Goal: Task Accomplishment & Management: Use online tool/utility

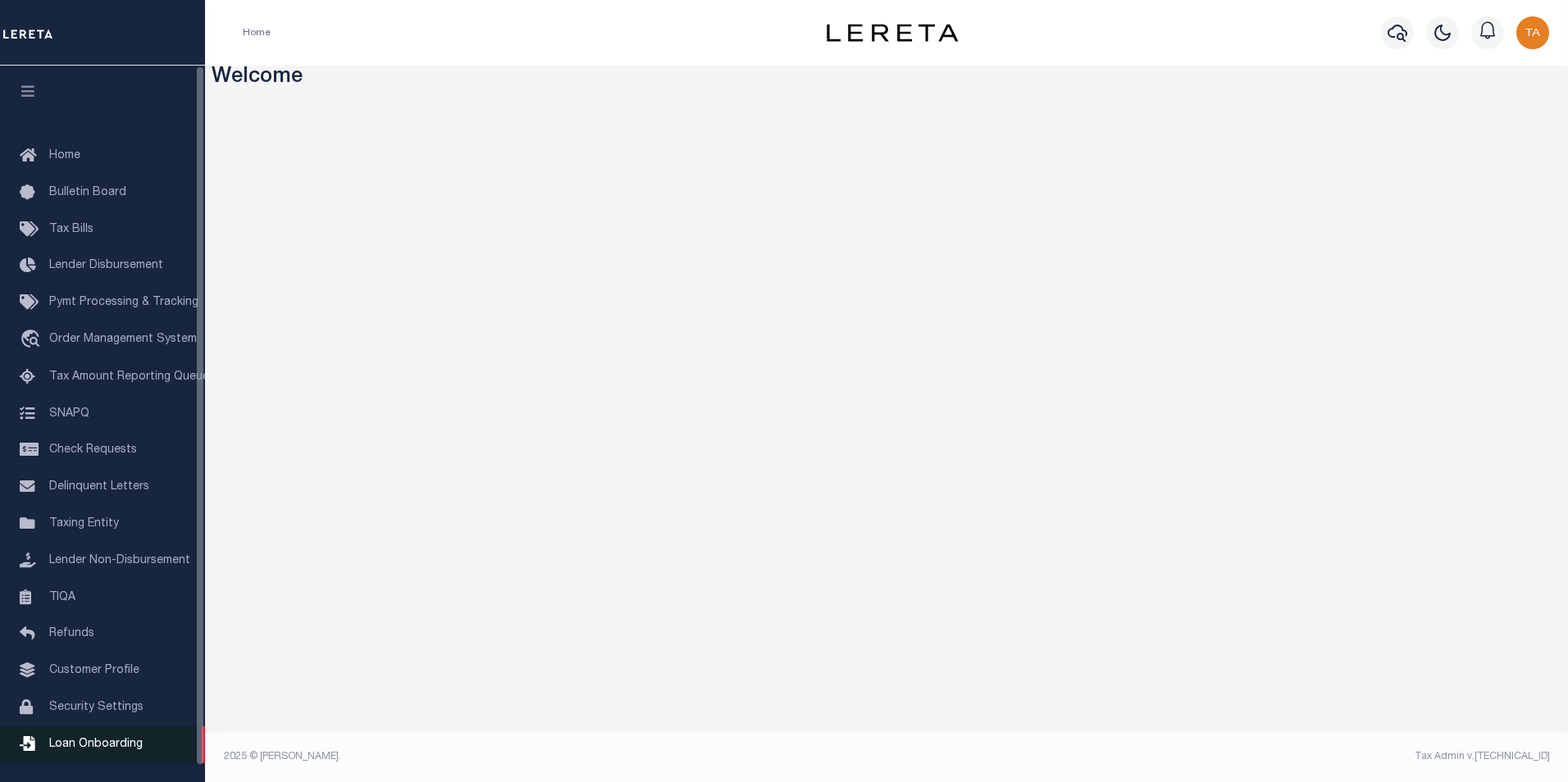
click at [81, 750] on span "Loan Onboarding" at bounding box center [96, 744] width 94 height 11
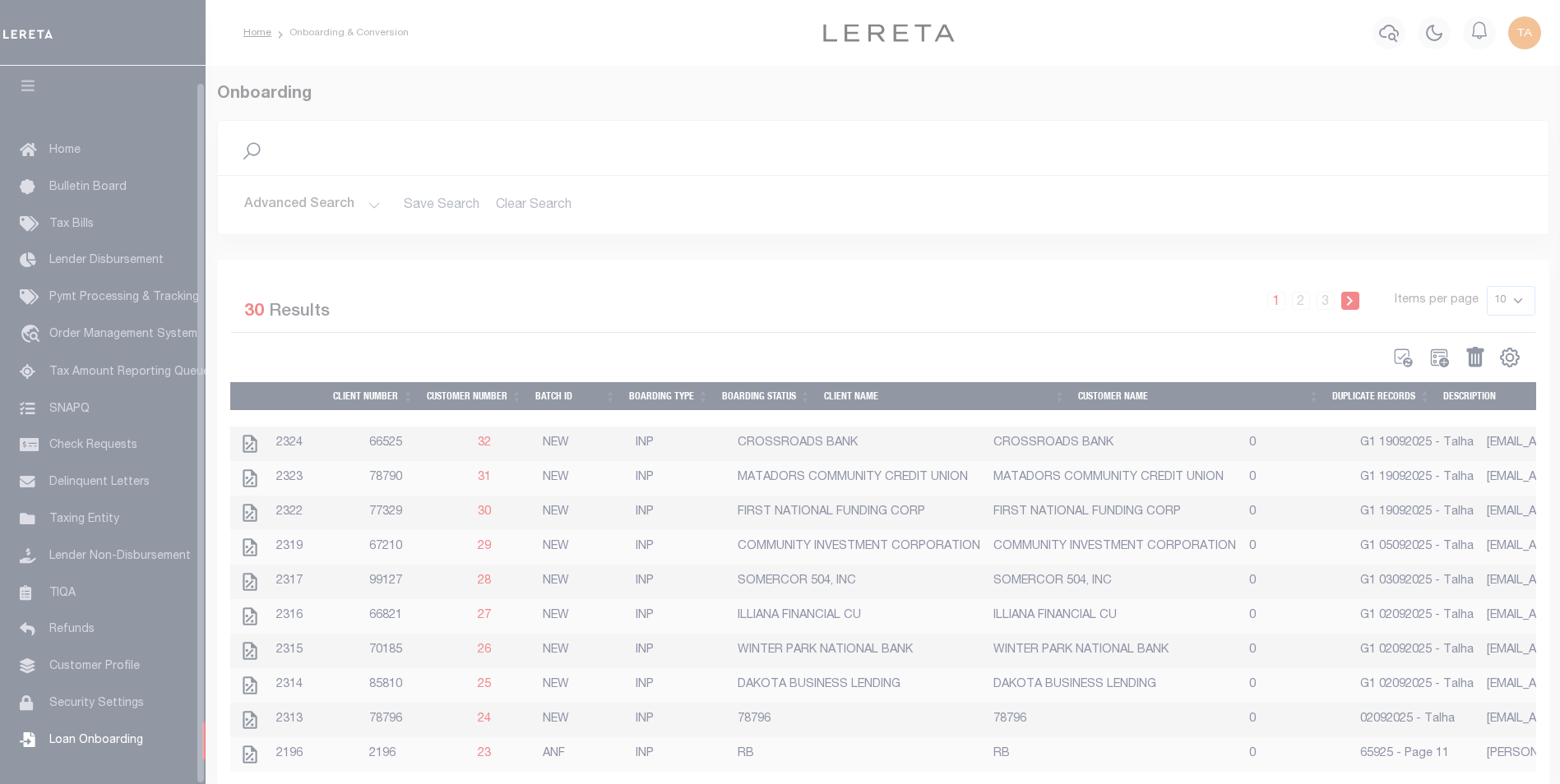
scroll to position [16, 0]
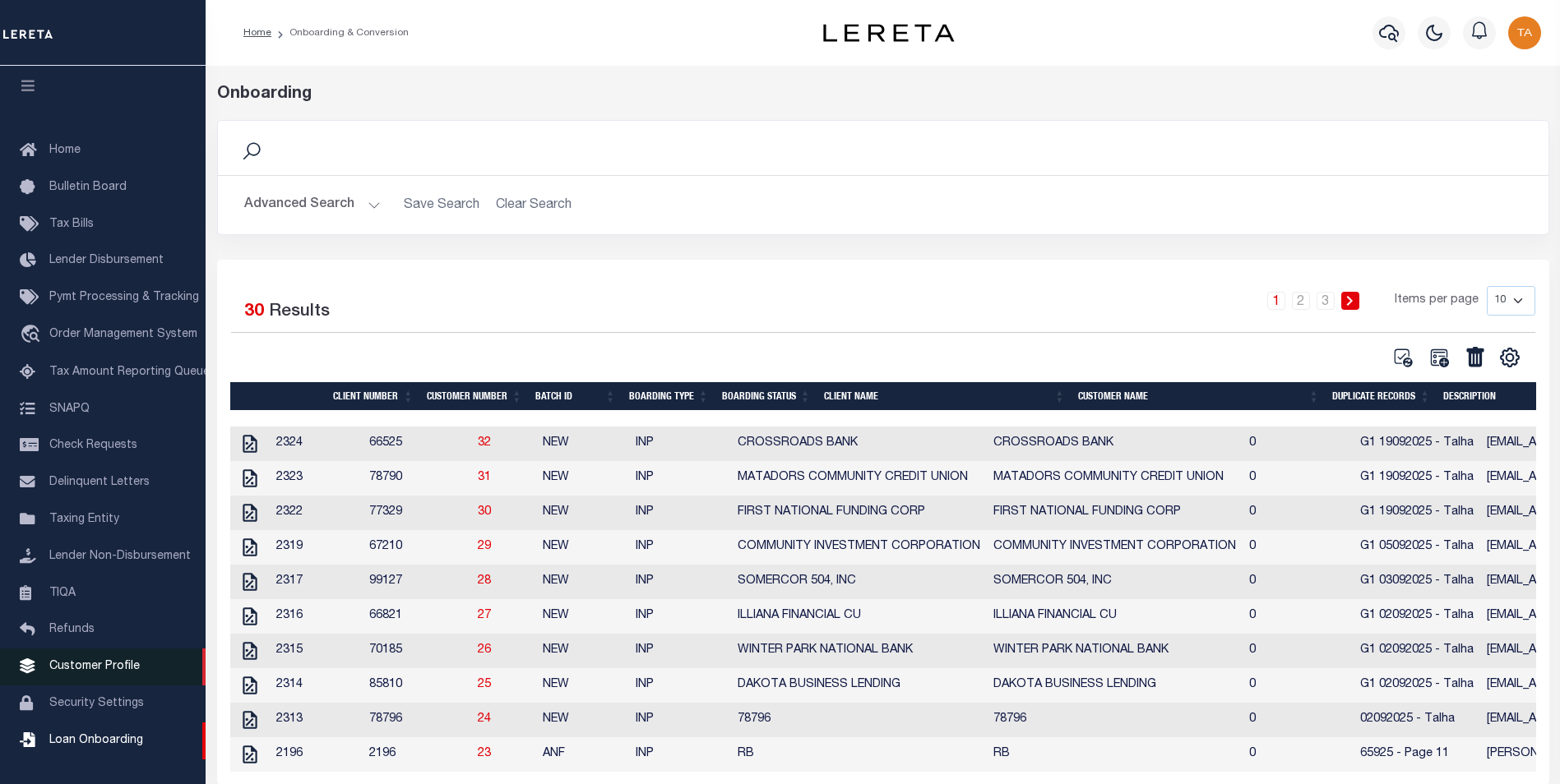
click at [108, 657] on link "Customer Profile" at bounding box center [103, 667] width 205 height 37
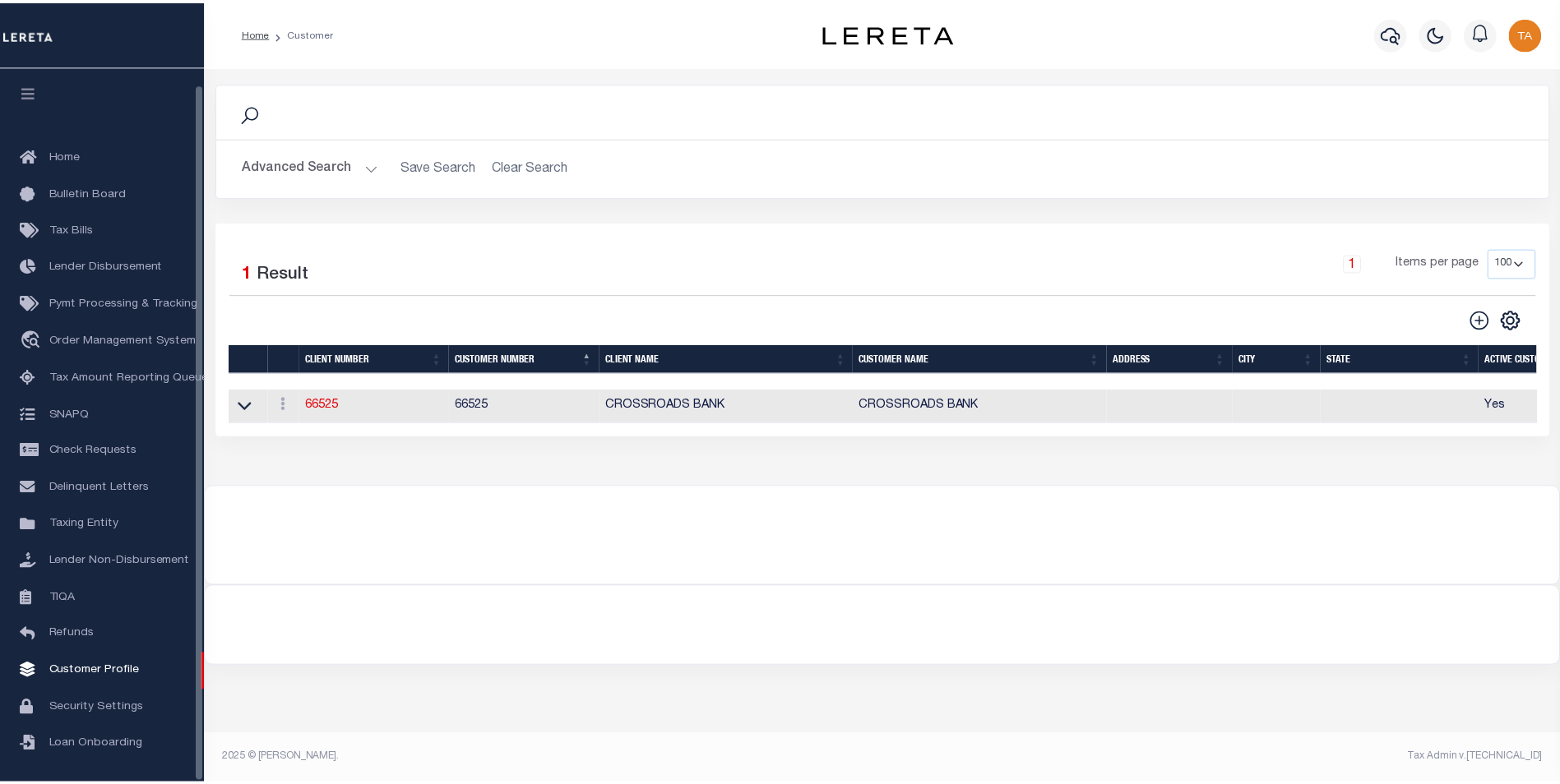
scroll to position [16, 0]
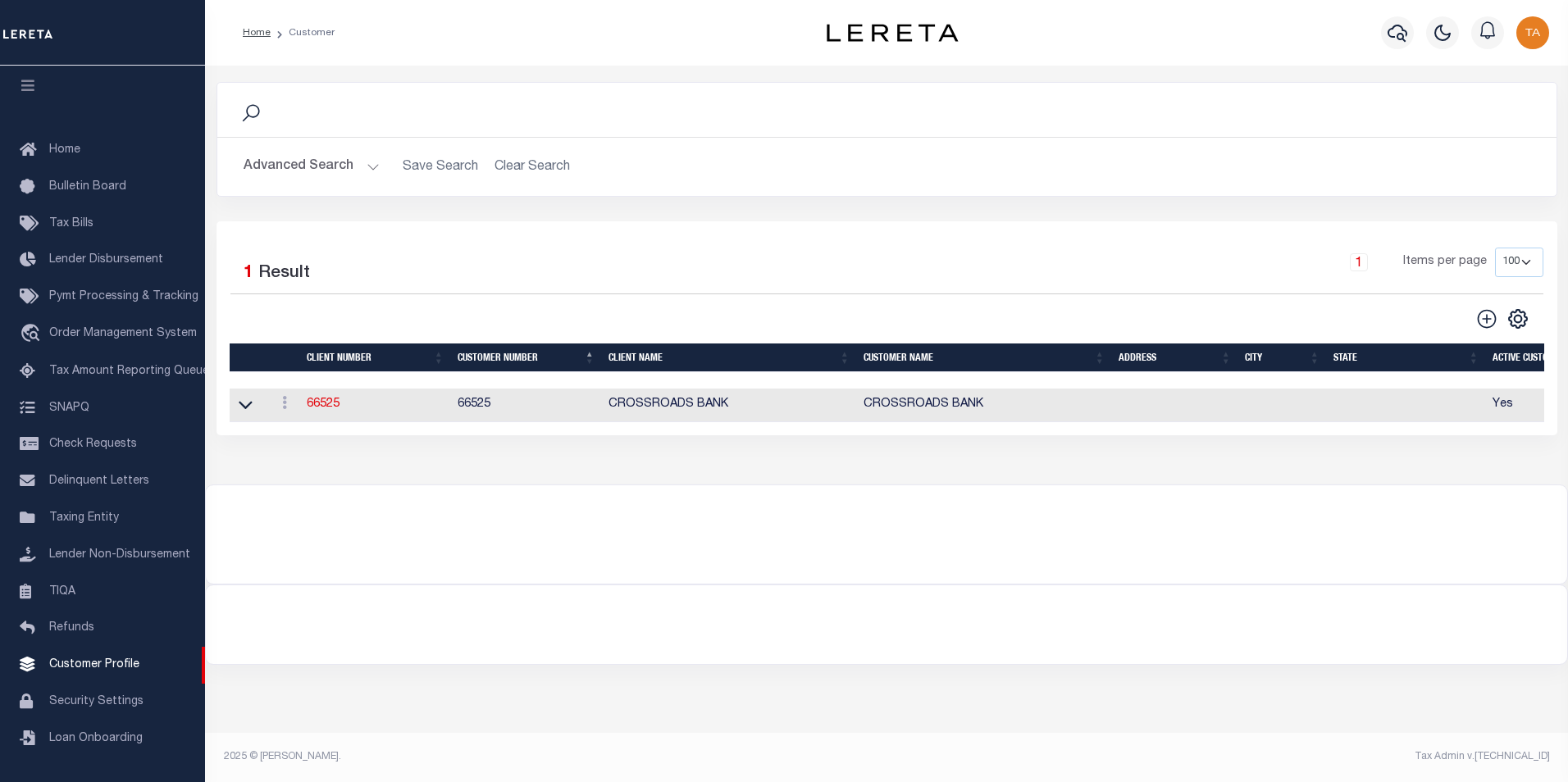
click at [362, 170] on button "Advanced Search" at bounding box center [312, 167] width 136 height 32
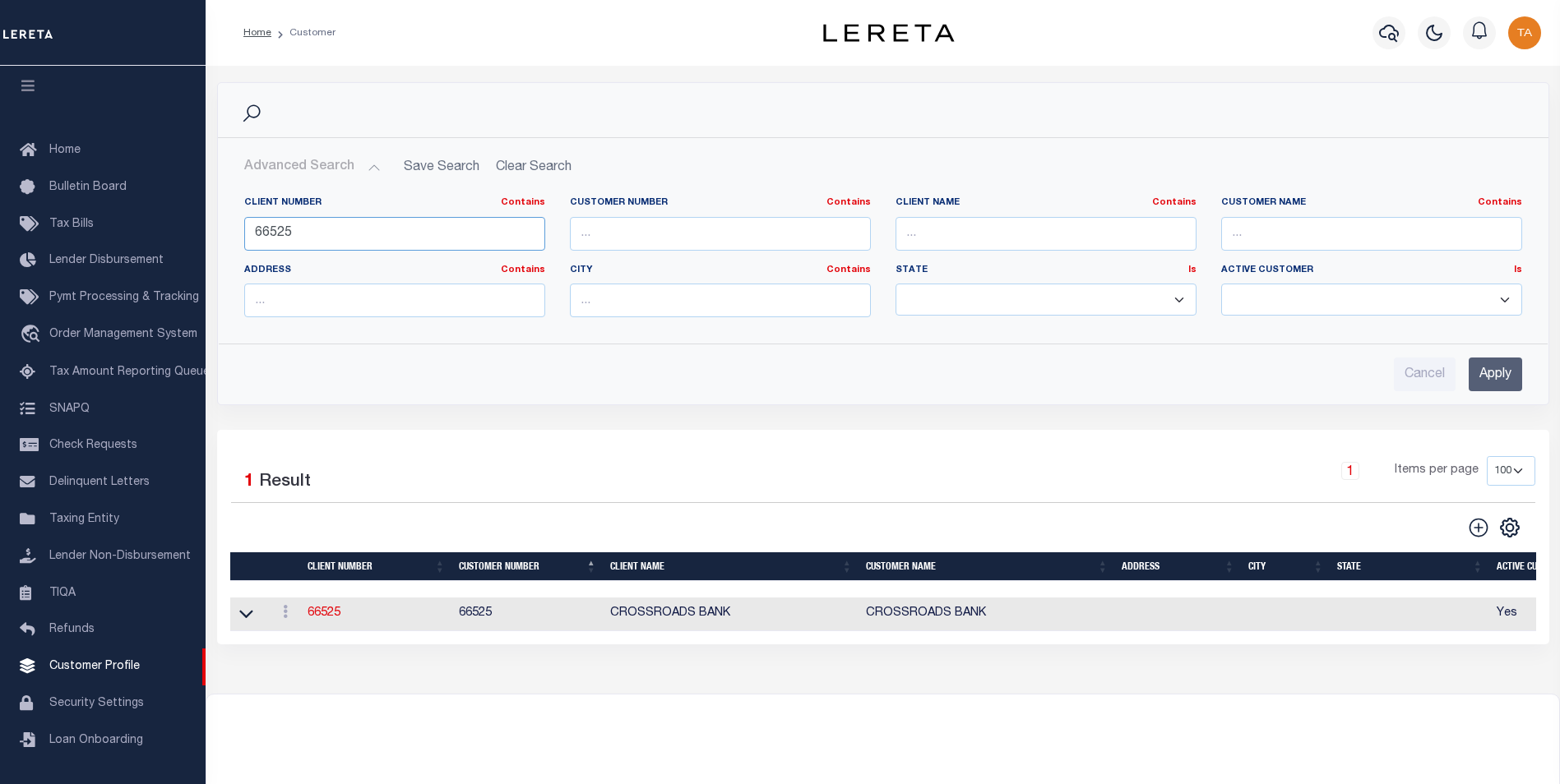
drag, startPoint x: 345, startPoint y: 239, endPoint x: -3, endPoint y: 210, distance: 349.2
click at [0, 210] on html "Home Customer" at bounding box center [780, 447] width 1560 height 894
type input "77550"
click at [1494, 375] on input "Apply" at bounding box center [1496, 374] width 54 height 33
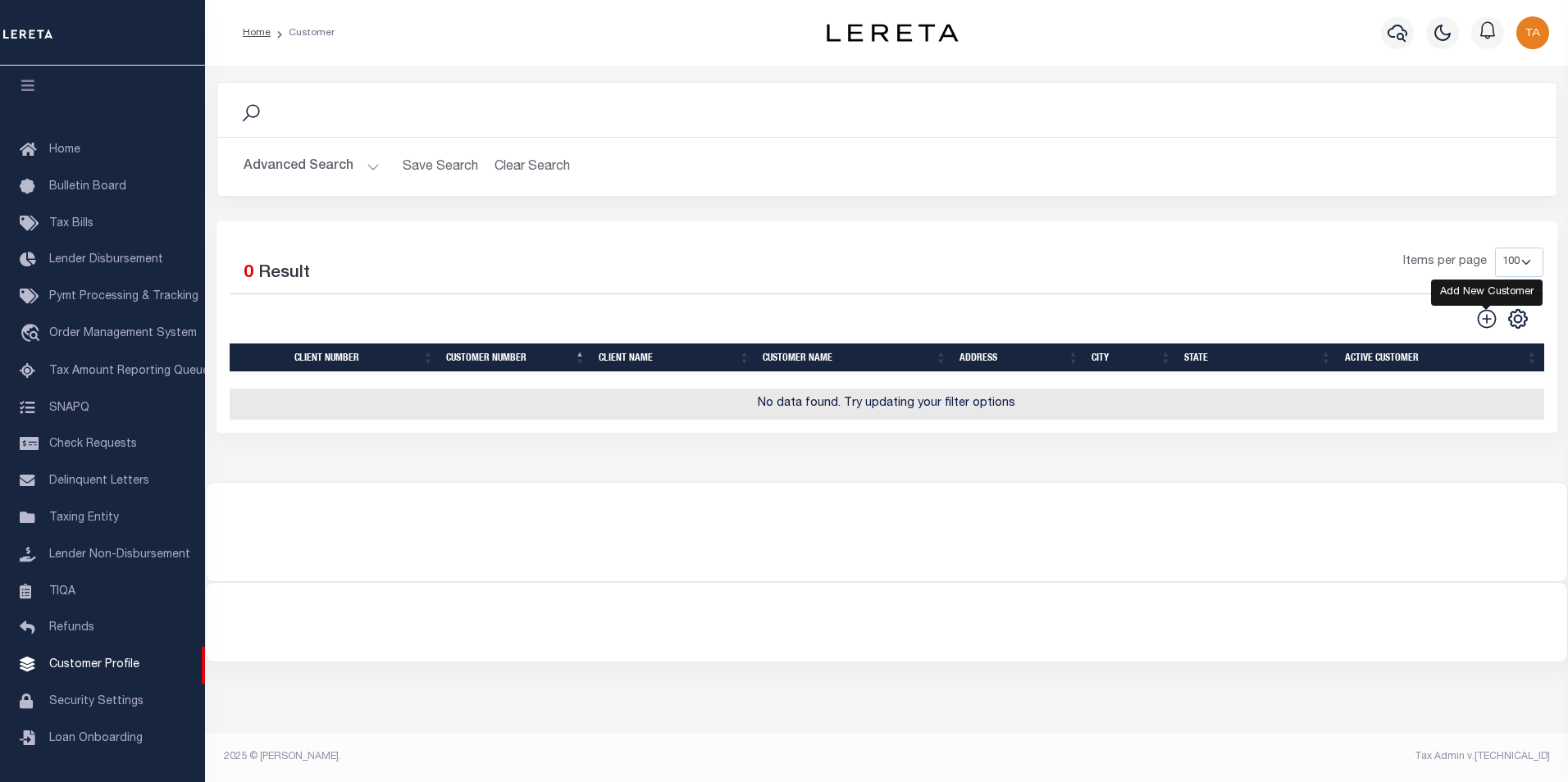
click at [1482, 318] on icon at bounding box center [1486, 319] width 21 height 21
type input "0"
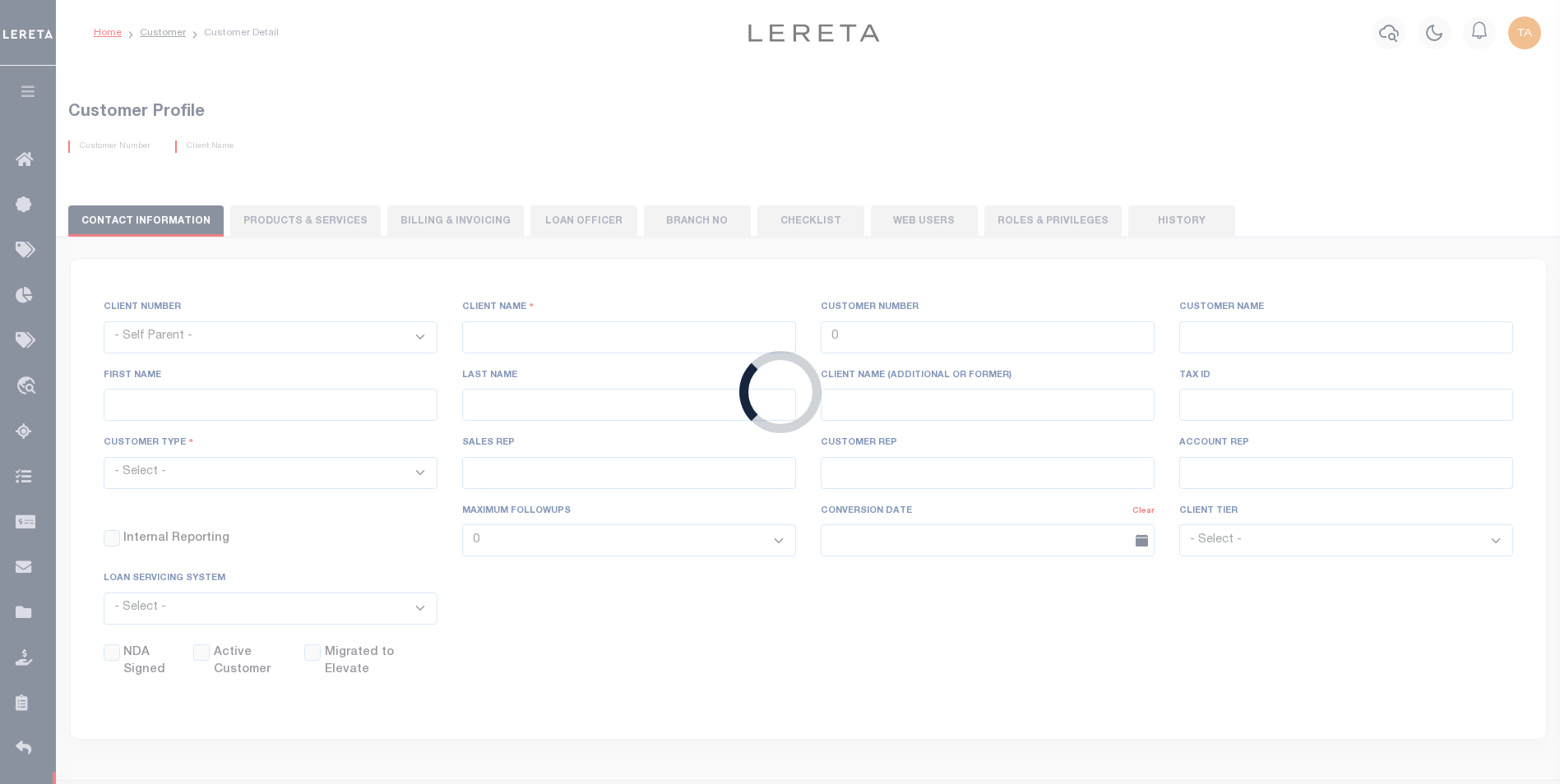
checkbox input "false"
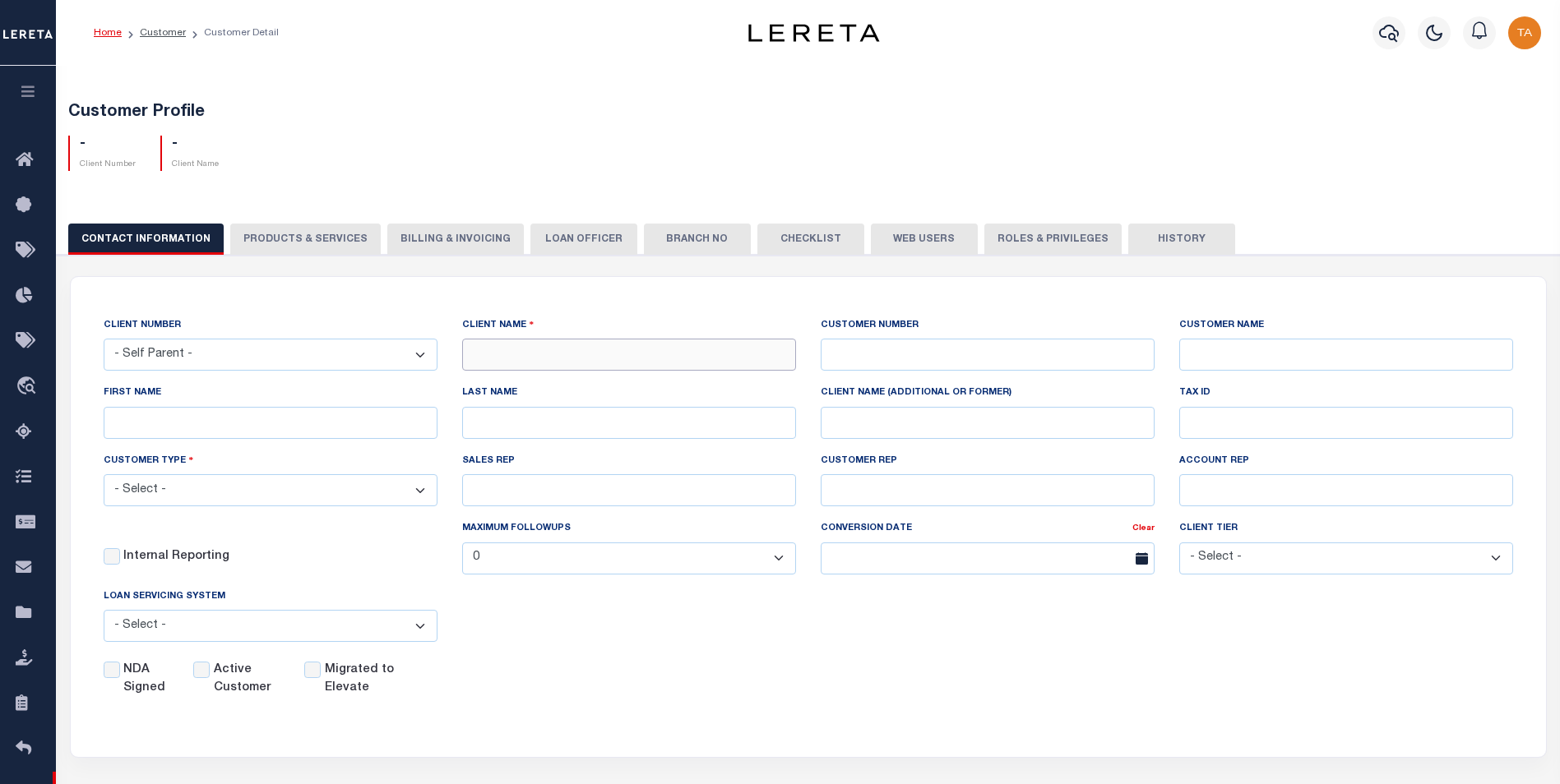
click at [569, 357] on input "text" at bounding box center [629, 355] width 334 height 32
paste input "EVERGREEN CREDIT UNION"
type input "EVERGREEN CREDIT UNION"
click at [927, 365] on input "text" at bounding box center [988, 355] width 334 height 32
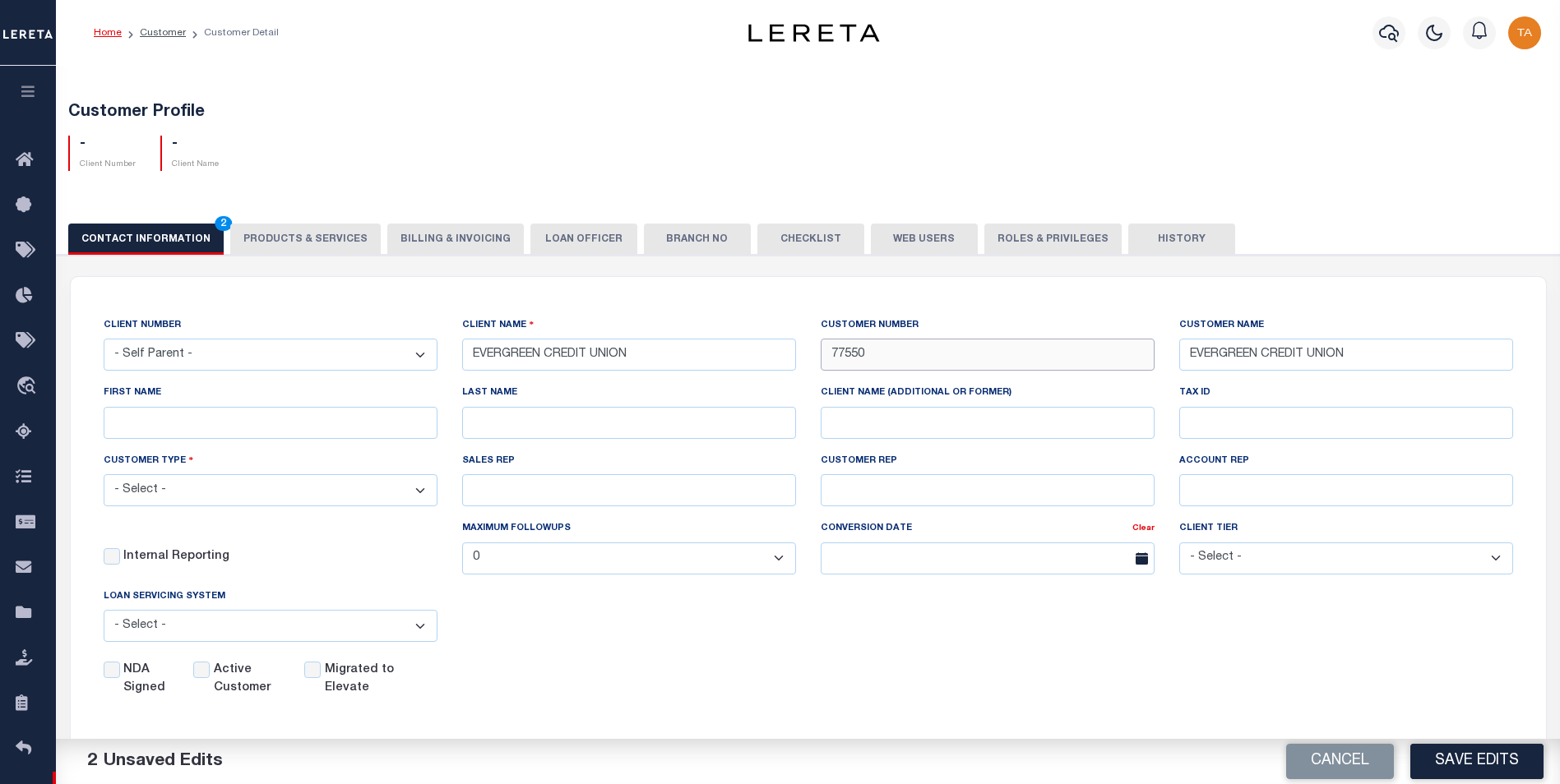
type input "77550"
click at [672, 687] on div "NDA Signed Active Customer Migrated to Elevate" at bounding box center [795, 676] width 1434 height 43
click at [210, 676] on input "Active Customer" at bounding box center [201, 669] width 16 height 16
checkbox input "true"
click at [272, 488] on select "- Select - Residential Commercial Mixed Portfolio" at bounding box center [270, 491] width 334 height 32
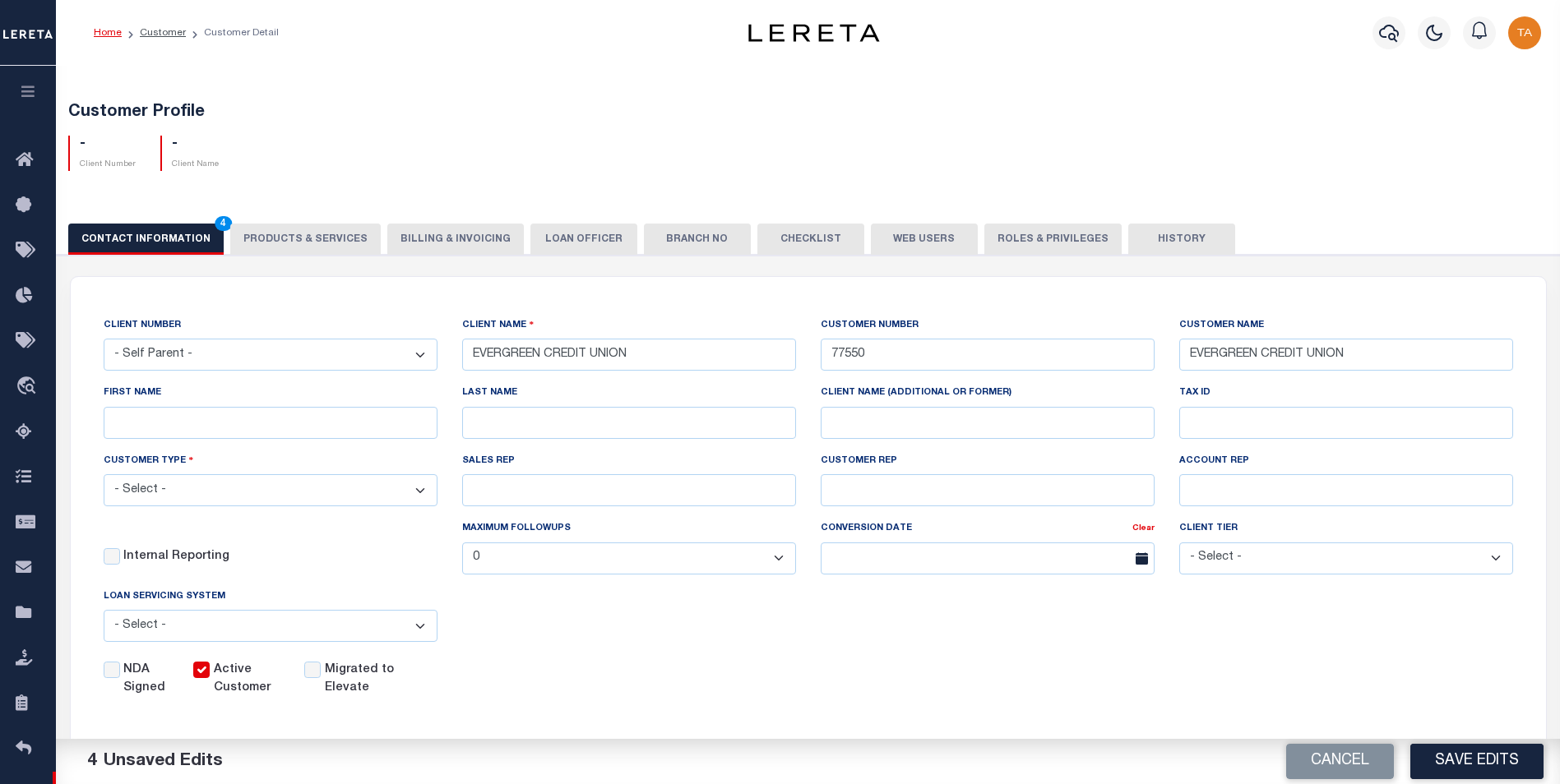
select select "Mixed Portfolio"
click at [103, 477] on select "- Select - Residential Commercial Mixed Portfolio" at bounding box center [270, 491] width 334 height 32
click at [1481, 766] on button "Save Edits" at bounding box center [1477, 761] width 133 height 35
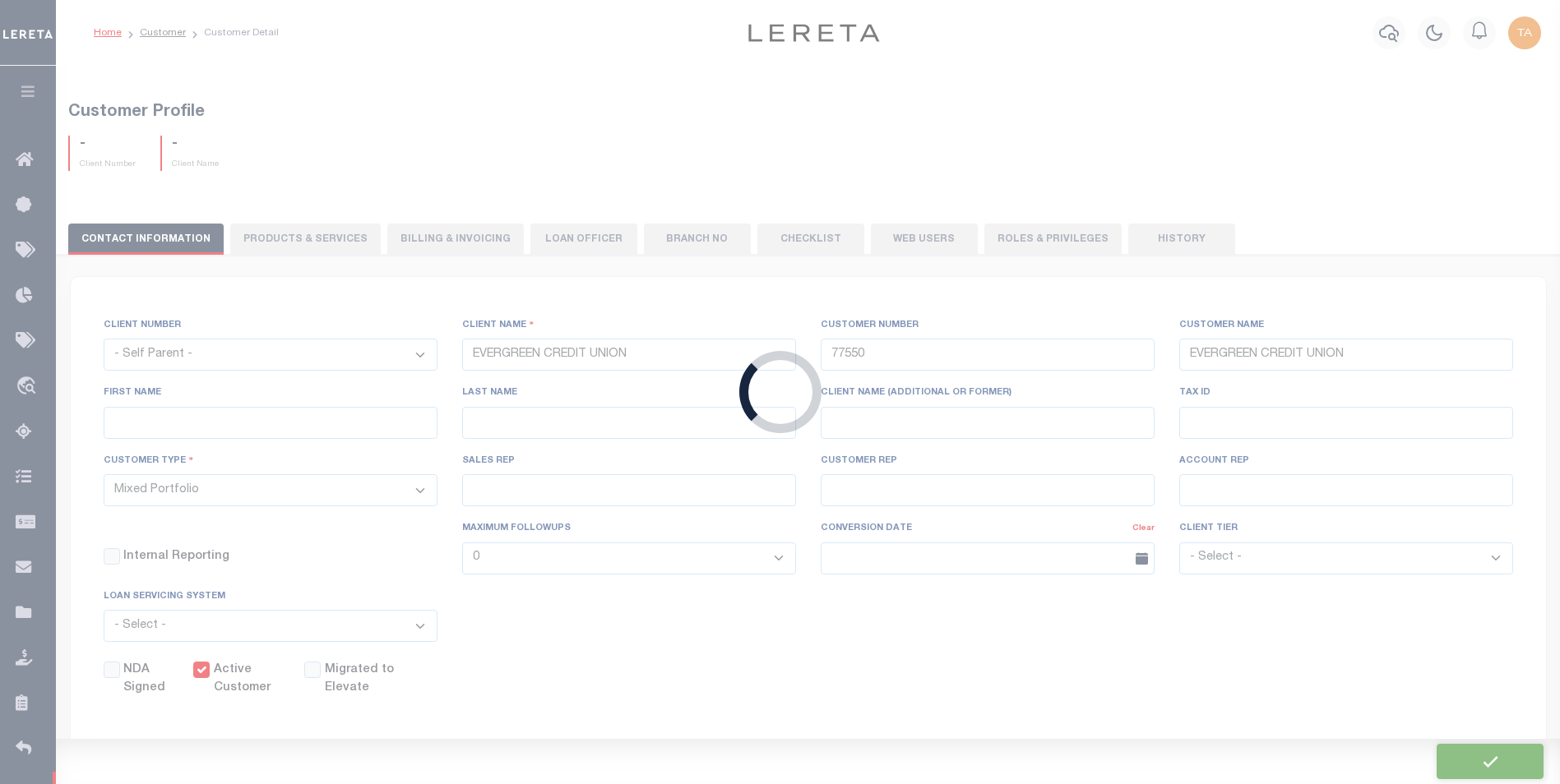
select select
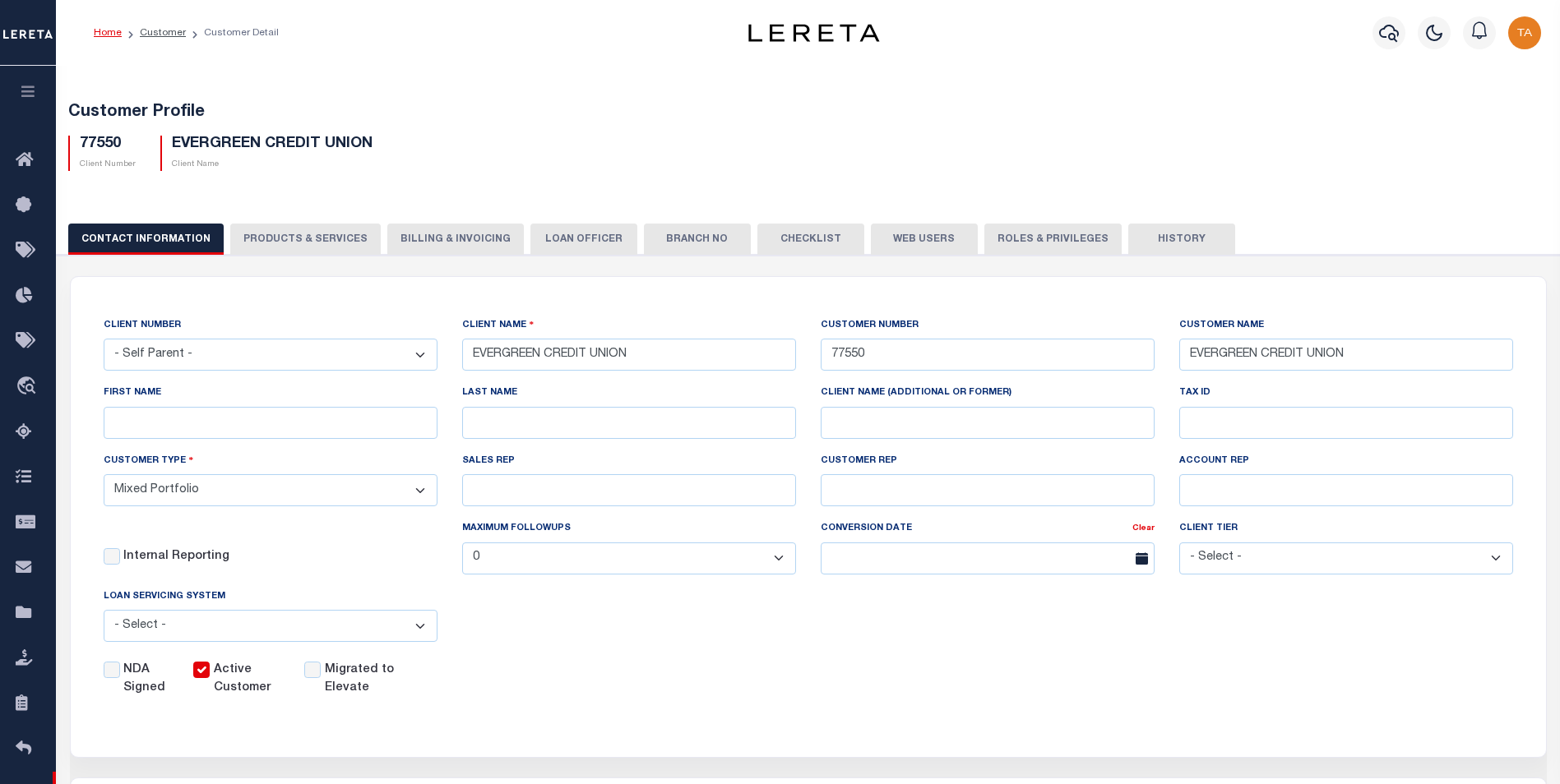
click at [294, 245] on button "PRODUCTS & SERVICES" at bounding box center [305, 239] width 151 height 32
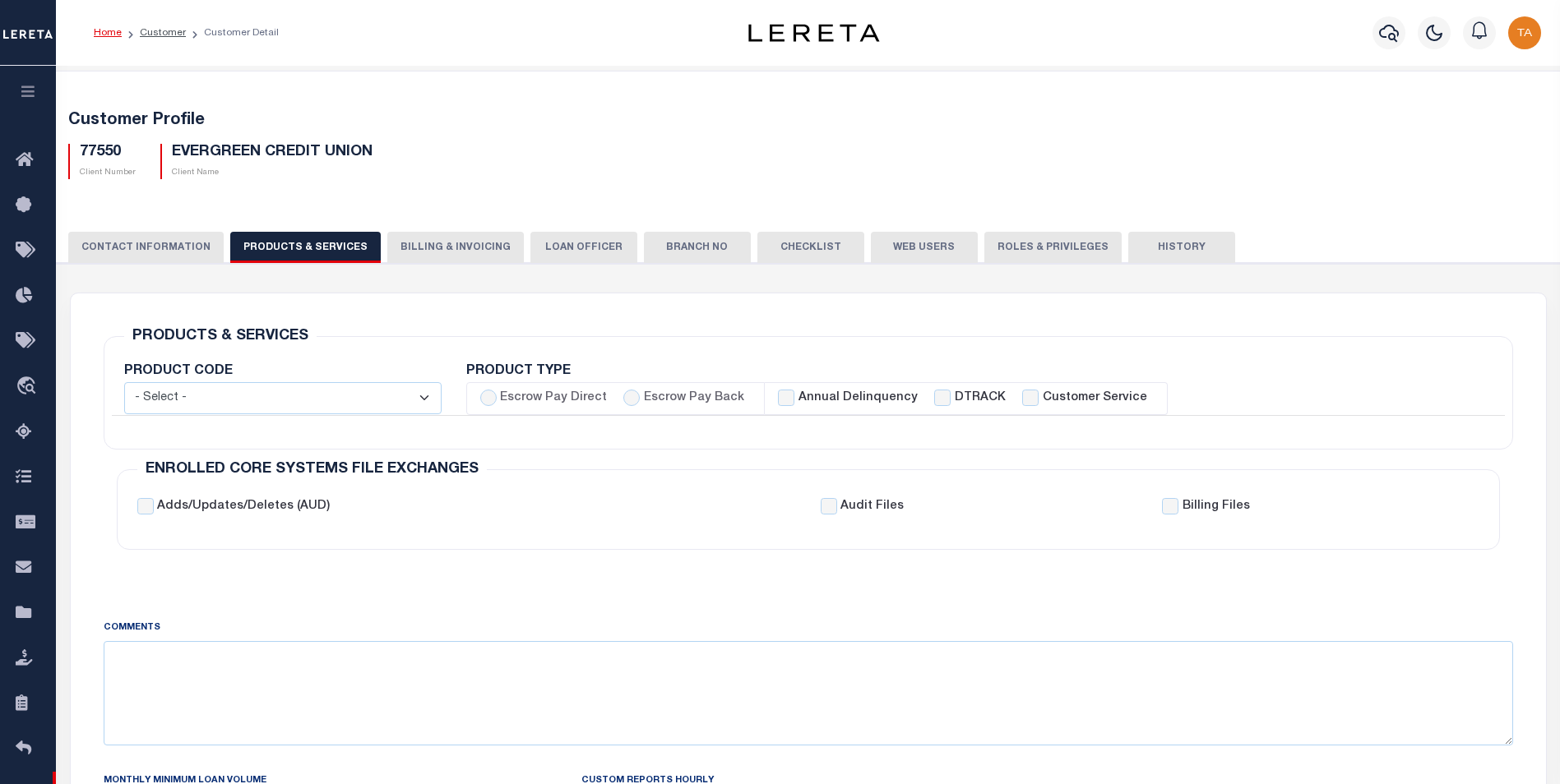
click at [391, 399] on select "- Select - Standard Tax (STX) Outsourcing (OS) Enhanced Tax (ETX) Tax Status Re…" at bounding box center [282, 398] width 317 height 32
select select "STX"
click at [124, 382] on select "- Select - Standard Tax (STX) Outsourcing (OS) Enhanced Tax (ETX) Tax Status Re…" at bounding box center [282, 398] width 317 height 32
checkbox input "true"
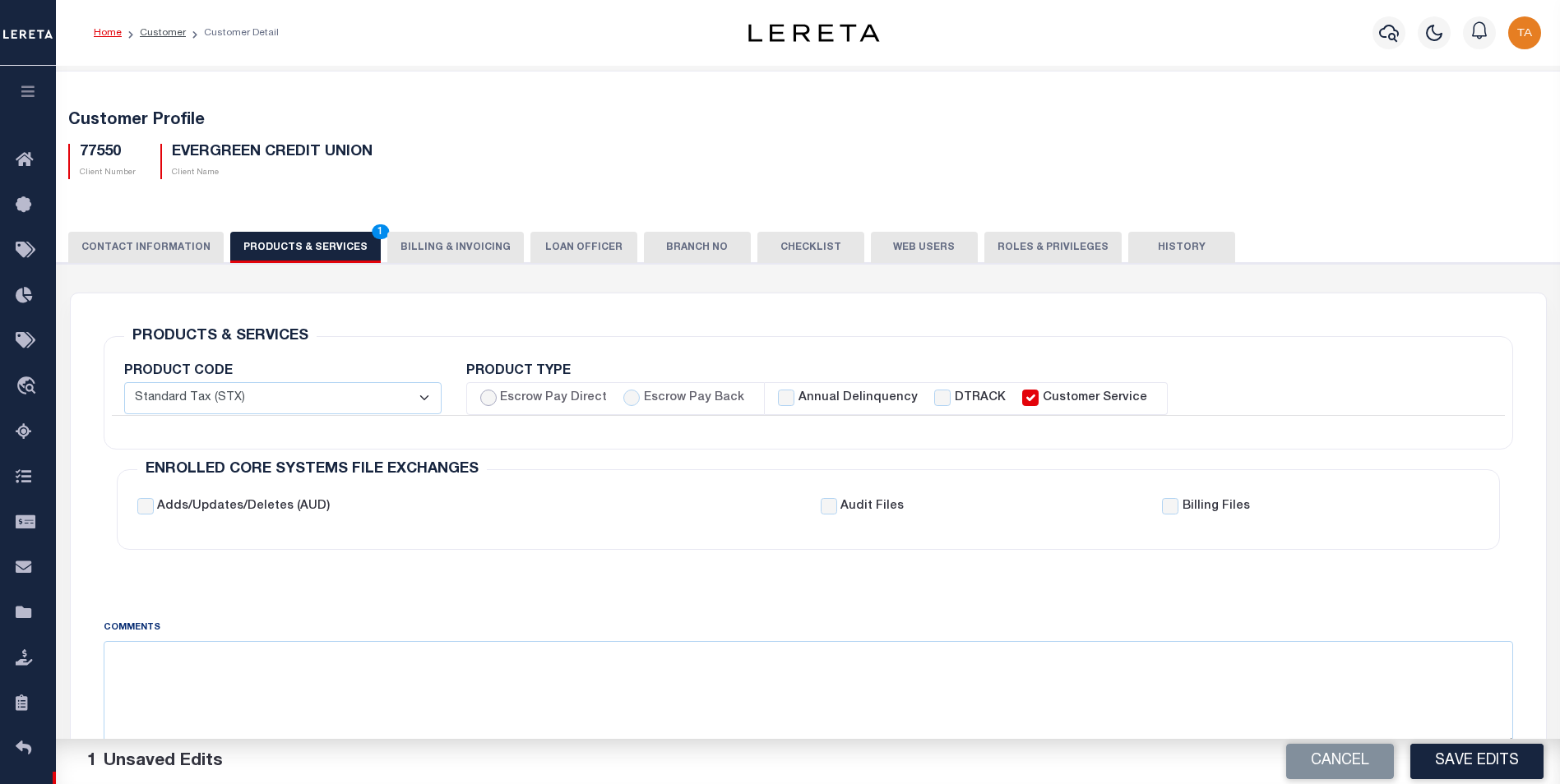
click at [485, 400] on input "Escrow Pay Direct" at bounding box center [488, 398] width 16 height 16
radio input "true"
checkbox input "true"
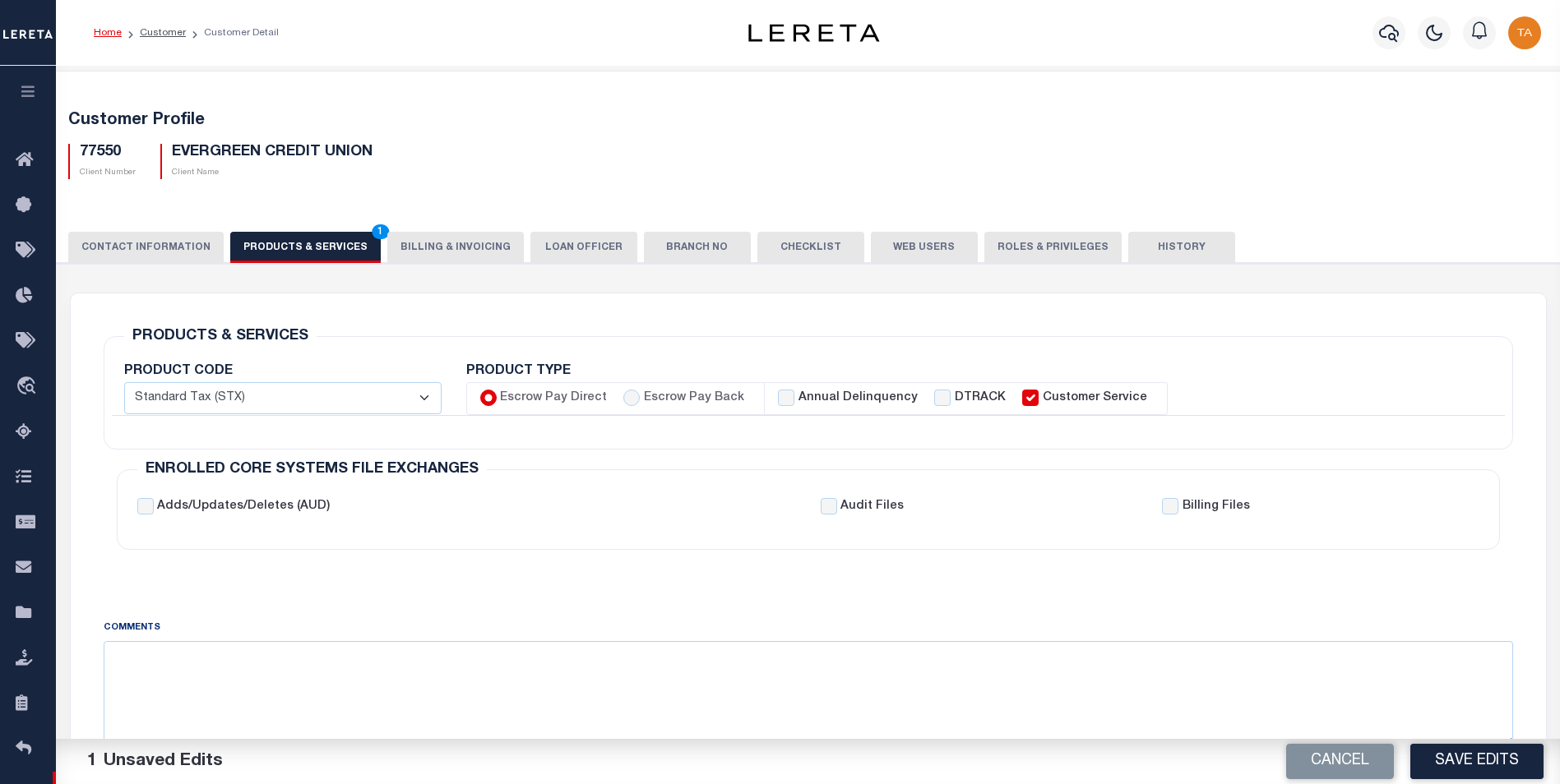
checkbox input "true"
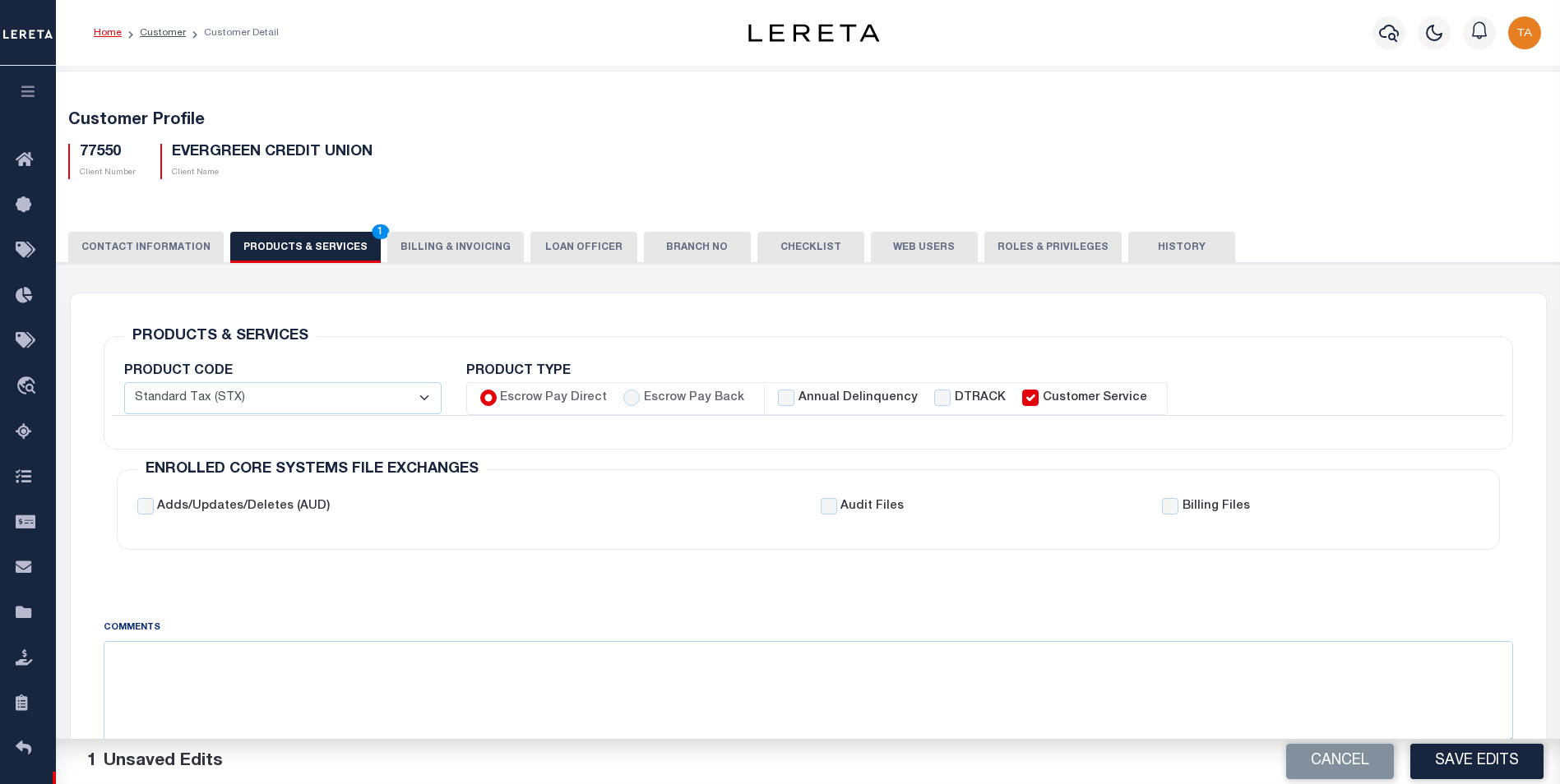
checkbox input "true"
checkbox input "false"
checkbox input "true"
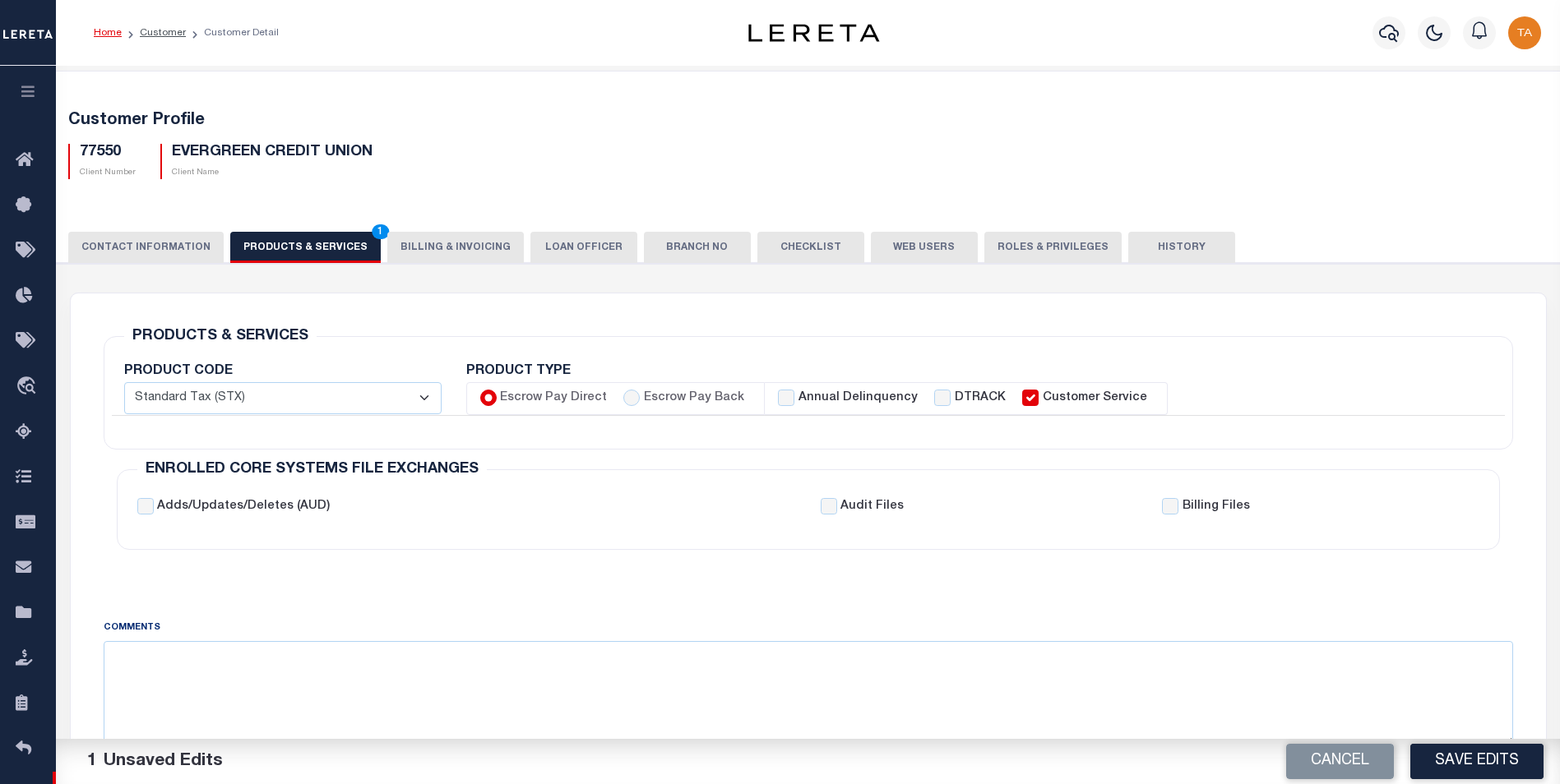
checkbox input "true"
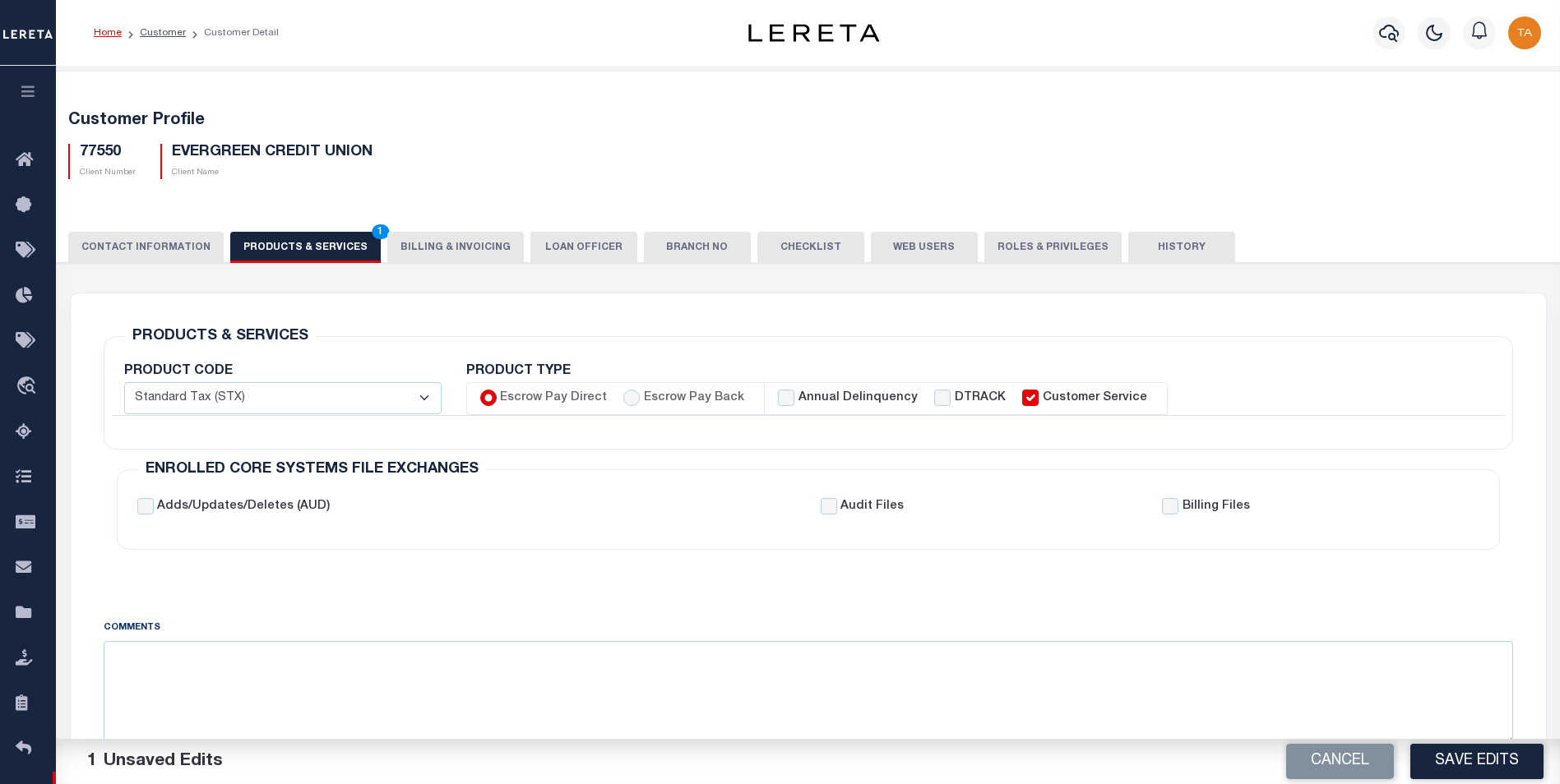
checkbox input "true"
checkbox input "false"
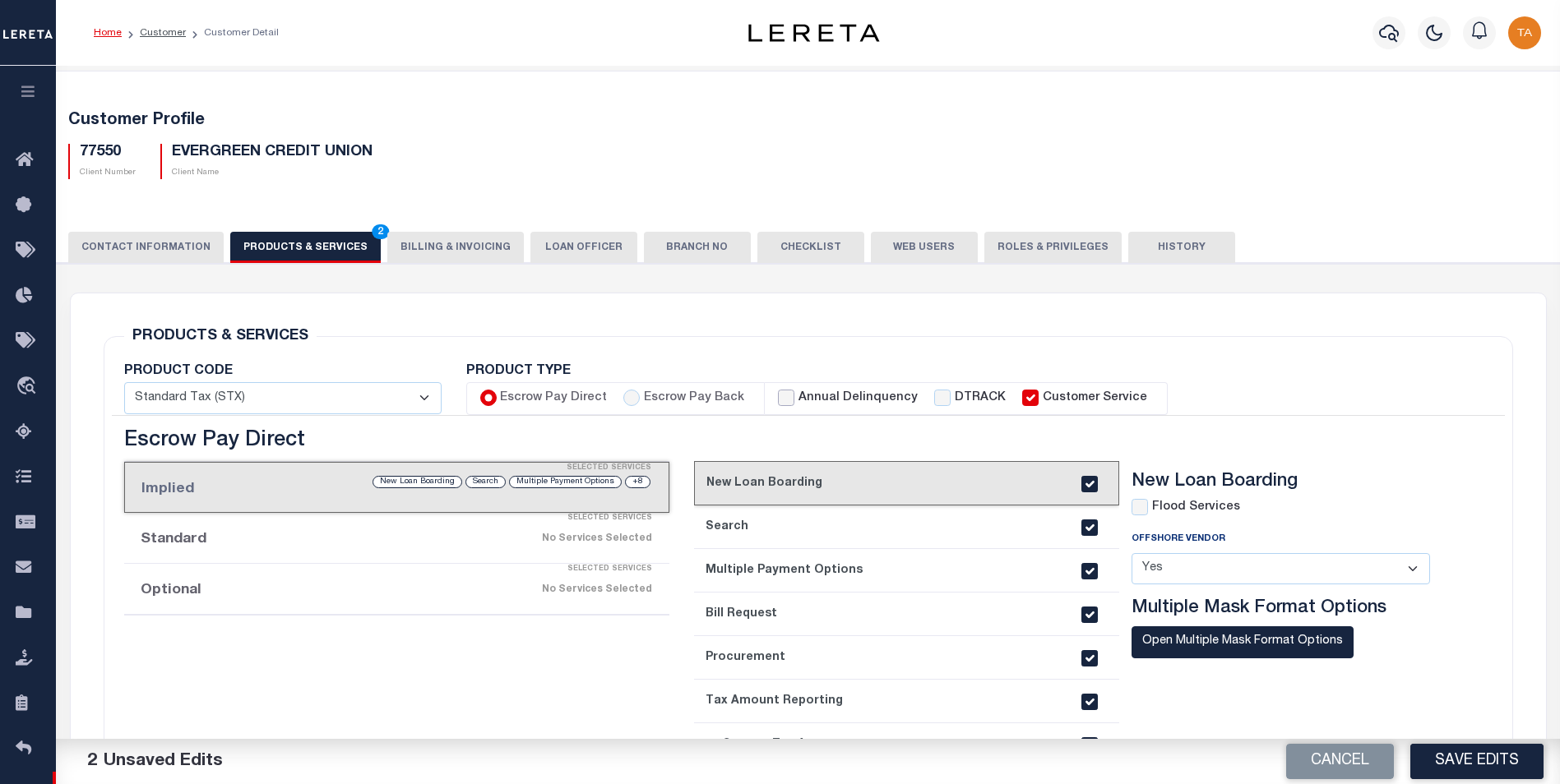
click at [778, 398] on input "Annual Delinquency" at bounding box center [786, 398] width 16 height 16
checkbox input "true"
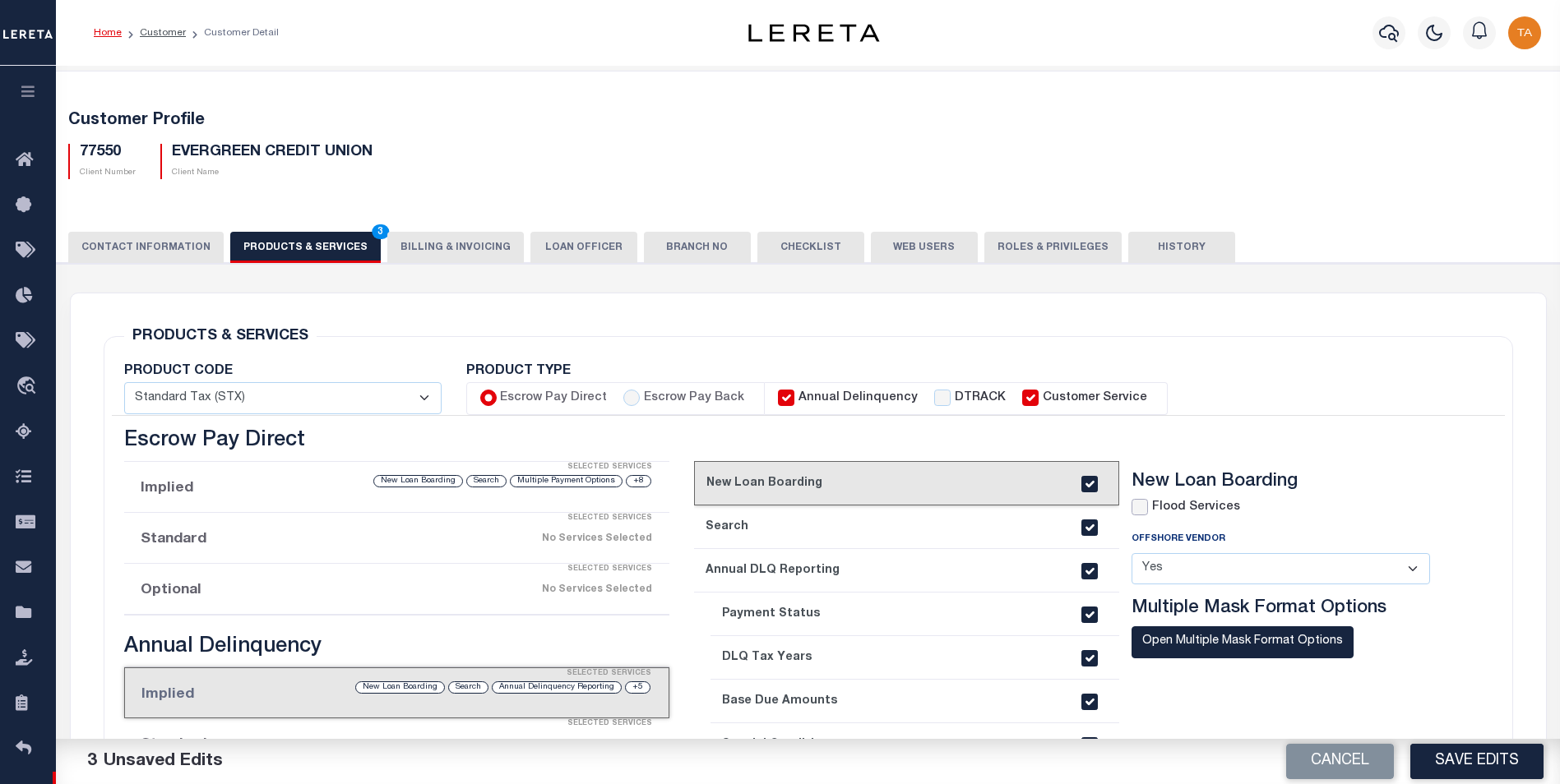
click at [1143, 508] on input "checkbox" at bounding box center [1139, 507] width 16 height 16
checkbox input "true"
click at [1461, 764] on button "Save Edits" at bounding box center [1477, 761] width 133 height 35
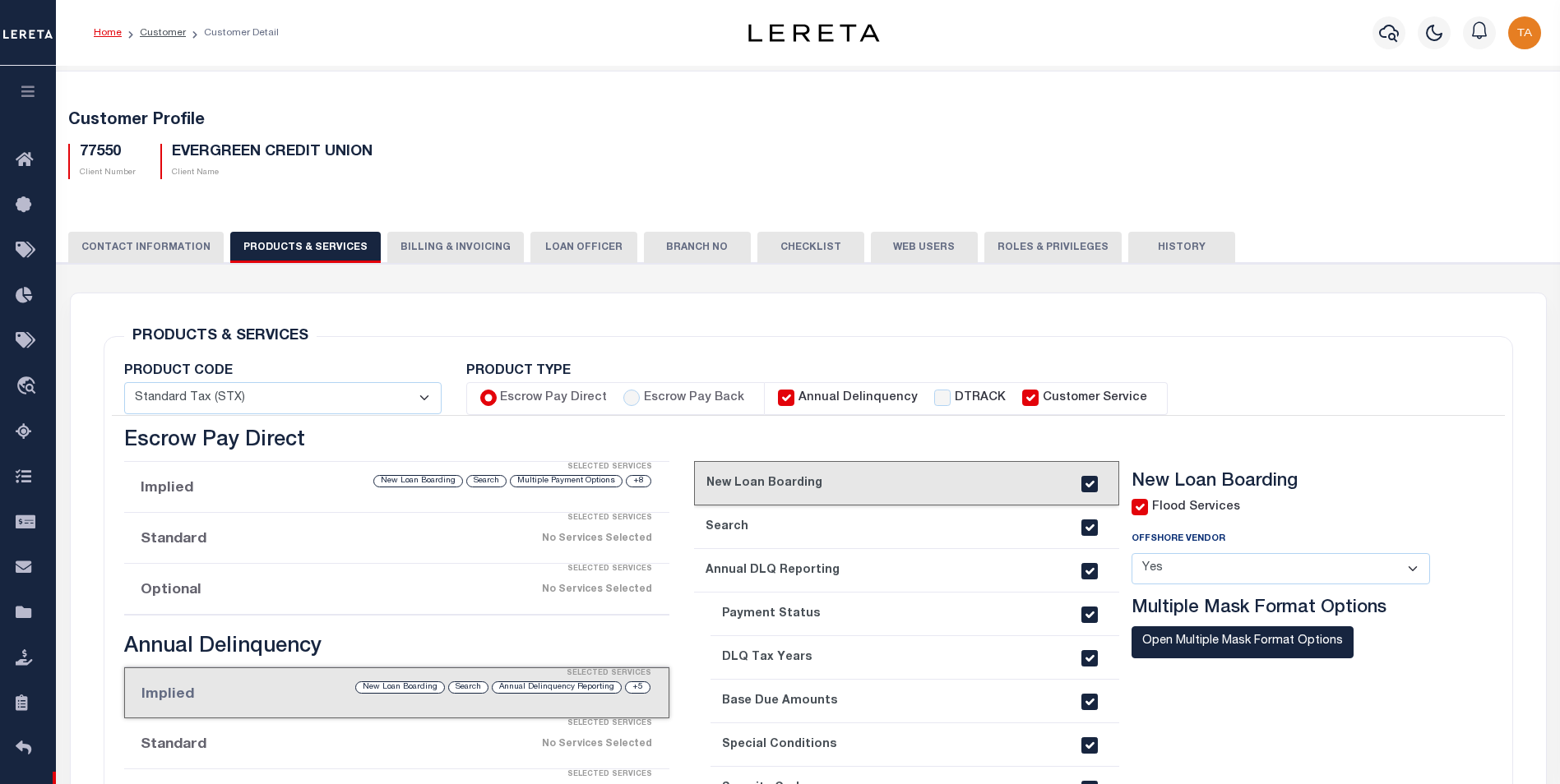
click at [34, 89] on icon "button" at bounding box center [28, 91] width 19 height 15
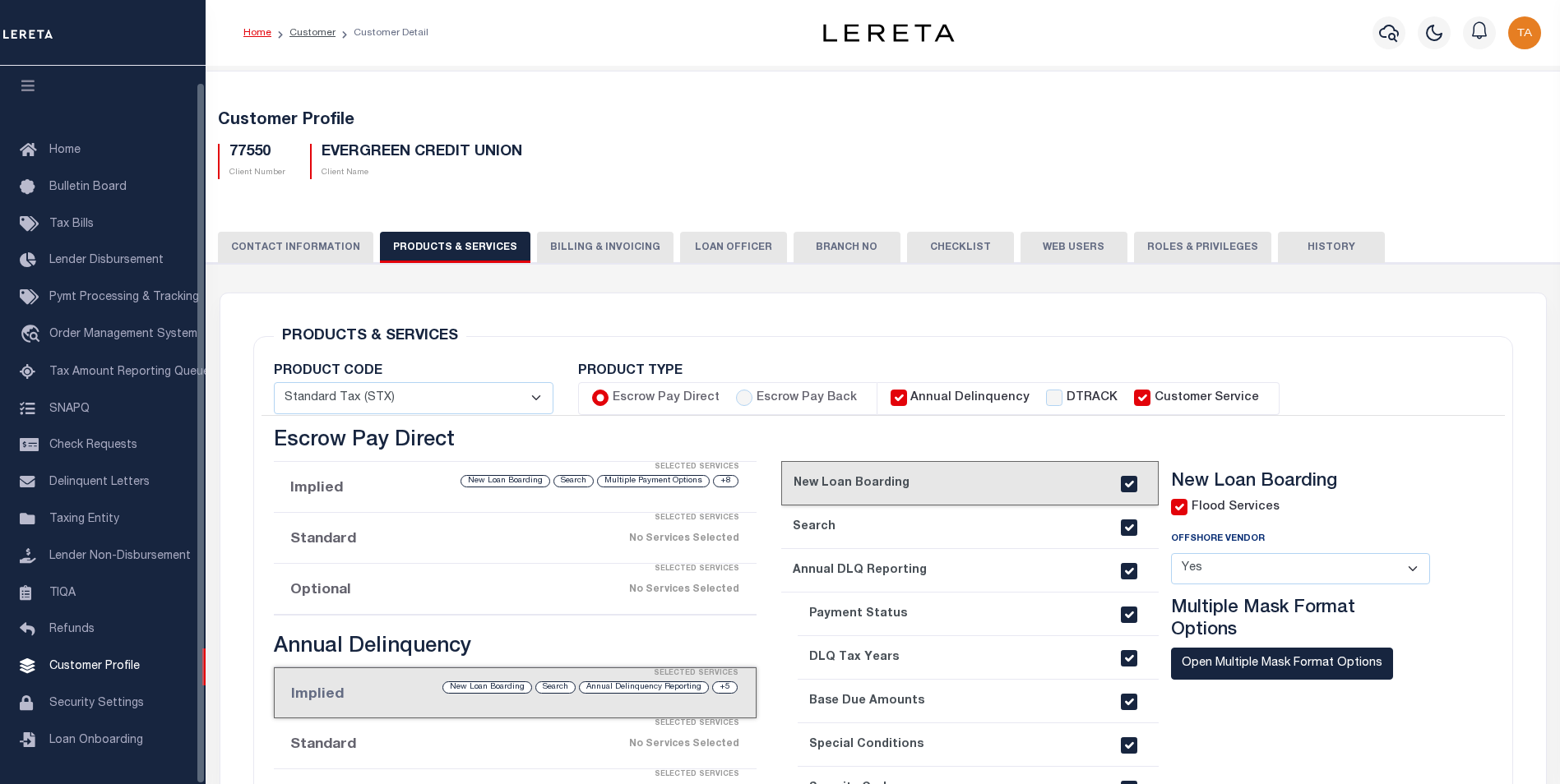
scroll to position [16, 0]
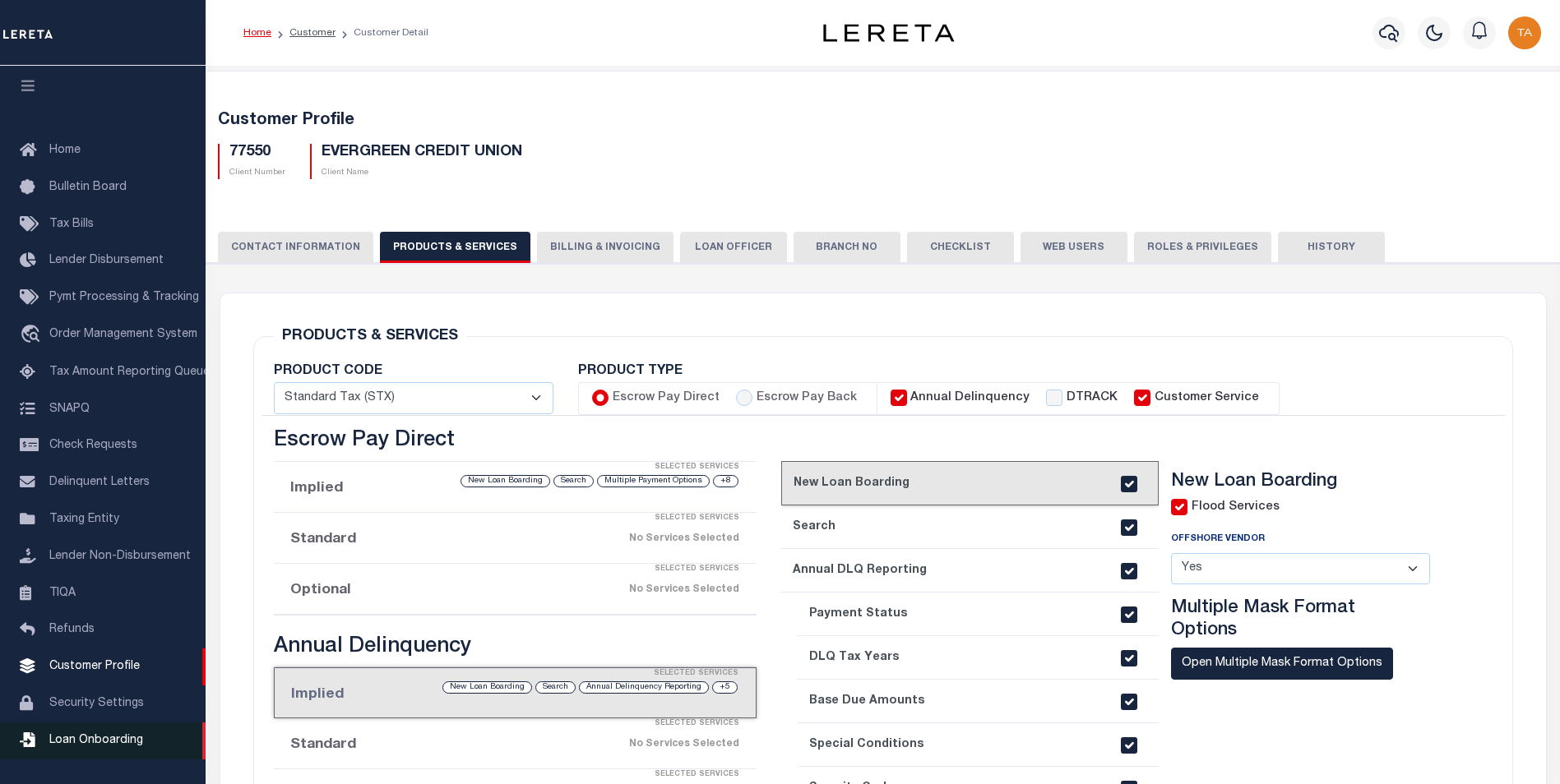
click at [81, 743] on span "Loan Onboarding" at bounding box center [97, 740] width 94 height 11
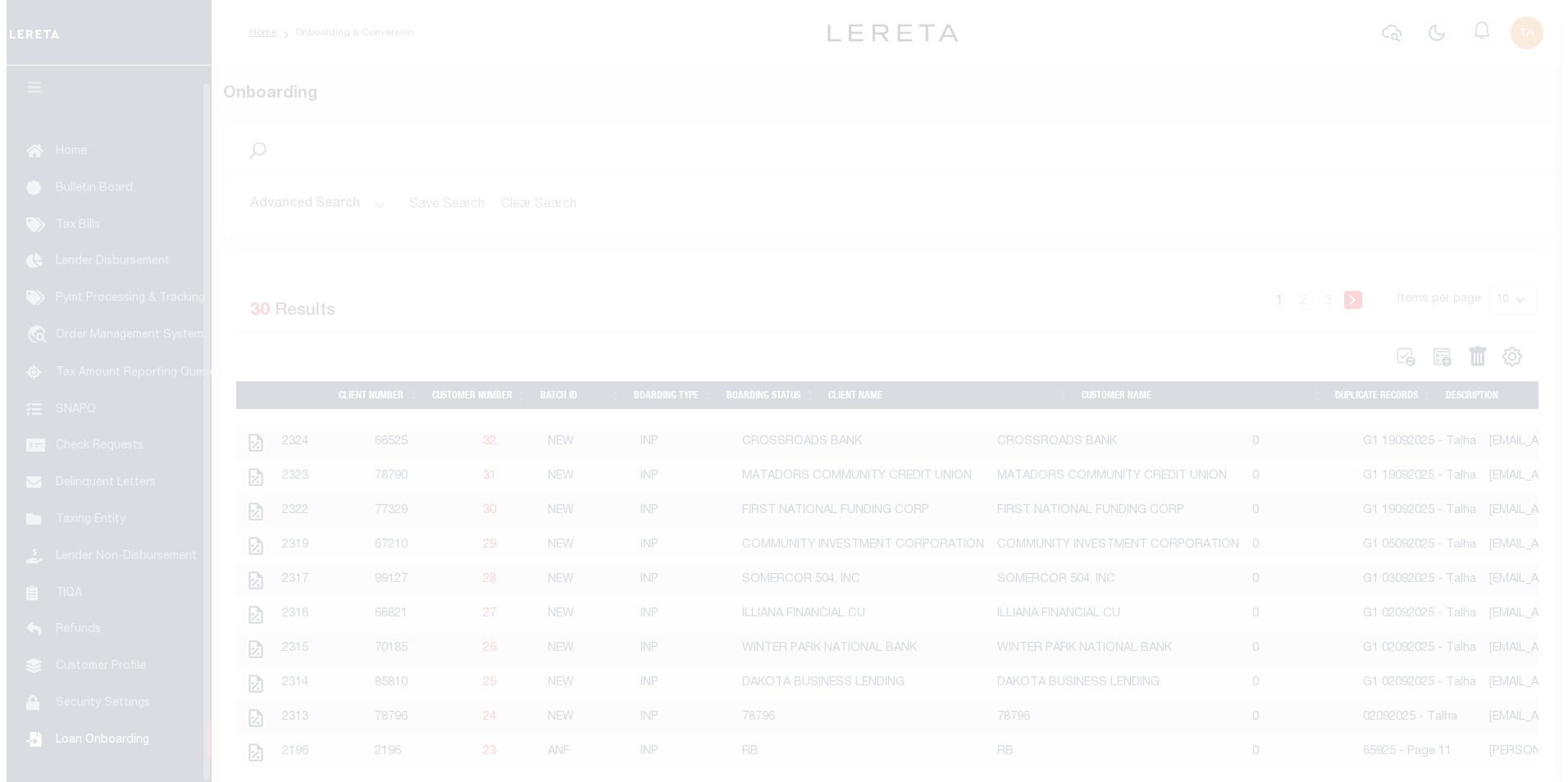
scroll to position [16, 0]
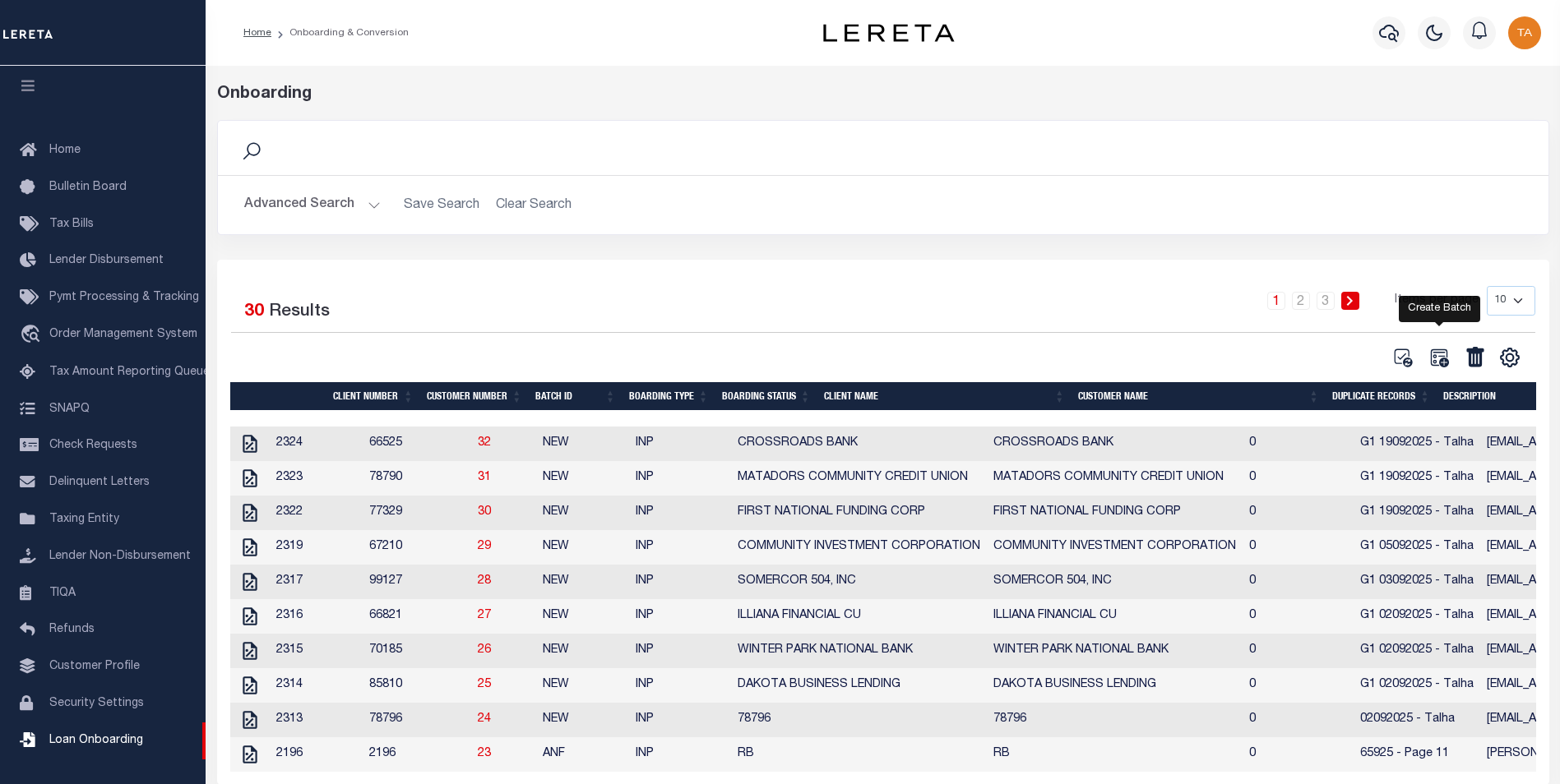
click at [1437, 362] on icon at bounding box center [1439, 357] width 21 height 21
select select
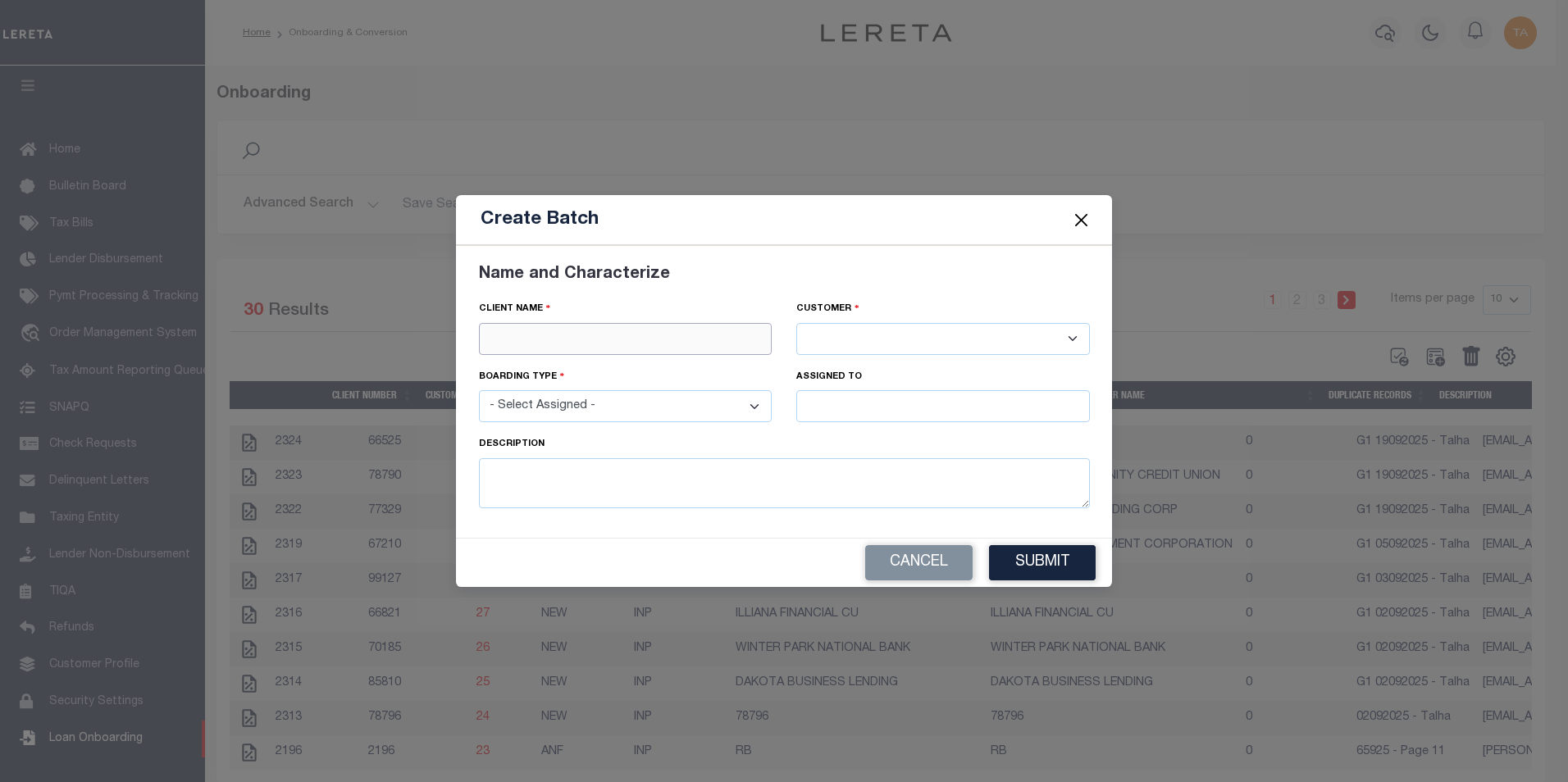
click at [636, 335] on input "text" at bounding box center [626, 339] width 293 height 32
paste input "EVERGREEN CREDIT UNION"
click at [585, 370] on div "EVERGREEN CREDIT UNION" at bounding box center [626, 368] width 292 height 26
type input "EVERGREEN CREDIT UNION"
click at [589, 412] on select "- Select Assigned - NEW - New Loan REF - Refinance Loan CWF - Conversion with F…" at bounding box center [626, 407] width 293 height 32
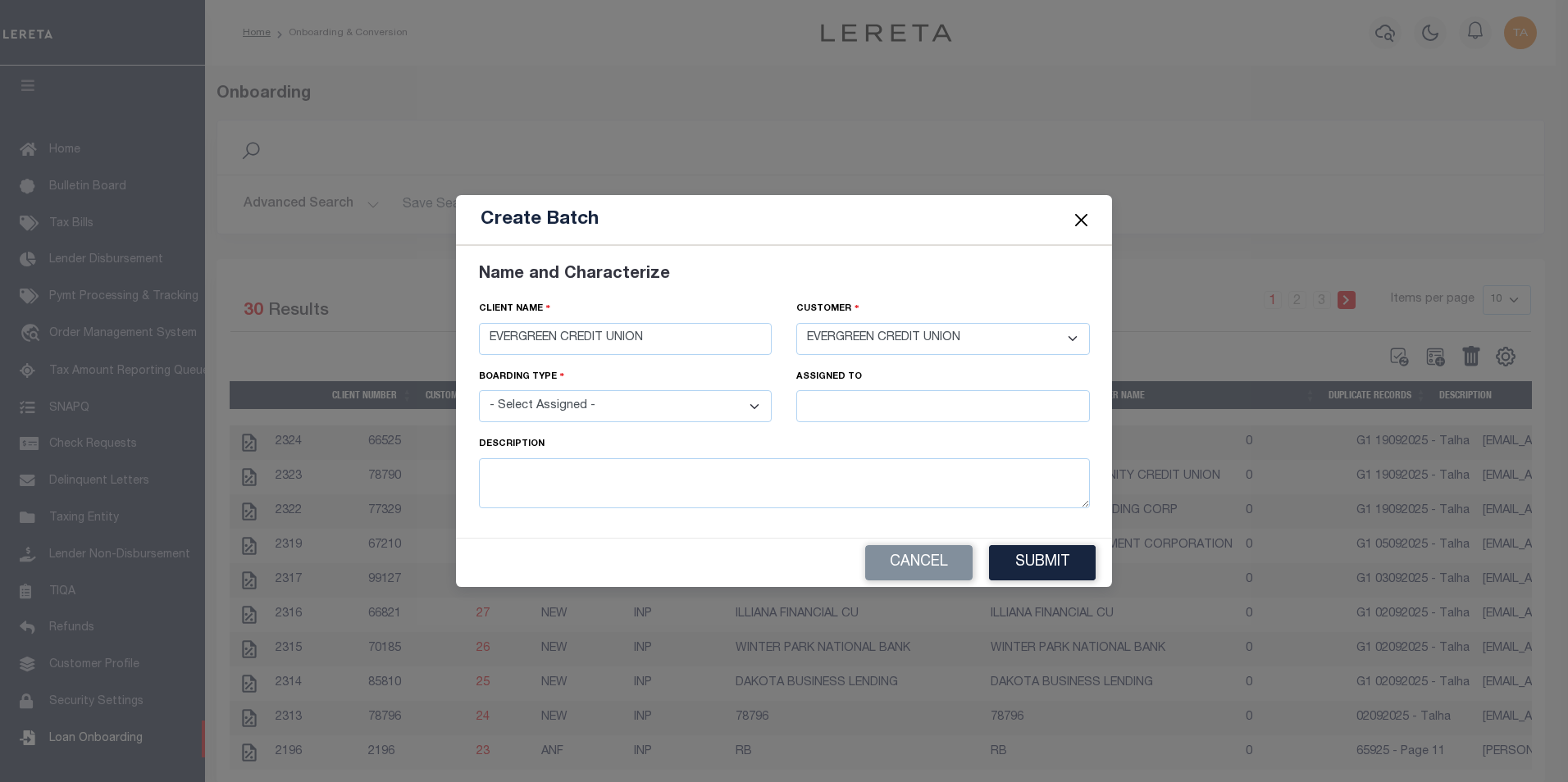
select select "NEW"
click at [479, 391] on select "- Select Assigned - NEW - New Loan REF - Refinance Loan CWF - Conversion with F…" at bounding box center [626, 407] width 293 height 32
click at [823, 412] on input "text" at bounding box center [943, 407] width 293 height 32
type input "Talha Hafiz"
click at [866, 439] on div "Talha Hafiz" at bounding box center [943, 437] width 292 height 26
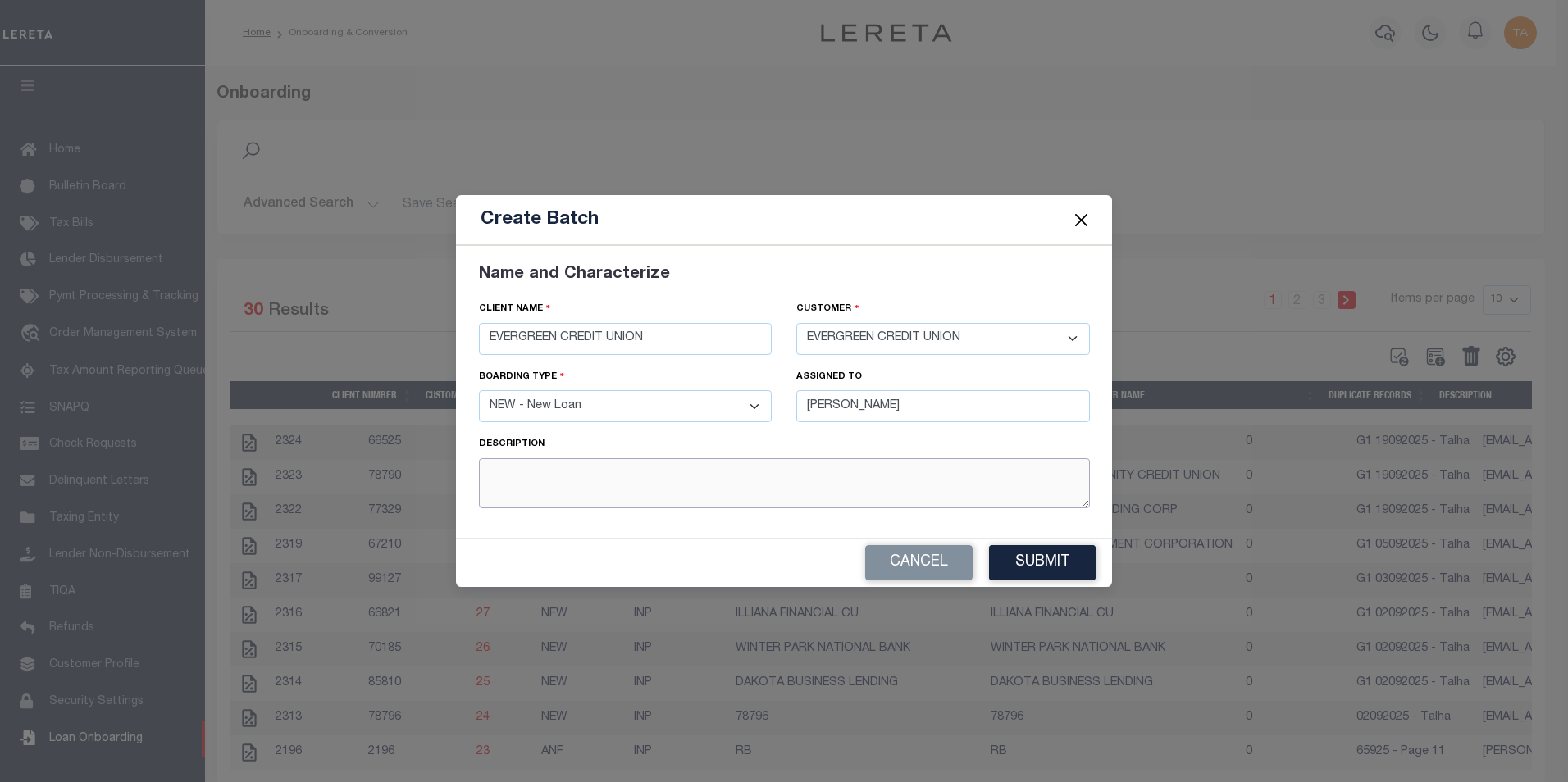
click at [591, 485] on textarea at bounding box center [784, 484] width 610 height 50
type textarea "G1 08102025 - Talha (with new utility)"
click at [1036, 565] on button "Submit" at bounding box center [1042, 562] width 107 height 35
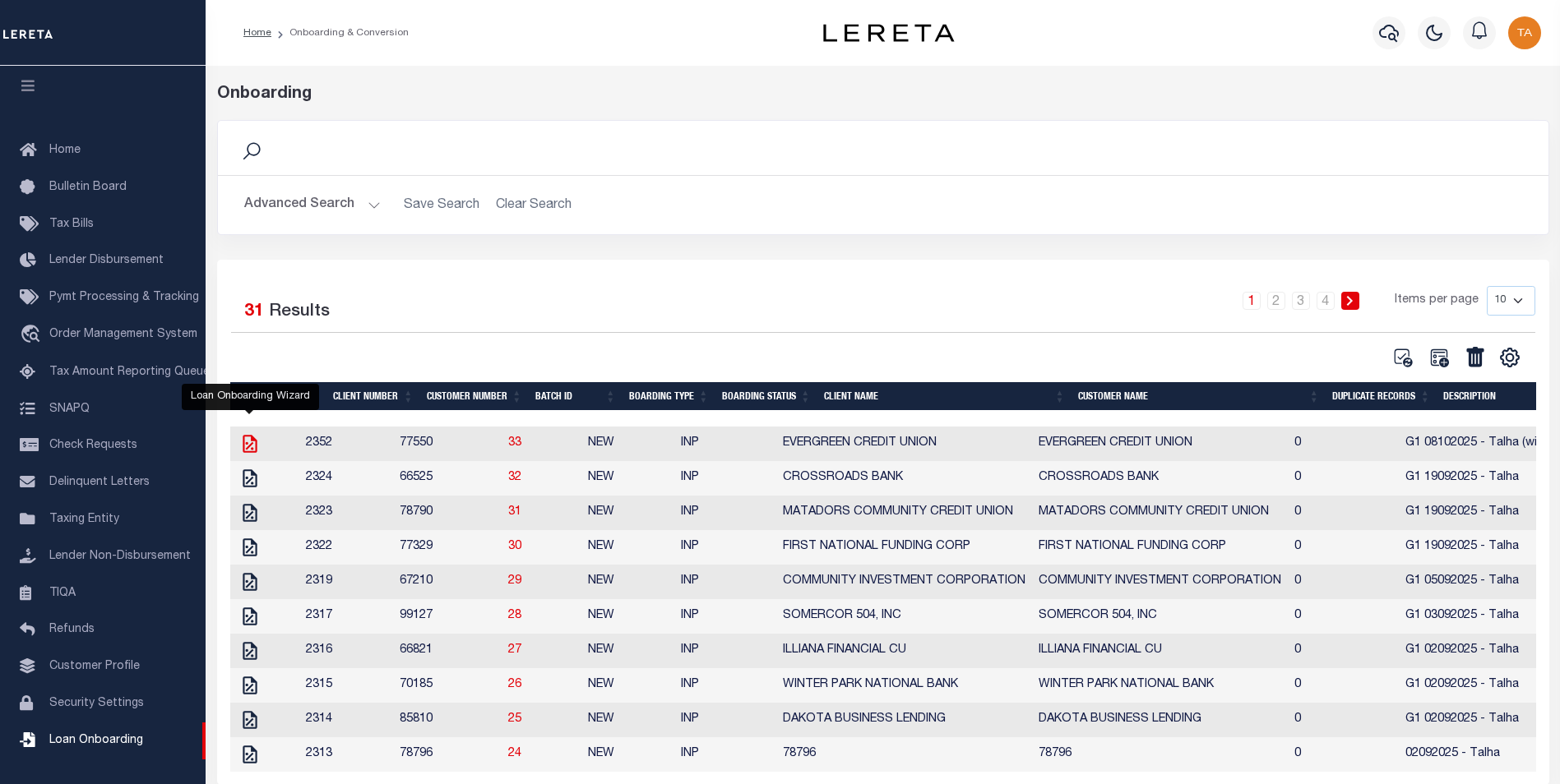
click at [245, 449] on icon at bounding box center [250, 444] width 21 height 21
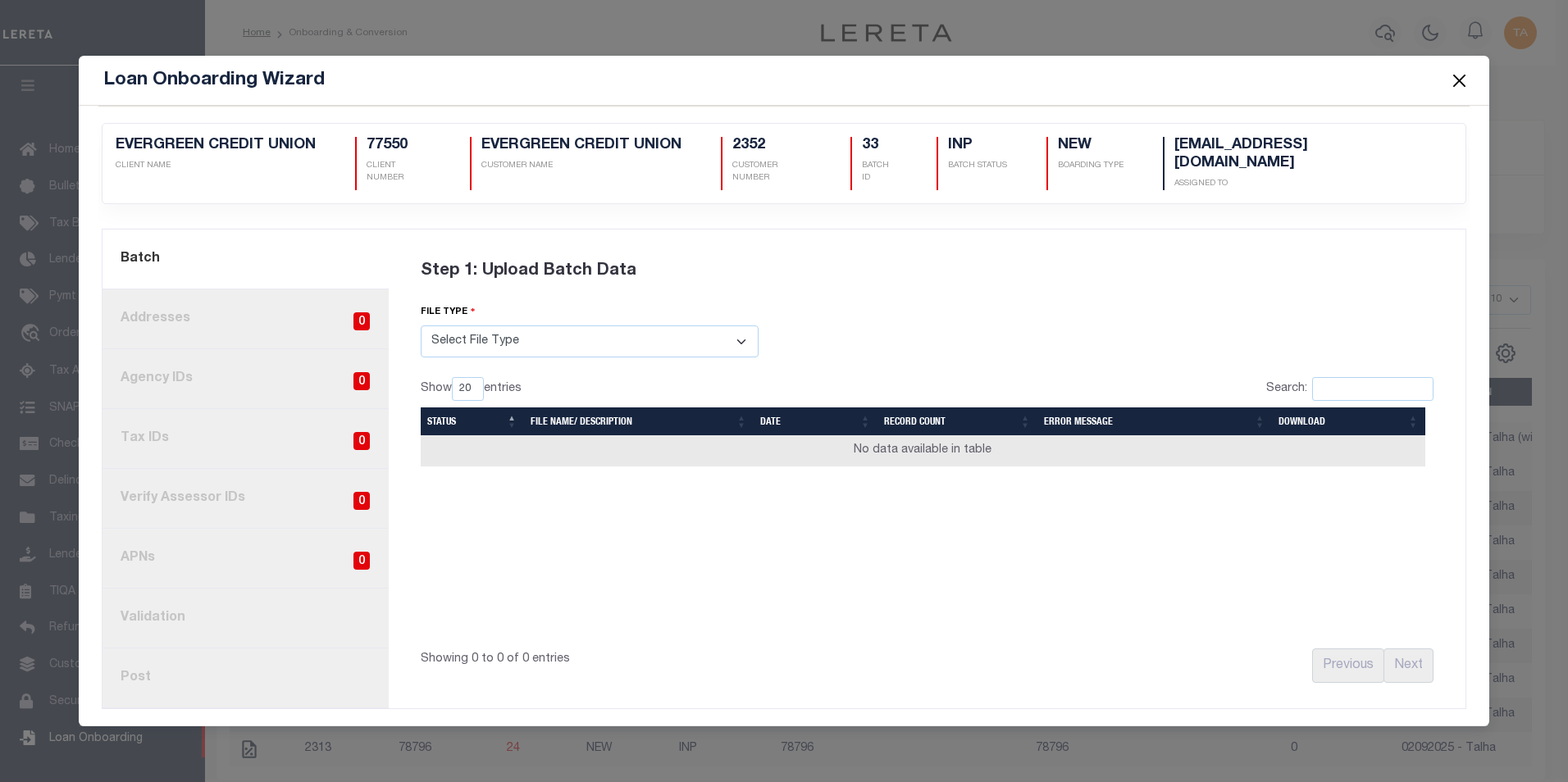
click at [611, 336] on select "Select File Type Lereta Lereta Conversion Zip" at bounding box center [589, 342] width 338 height 32
select select "LERETA"
click at [420, 326] on select "Select File Type Lereta Lereta Conversion Zip" at bounding box center [589, 342] width 338 height 32
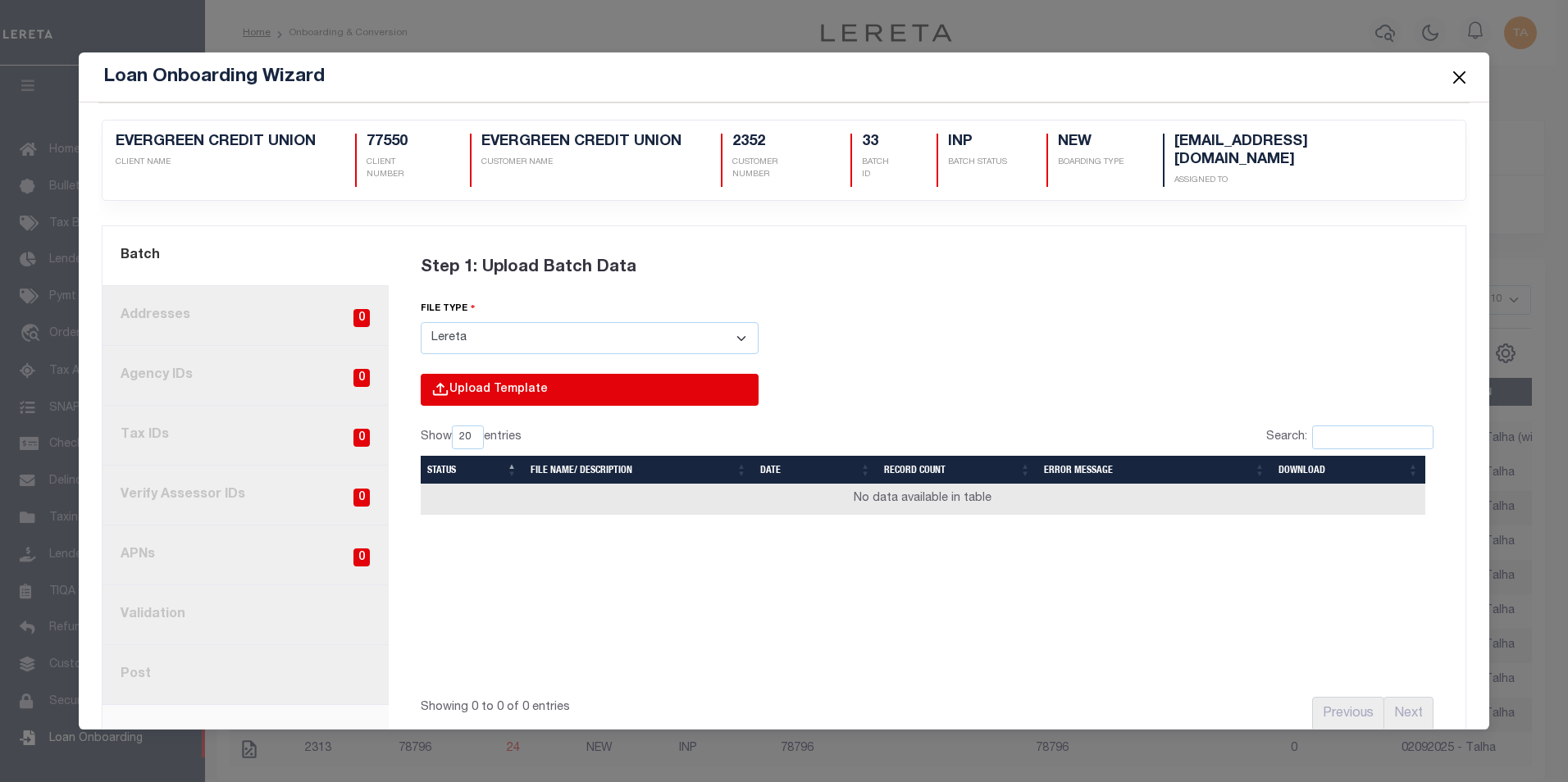
click at [479, 374] on input "file" at bounding box center [367, 408] width 780 height 67
type input "C:\fakepath\Lender-77550-Lien.csv"
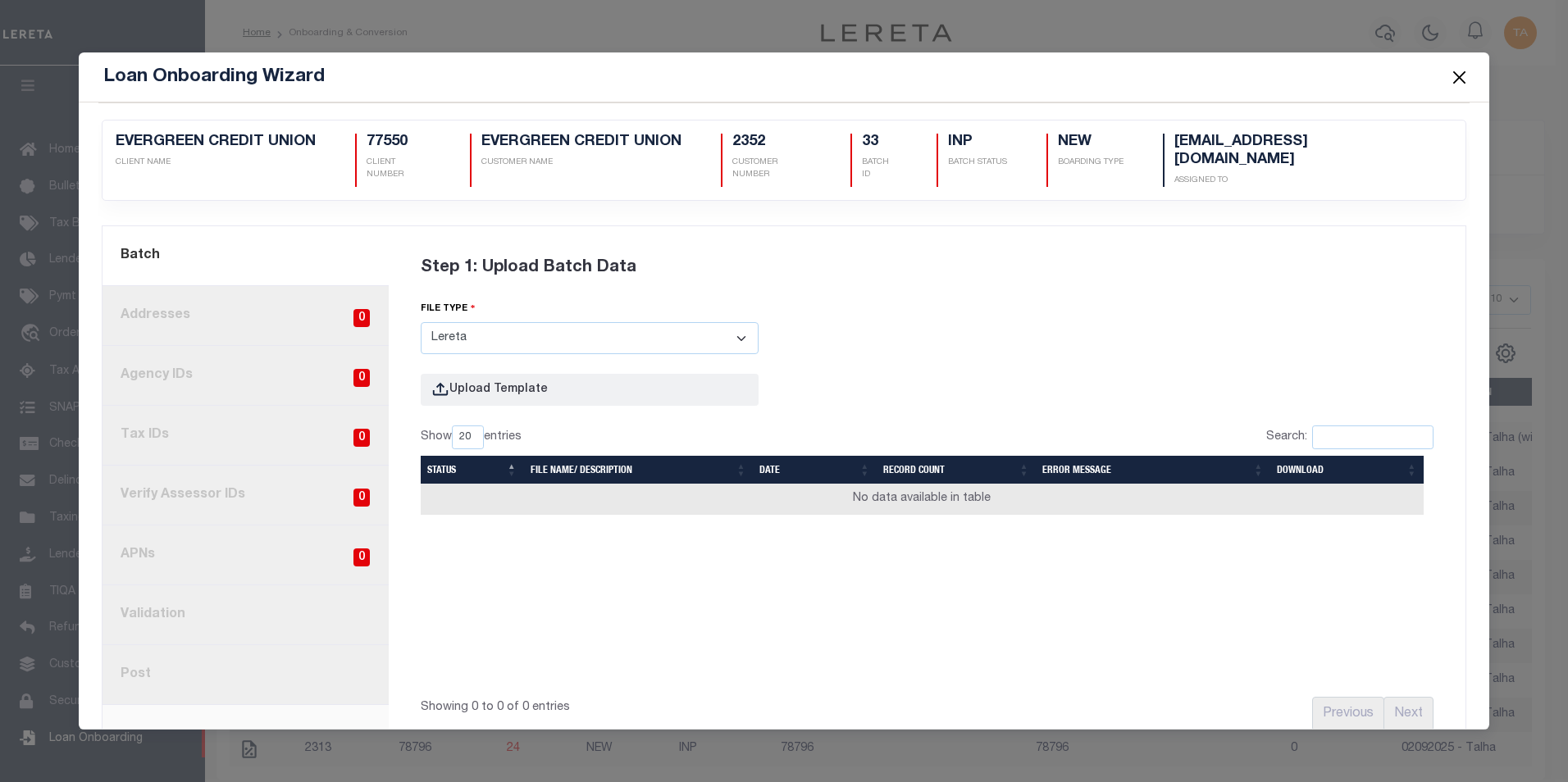
click at [1459, 80] on button "Close" at bounding box center [1458, 77] width 21 height 21
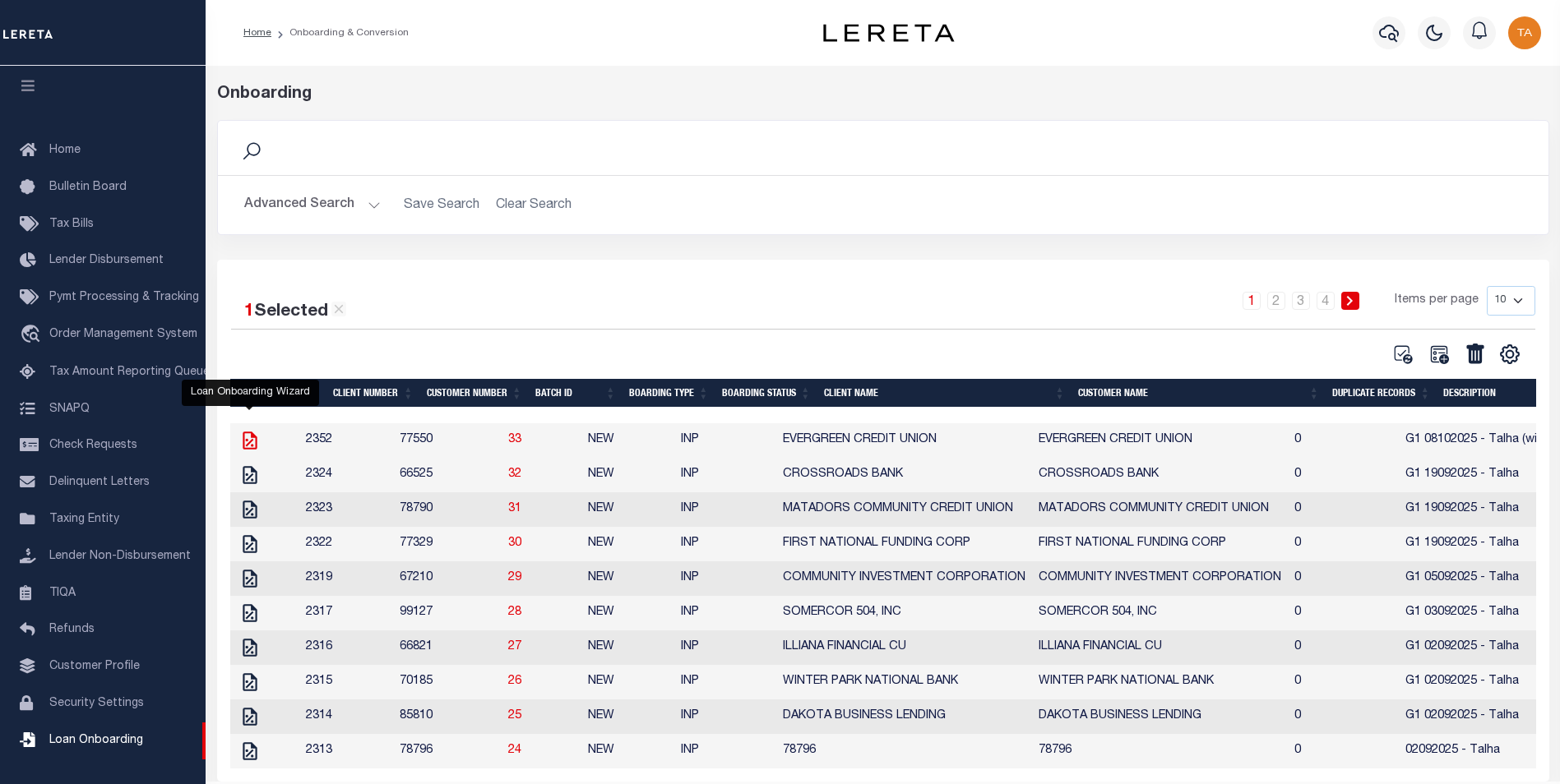
click at [251, 441] on icon at bounding box center [250, 440] width 21 height 21
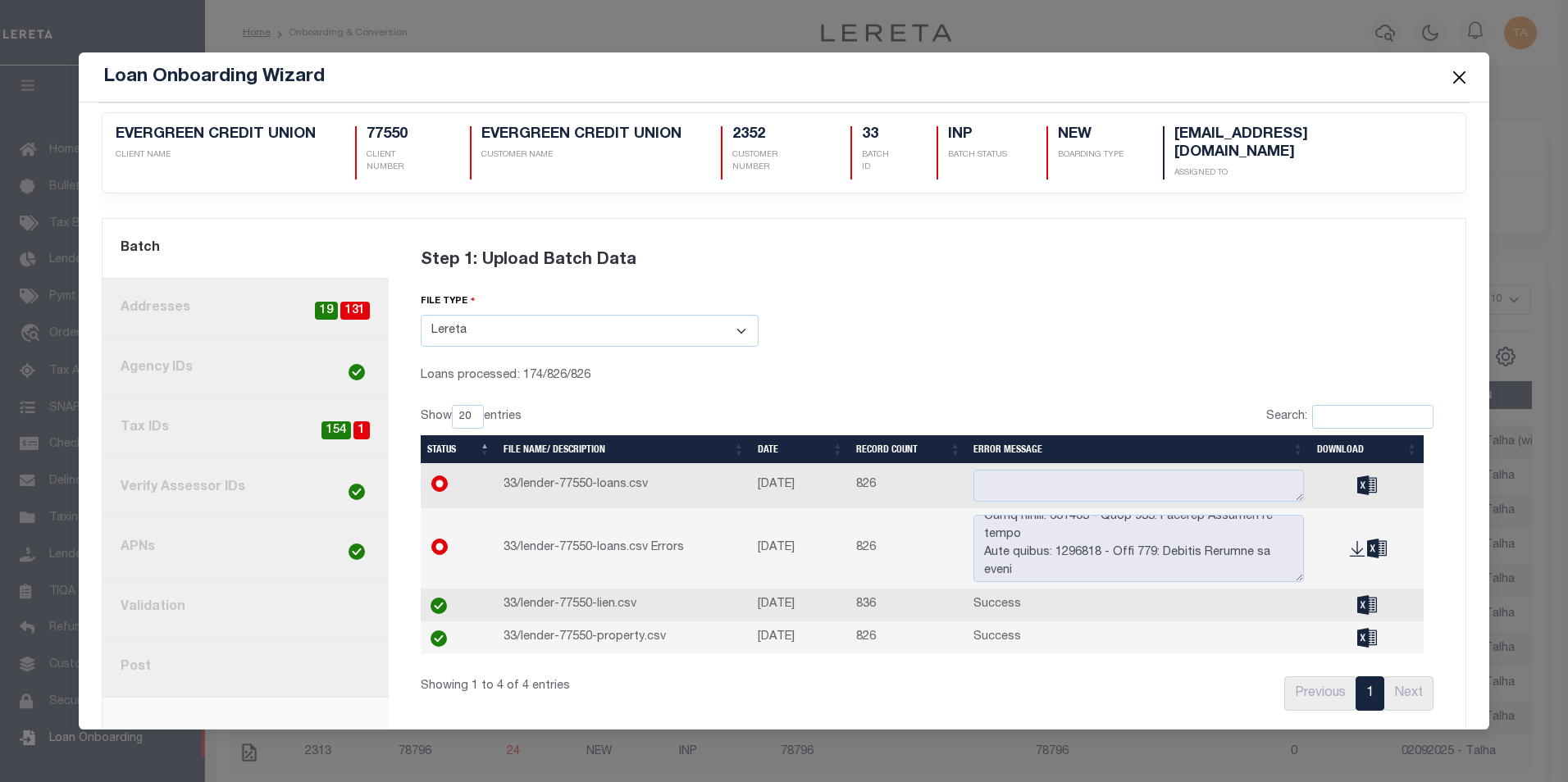
scroll to position [7299, 0]
click at [1456, 83] on button "Close" at bounding box center [1458, 77] width 21 height 21
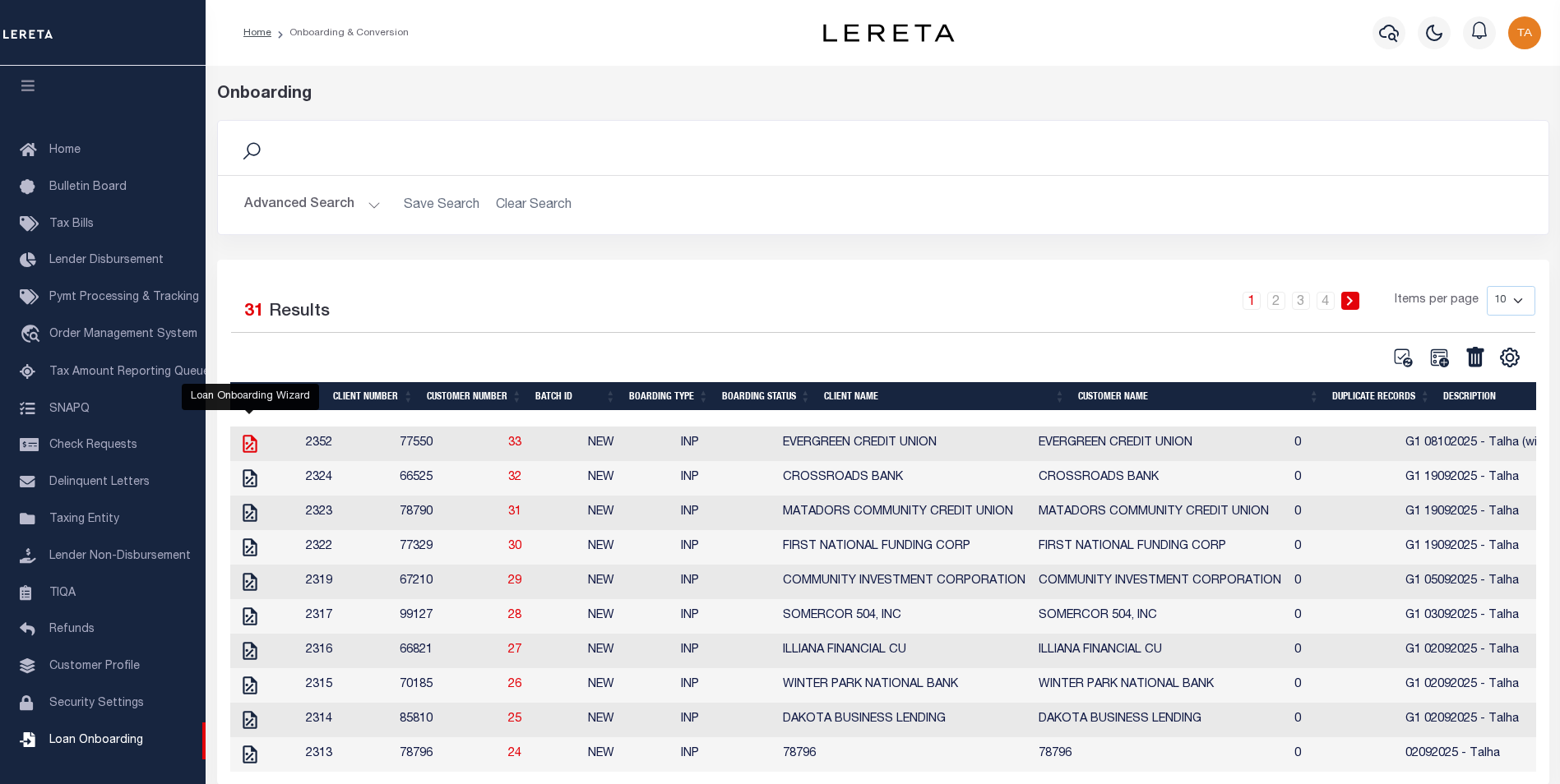
click at [242, 443] on icon at bounding box center [250, 444] width 21 height 21
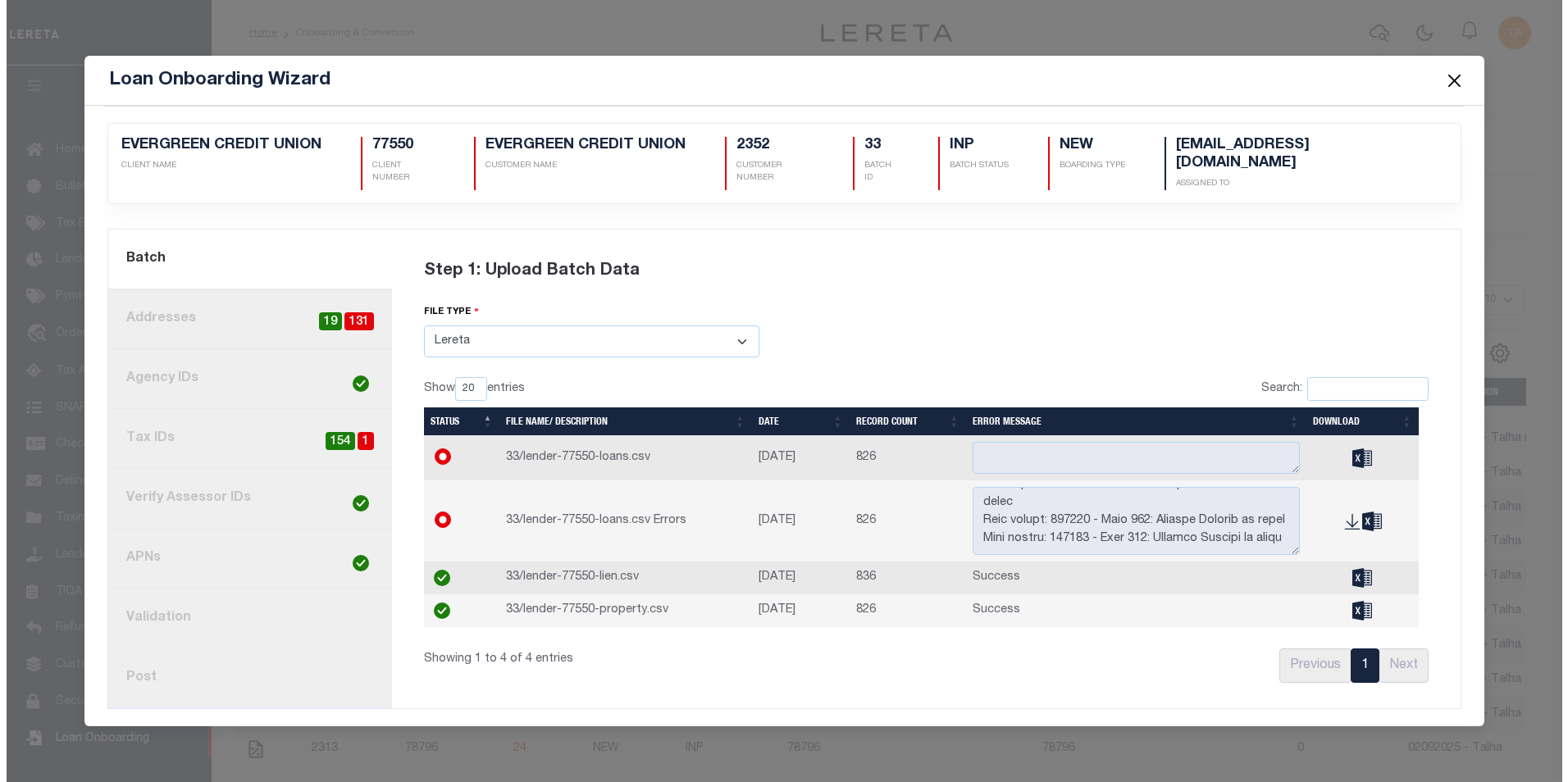
scroll to position [0, 0]
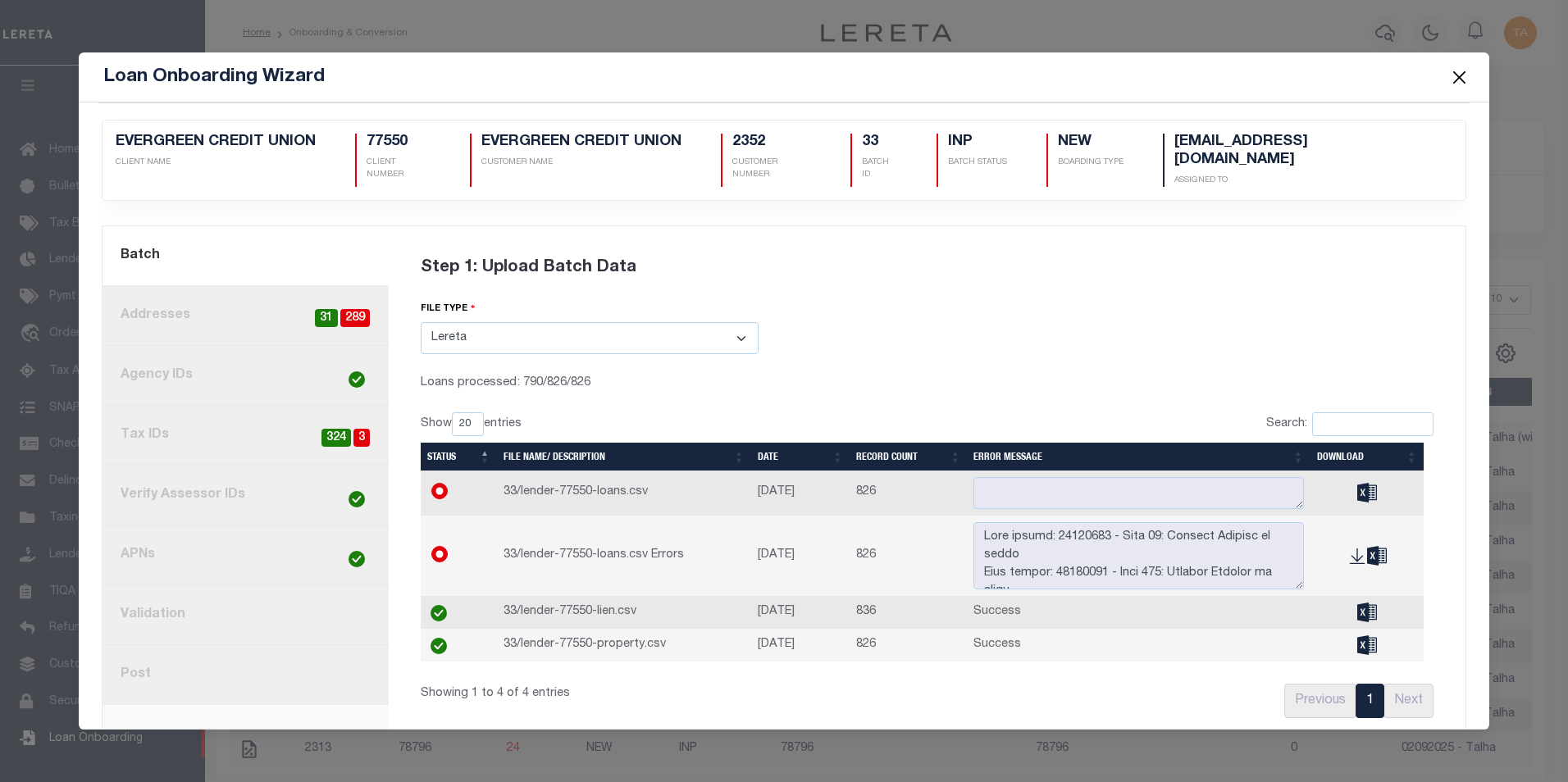
click at [1455, 81] on button "Close" at bounding box center [1458, 77] width 21 height 21
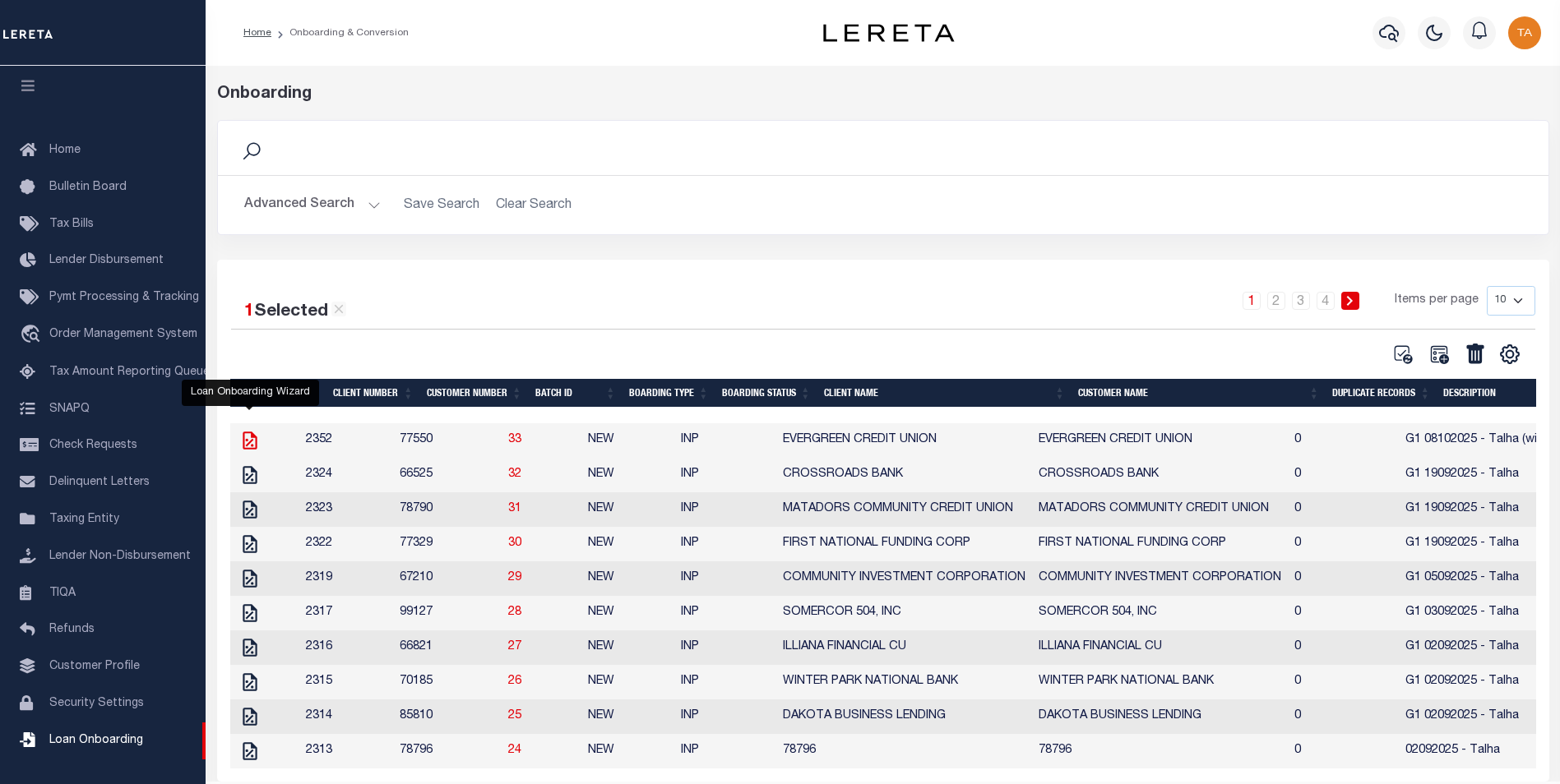
click at [249, 445] on icon at bounding box center [250, 440] width 14 height 18
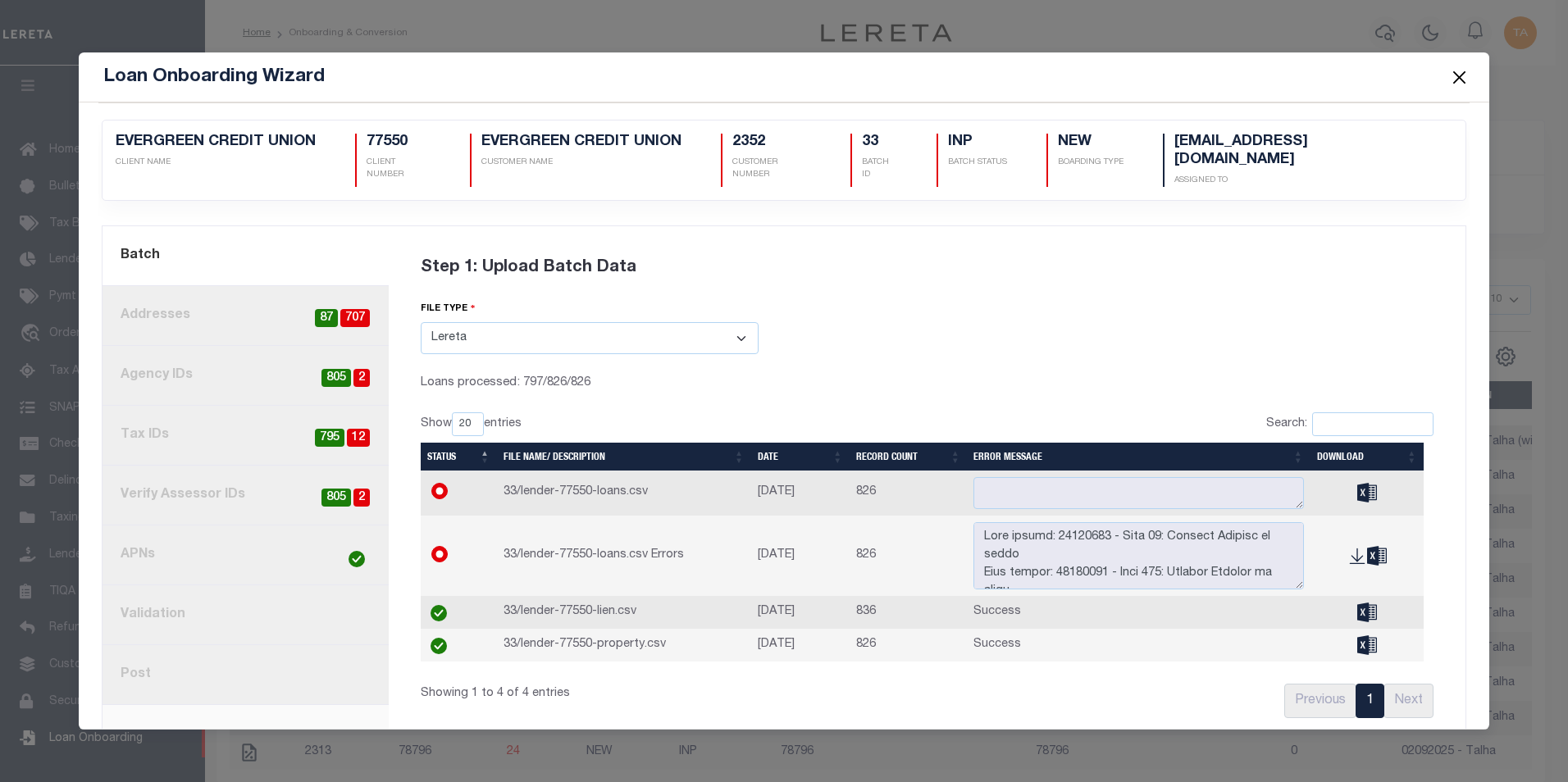
click at [254, 423] on link "4. Tax IDs 12 795" at bounding box center [246, 436] width 286 height 60
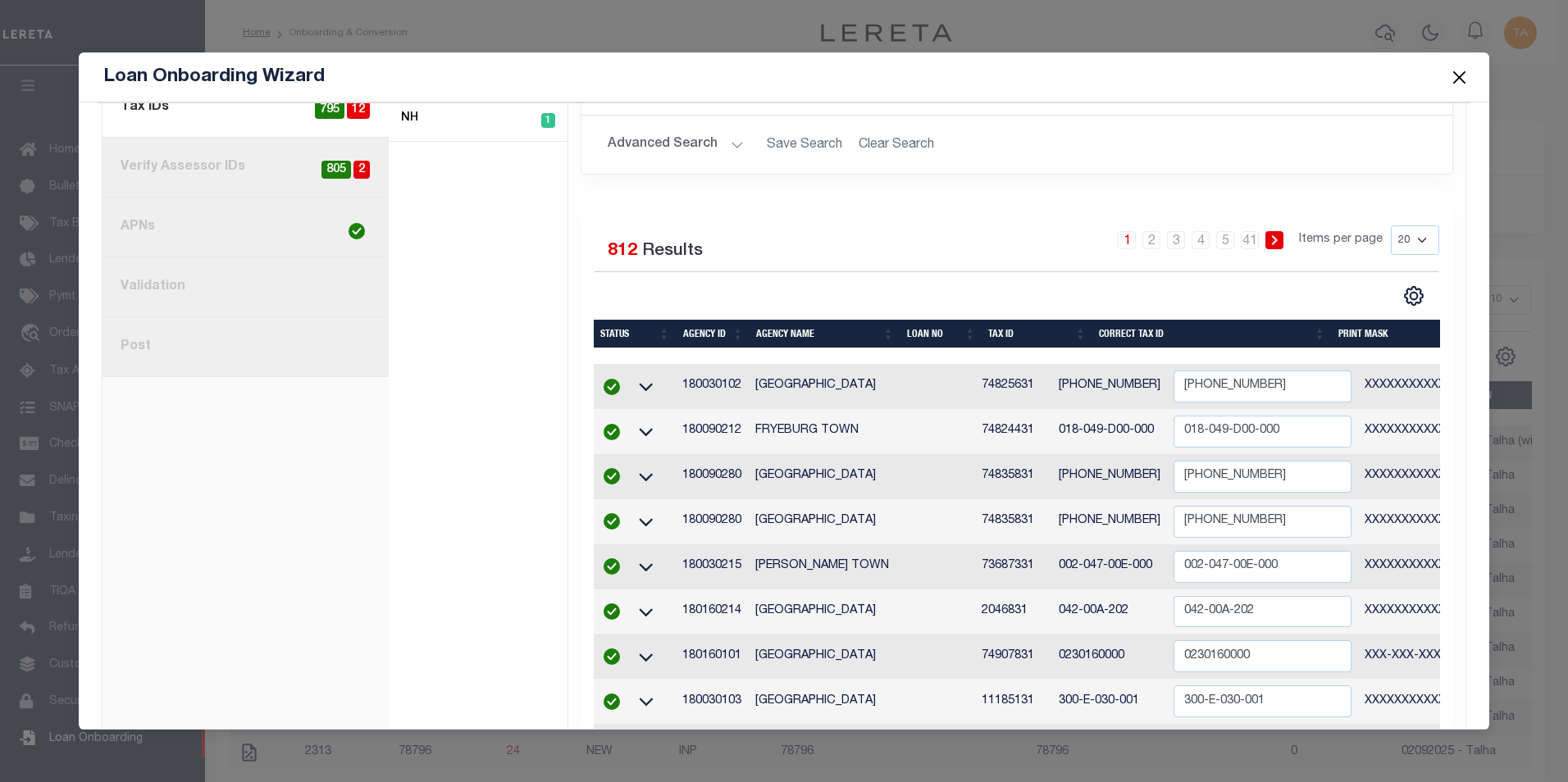
scroll to position [82, 0]
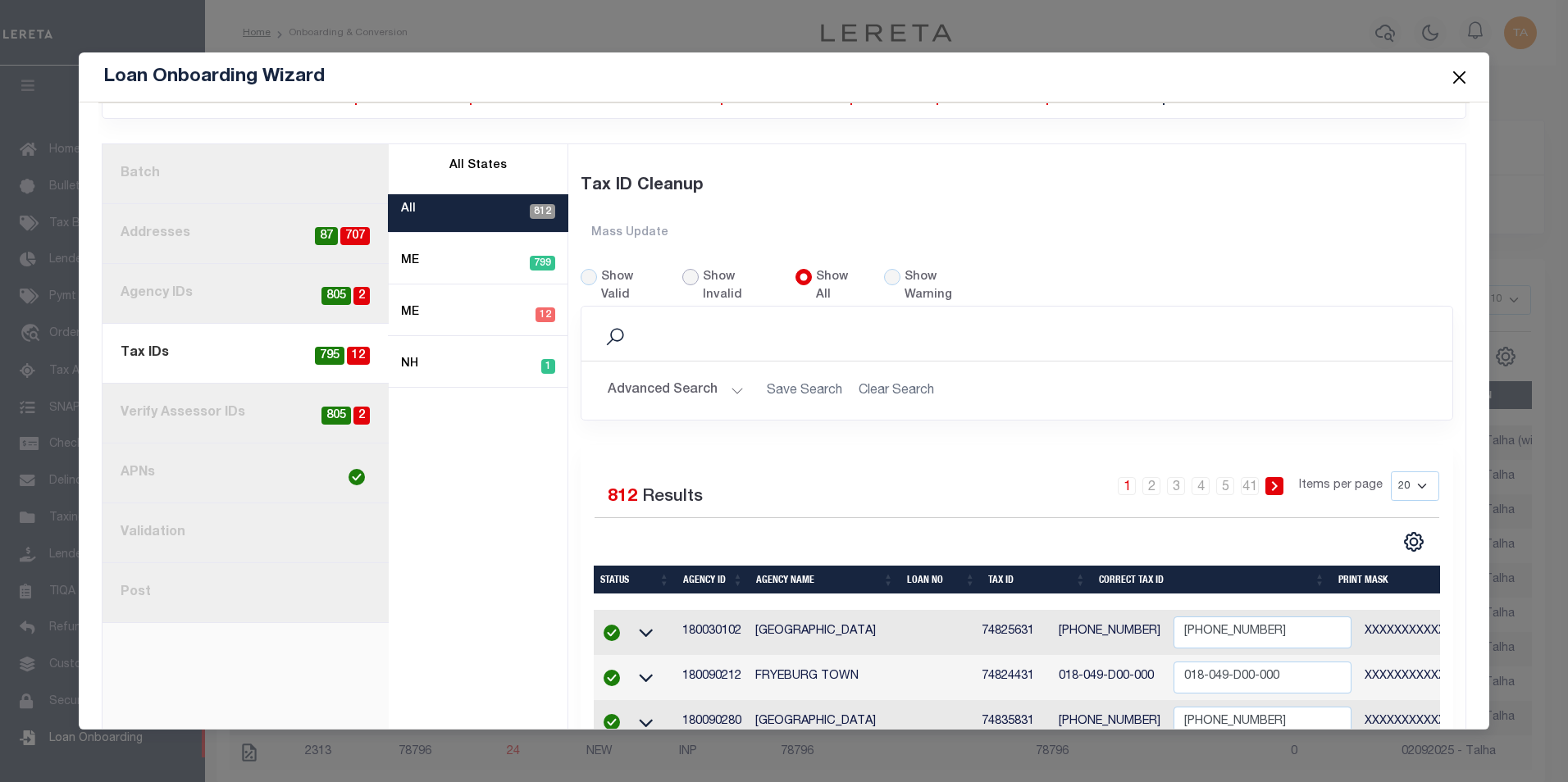
click at [686, 269] on input "Show Invalid" at bounding box center [690, 276] width 16 height 16
radio input "true"
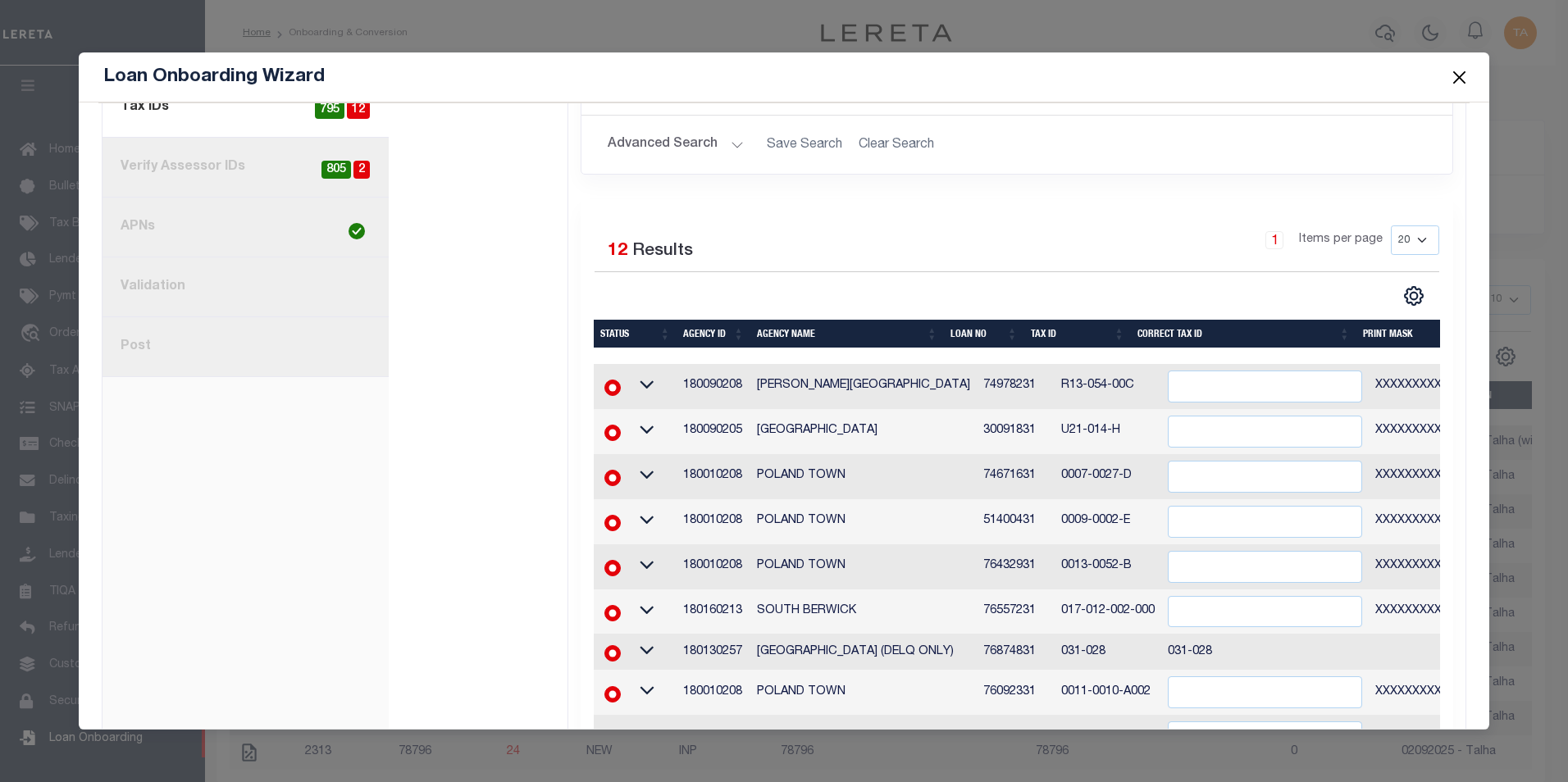
scroll to position [492, 0]
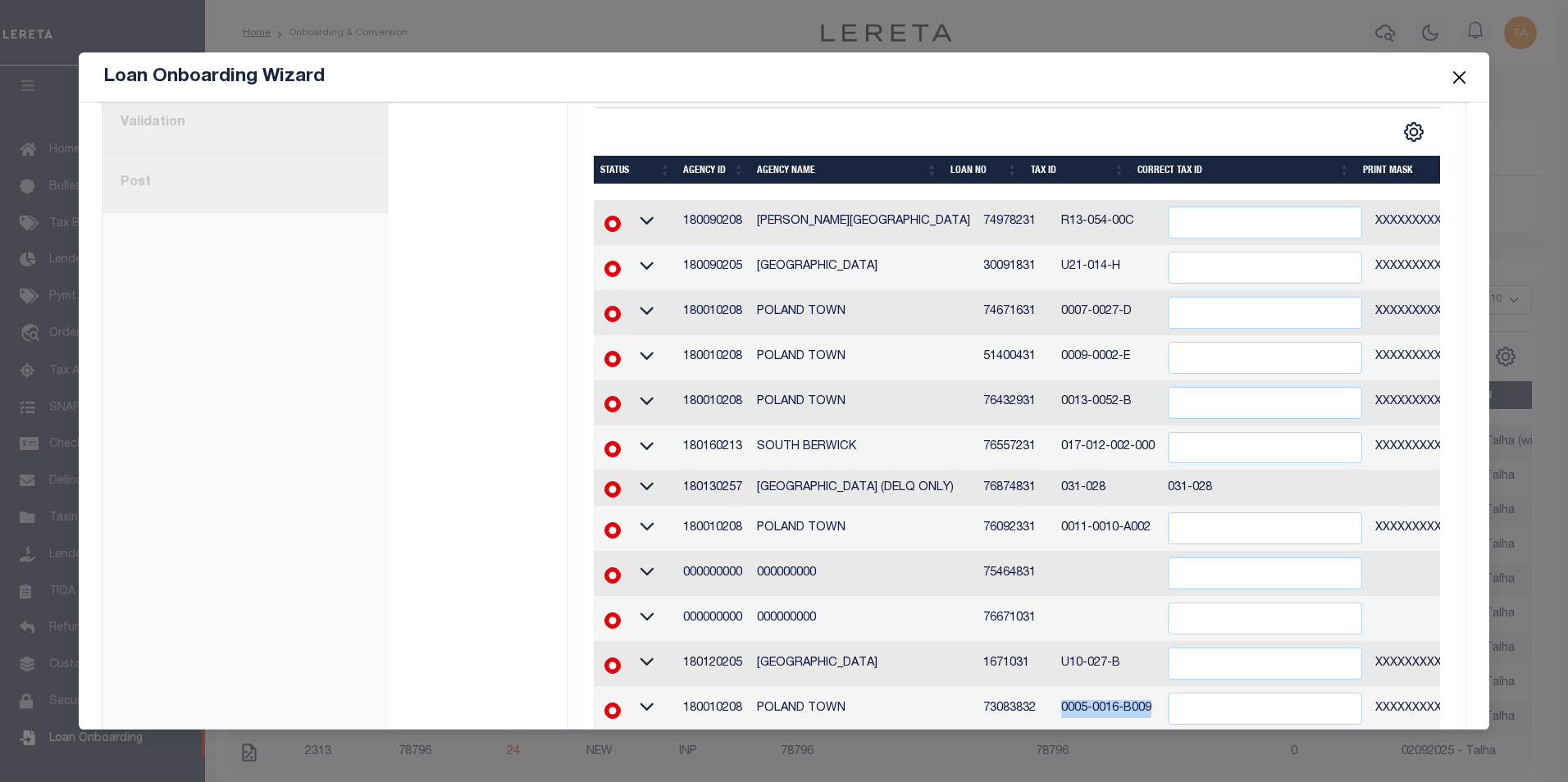
drag, startPoint x: 1027, startPoint y: 675, endPoint x: 1134, endPoint y: 674, distance: 107.0
click at [1134, 686] on tr "180010208 POLAND TOWN 73083832 0005-0016-B009 XXXXXXXXXXXXXXX*" at bounding box center [1085, 709] width 984 height 45
copy tr "0005-0016-B009"
click at [1208, 693] on input "" at bounding box center [1264, 710] width 194 height 32
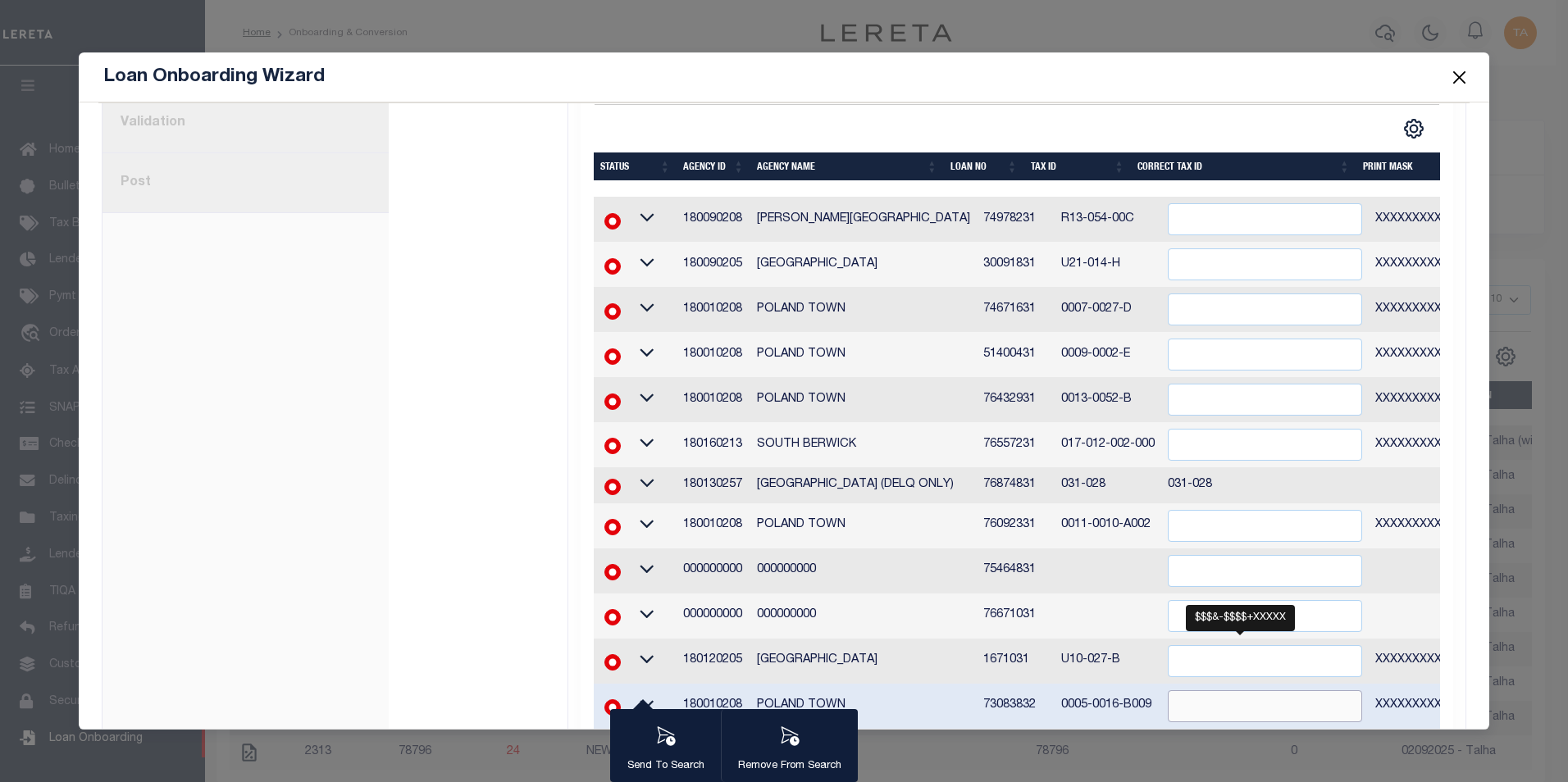
paste input "0005-0016-B009"
type input "0005-0016-B009"
click at [1015, 602] on td "76671031" at bounding box center [1015, 616] width 78 height 45
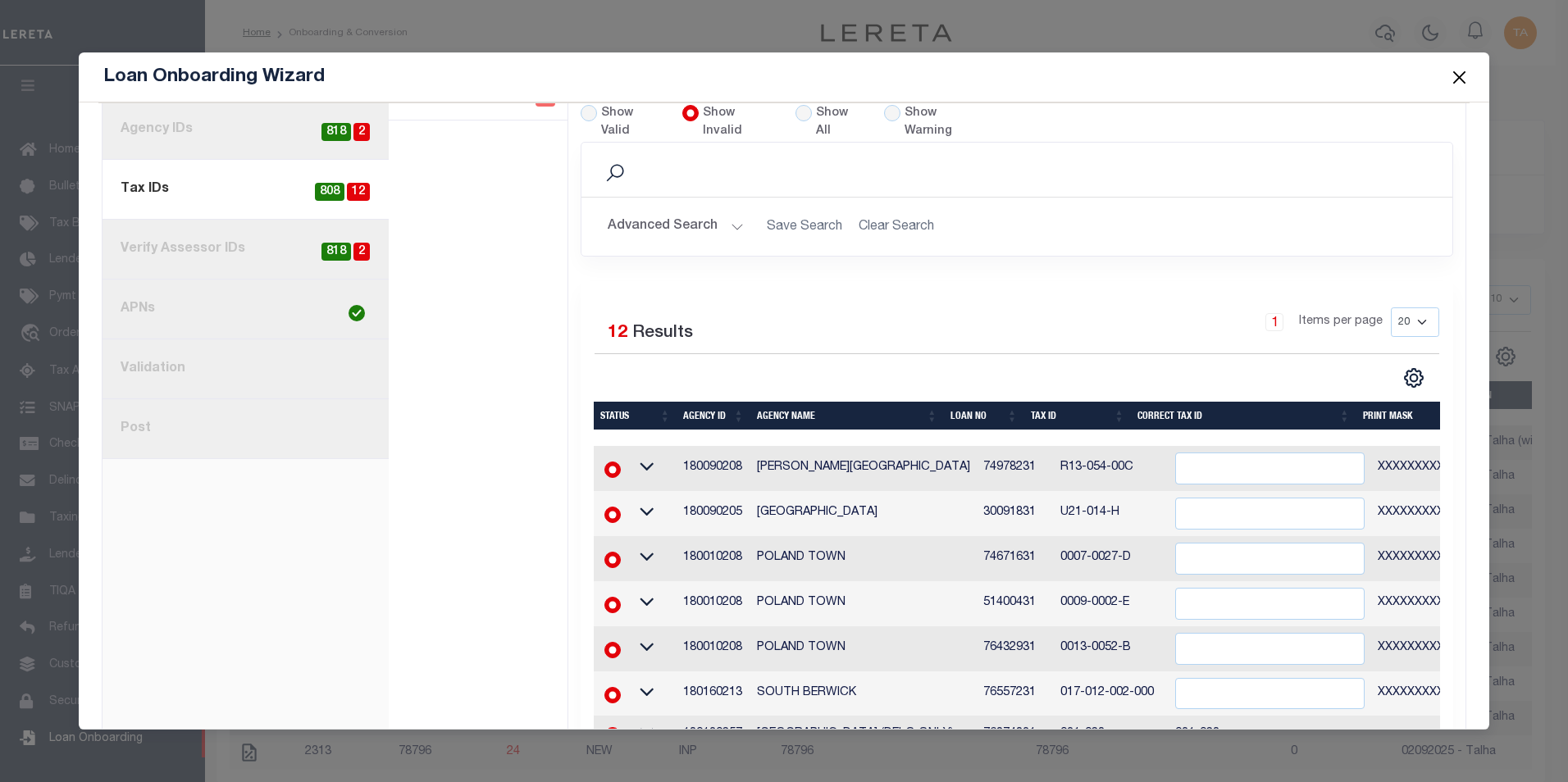
scroll to position [82, 0]
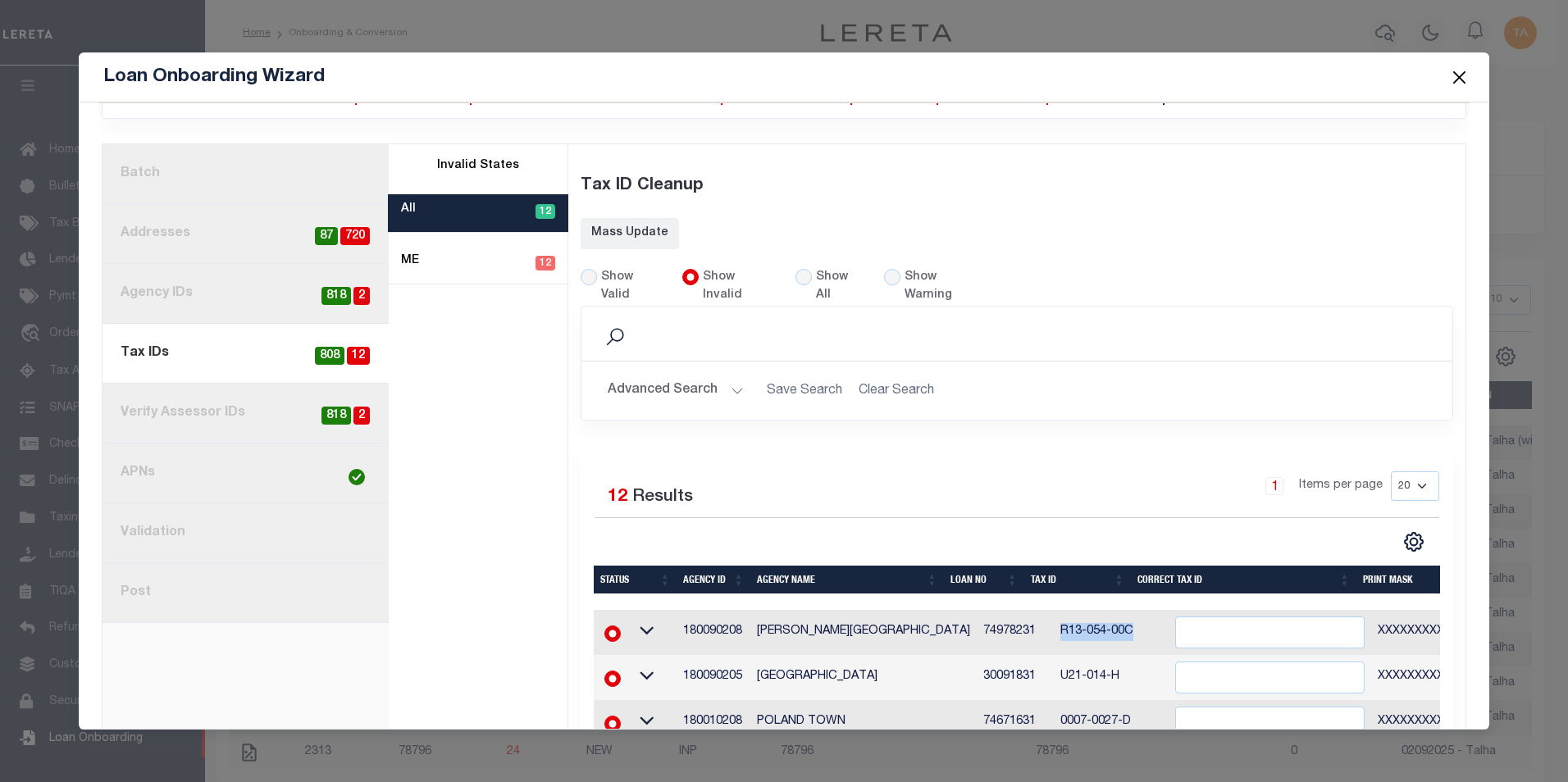
drag, startPoint x: 1025, startPoint y: 600, endPoint x: 1107, endPoint y: 598, distance: 82.0
click at [1107, 610] on td "R13-054-00C" at bounding box center [1111, 632] width 115 height 45
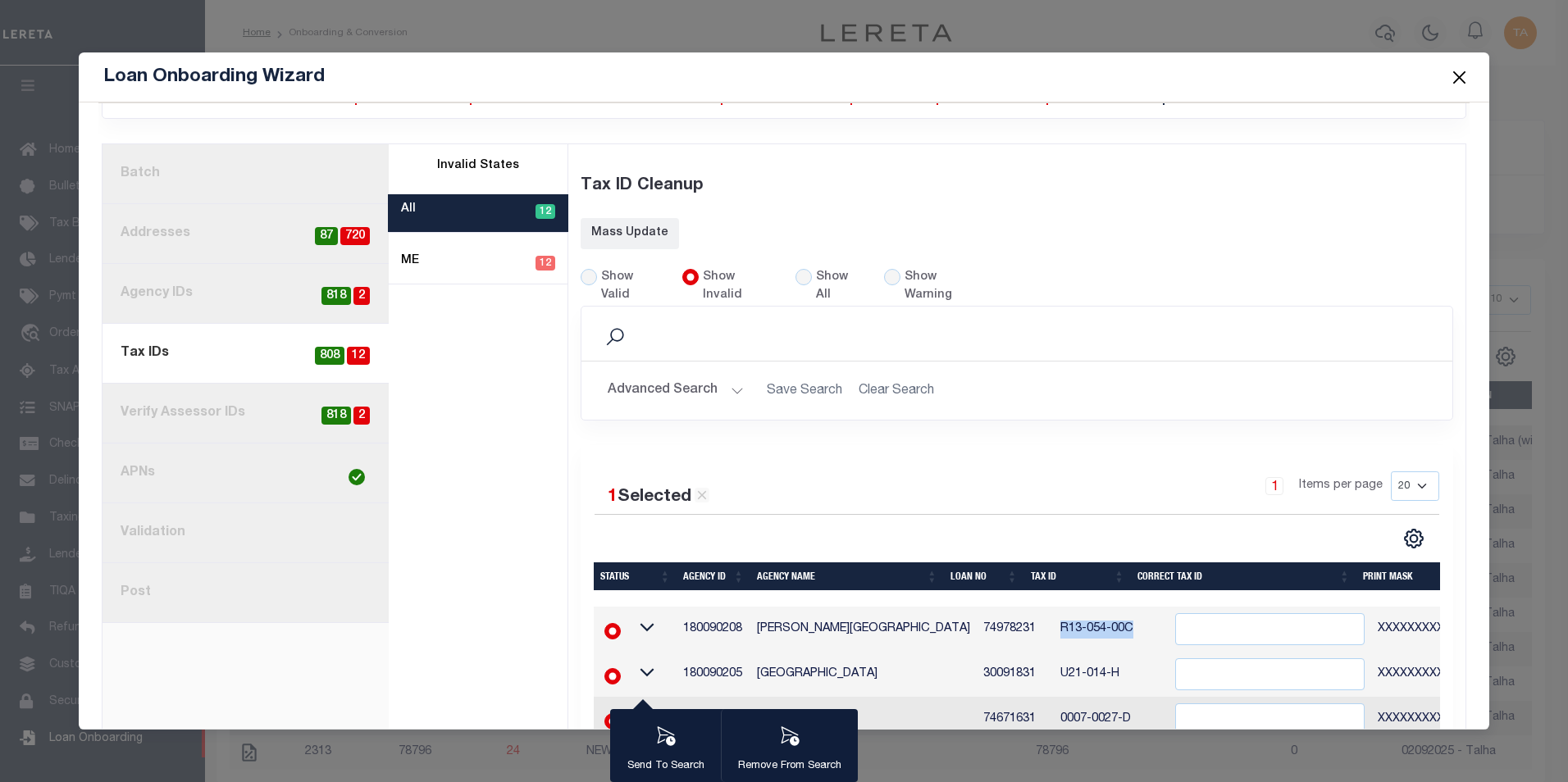
copy td "R13-054-00C"
click at [1189, 613] on input "" at bounding box center [1270, 629] width 189 height 32
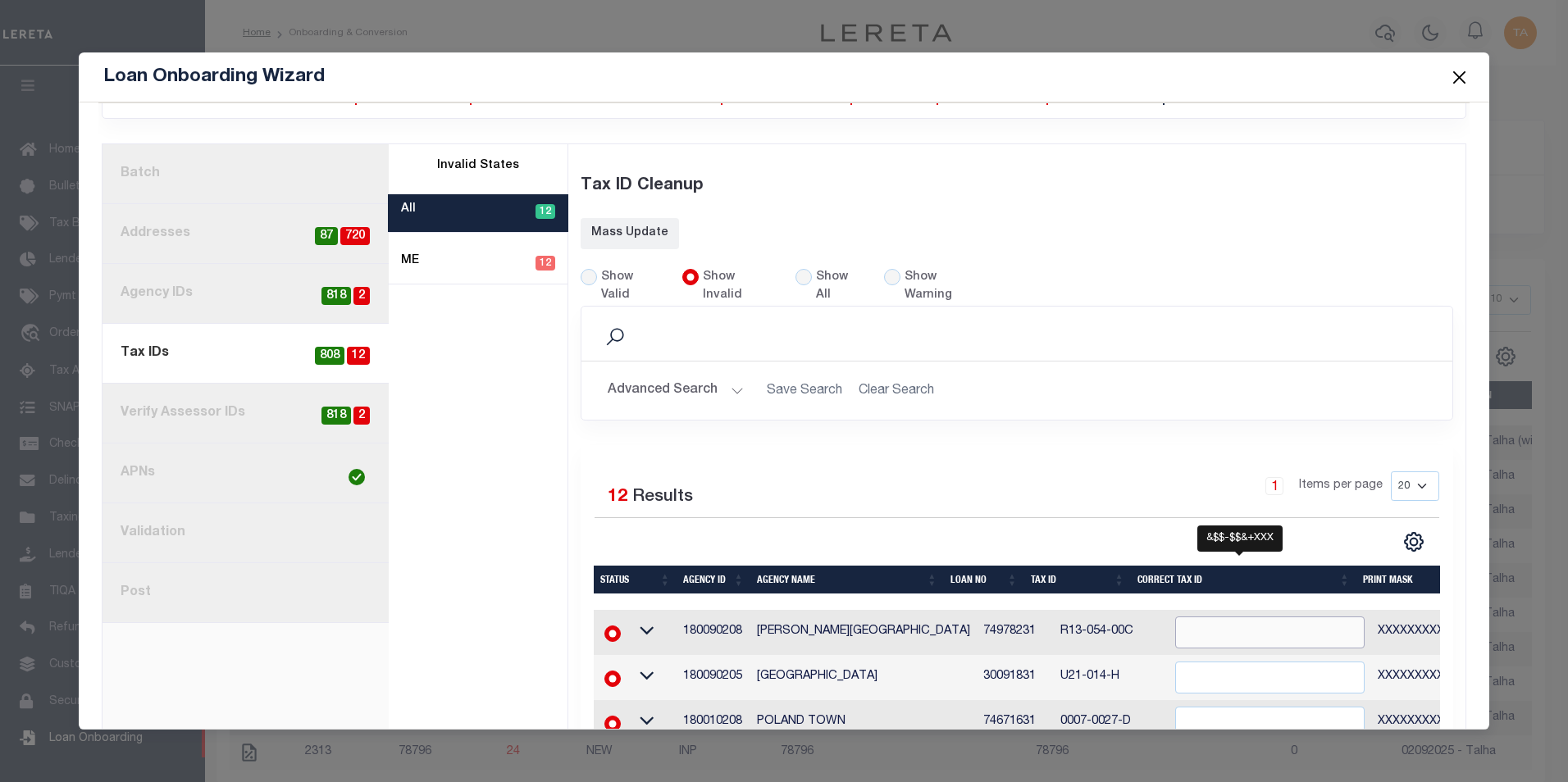
paste input "R13-054-00C"
type input "R13-054-00C"
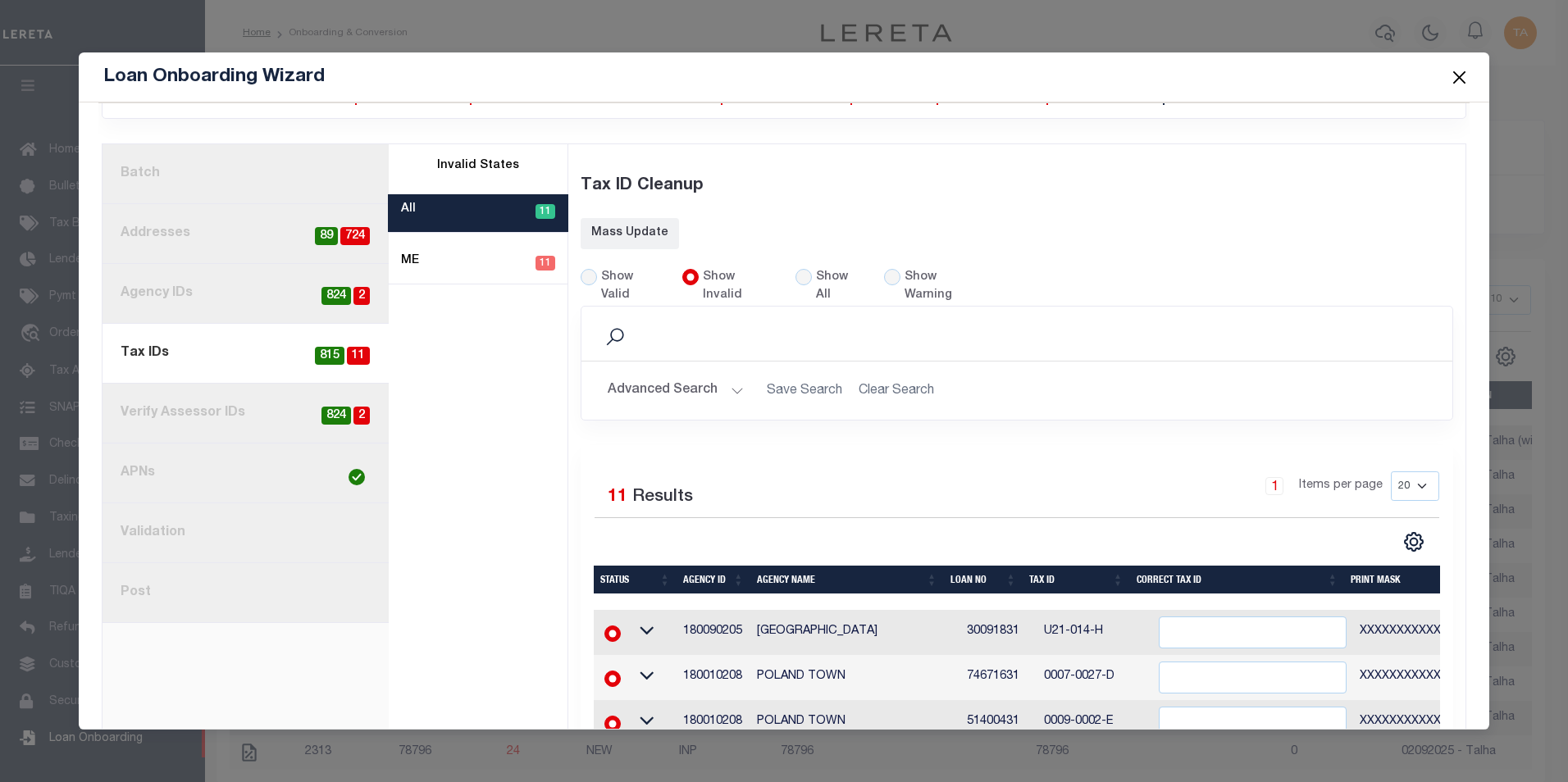
click at [975, 472] on div "1 Items per page 20 40 60 100 200" at bounding box center [1125, 493] width 628 height 43
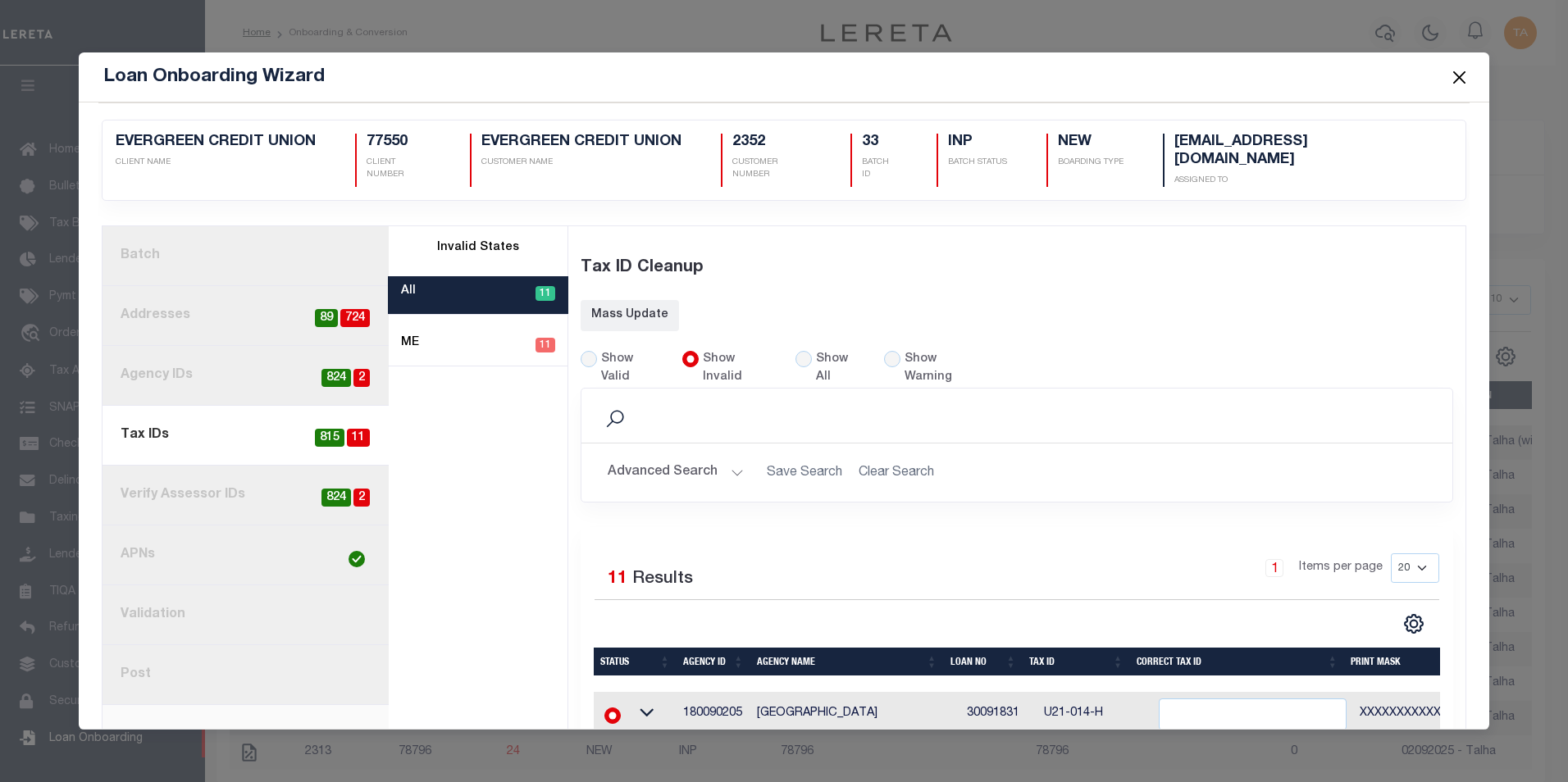
scroll to position [164, 0]
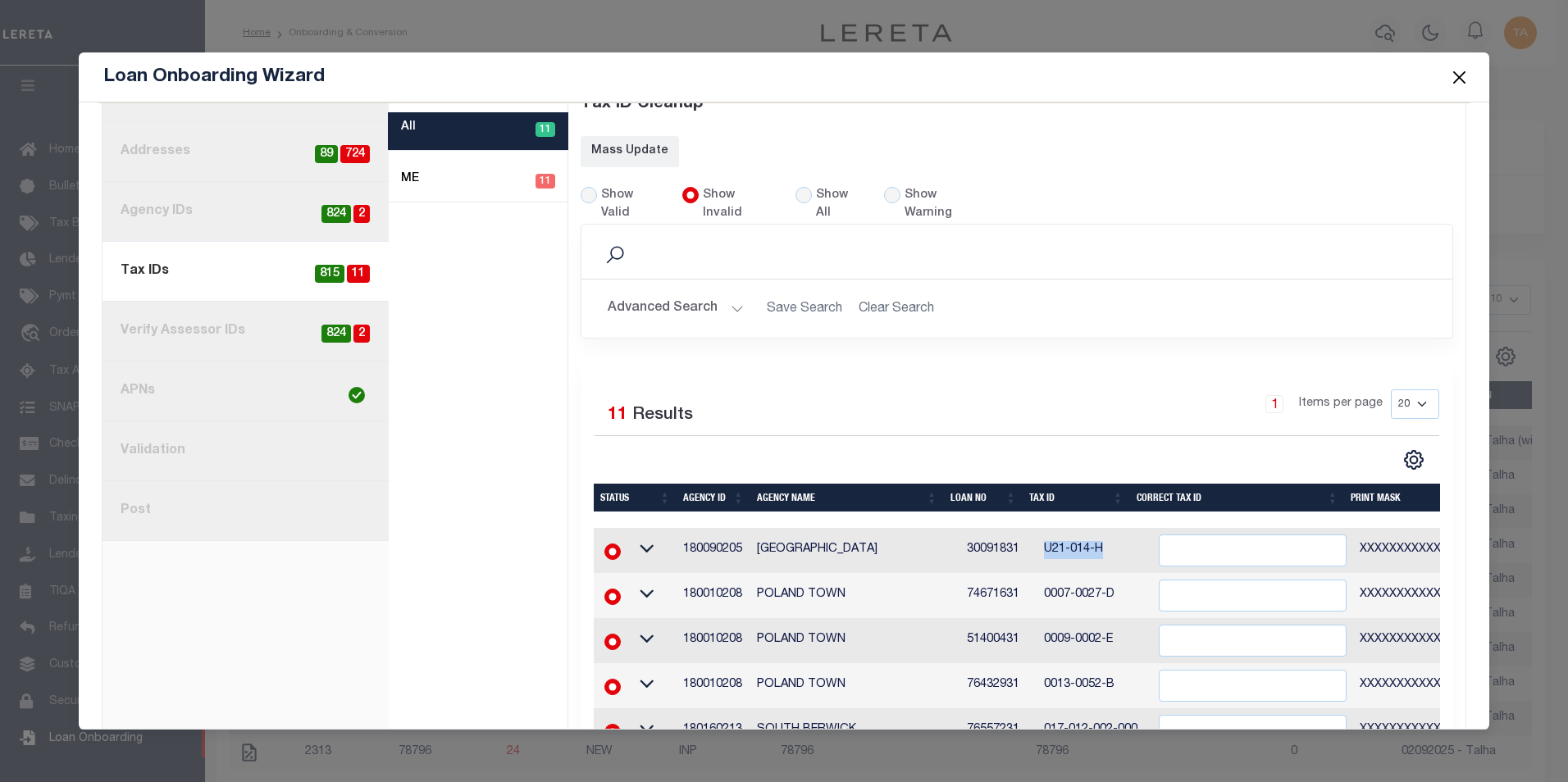
drag, startPoint x: 1028, startPoint y: 520, endPoint x: 1108, endPoint y: 518, distance: 80.0
click at [1108, 528] on td "U21-014-H" at bounding box center [1094, 550] width 115 height 45
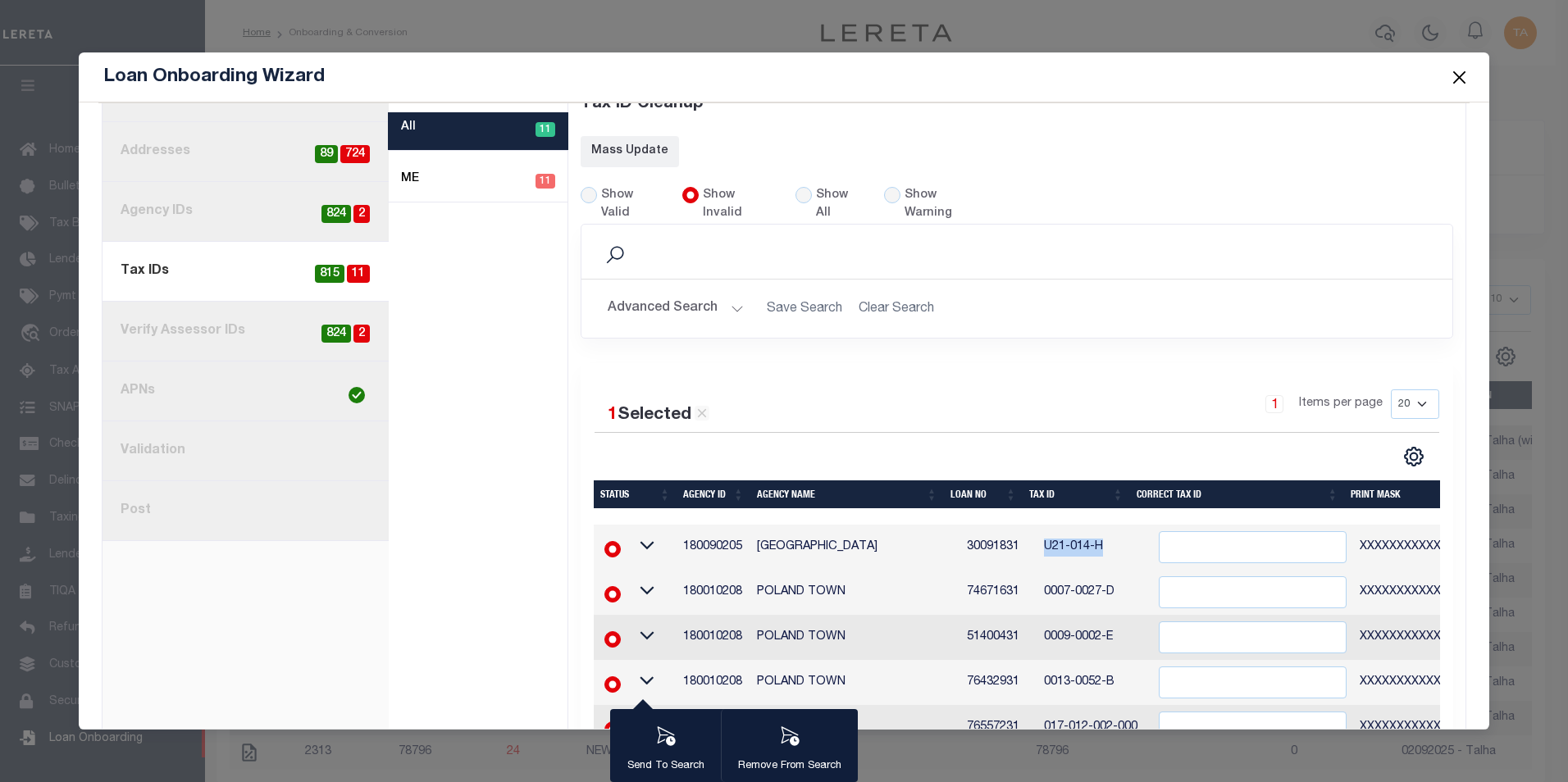
copy td "U21-014-H"
click at [1196, 531] on input "" at bounding box center [1253, 547] width 188 height 32
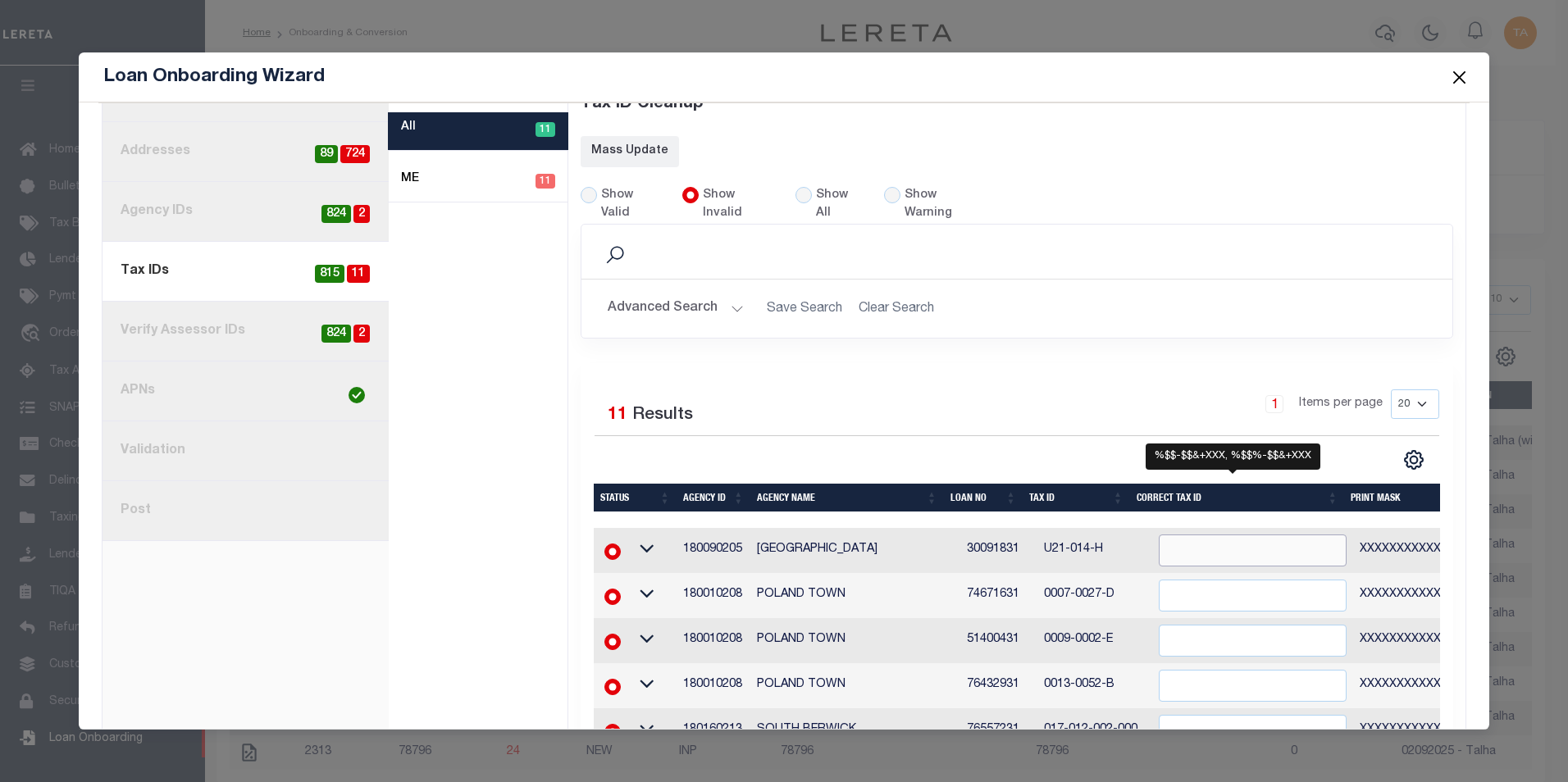
paste input "U21-014-H"
type input "U21-014-H"
click at [937, 363] on div "1 Selected 11 Results 1 Items per page 20 40 60 100 200" at bounding box center [1017, 695] width 873 height 664
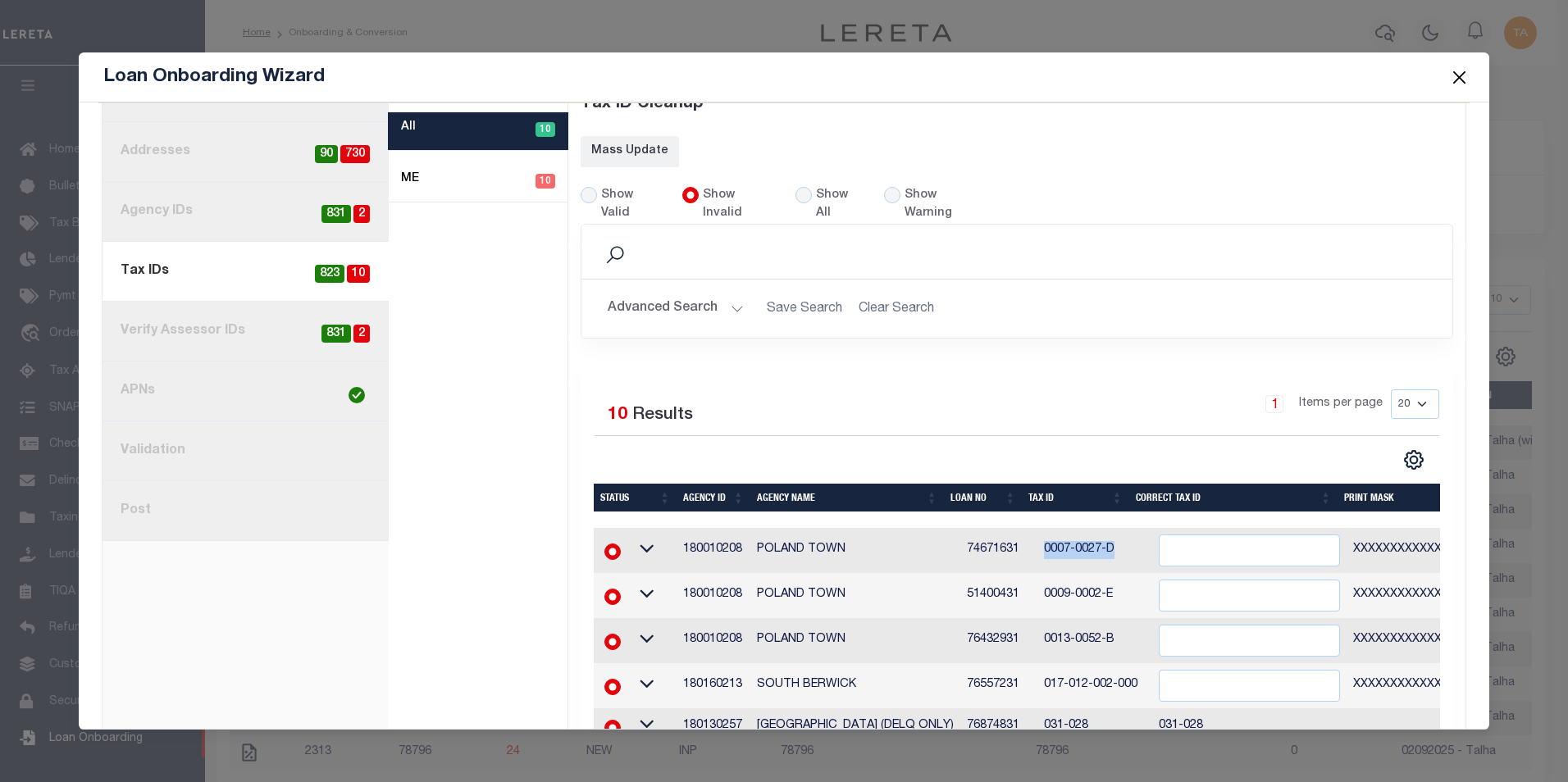
drag, startPoint x: 1024, startPoint y: 524, endPoint x: 1120, endPoint y: 516, distance: 96.3
click at [1120, 528] on td "0007-0027-D" at bounding box center [1094, 550] width 115 height 45
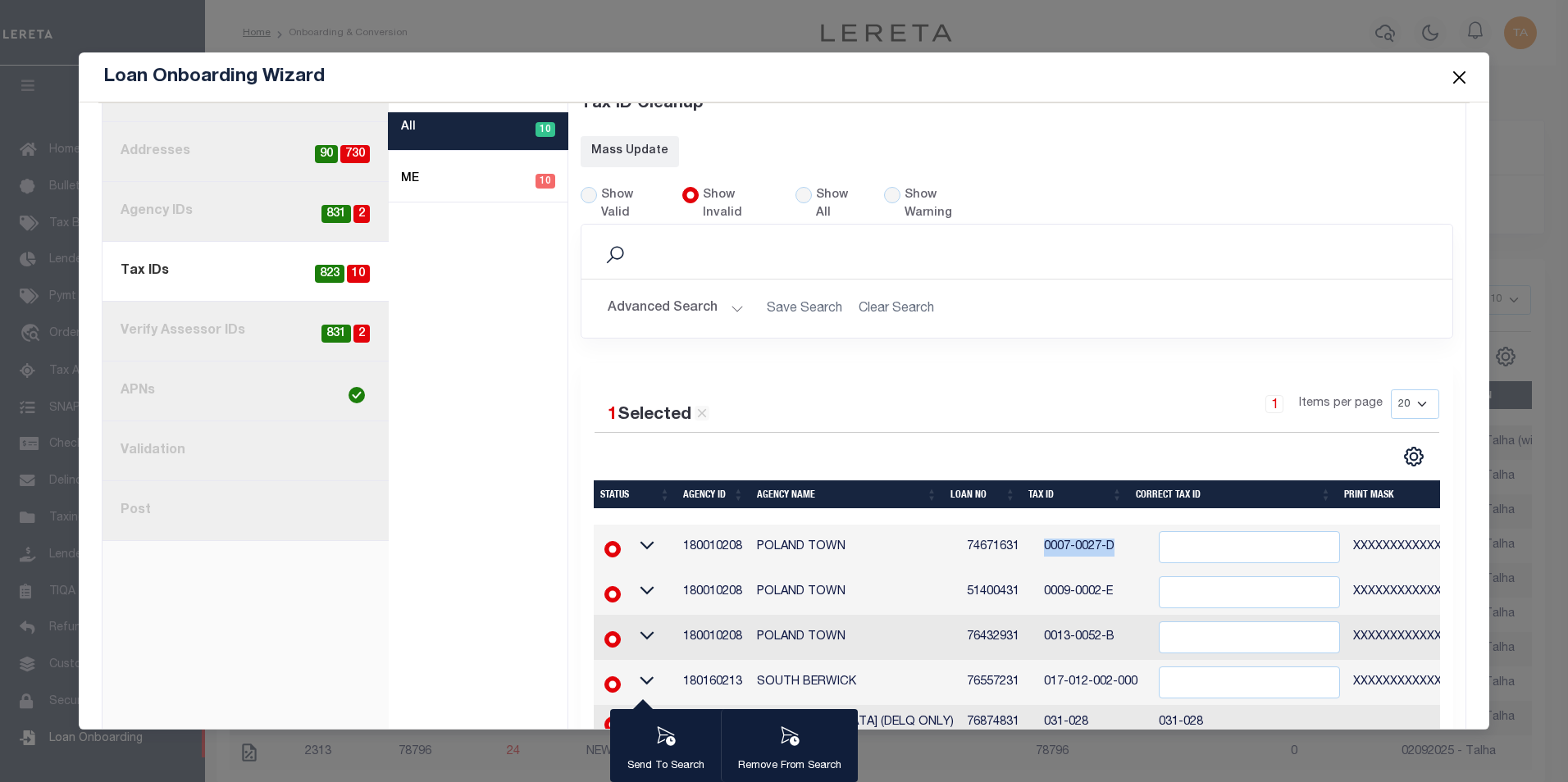
copy td "0007-0027-D"
click at [1219, 531] on input "" at bounding box center [1249, 547] width 182 height 32
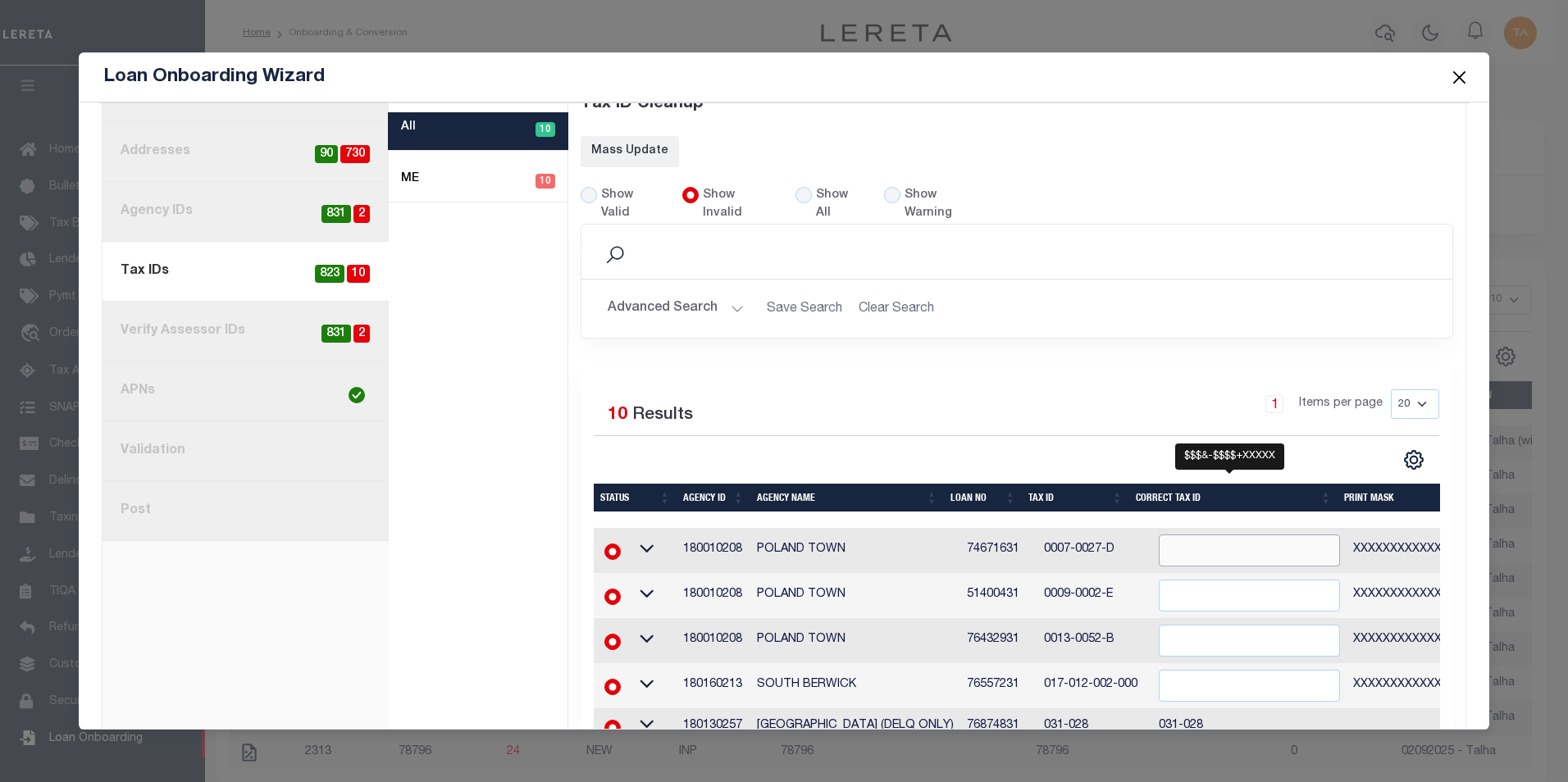
paste input "0007-0027-D"
type input "0007-0027-D"
click at [1095, 402] on div "1 Selected 10 Results 1 Items per page 20 40 60 100 200" at bounding box center [1017, 430] width 871 height 81
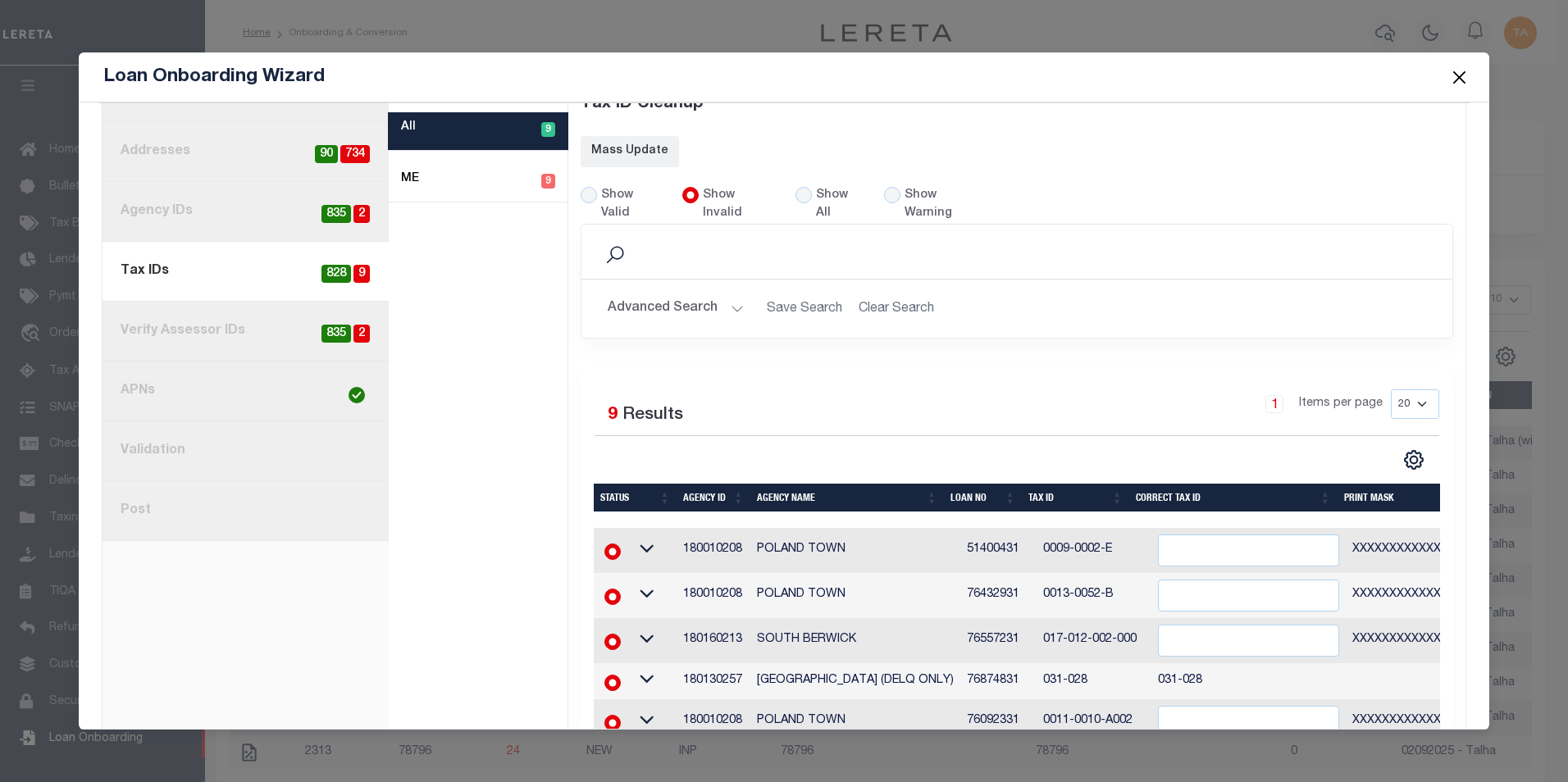
scroll to position [394, 0]
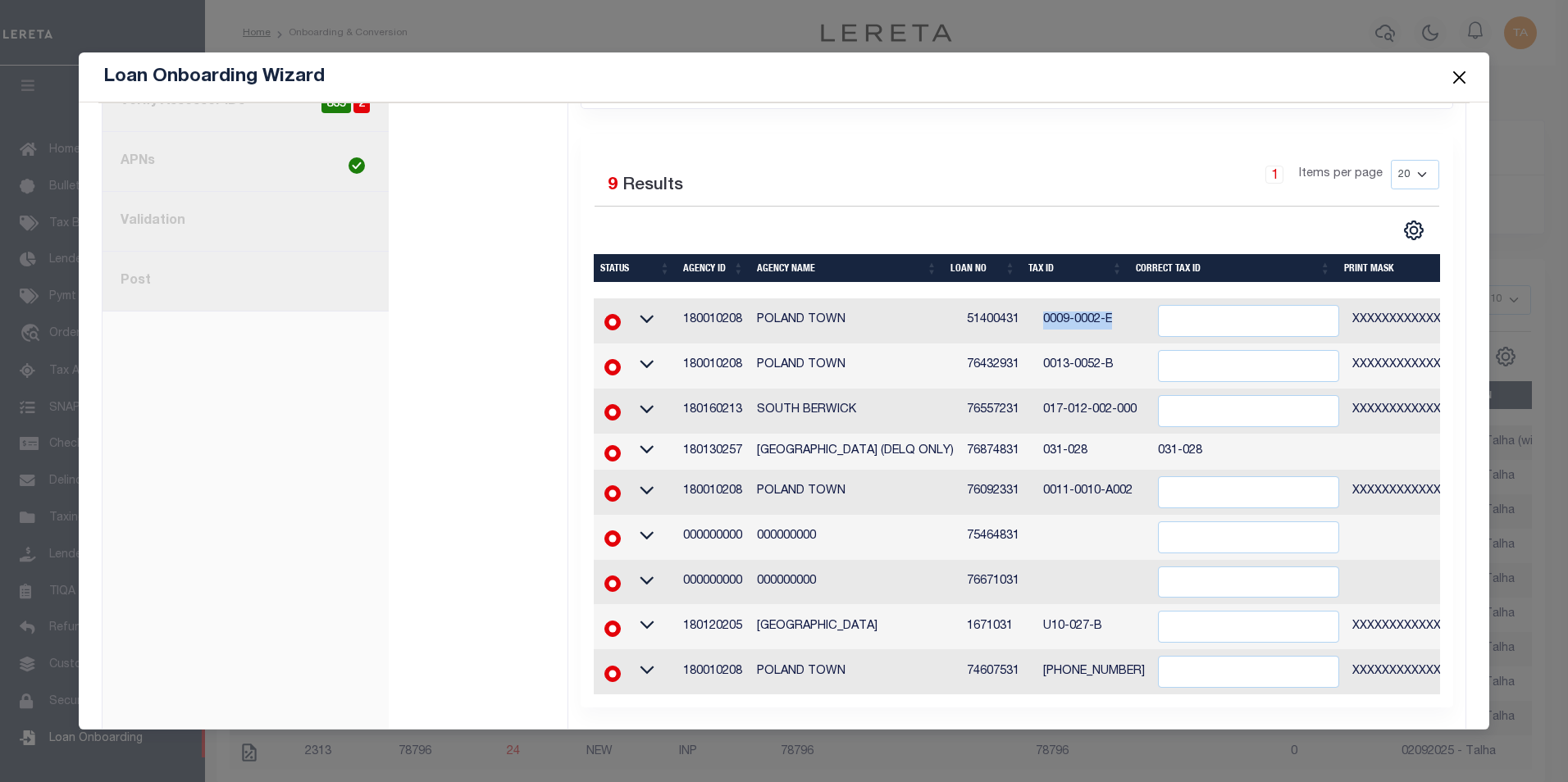
drag, startPoint x: 1050, startPoint y: 287, endPoint x: 1097, endPoint y: 282, distance: 47.3
click at [1097, 298] on td "0009-0002-E" at bounding box center [1094, 321] width 115 height 45
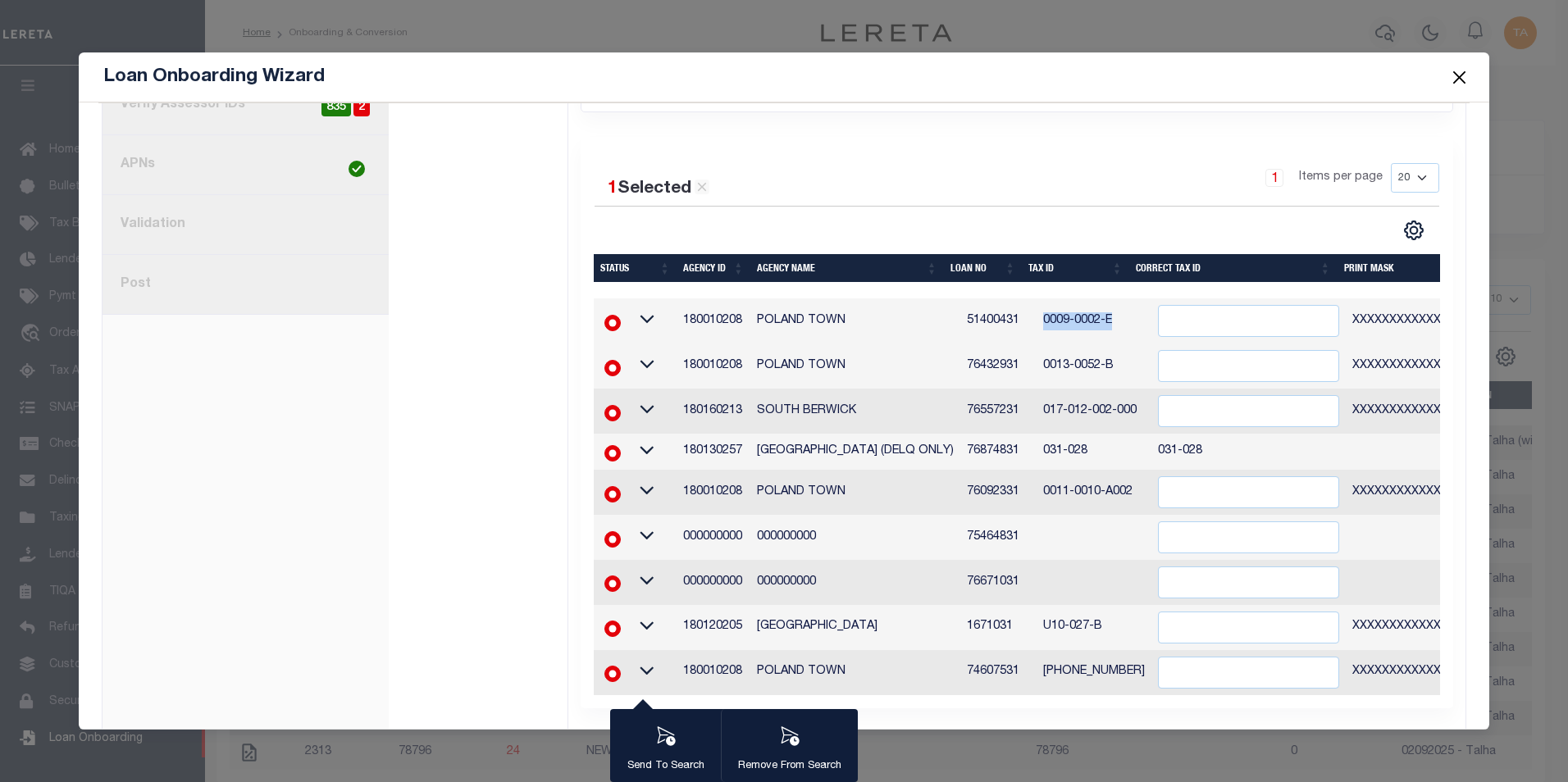
copy td "0009-0002-E"
click at [1189, 305] on input "" at bounding box center [1248, 321] width 182 height 32
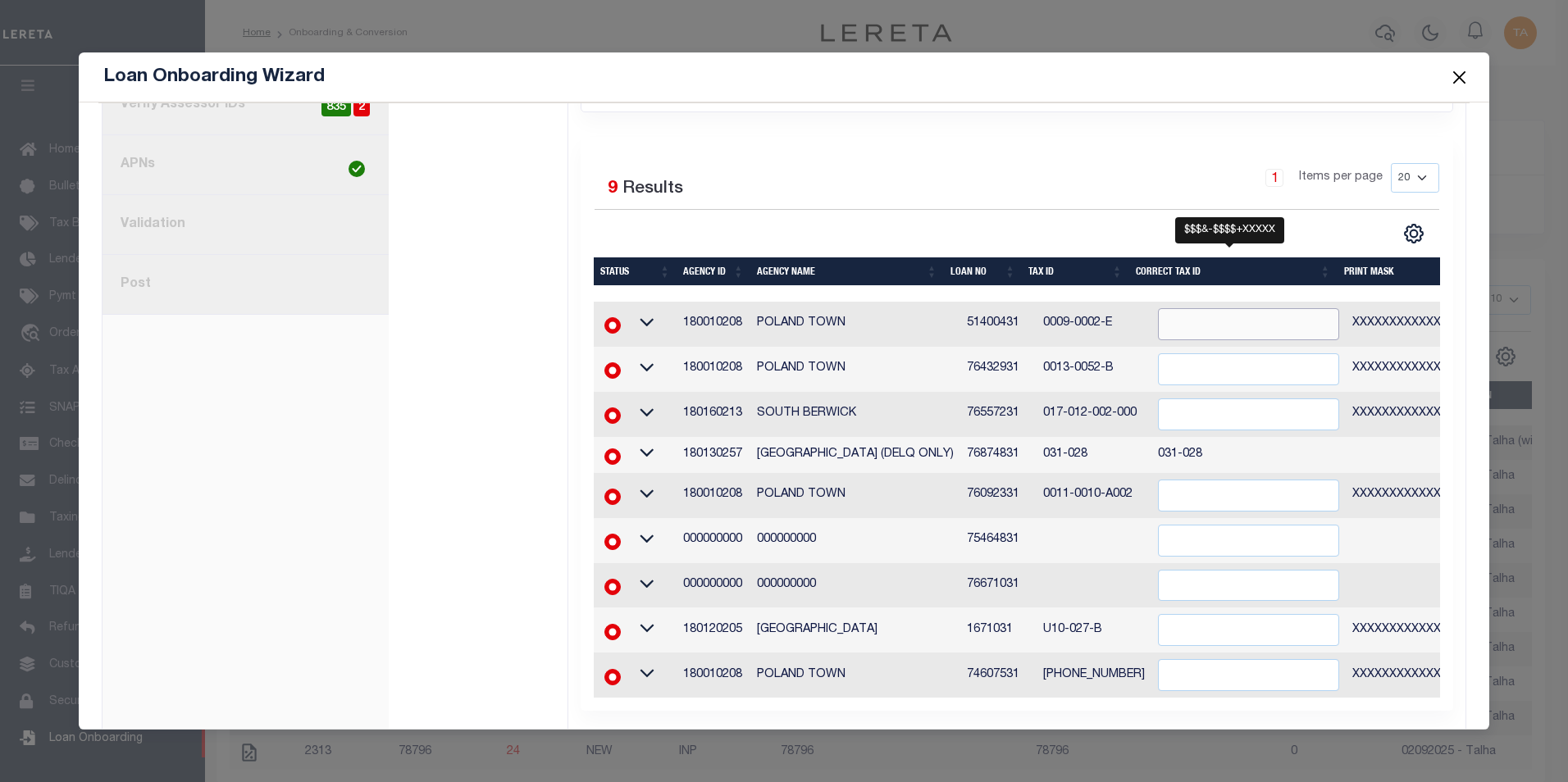
paste input "0009-0002-E"
type input "0009-0002-E"
click at [1050, 220] on div "1 Selected 9 Results 1 Items per page 20 40 60 100 200" at bounding box center [1017, 424] width 873 height 574
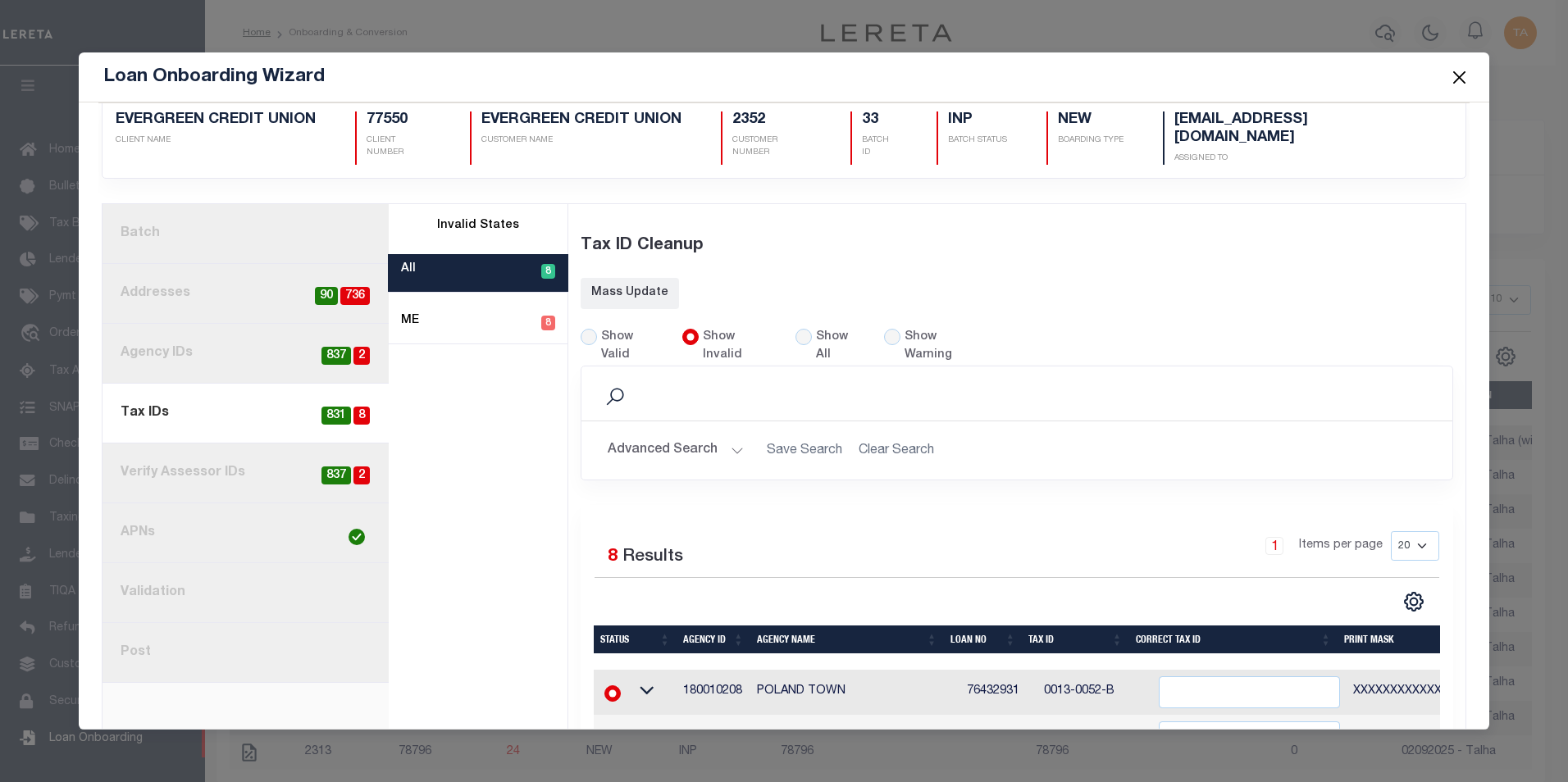
scroll to position [349, 0]
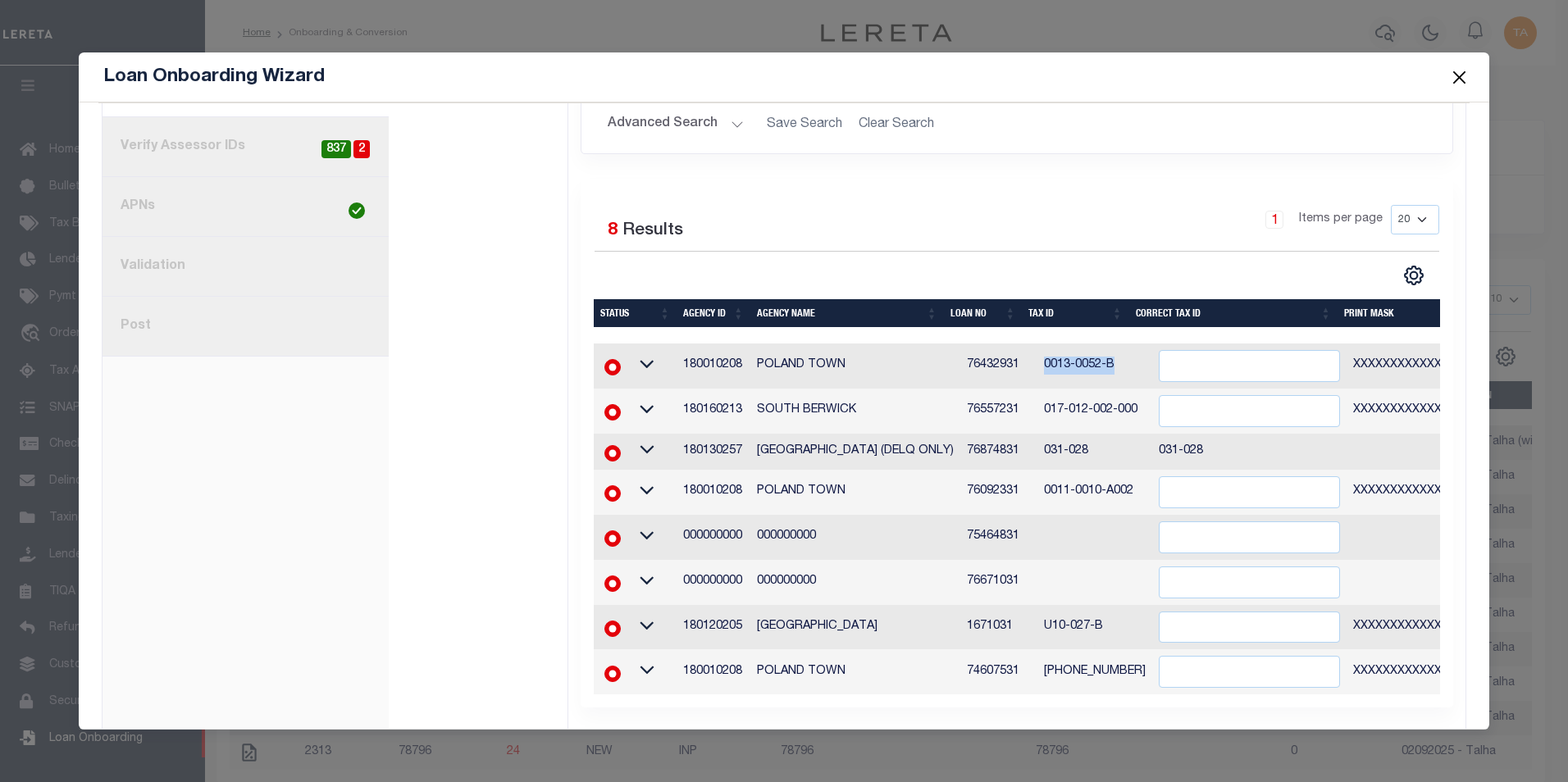
drag, startPoint x: 1025, startPoint y: 333, endPoint x: 1112, endPoint y: 332, distance: 87.0
click at [1112, 344] on td "0013-0052-B" at bounding box center [1094, 366] width 115 height 45
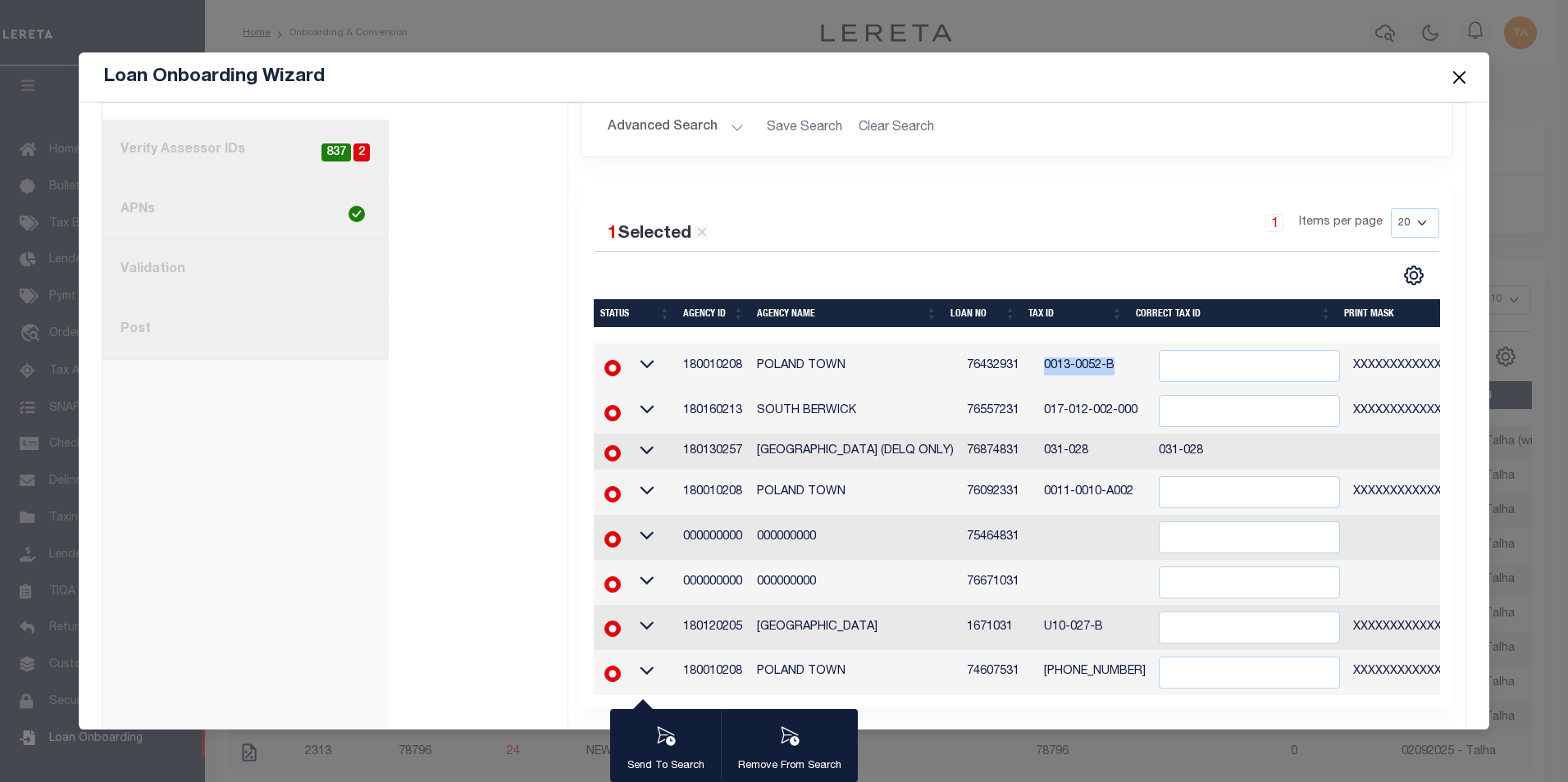
copy td "0013-0052-B"
click at [1169, 350] on input "" at bounding box center [1249, 367] width 182 height 32
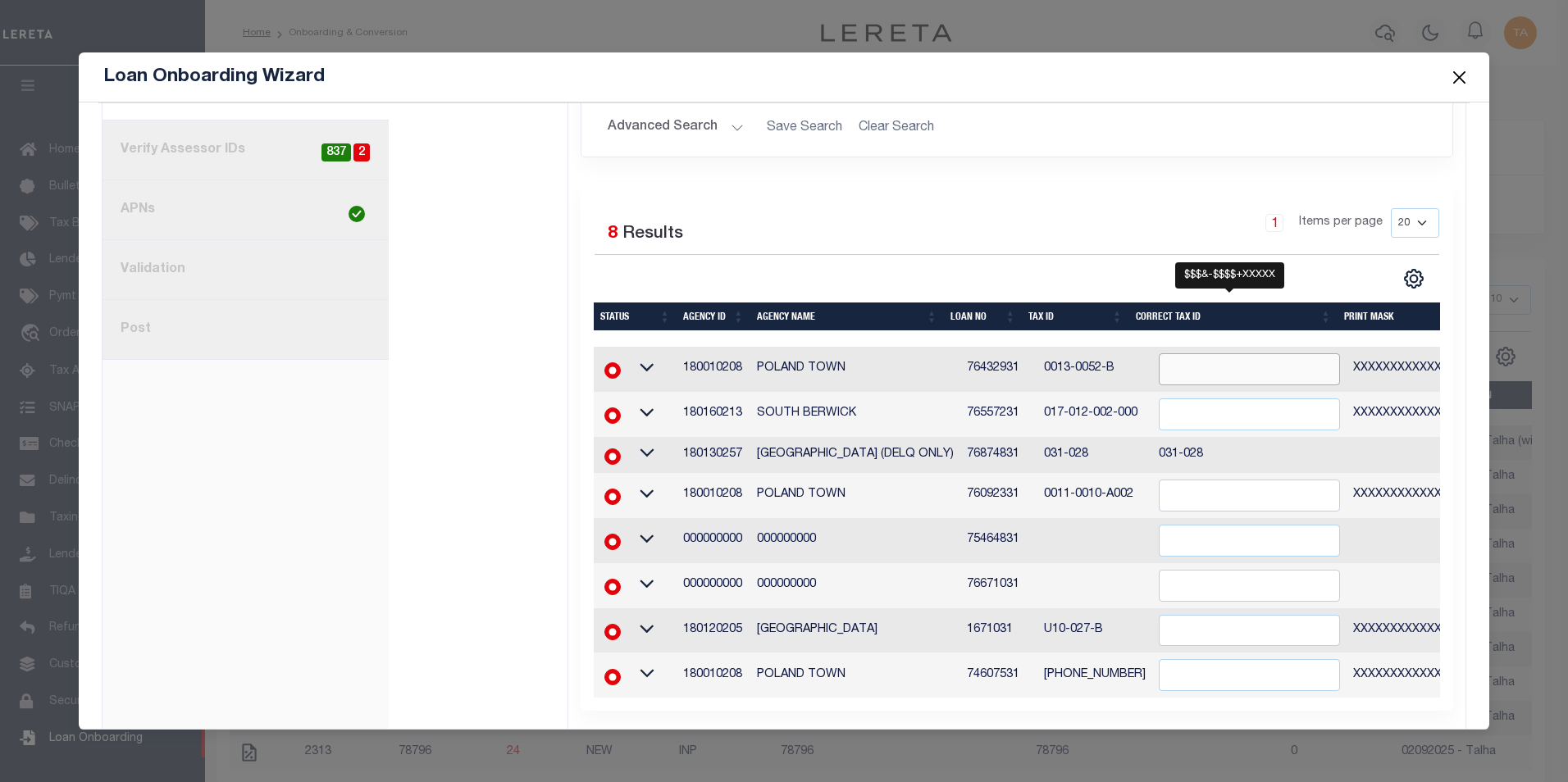
paste input "0013-0052-B"
type input "0013-0052-B"
click at [1037, 268] on div "CSV Export Selected Print Show Filter Show Search Columns 0: Status 1: Agency I…" at bounding box center [1227, 278] width 422 height 21
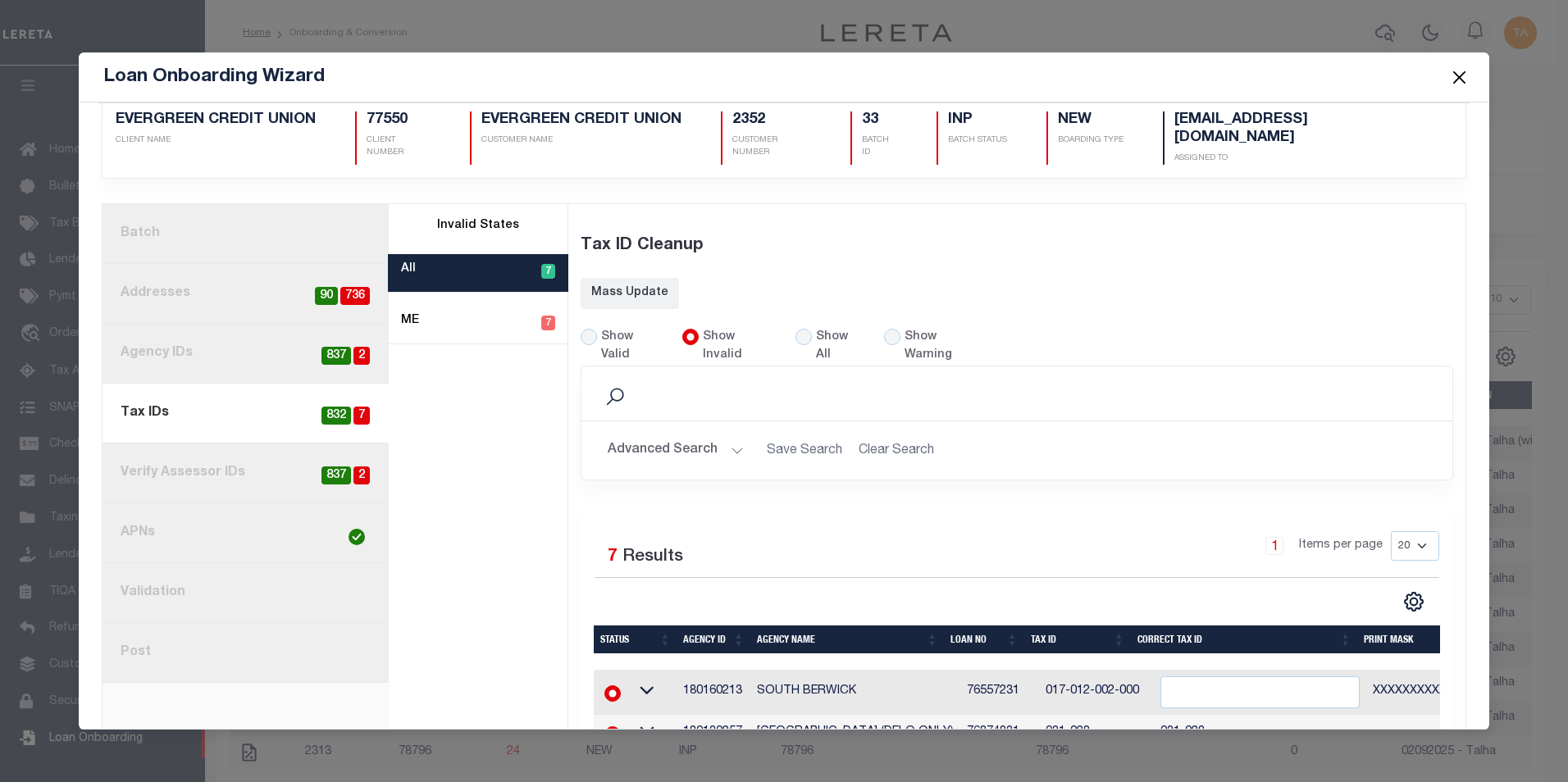
scroll to position [304, 0]
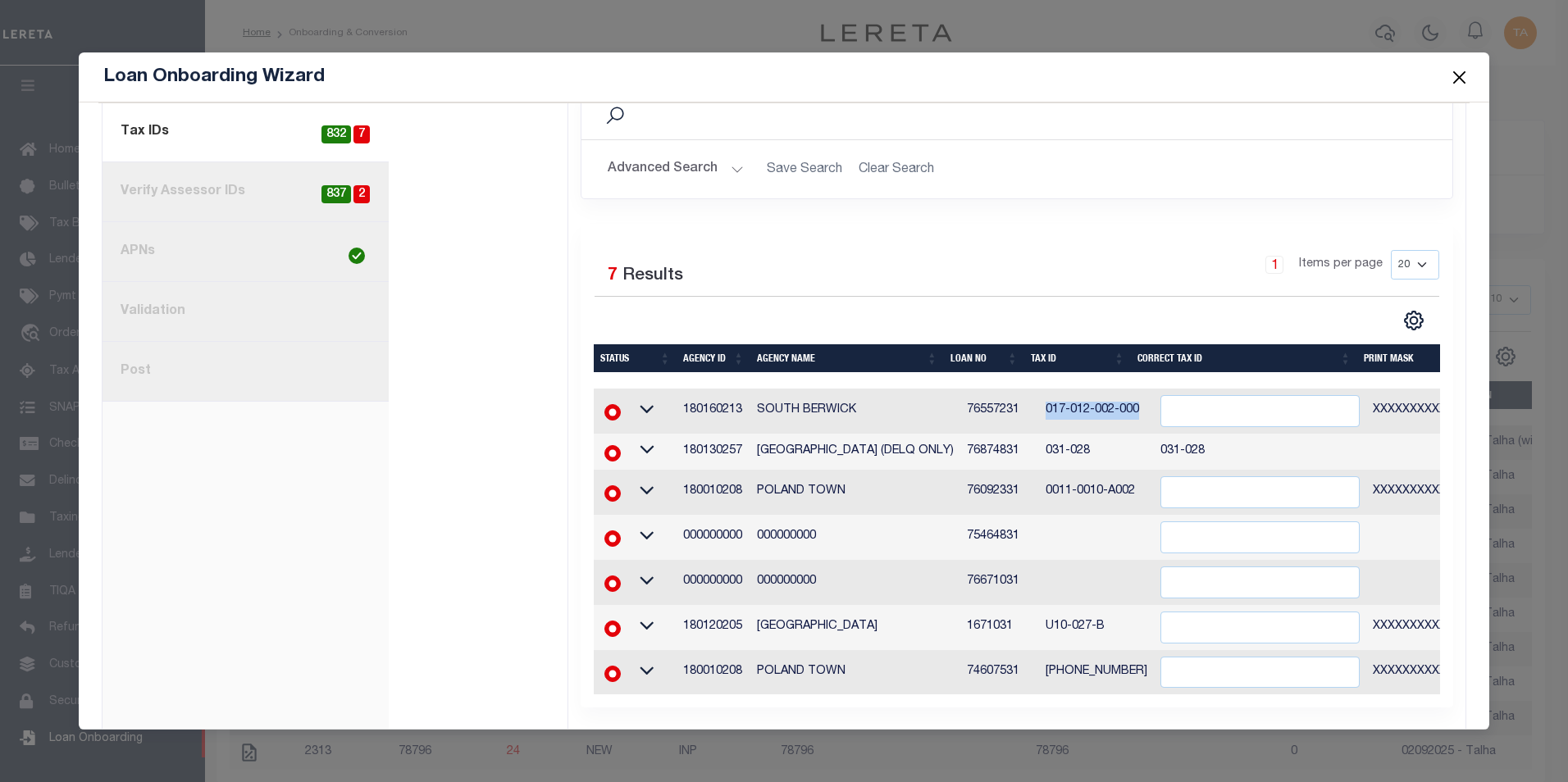
drag, startPoint x: 1024, startPoint y: 377, endPoint x: 1123, endPoint y: 377, distance: 99.0
click at [1123, 389] on td "017-012-002-000" at bounding box center [1096, 411] width 115 height 45
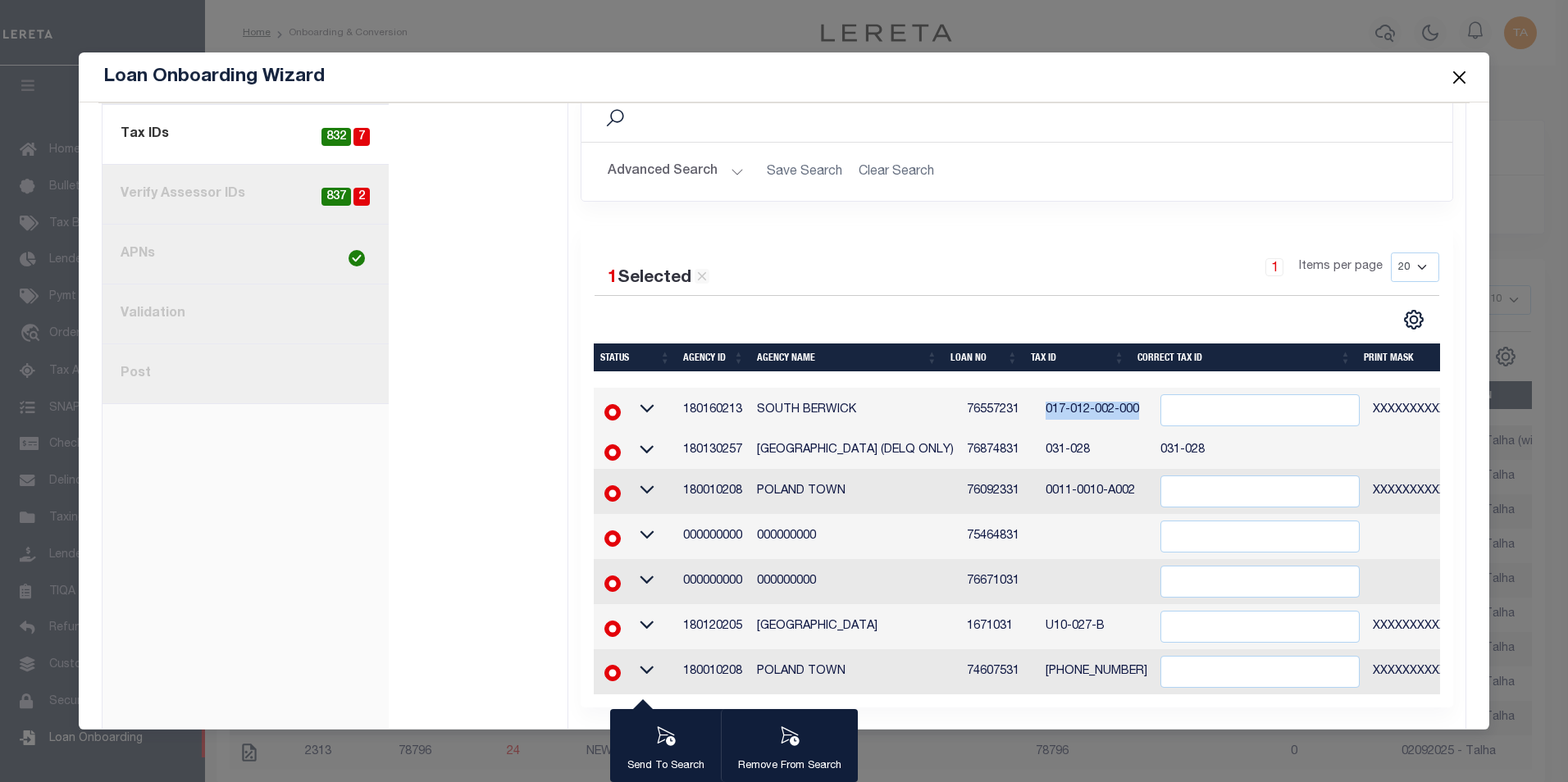
copy td "017-012-002-000"
click at [1202, 395] on input "" at bounding box center [1260, 411] width 200 height 32
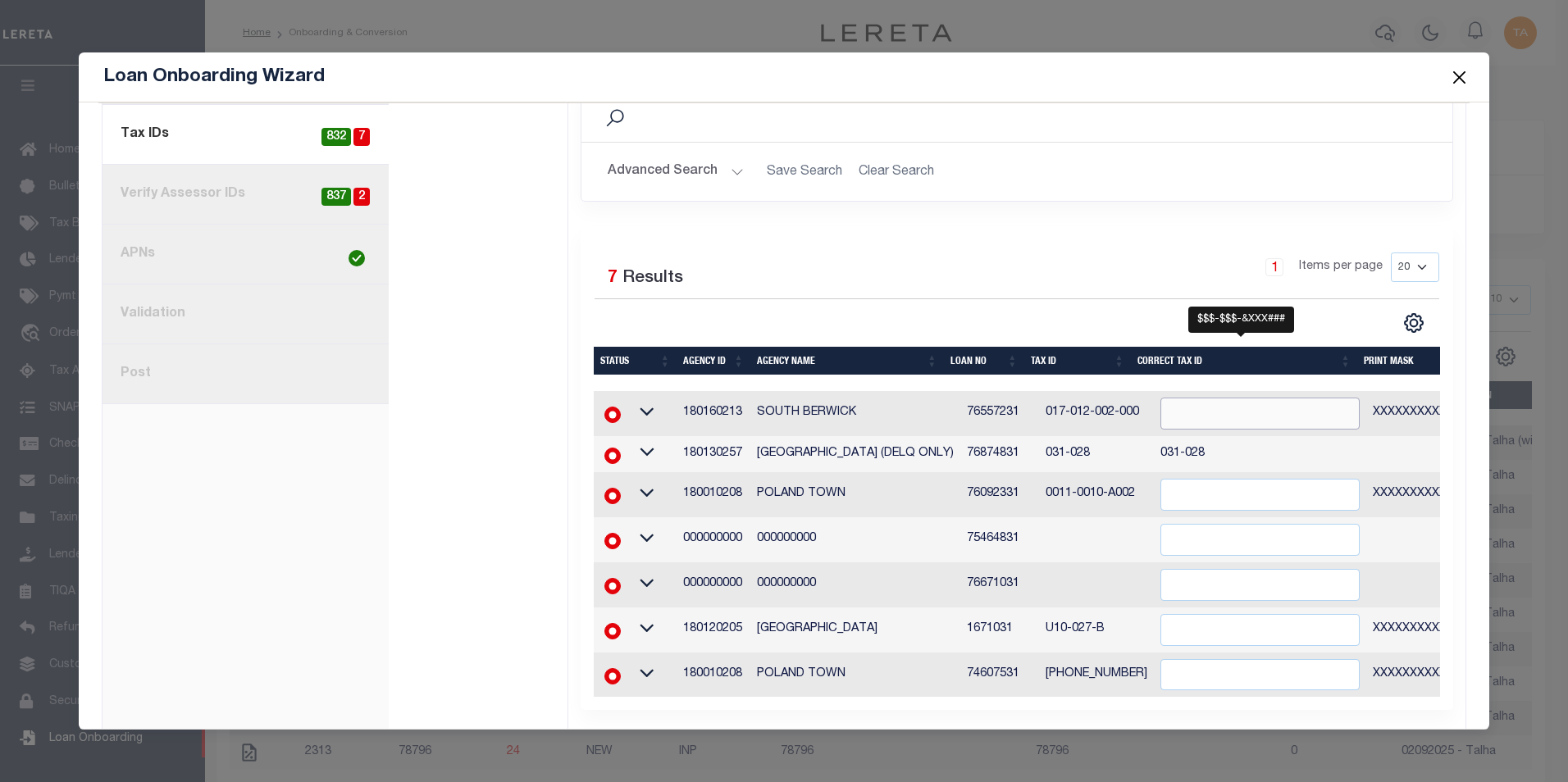
paste input "017-012-002-000"
type input "017-012-002-000"
click at [1050, 253] on div "1 Items per page 20 40 60 100 200" at bounding box center [1125, 274] width 628 height 43
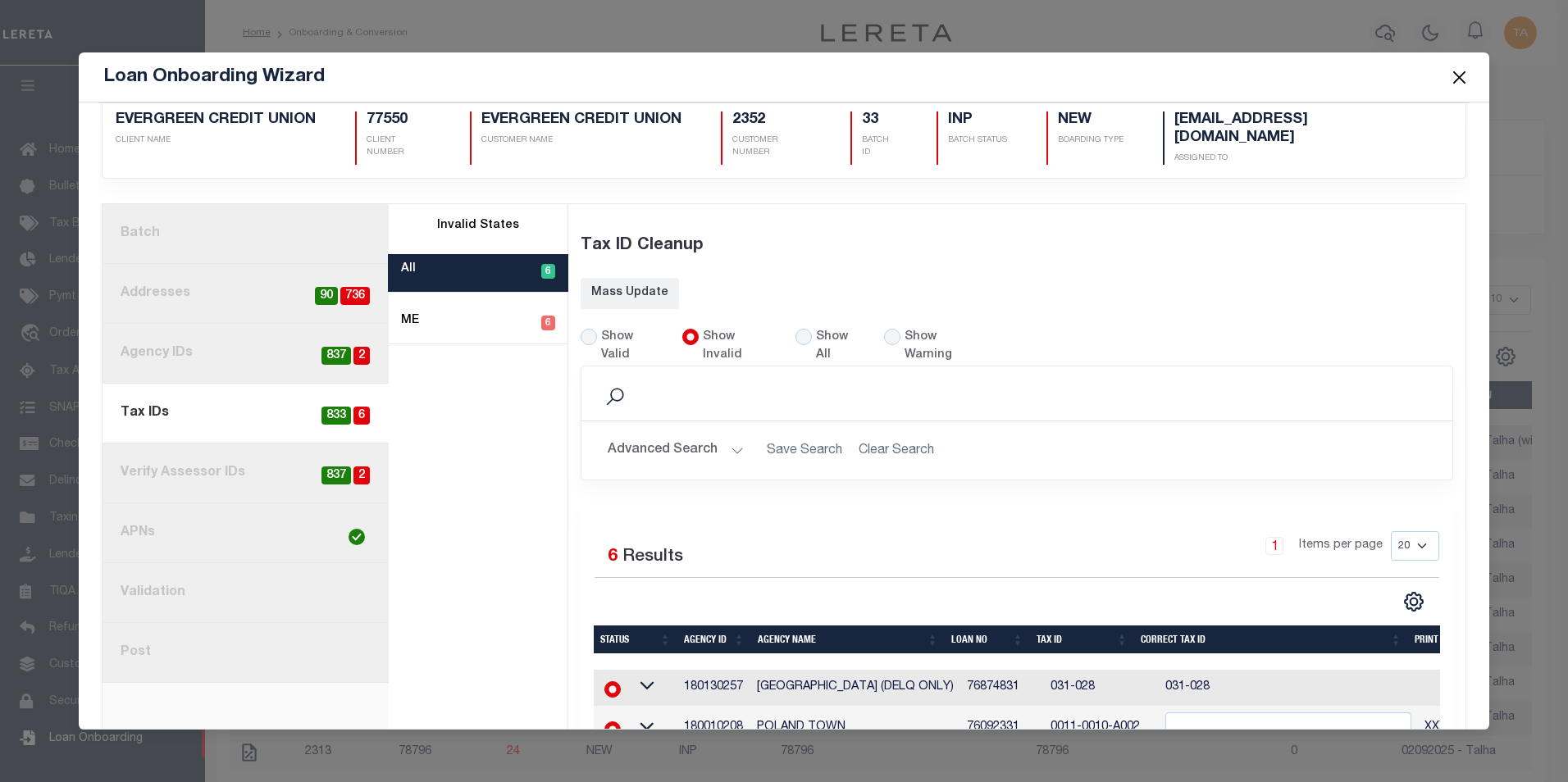
scroll to position [258, 0]
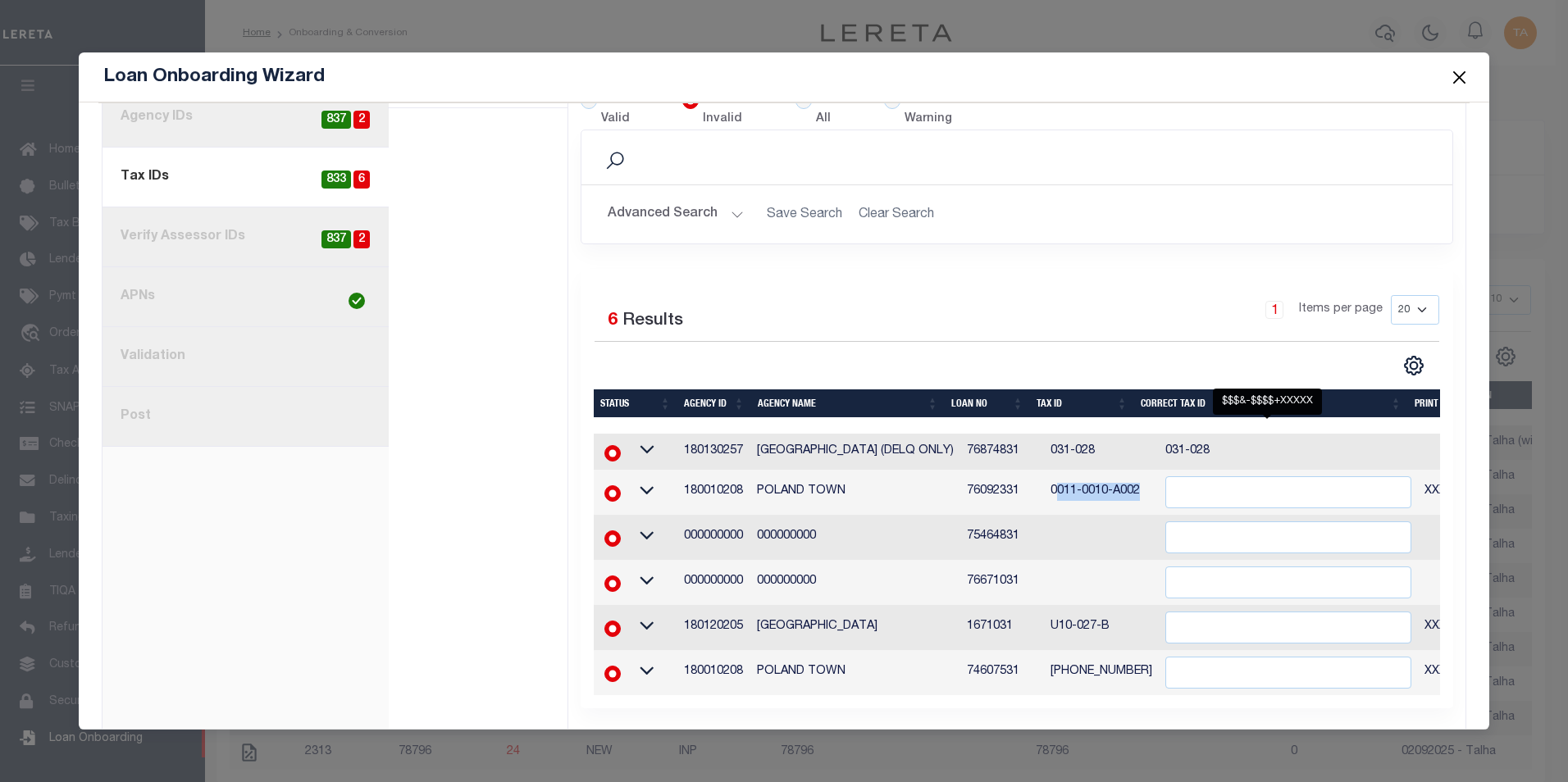
drag, startPoint x: 1036, startPoint y: 460, endPoint x: 1151, endPoint y: 458, distance: 115.0
click at [1151, 470] on tr "180010208 POLAND TOWN 76092331 0011-0010-A002 XXXXXXXXXXXXXXX*" at bounding box center [1126, 492] width 1067 height 45
drag, startPoint x: 1033, startPoint y: 456, endPoint x: 1149, endPoint y: 456, distance: 116.0
click at [1149, 470] on tr "180010208 POLAND TOWN 76092331 0011-0010-A002 XXXXXXXXXXXXXXX*" at bounding box center [1126, 492] width 1067 height 45
copy tr "0011-0010-A002"
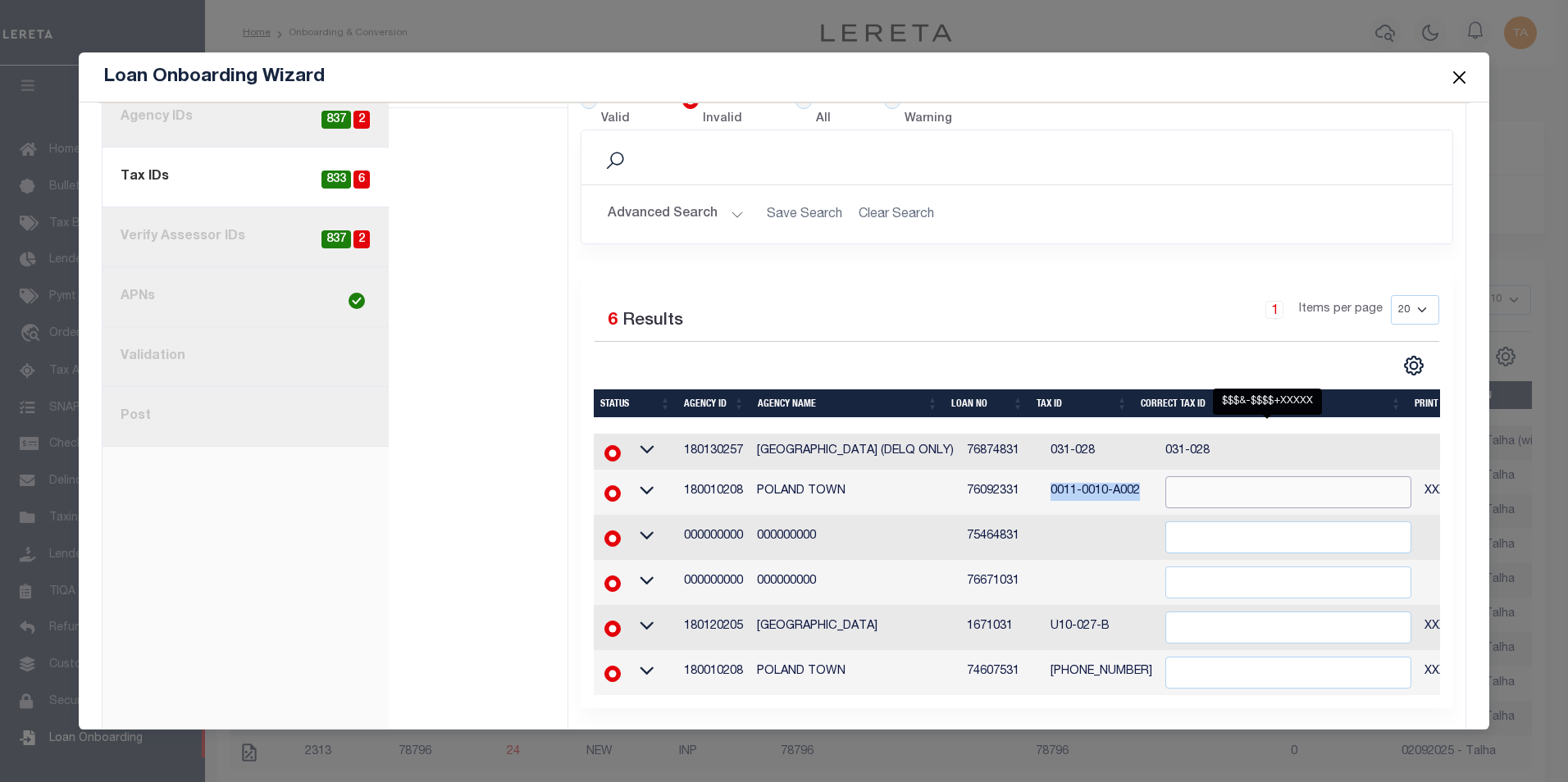
click at [1181, 477] on input "" at bounding box center [1288, 493] width 246 height 32
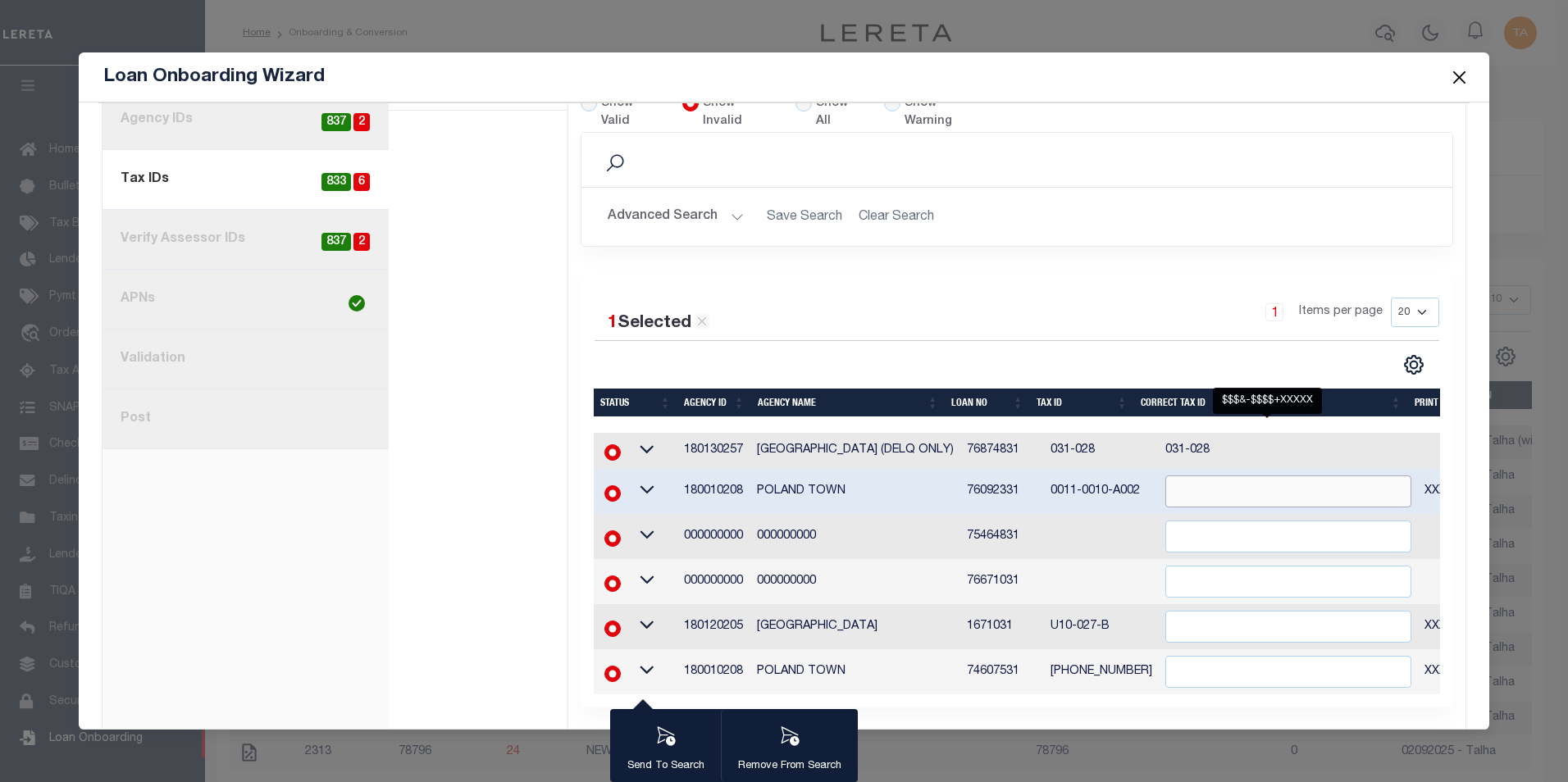
paste input "0011-0010-A002"
type input "0011-0010-A002"
click at [1104, 354] on div "CSV Export Selected Print Show Filter Show Search Columns 0: Status 1: Agency I…" at bounding box center [1227, 364] width 422 height 21
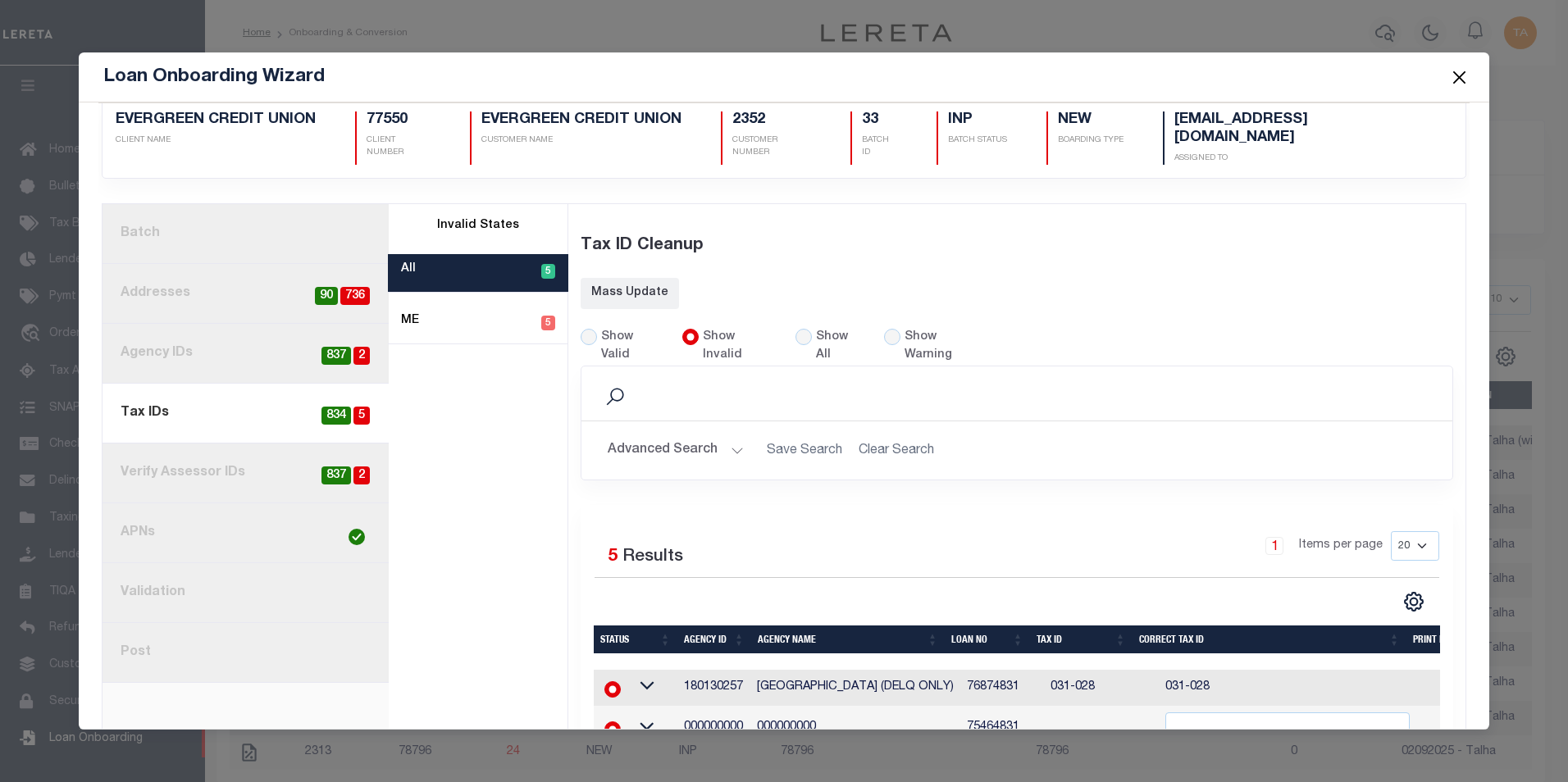
scroll to position [213, 0]
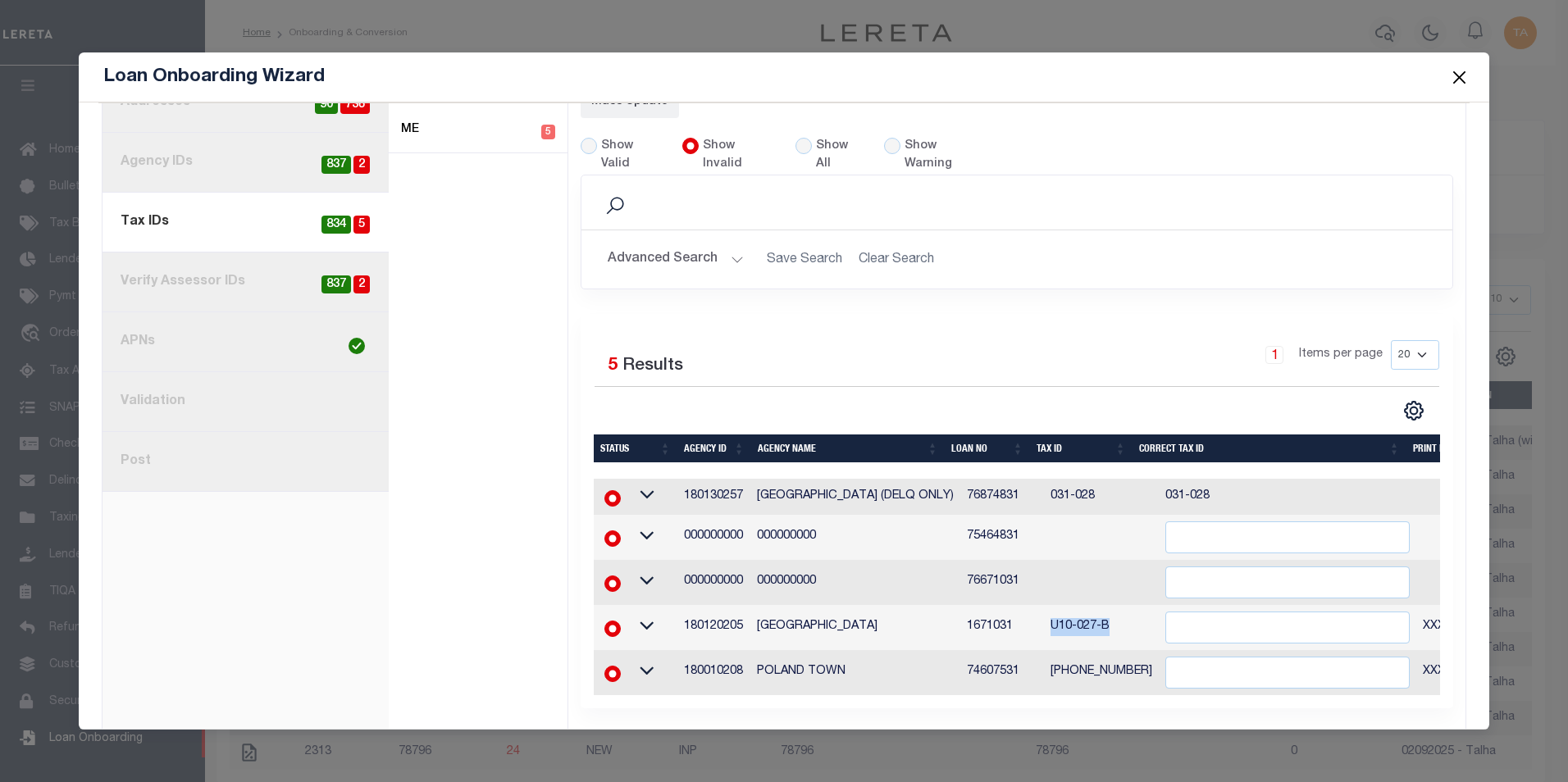
drag, startPoint x: 1033, startPoint y: 595, endPoint x: 1111, endPoint y: 594, distance: 78.0
click at [1111, 605] on td "U10-027-B" at bounding box center [1101, 628] width 115 height 45
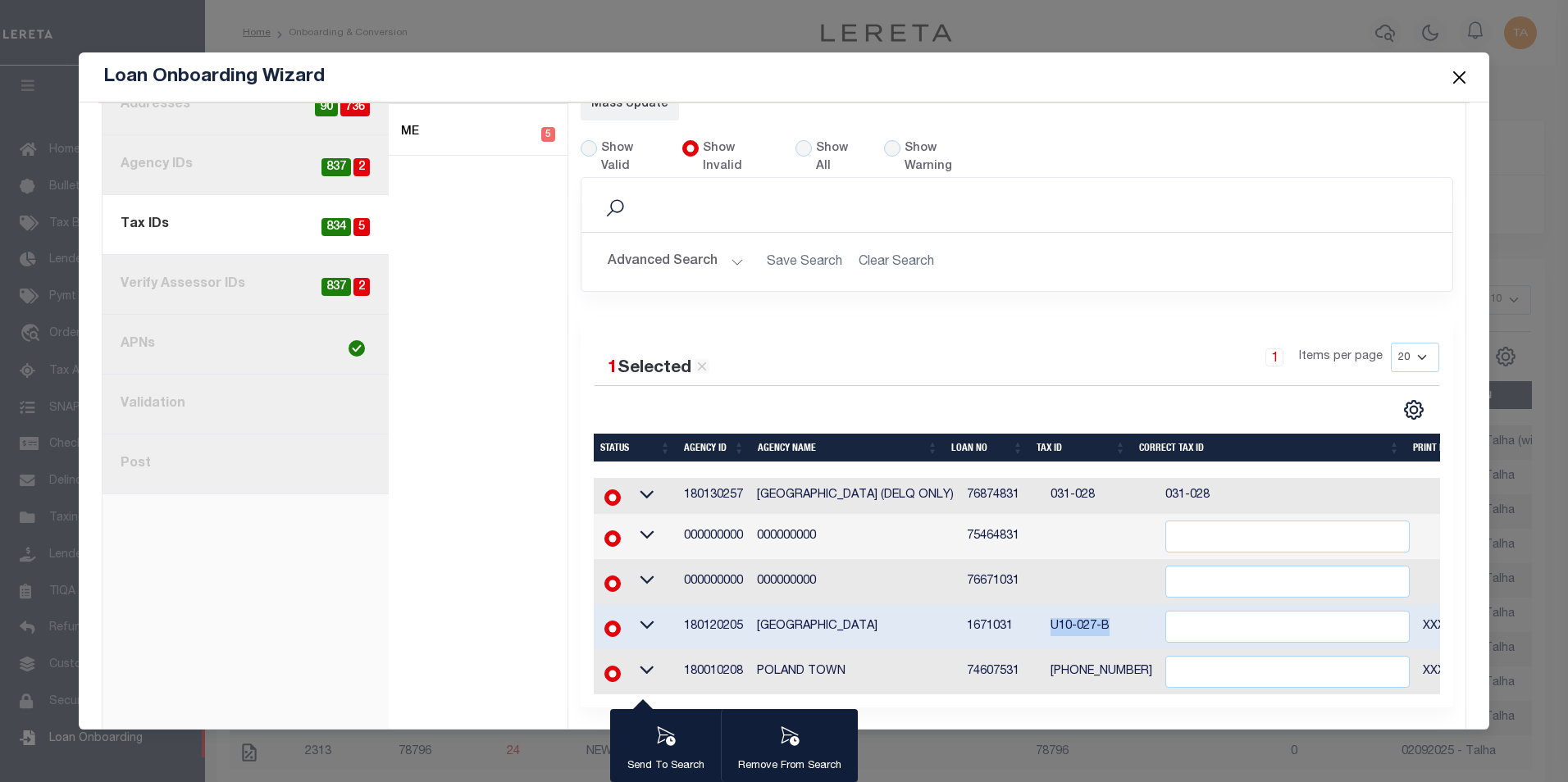
copy td "U10-027-B"
click at [1172, 611] on input "" at bounding box center [1287, 627] width 245 height 32
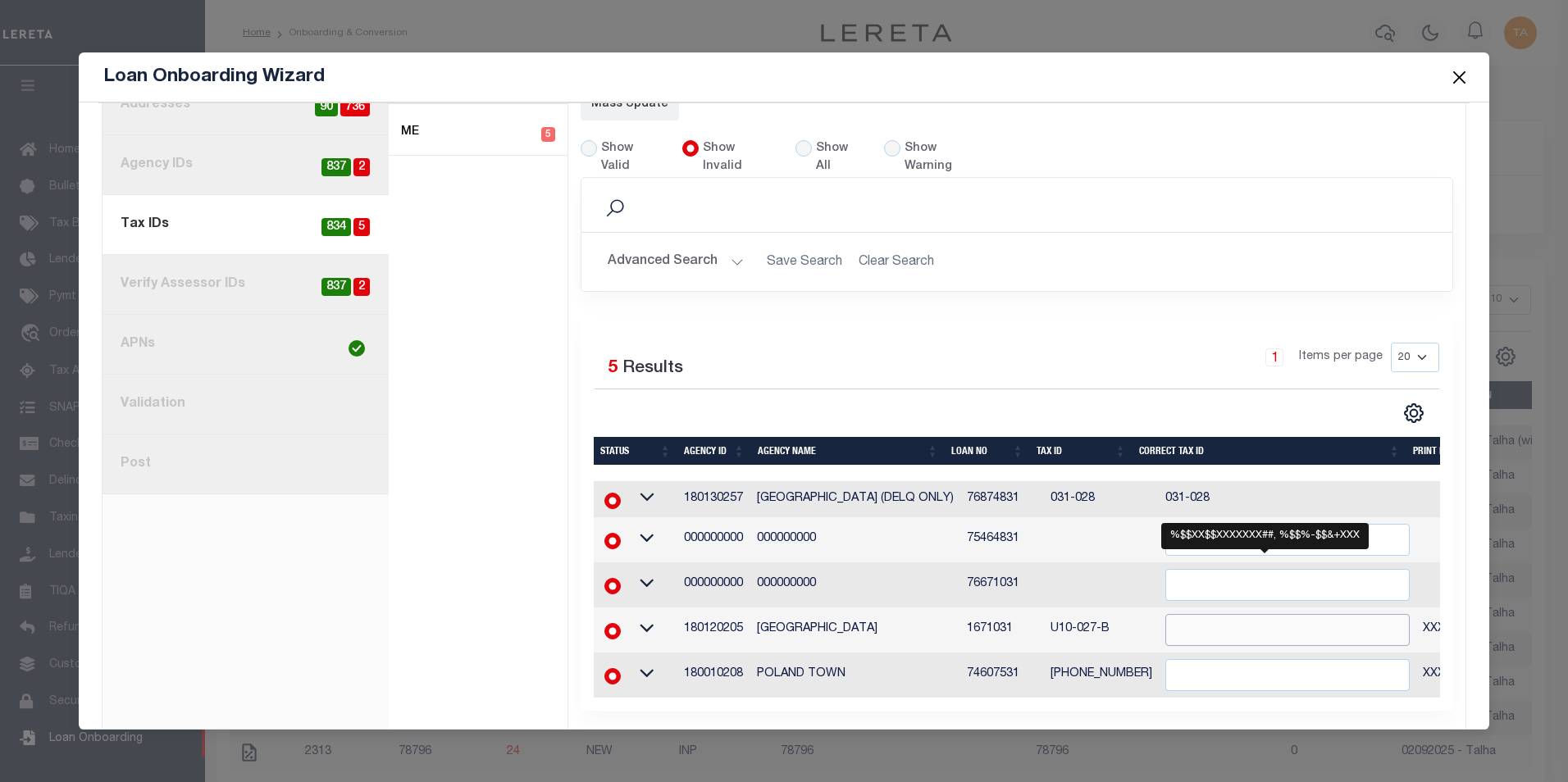
paste input "U10-027-B"
type input "U10-027-B"
click at [1114, 343] on div "1 Items per page 20 40 60 100 200" at bounding box center [1125, 364] width 628 height 43
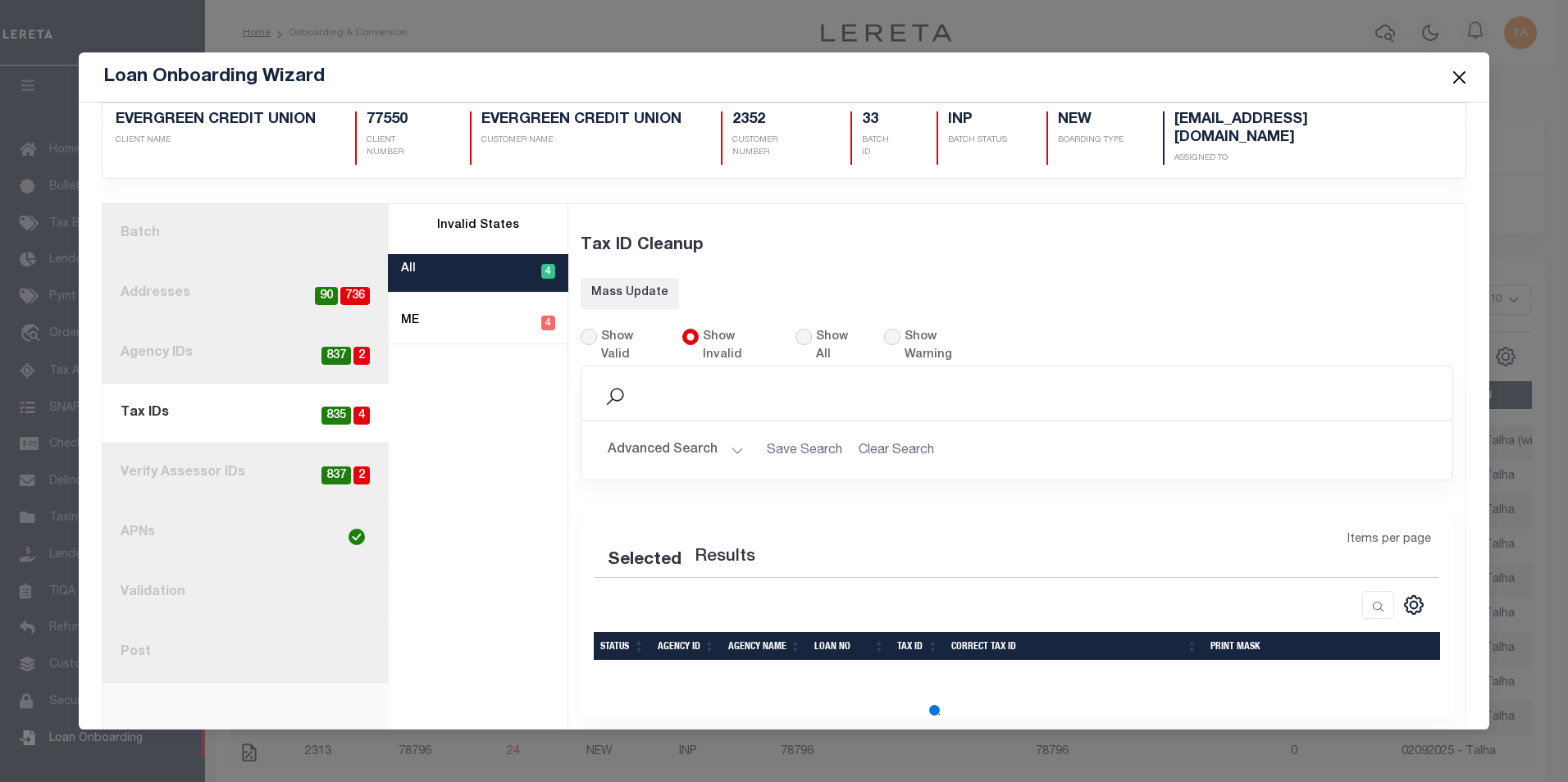
scroll to position [168, 0]
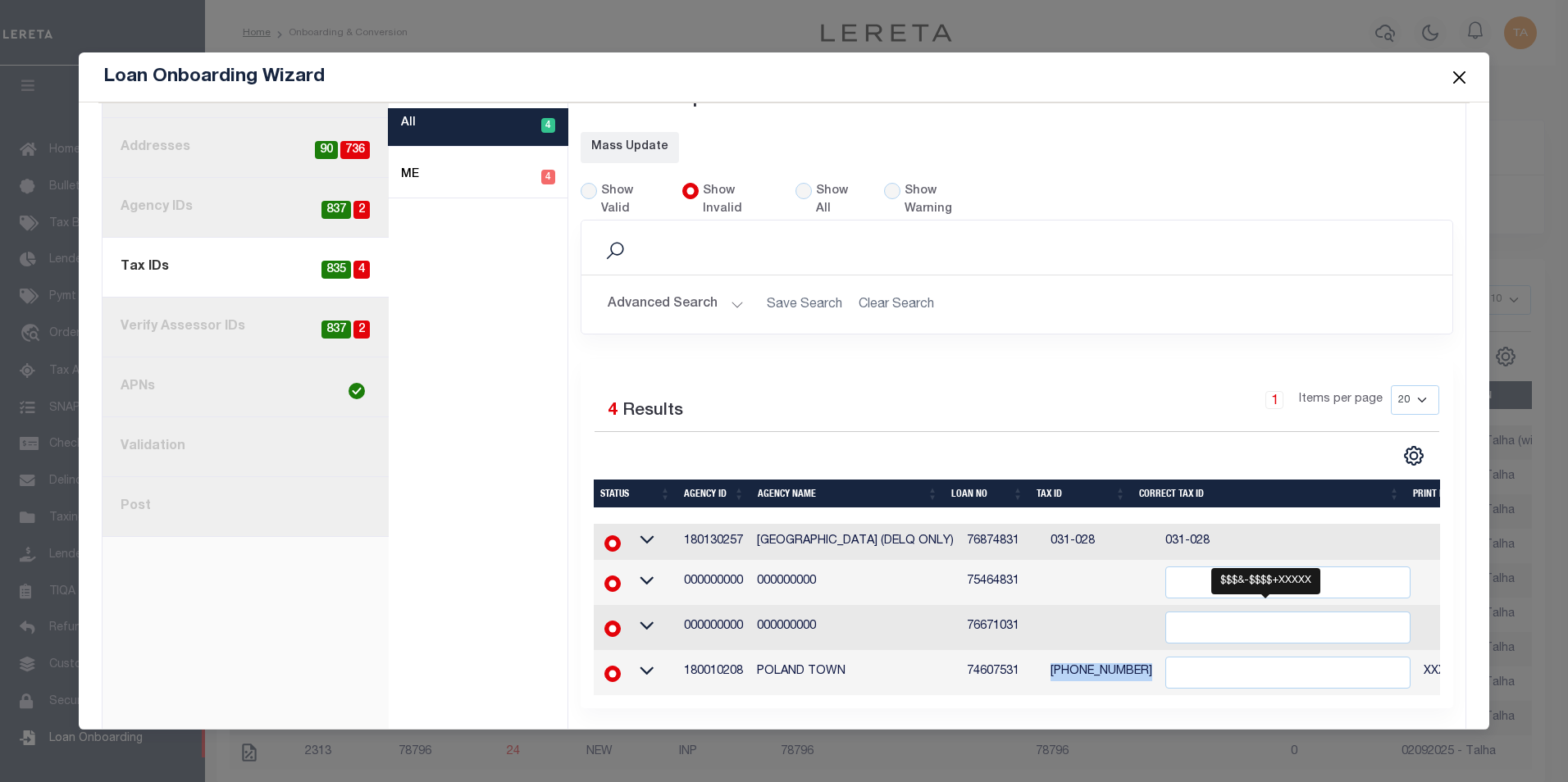
drag, startPoint x: 1032, startPoint y: 635, endPoint x: 1159, endPoint y: 635, distance: 127.0
click at [1159, 651] on tr "180010208 POLAND TOWN 74607531 0013-0016-0013 XXXXXXXXXXXXXXX*" at bounding box center [1125, 673] width 1065 height 45
copy tr "0013-0016-0013"
click at [1166, 657] on input "" at bounding box center [1288, 673] width 246 height 32
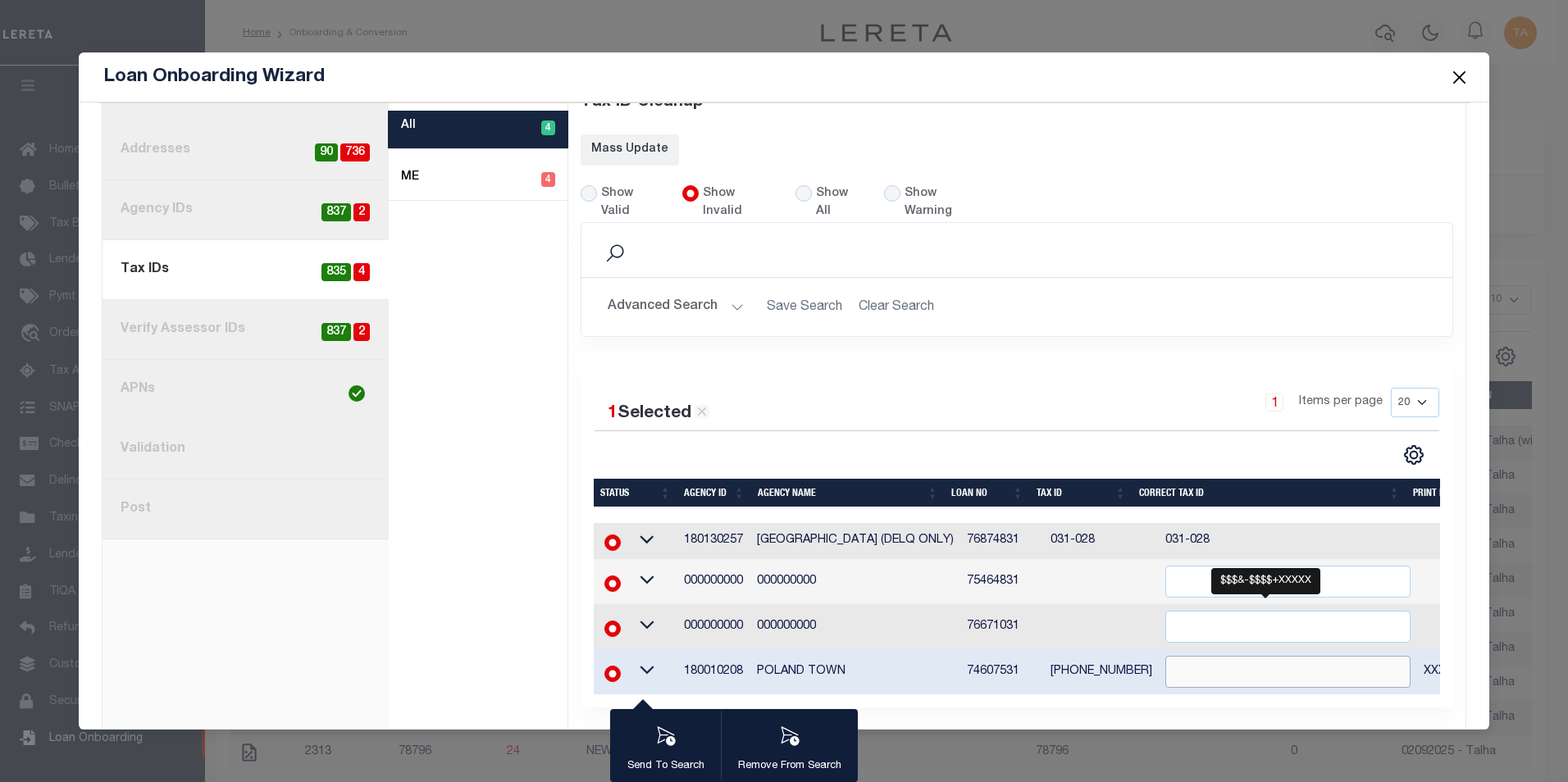
paste input "0013-0016-0013"
type input "0013-0016-0013"
click at [1096, 402] on div "1 Selected 4 Results 1 Items per page 20 40 60 100 200" at bounding box center [1017, 426] width 871 height 78
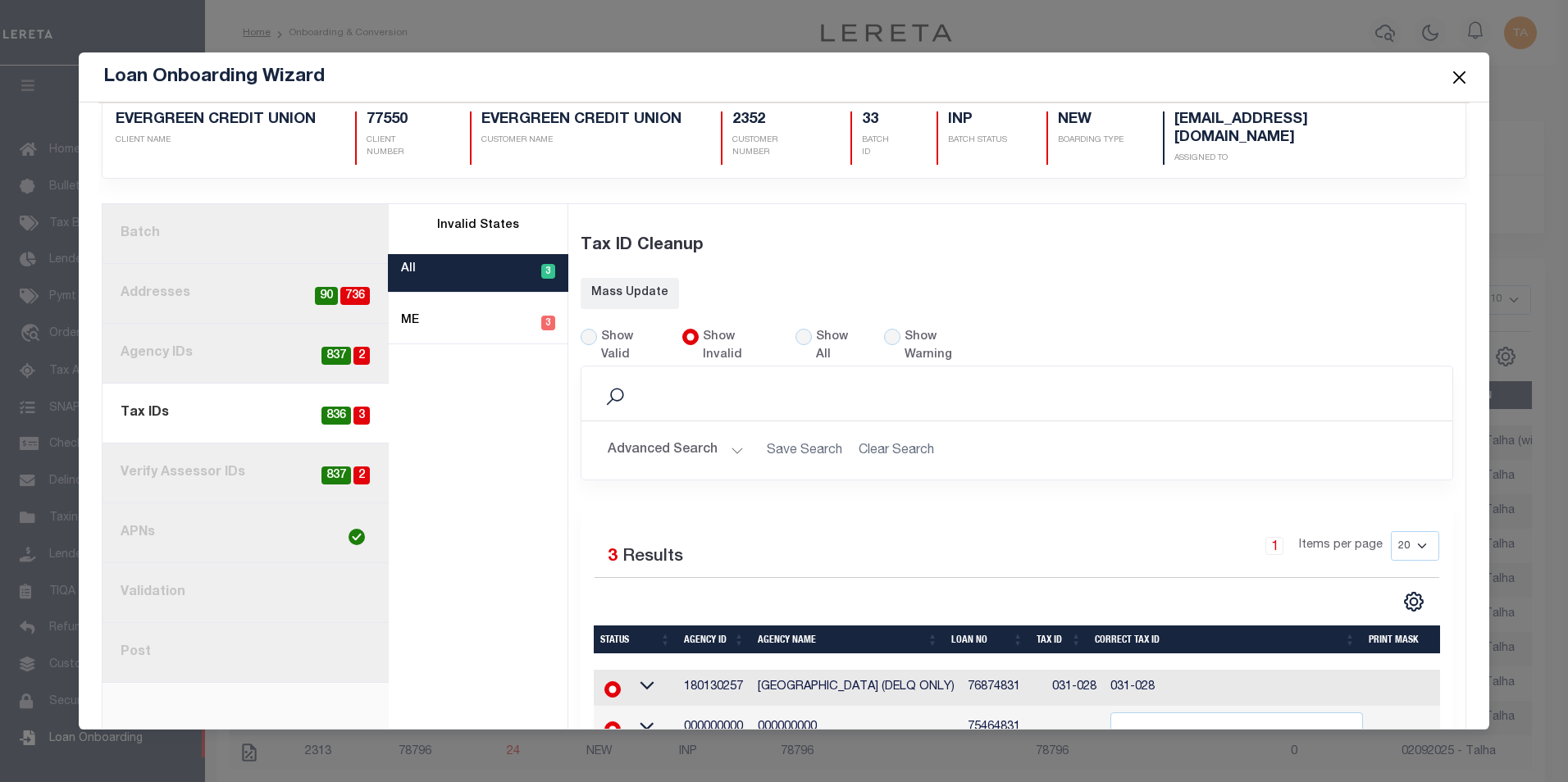
scroll to position [123, 0]
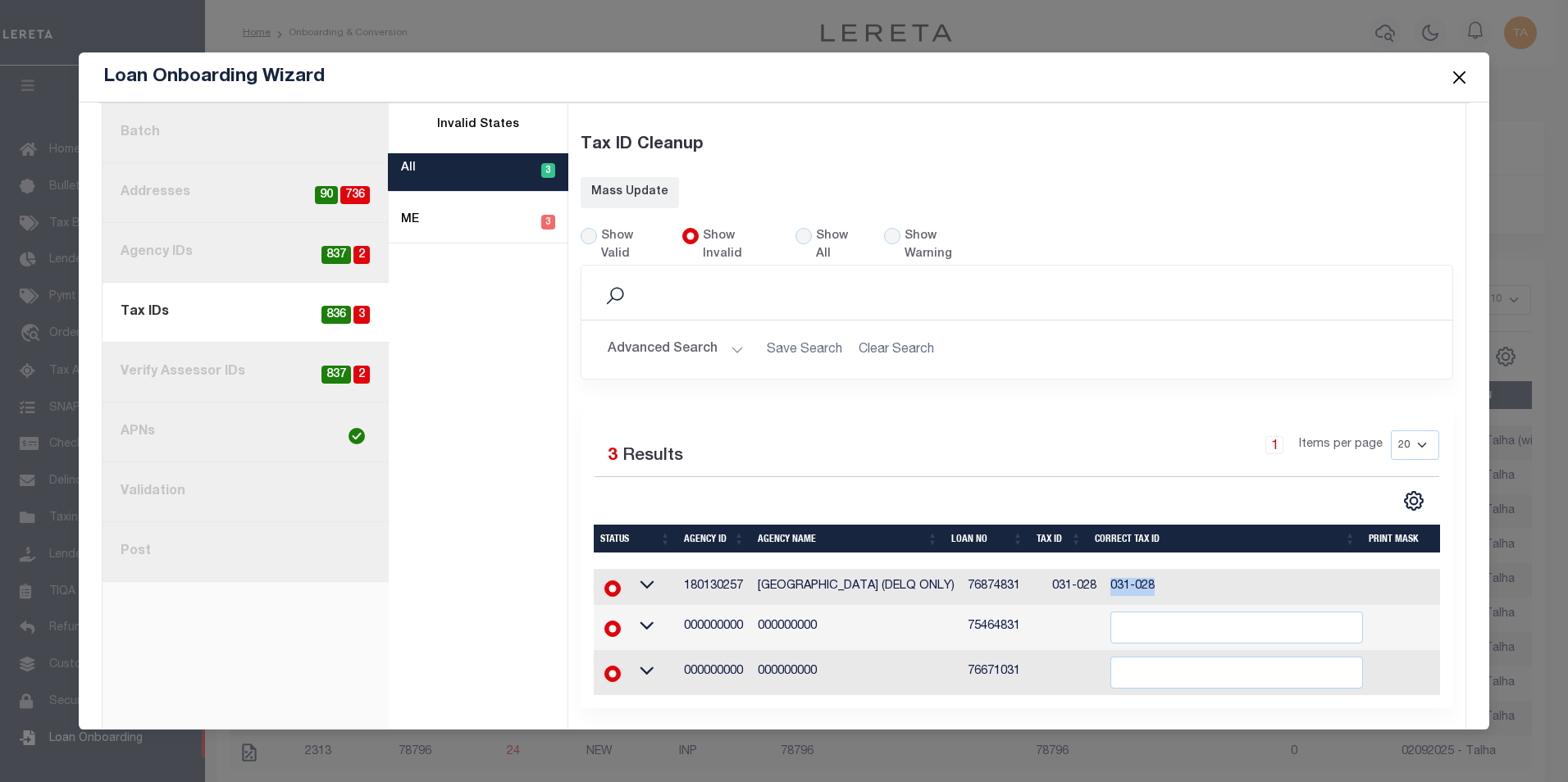
drag, startPoint x: 1090, startPoint y: 549, endPoint x: 1145, endPoint y: 549, distance: 55.0
click at [1145, 569] on td "031-028" at bounding box center [1236, 587] width 267 height 36
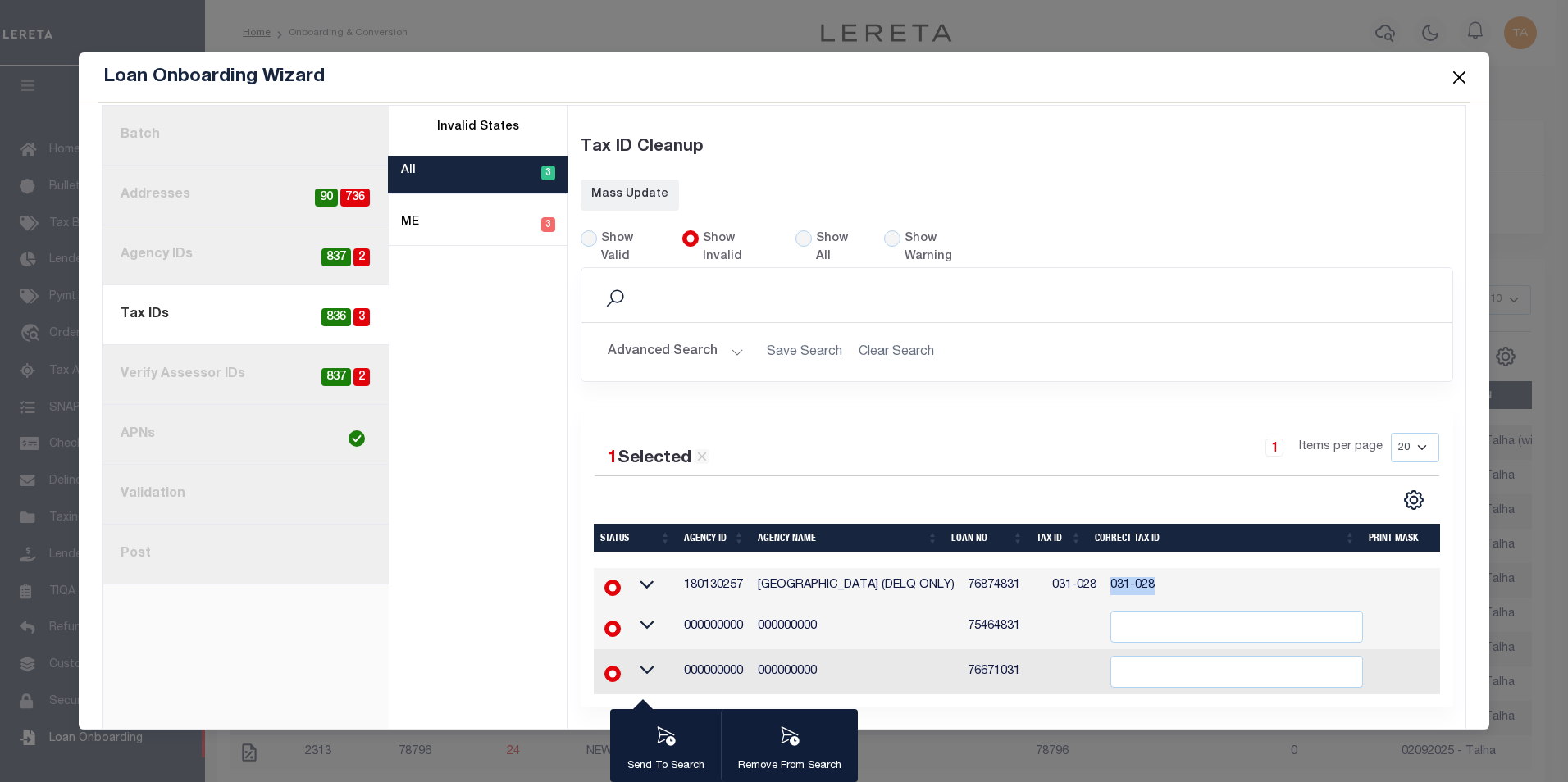
scroll to position [0, 0]
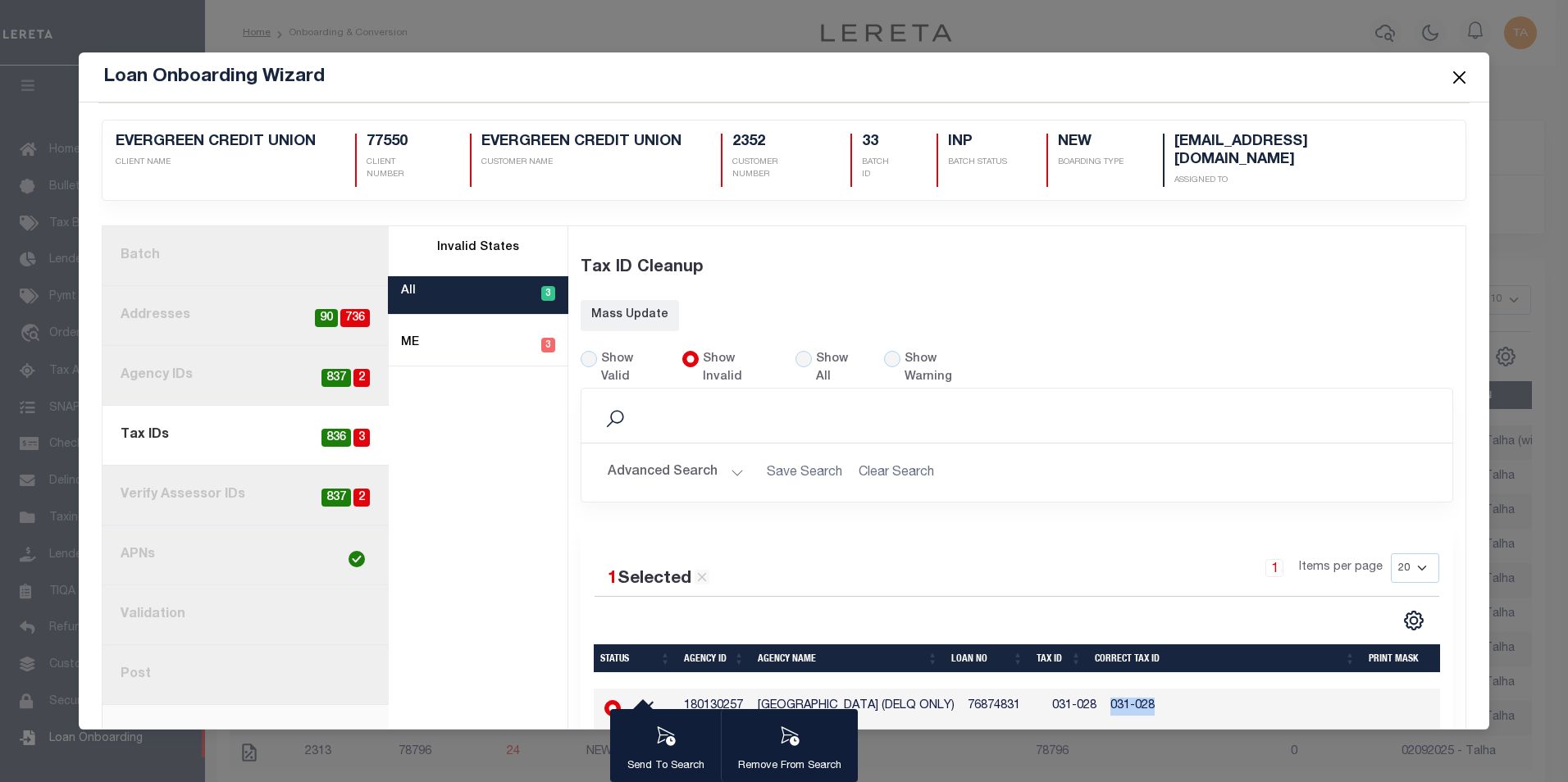
click at [229, 237] on link "1. Batch" at bounding box center [246, 256] width 286 height 60
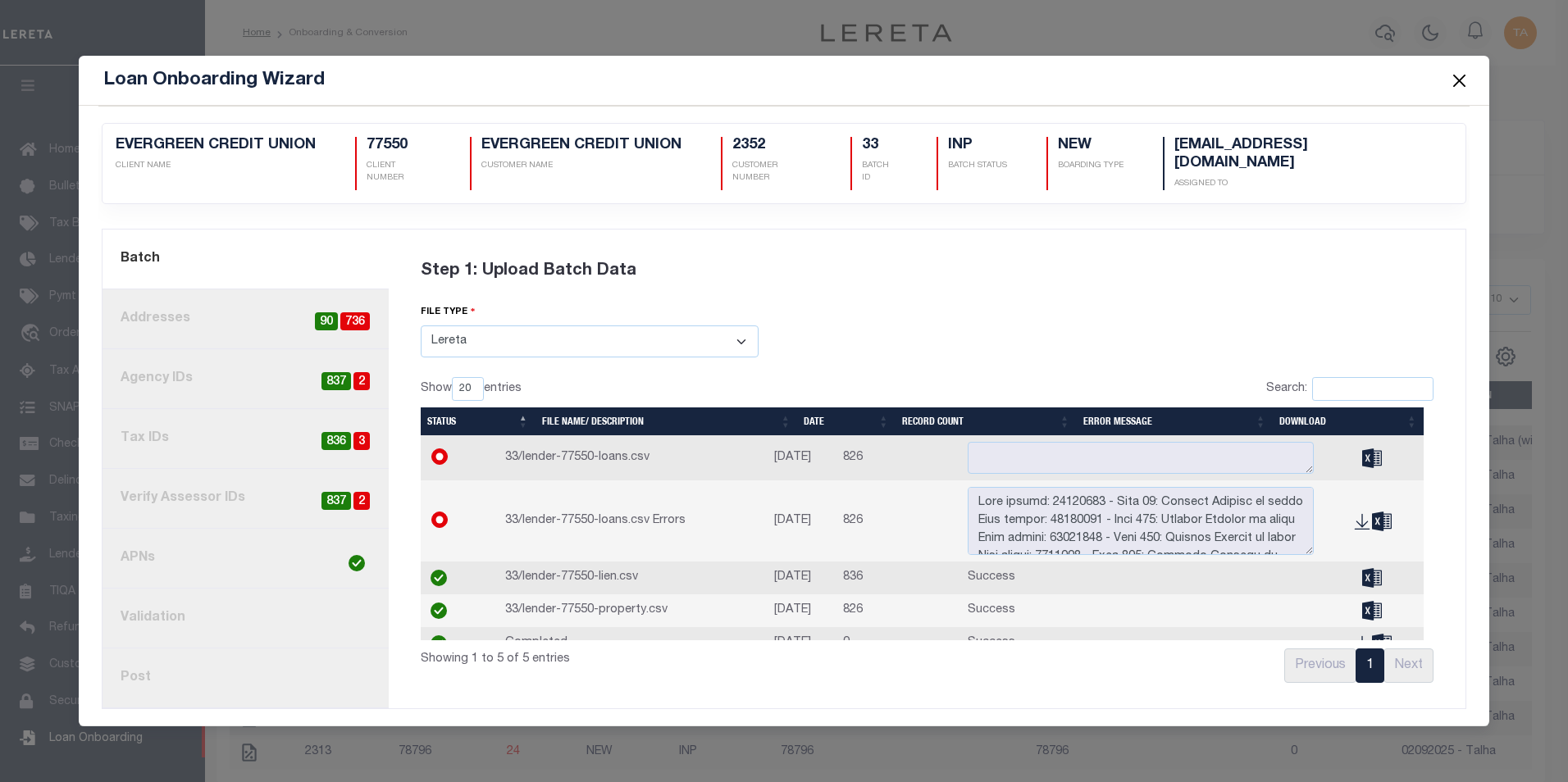
scroll to position [25, 0]
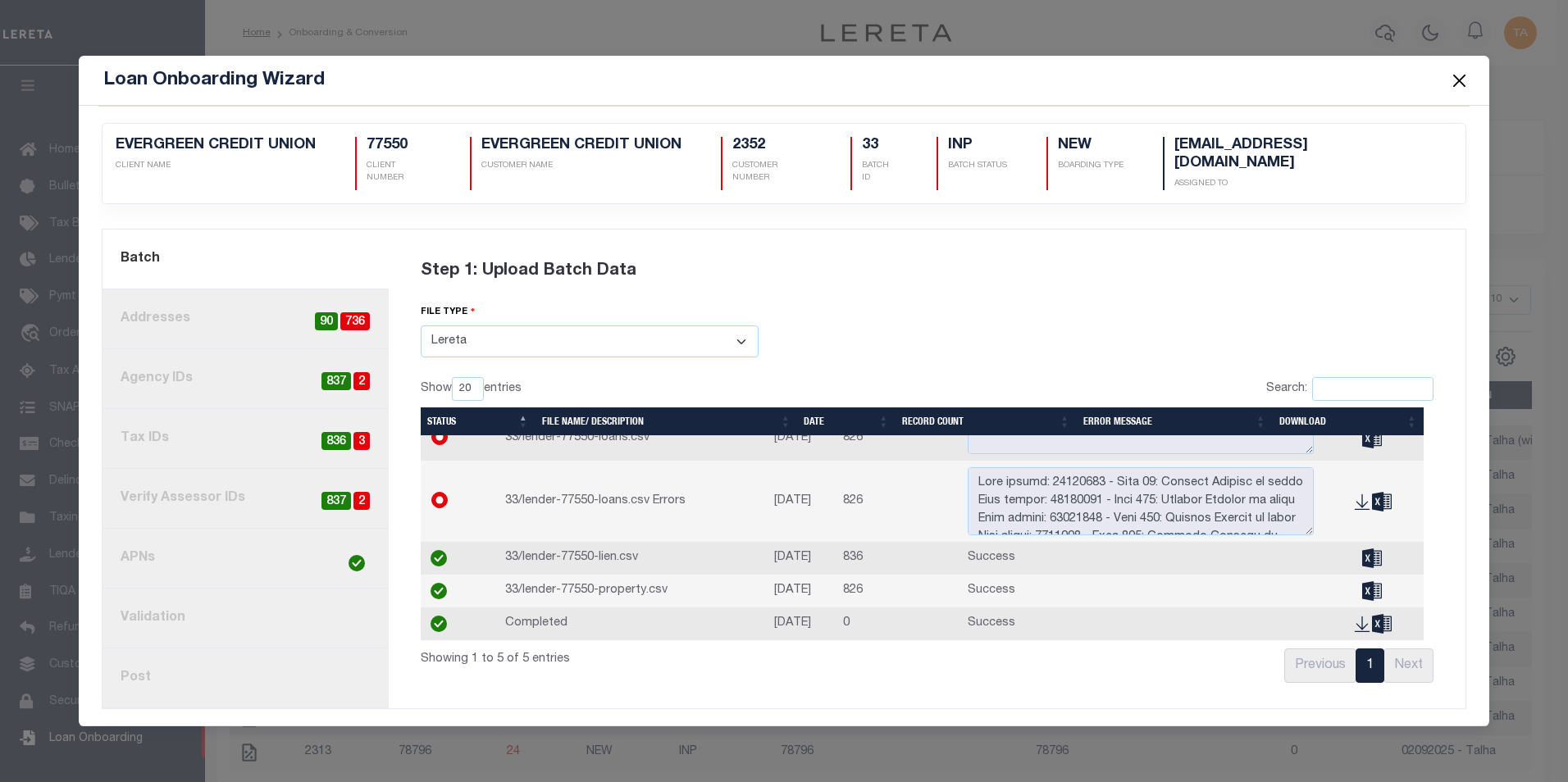
click at [1455, 86] on button "Close" at bounding box center [1458, 80] width 21 height 21
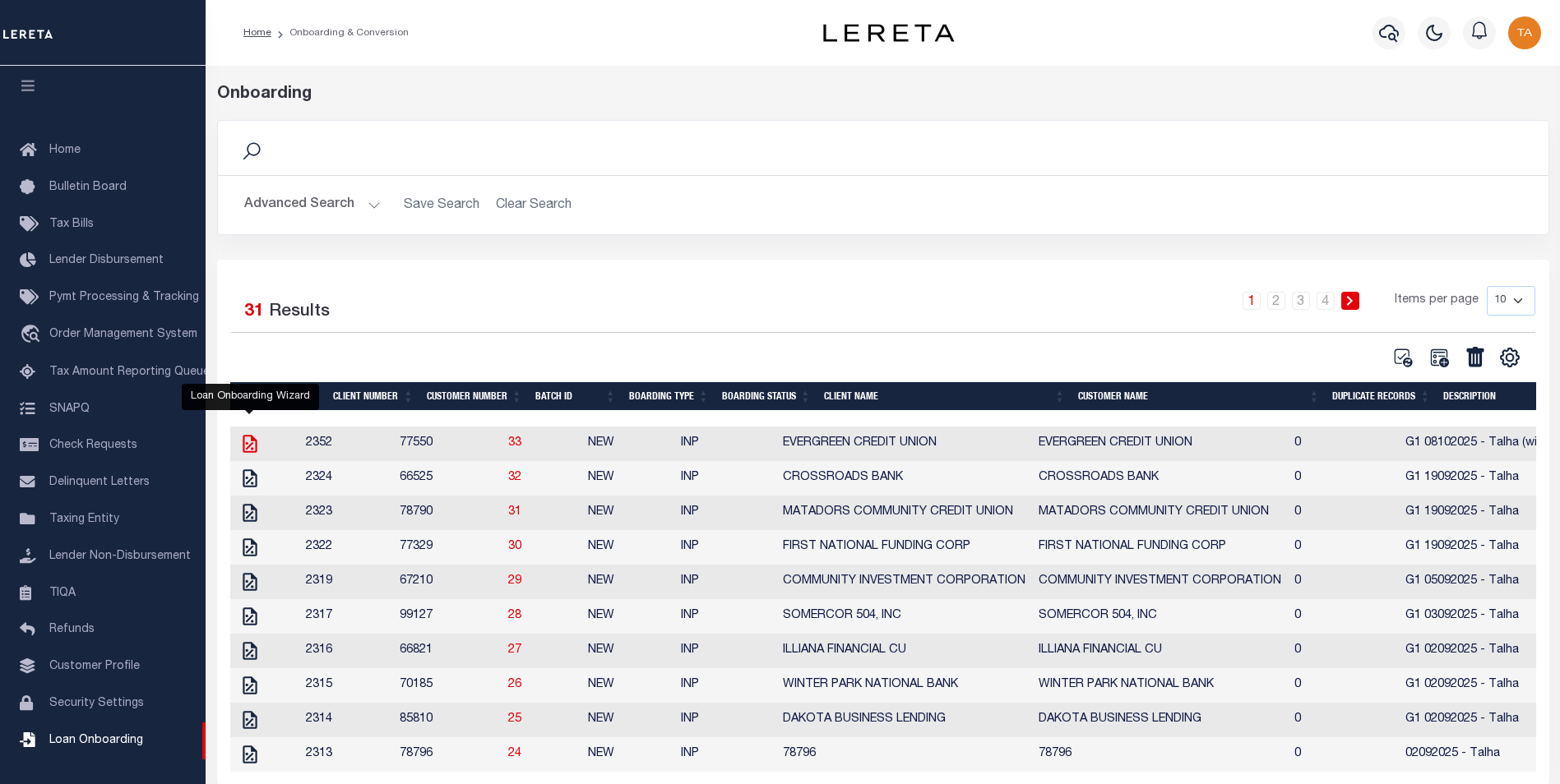
click at [257, 444] on icon at bounding box center [250, 444] width 21 height 21
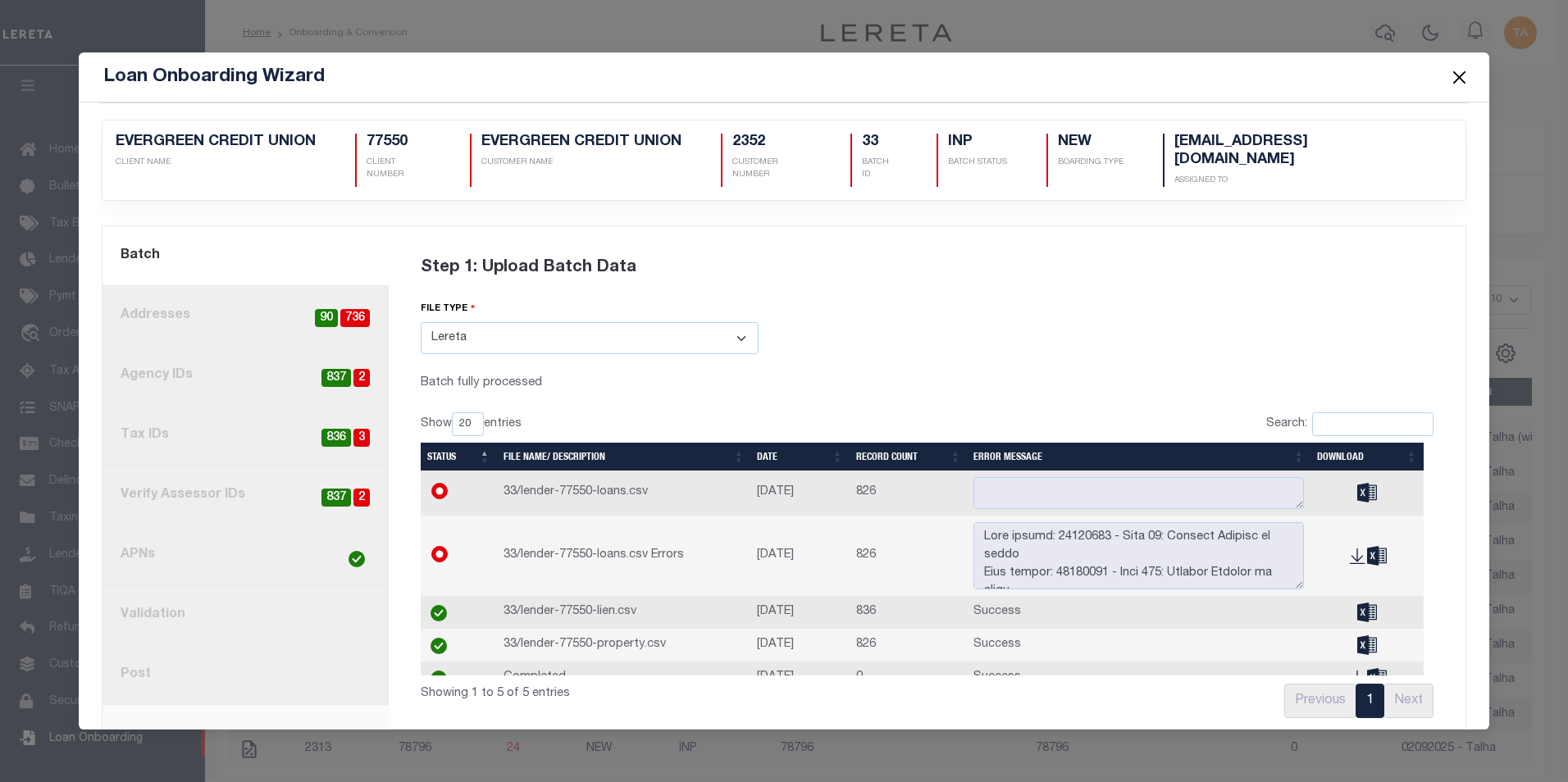
click at [255, 426] on link "4. Tax IDs 3 836" at bounding box center [246, 436] width 286 height 60
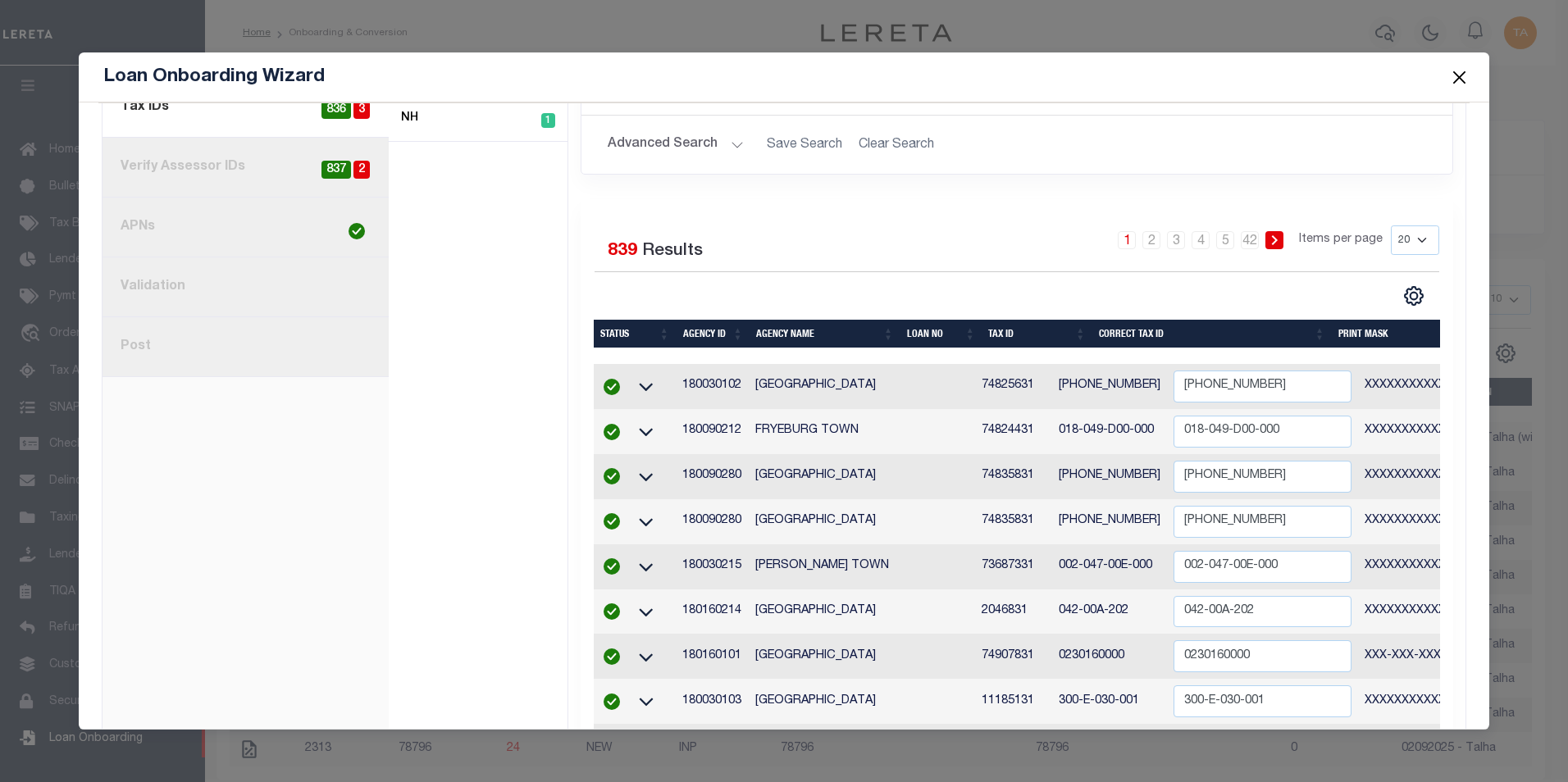
scroll to position [82, 0]
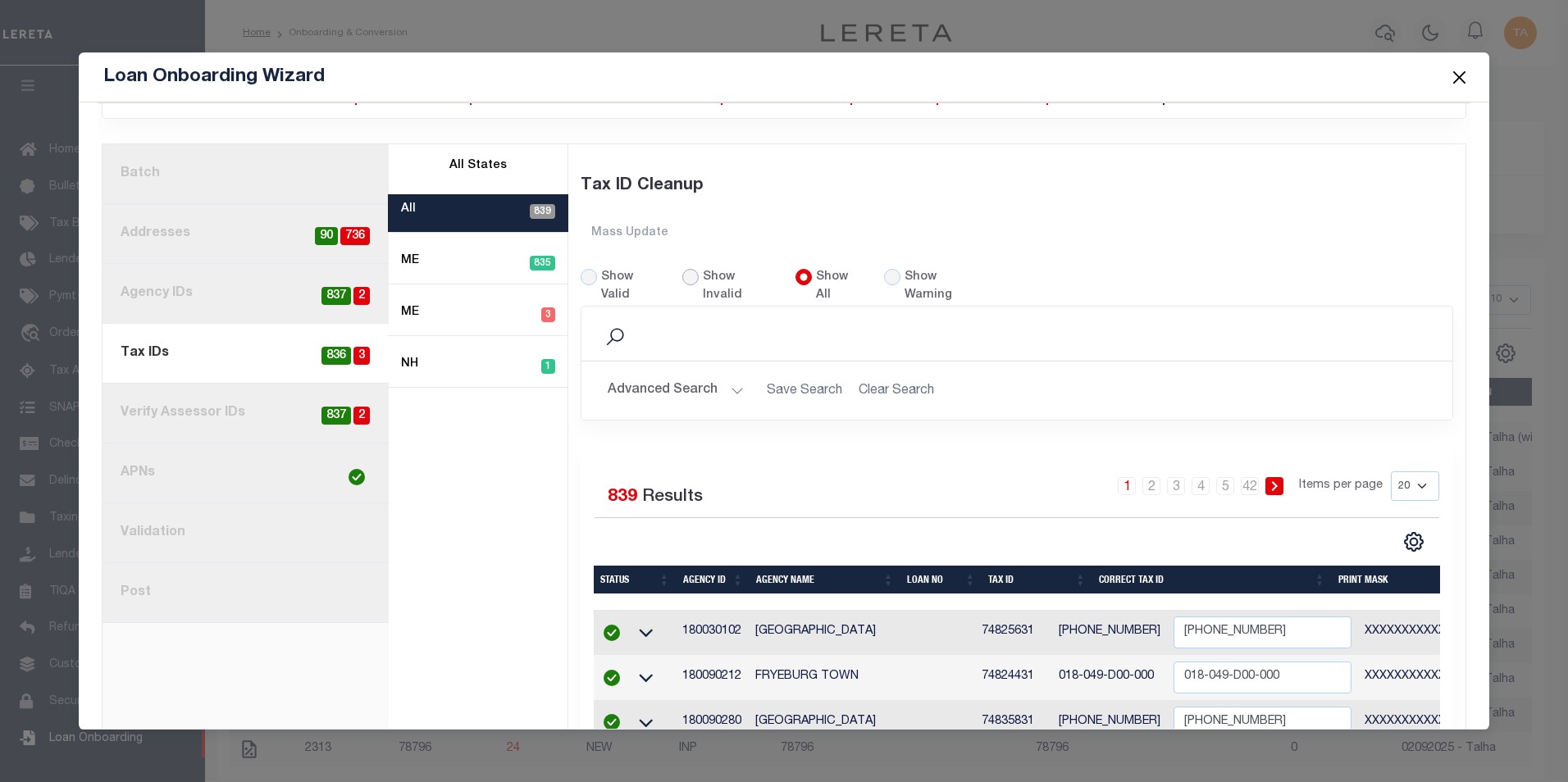
click at [683, 269] on input "Show Invalid" at bounding box center [690, 276] width 16 height 16
radio input "true"
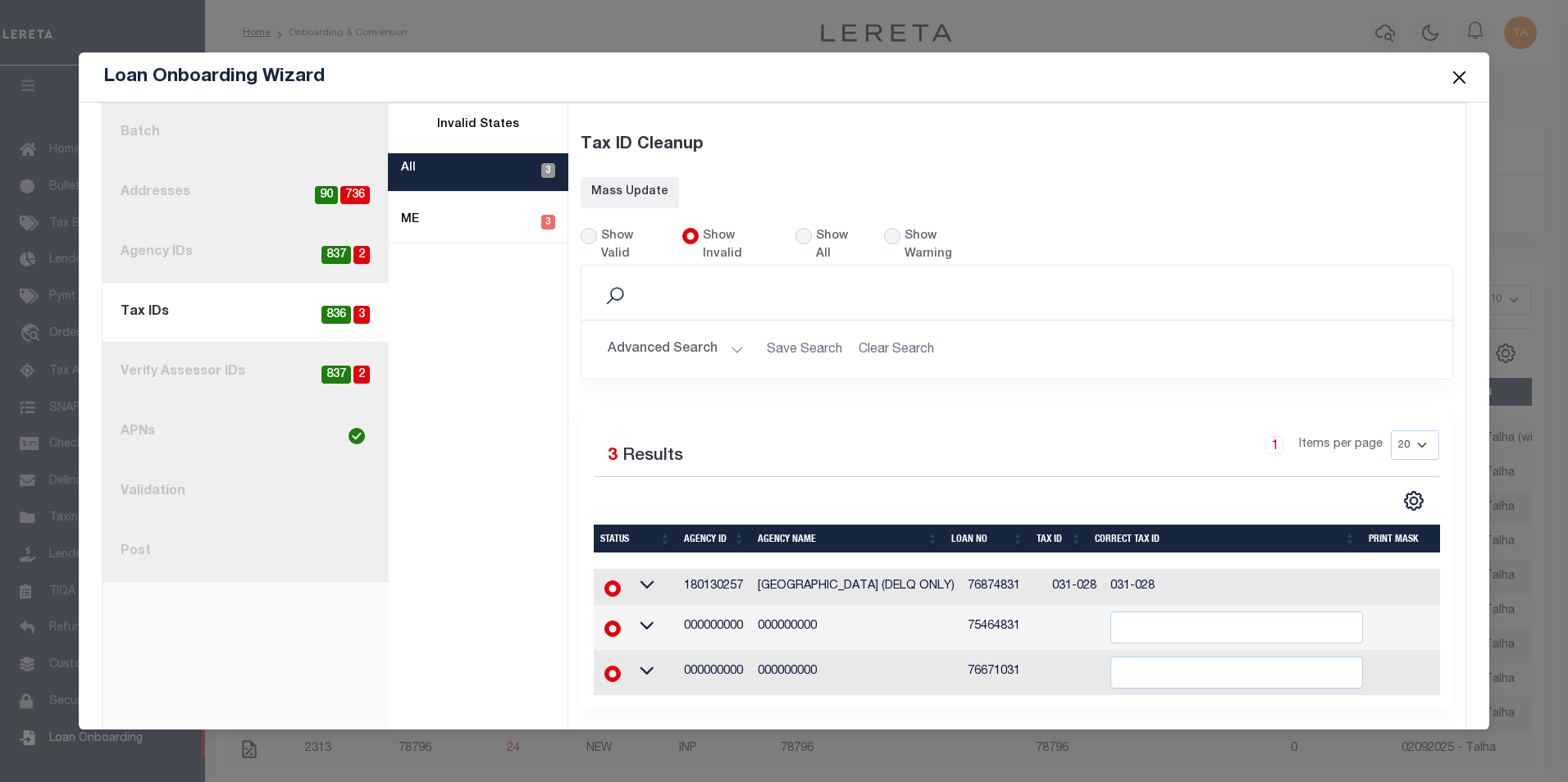
scroll to position [0, 182]
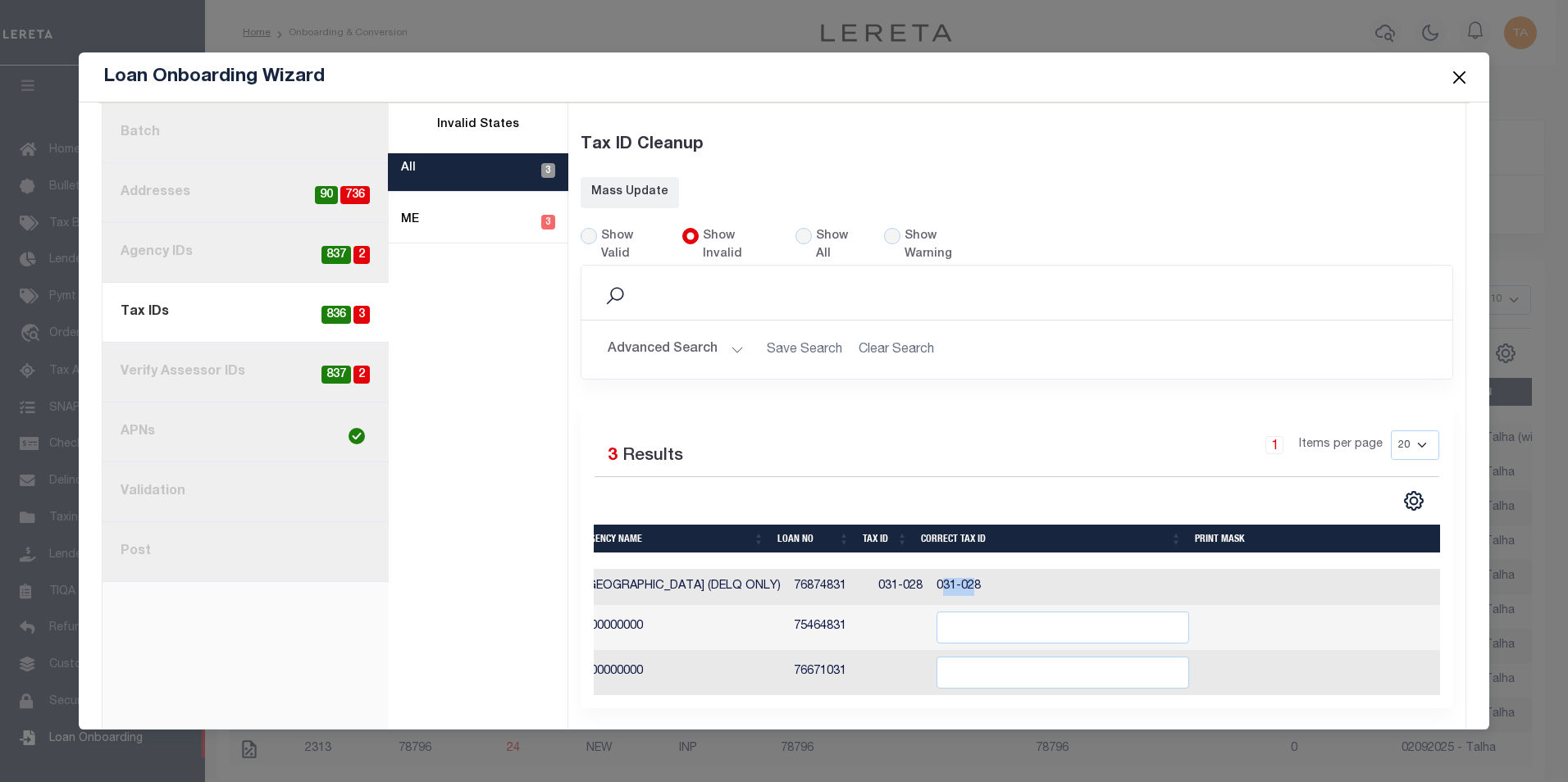
drag, startPoint x: 915, startPoint y: 564, endPoint x: 950, endPoint y: 563, distance: 35.0
click at [950, 569] on td "031-028" at bounding box center [1063, 587] width 267 height 36
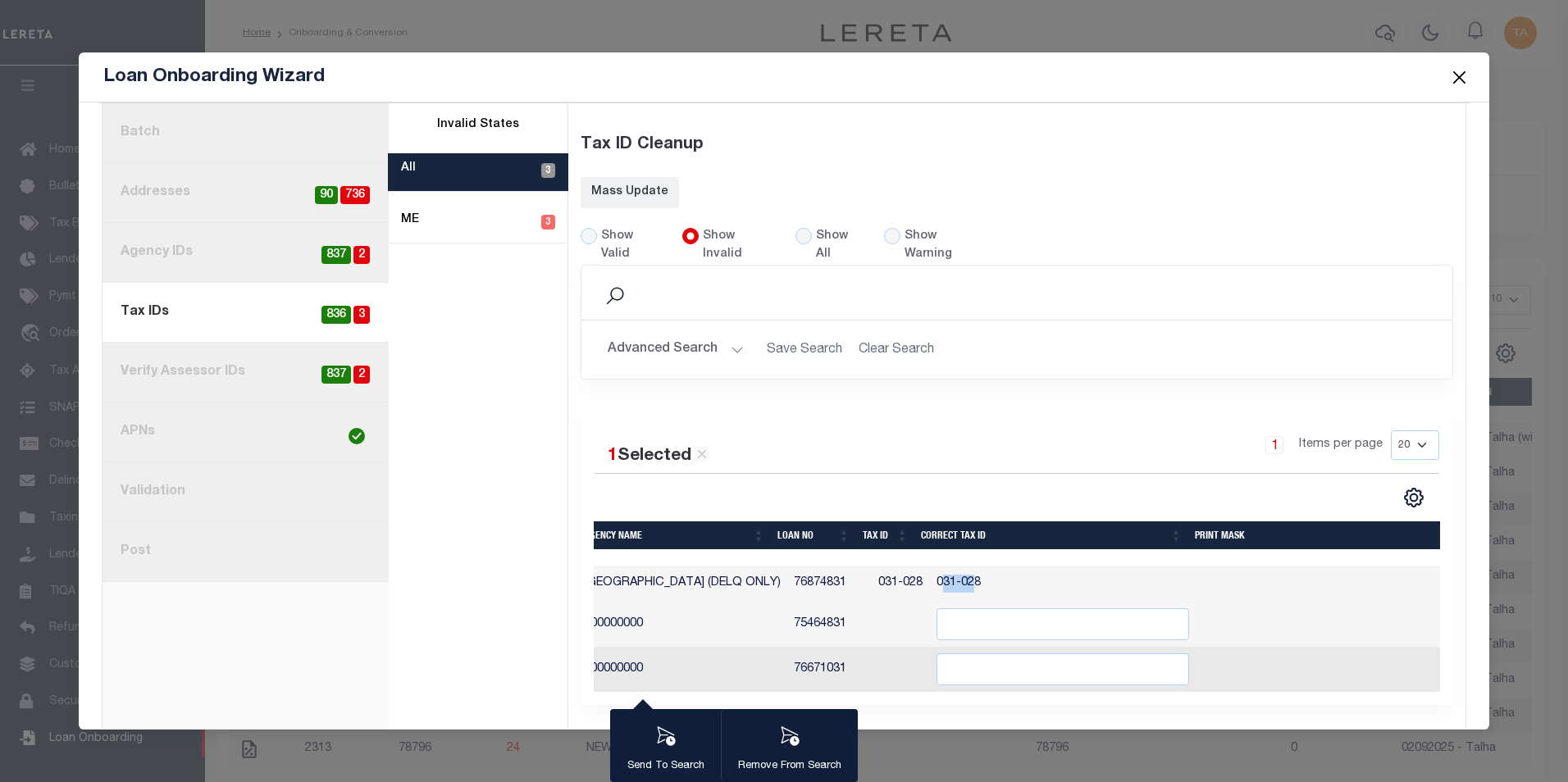
scroll to position [120, 0]
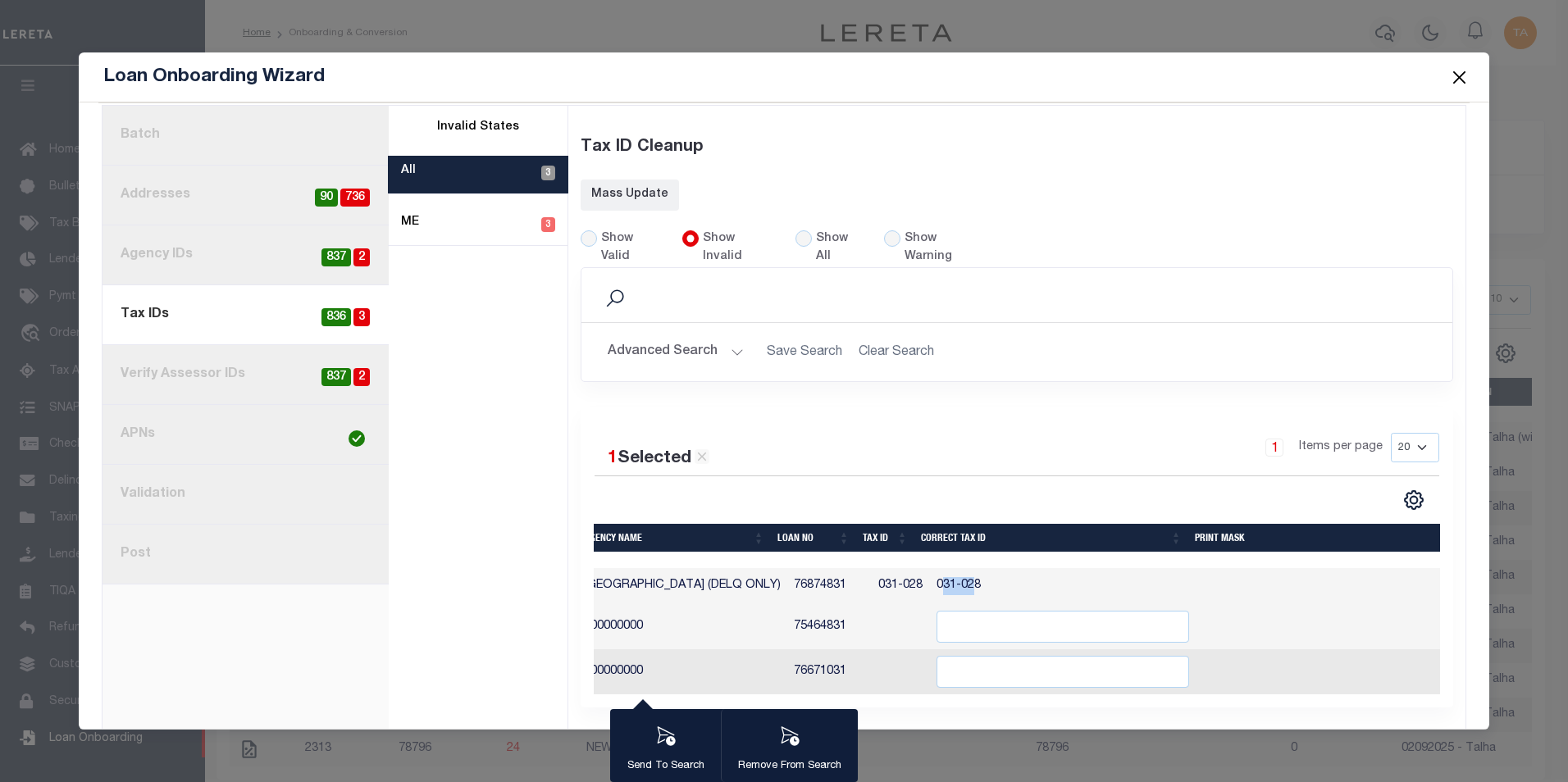
click at [161, 535] on link "8. Post" at bounding box center [246, 554] width 286 height 60
radio input "true"
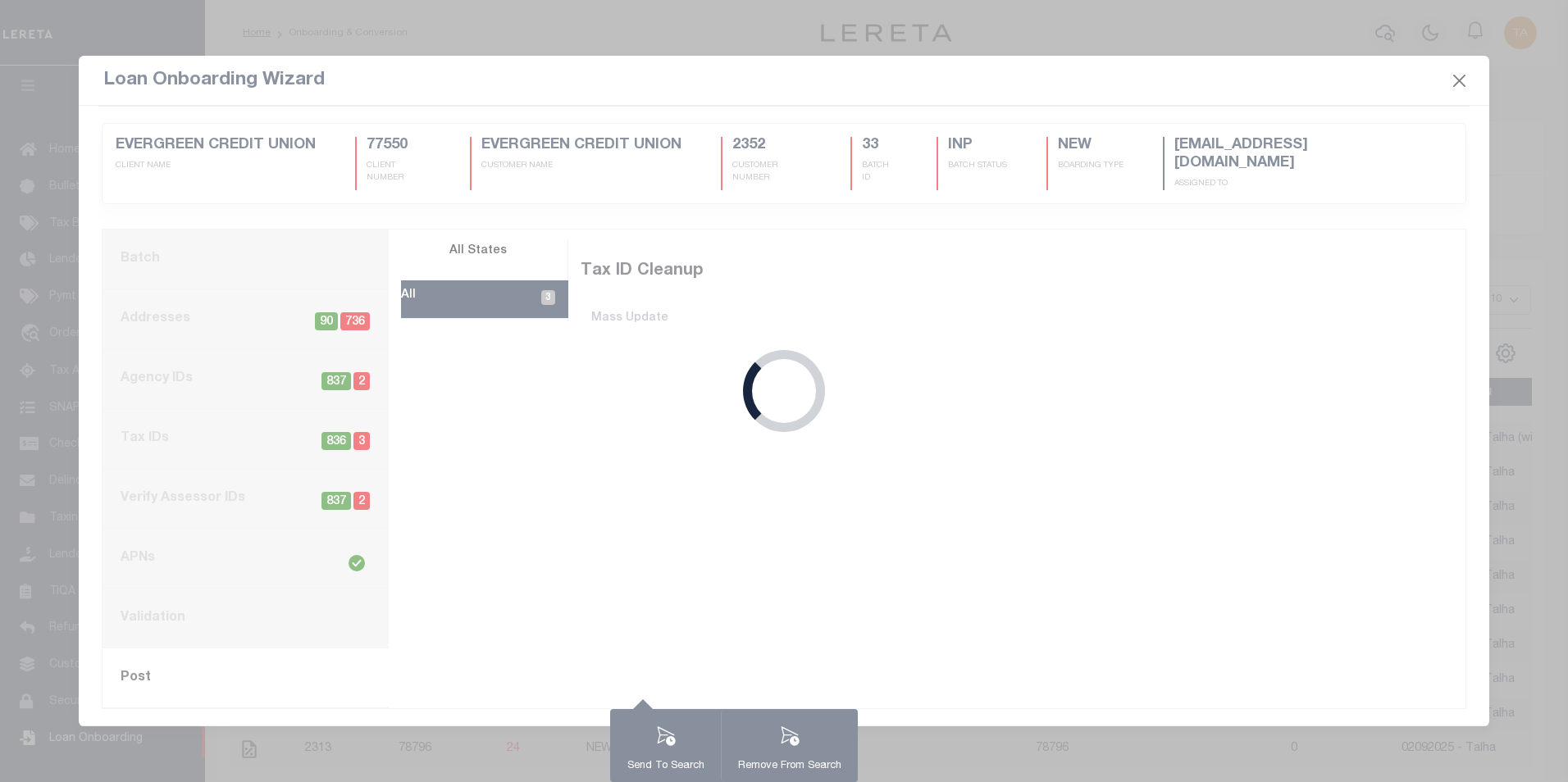
scroll to position [0, 0]
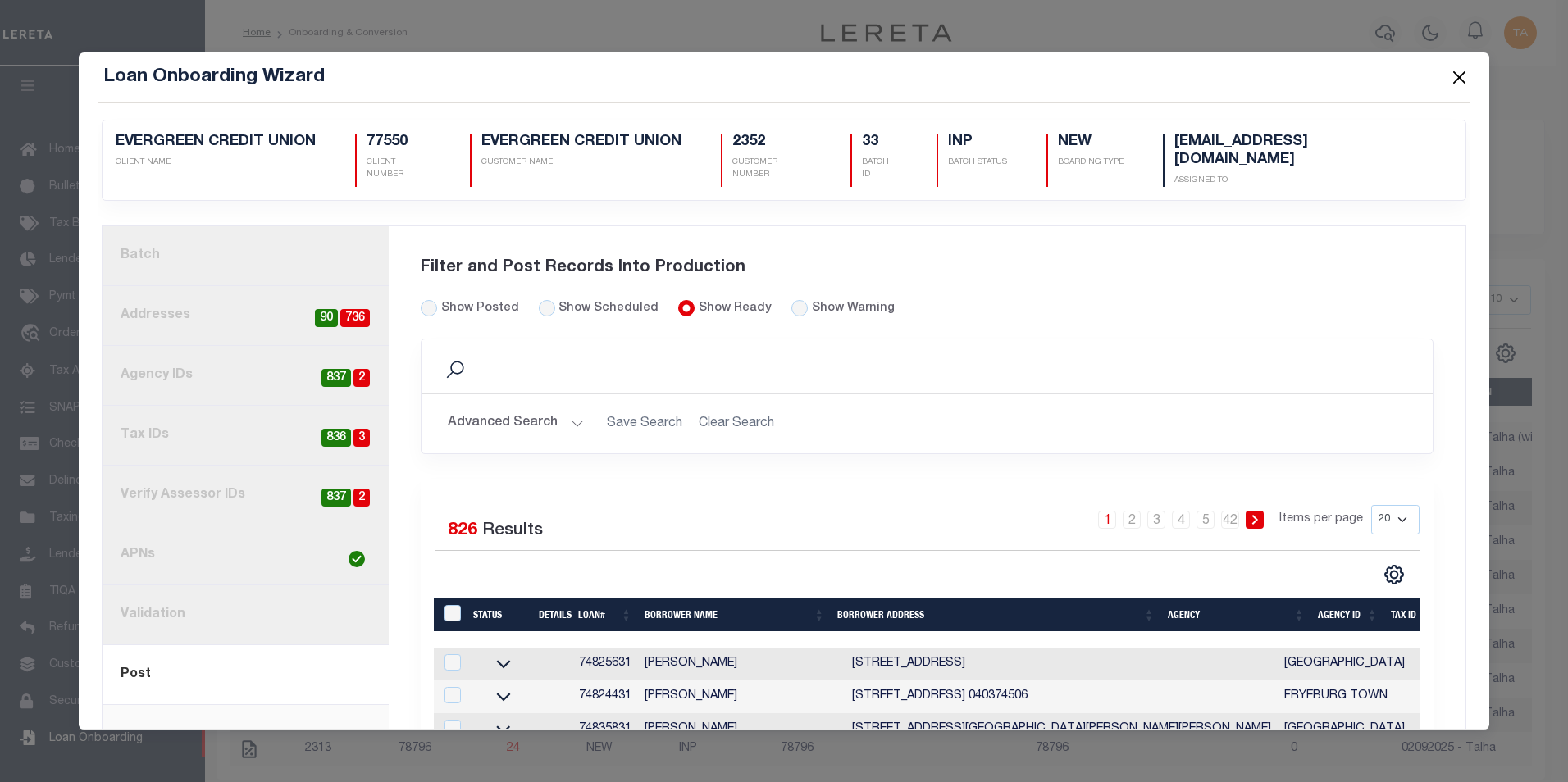
click at [544, 408] on button "Advanced Search" at bounding box center [516, 424] width 136 height 32
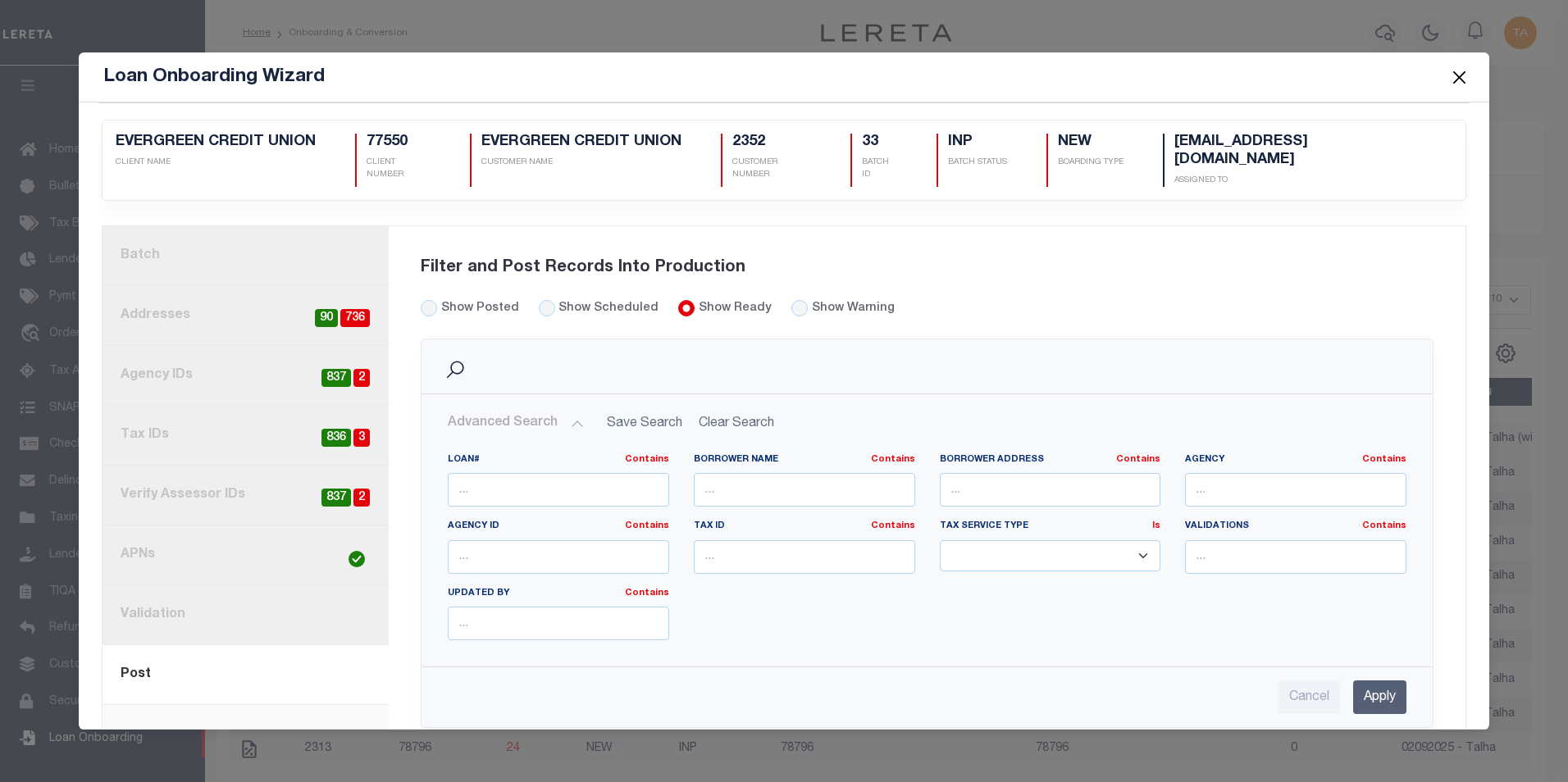
click at [162, 658] on link "current step: 8. Post" at bounding box center [246, 675] width 286 height 60
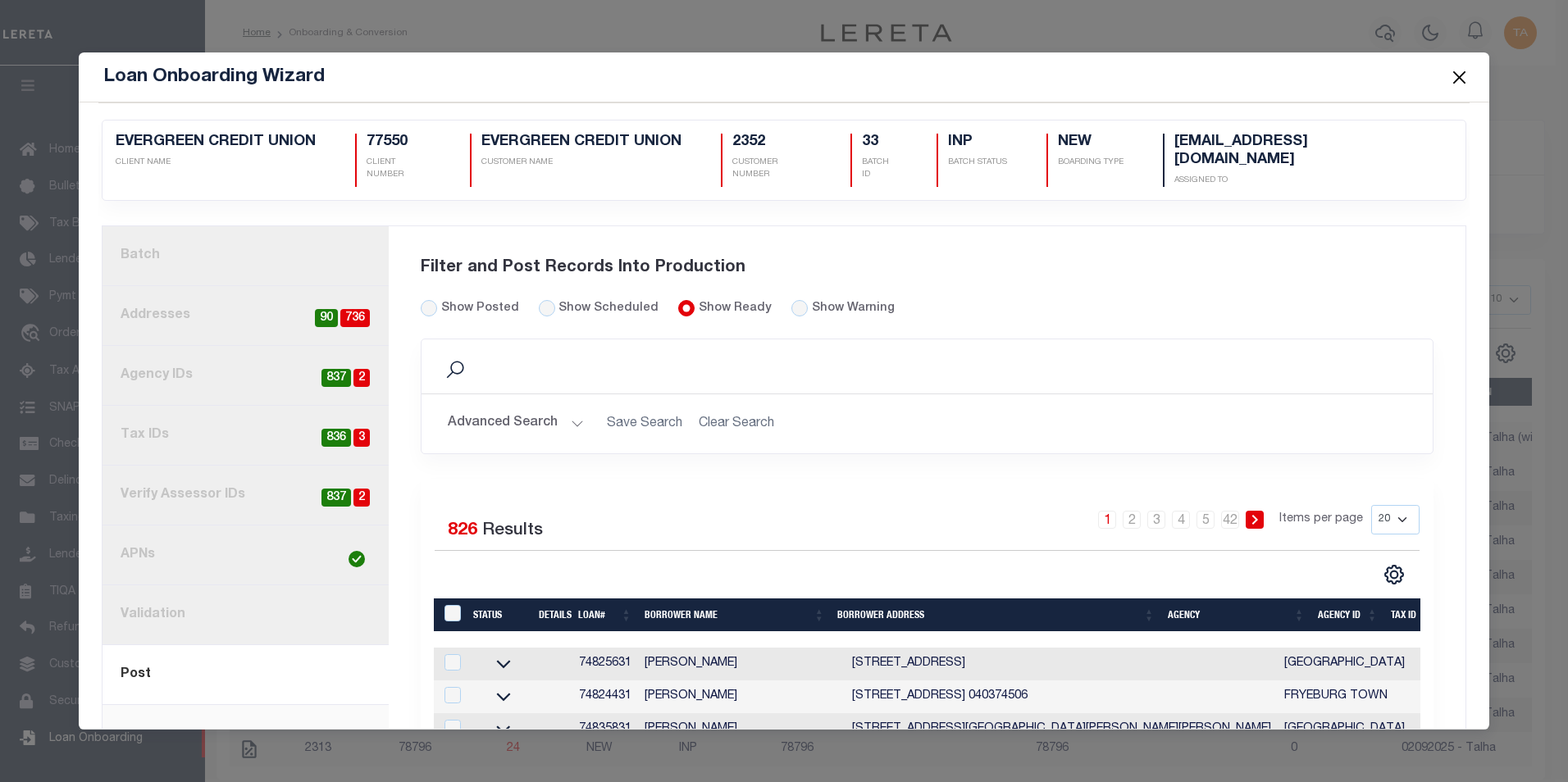
click at [534, 408] on button "Advanced Search" at bounding box center [516, 424] width 136 height 32
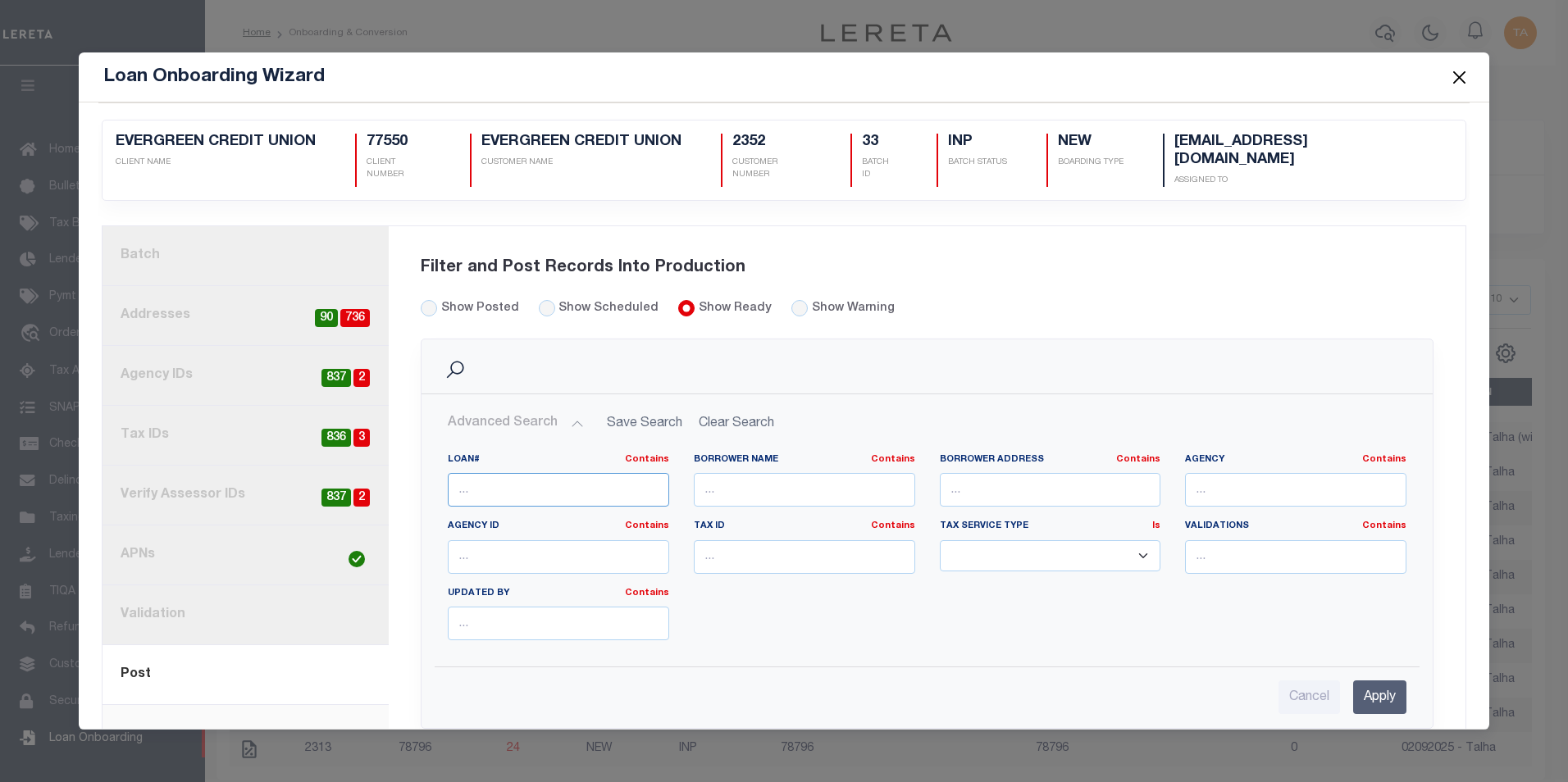
click at [494, 477] on input "text" at bounding box center [558, 489] width 222 height 33
paste input "74936931"
type input "74936931"
click at [1368, 682] on input "Apply" at bounding box center [1380, 697] width 54 height 33
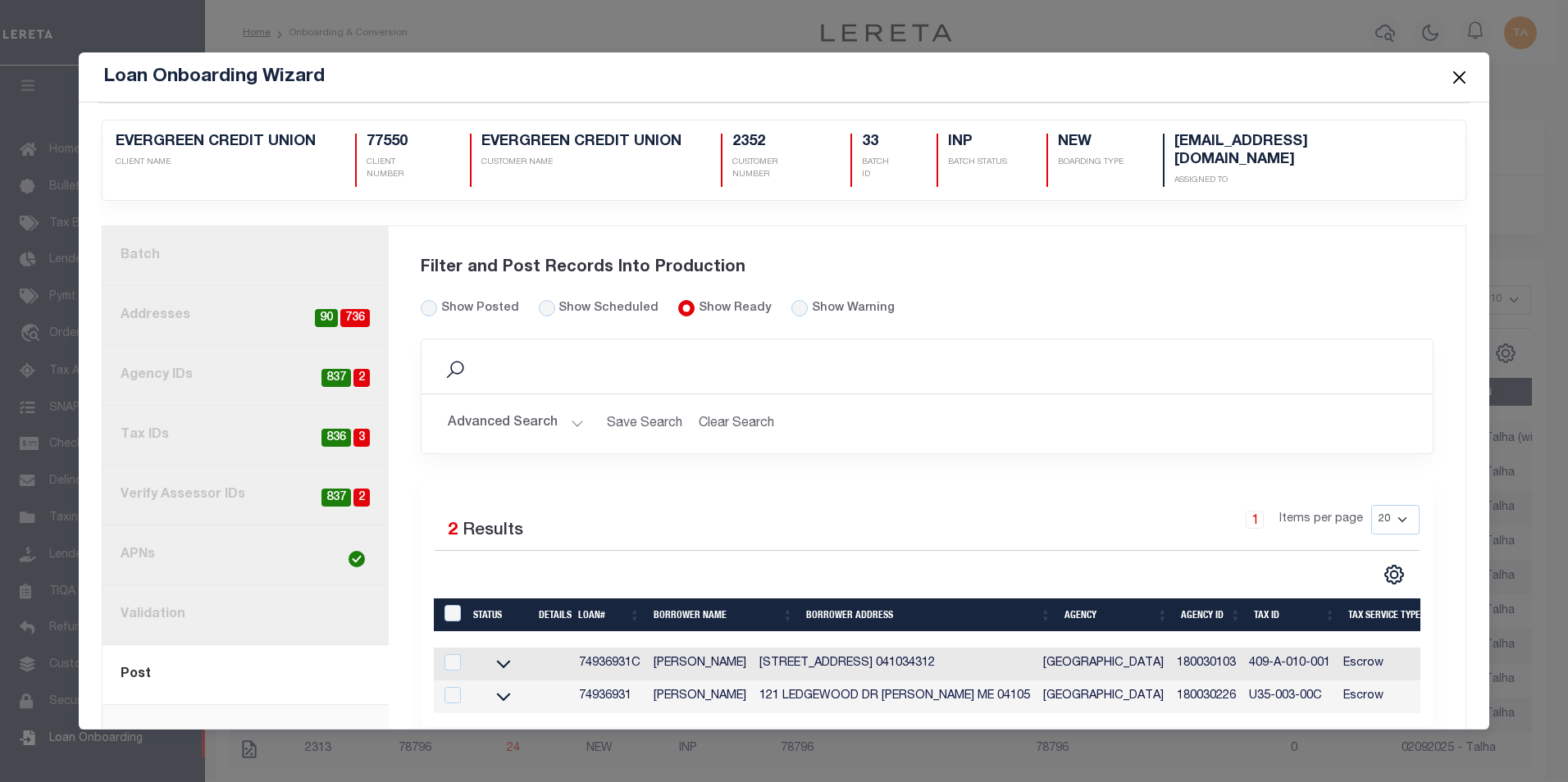
scroll to position [38, 0]
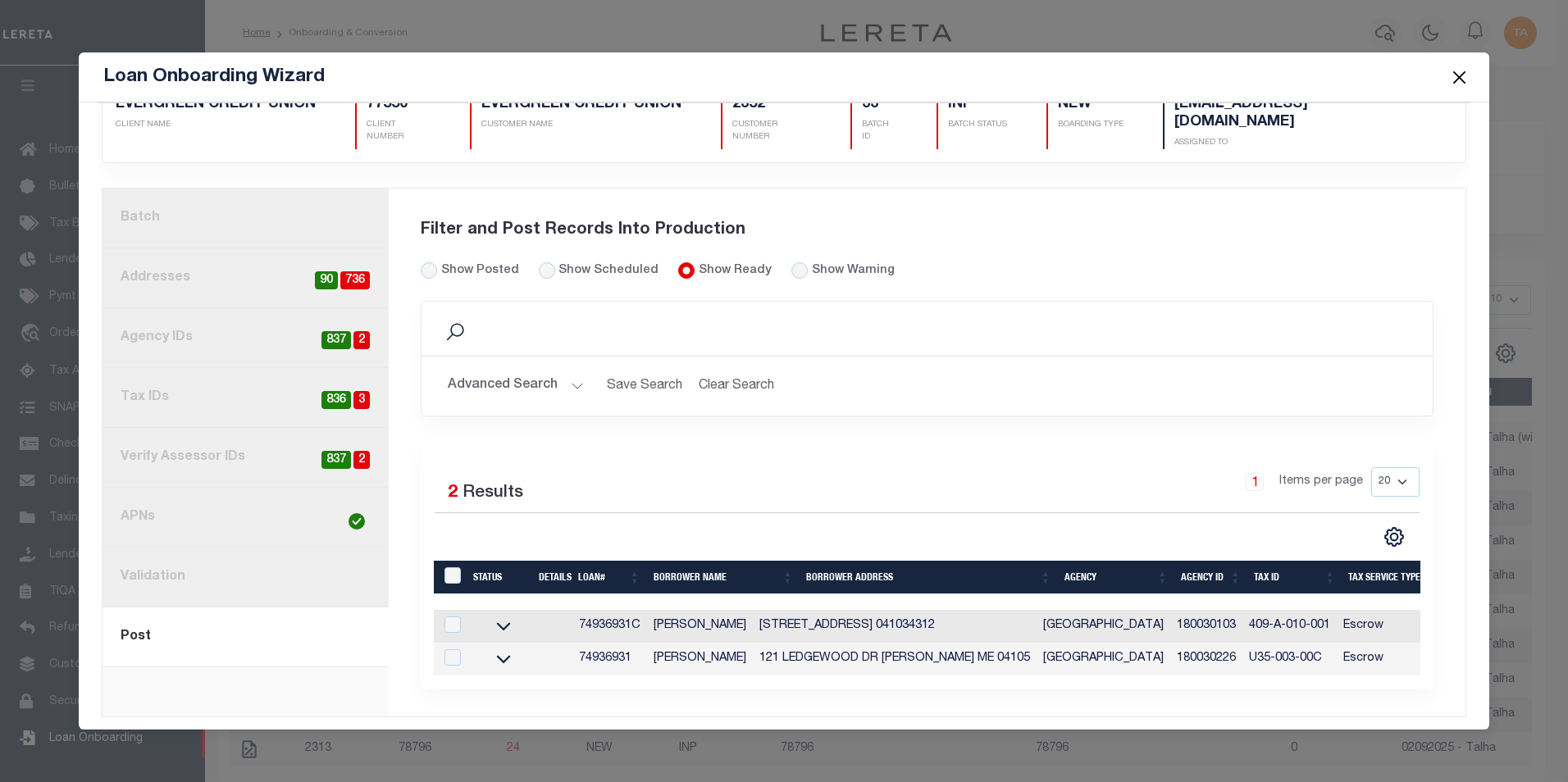
click at [450, 561] on th "LoanPrepID" at bounding box center [450, 577] width 33 height 32
click at [450, 567] on input "LoanPrepID" at bounding box center [452, 575] width 16 height 16
checkbox input "true"
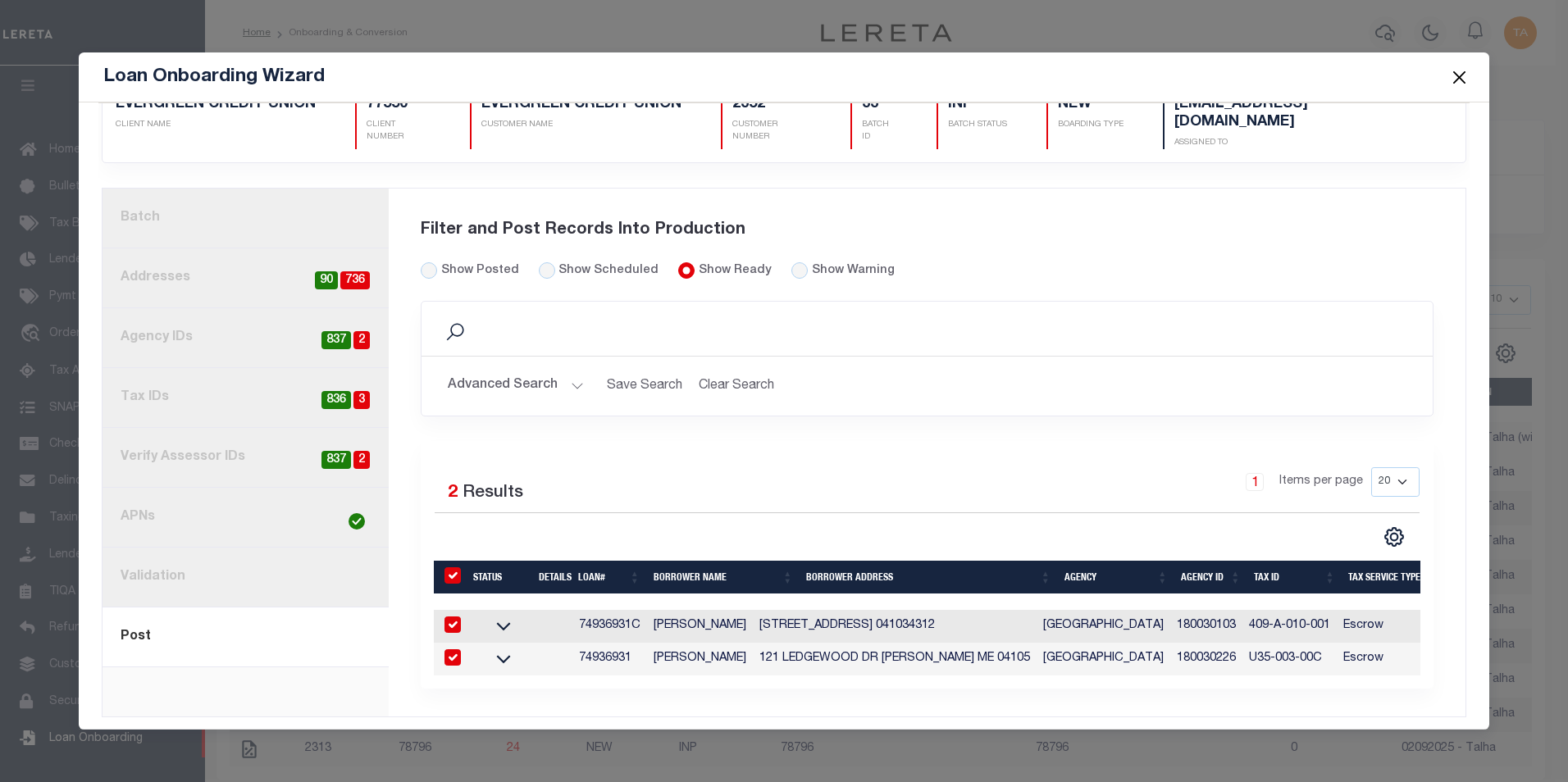
checkbox input "true"
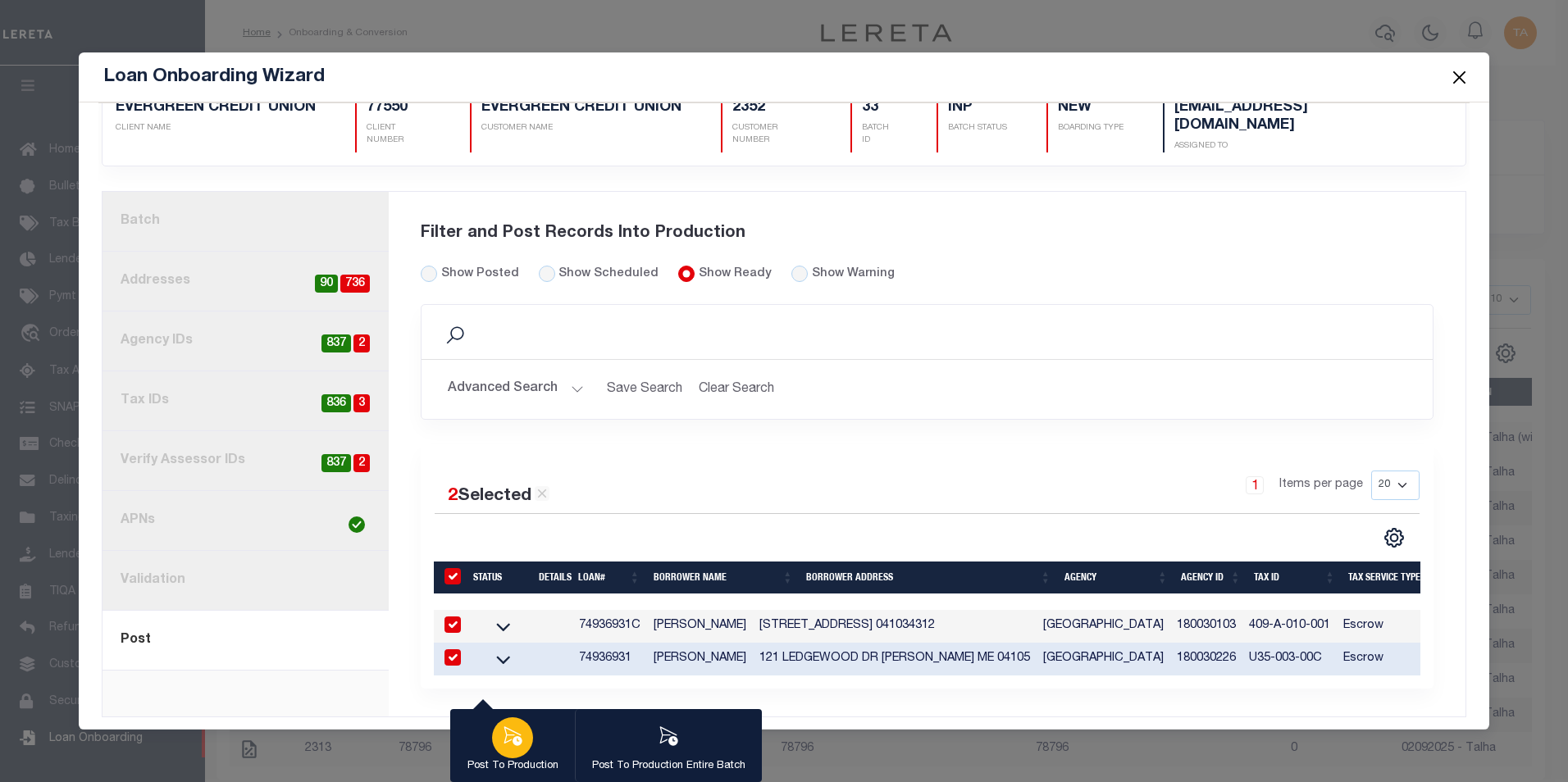
click at [512, 734] on icon "button" at bounding box center [512, 736] width 21 height 21
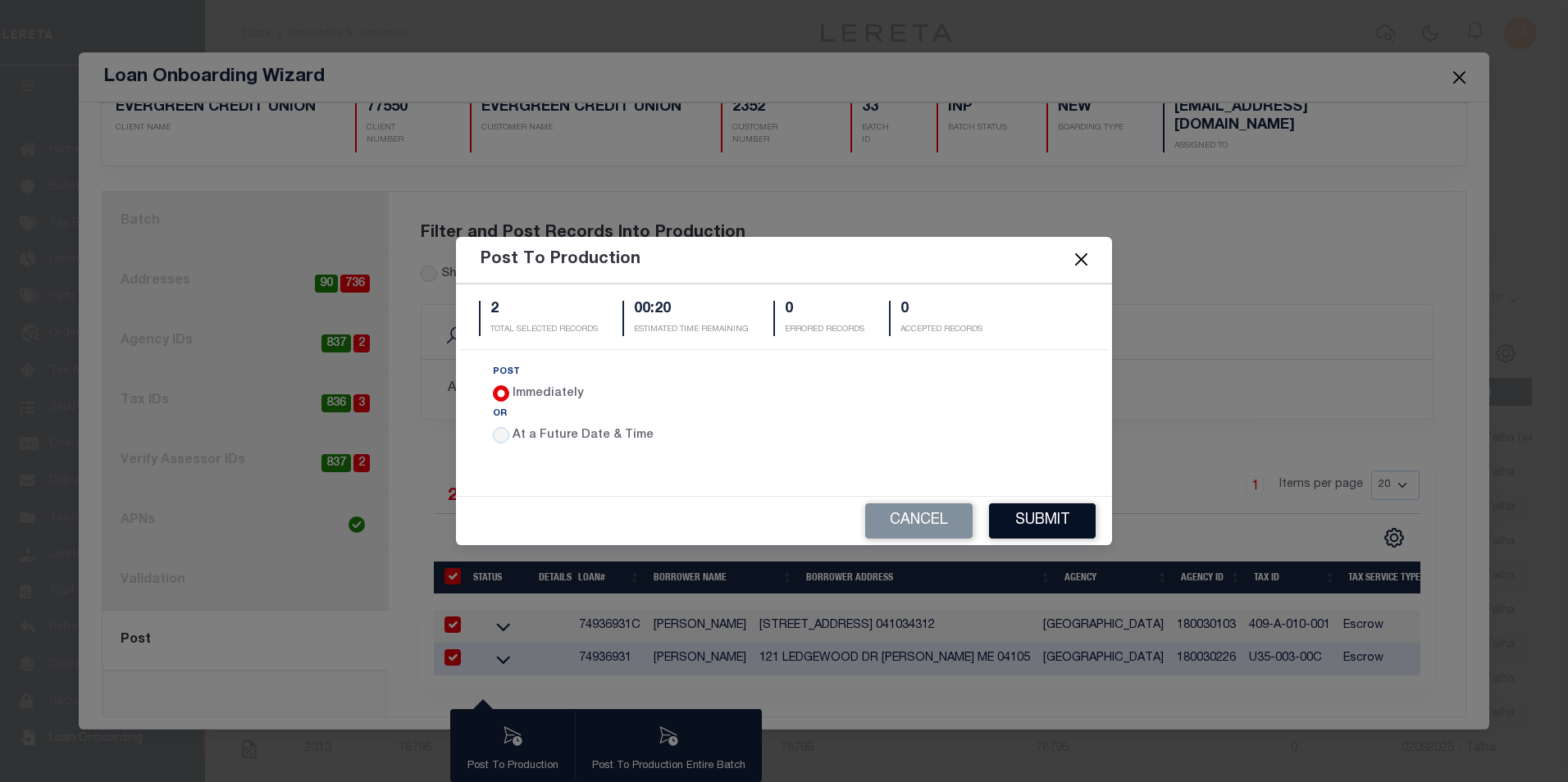
click at [1053, 530] on button "Submit" at bounding box center [1042, 520] width 107 height 35
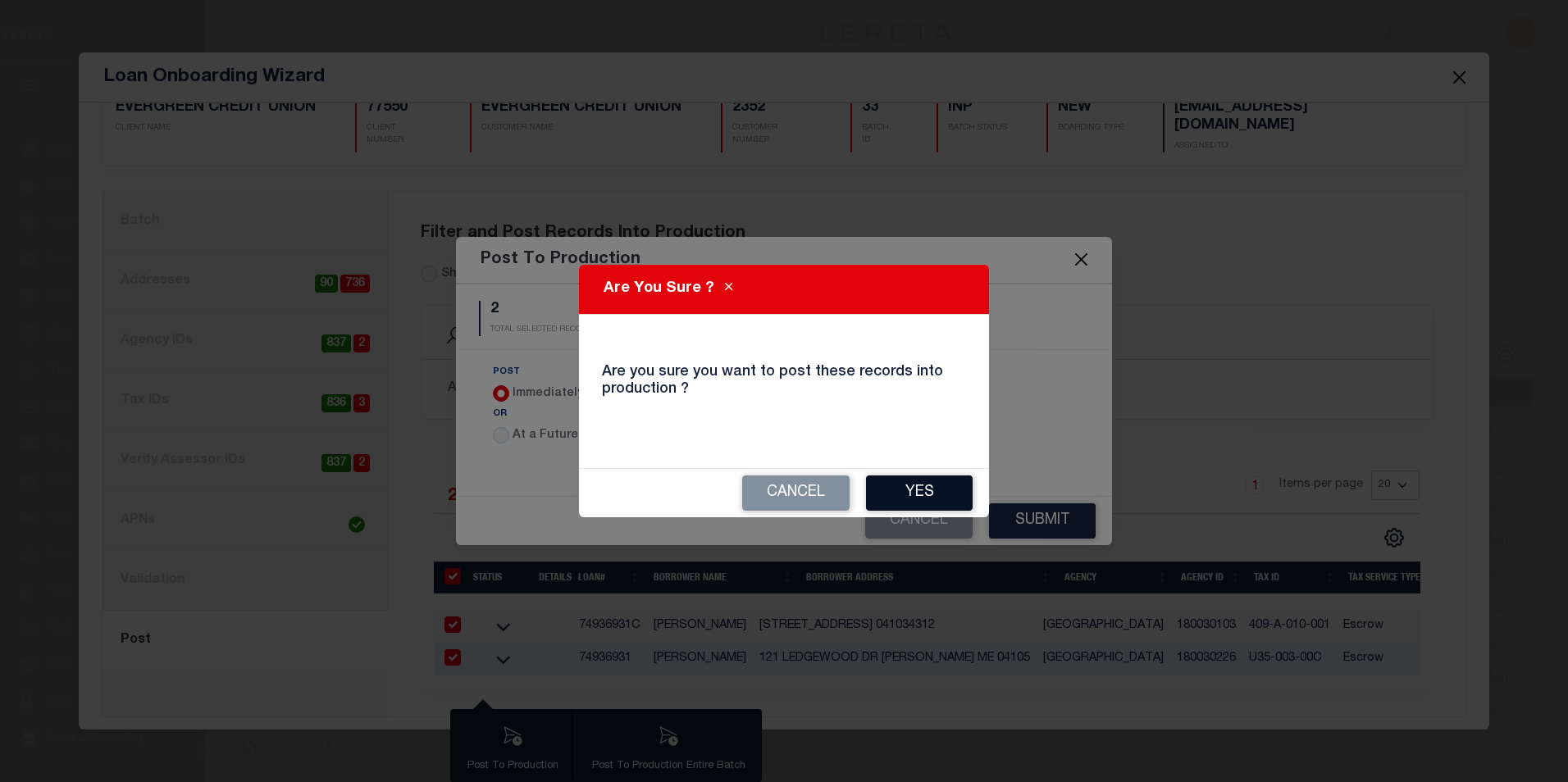
click at [894, 488] on button "Yes" at bounding box center [919, 493] width 107 height 35
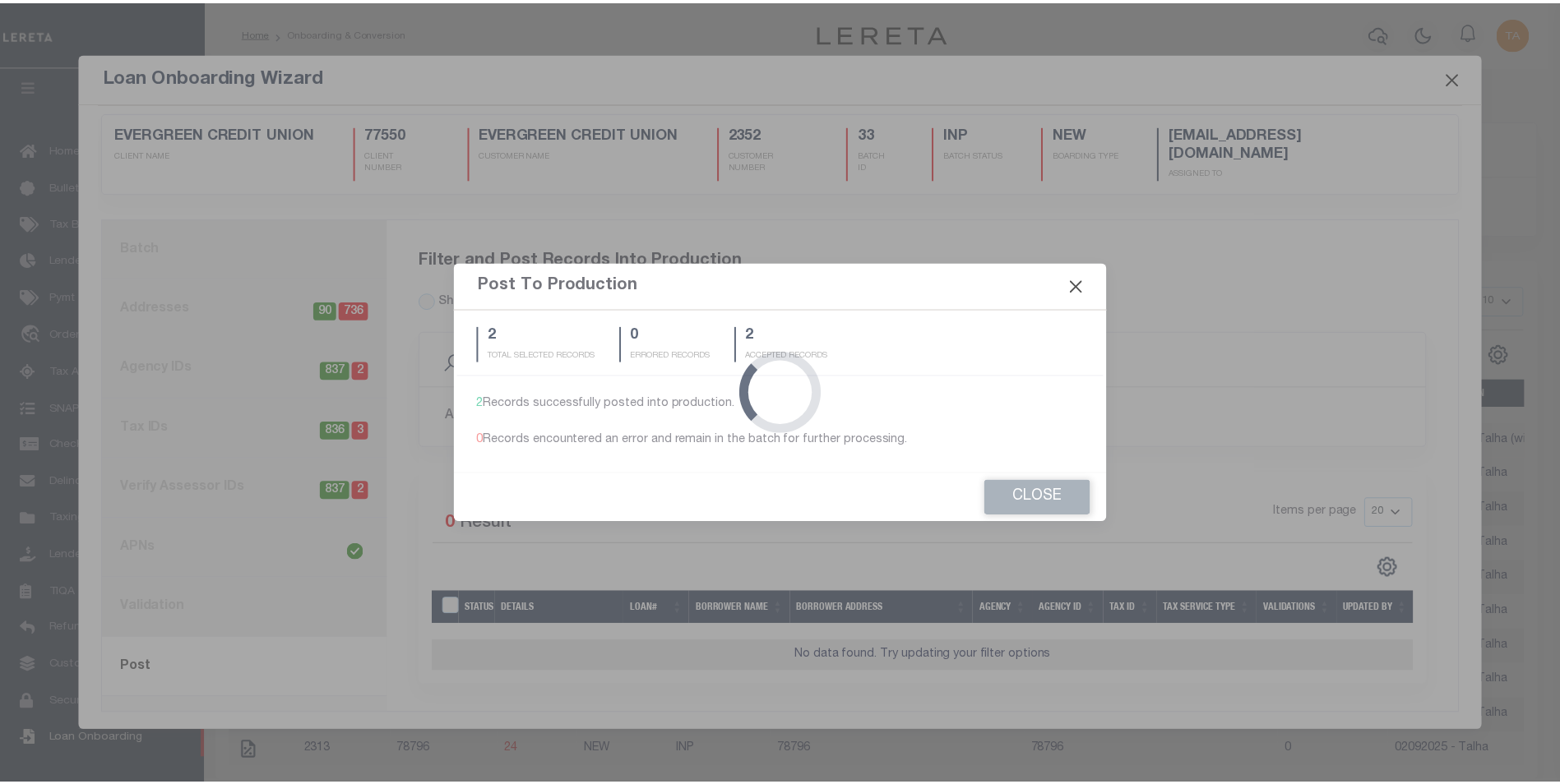
scroll to position [0, 0]
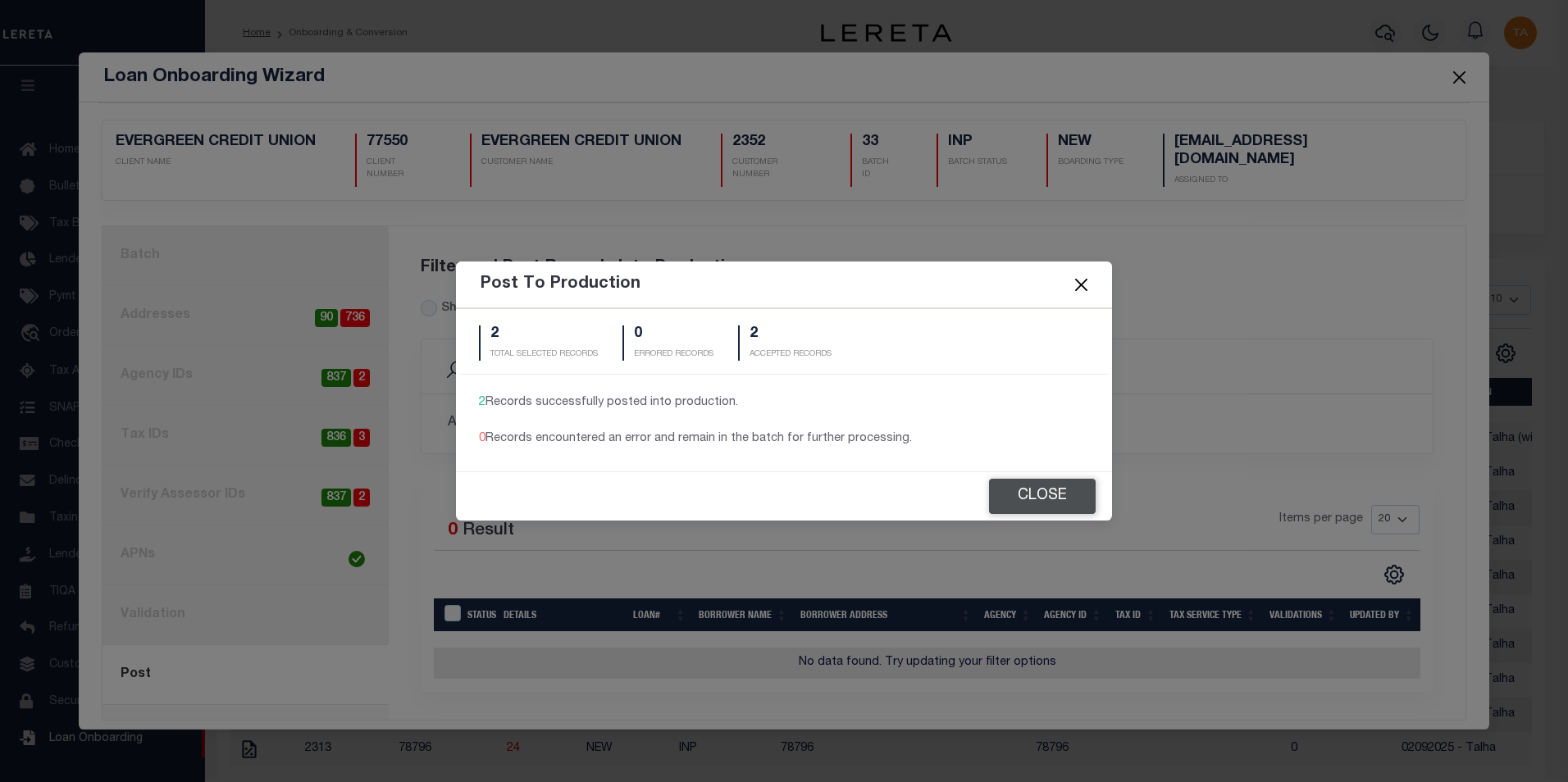
click at [1023, 498] on button "Close" at bounding box center [1042, 496] width 107 height 35
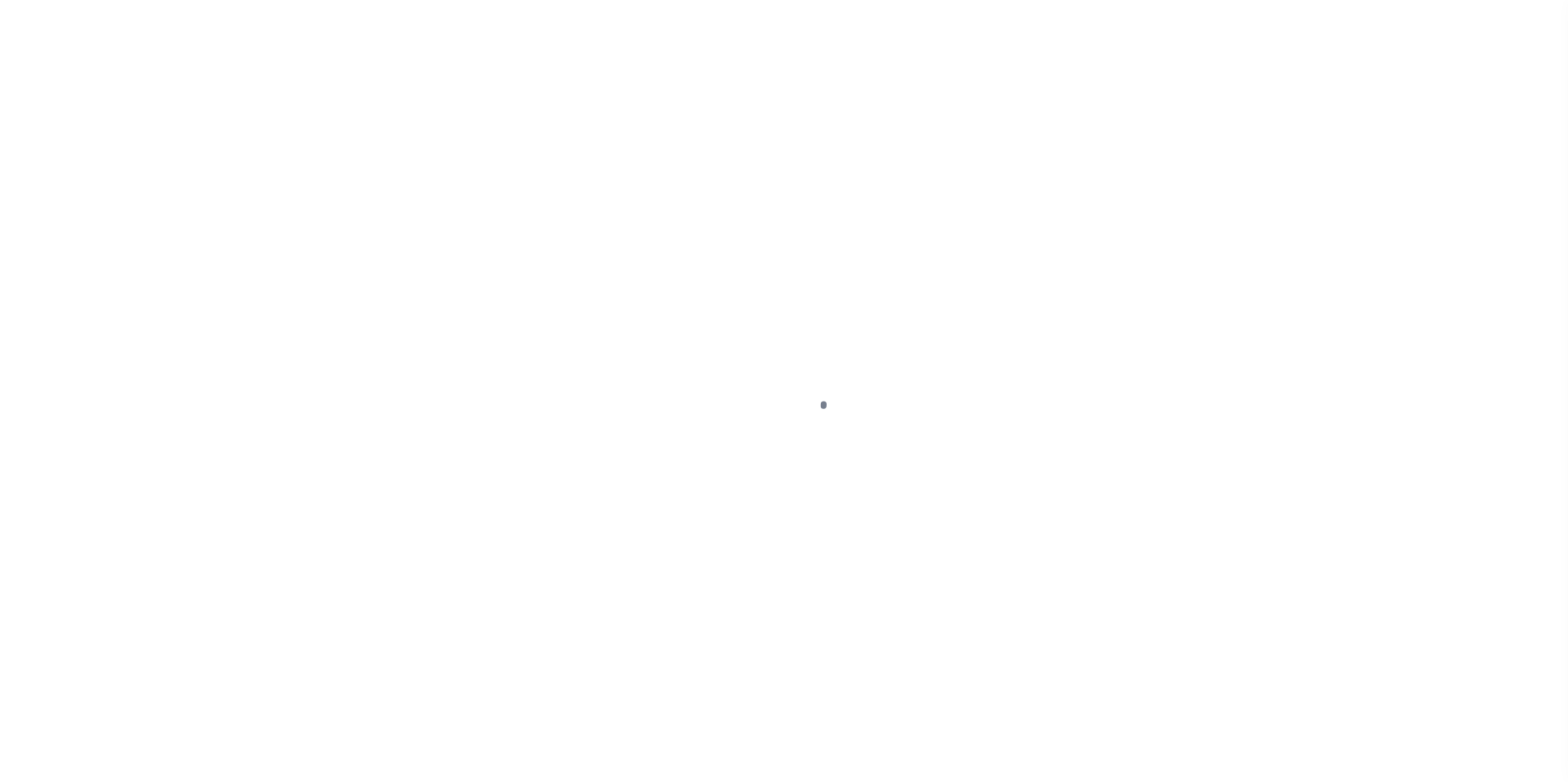
select select
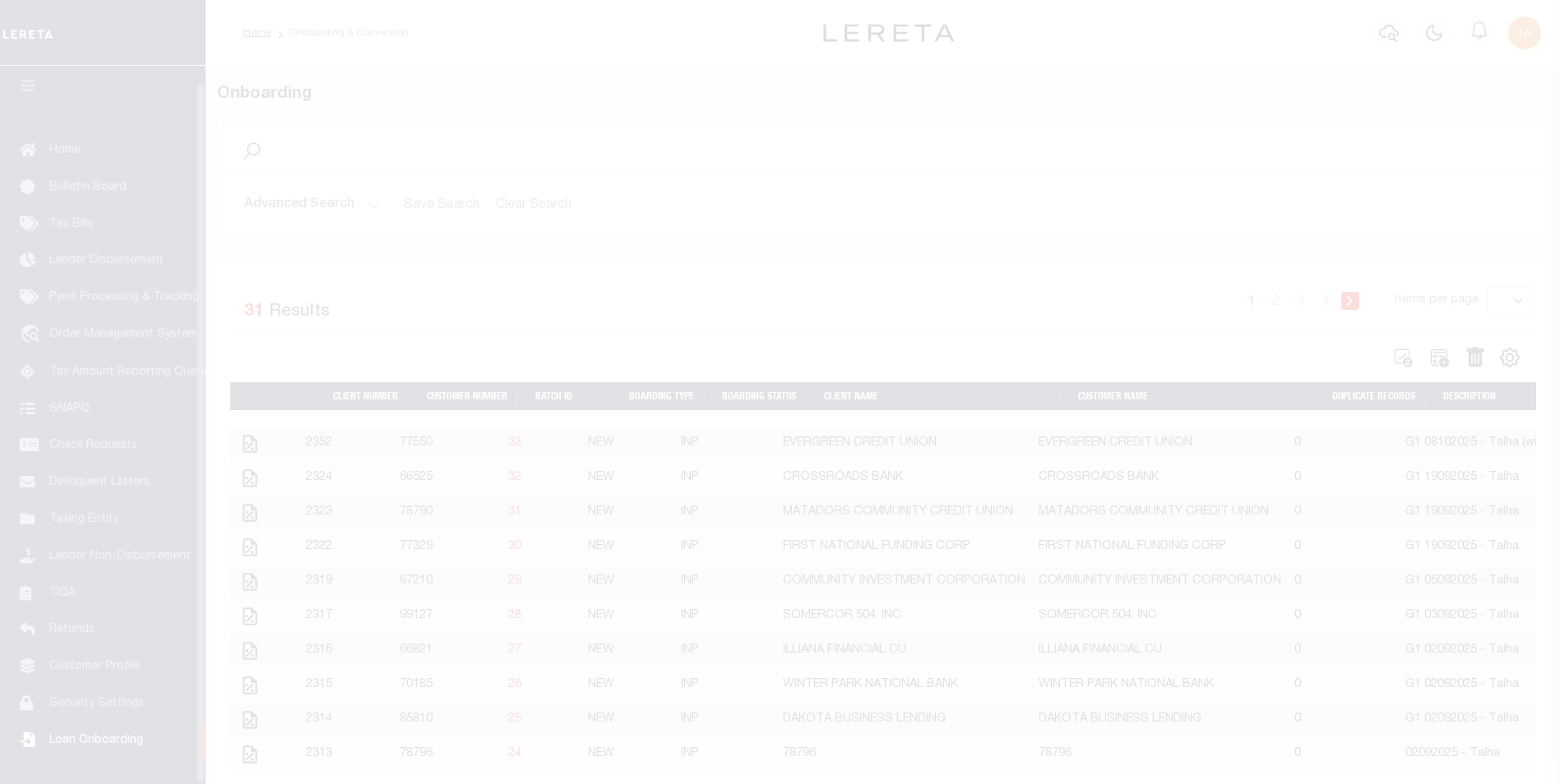
scroll to position [16, 0]
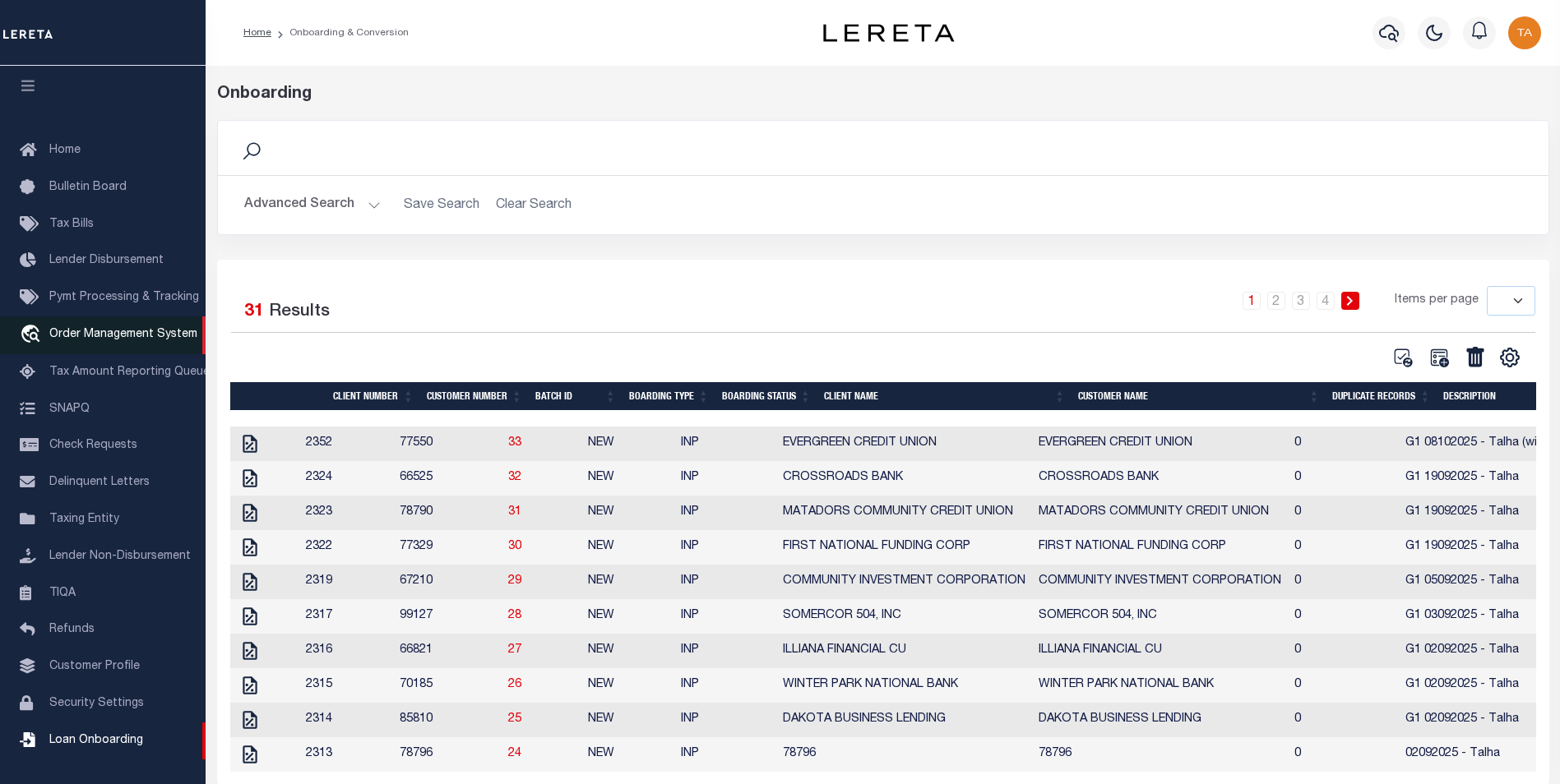
click at [118, 333] on span "Order Management System" at bounding box center [123, 334] width 148 height 11
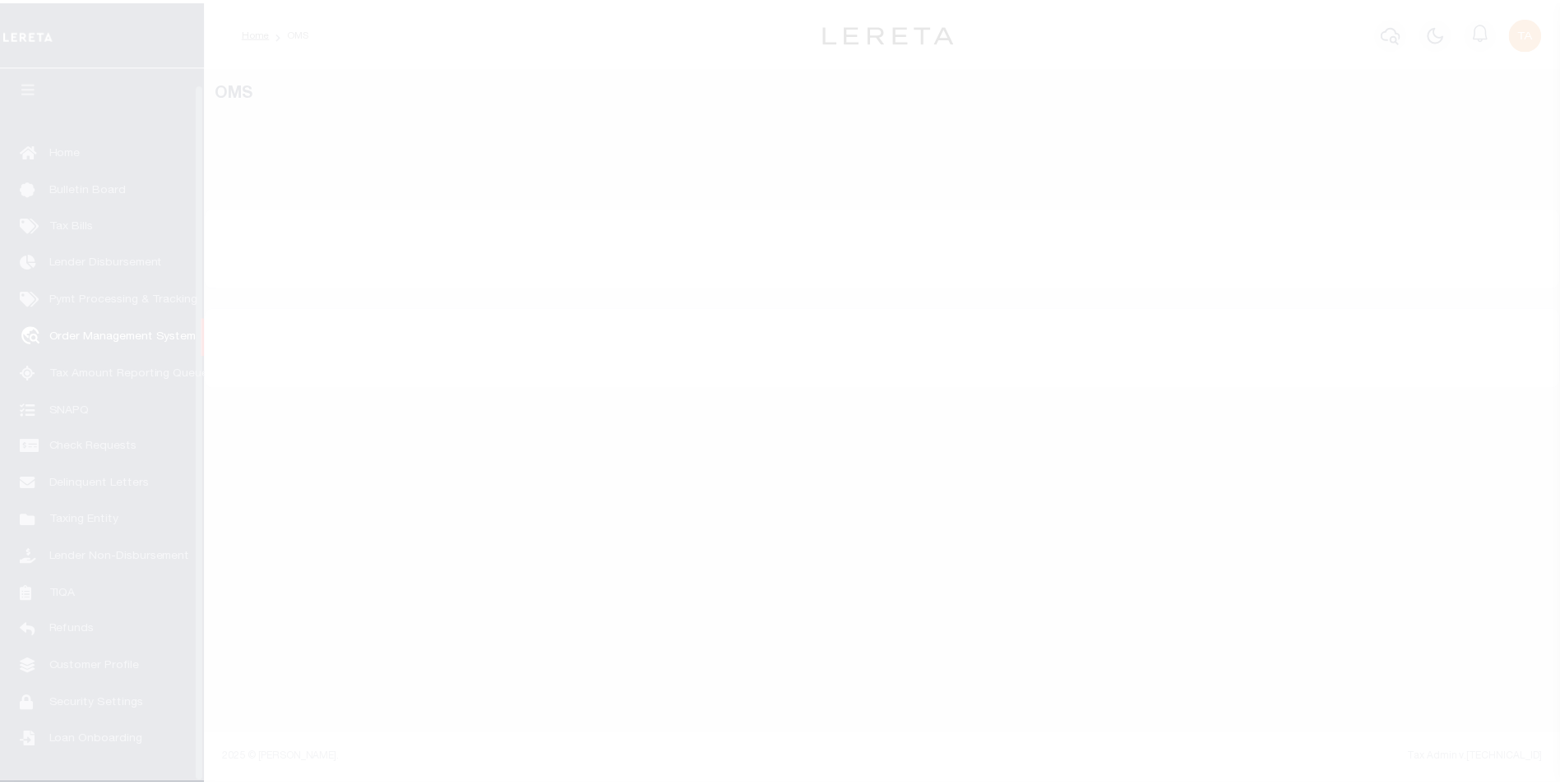
scroll to position [16, 0]
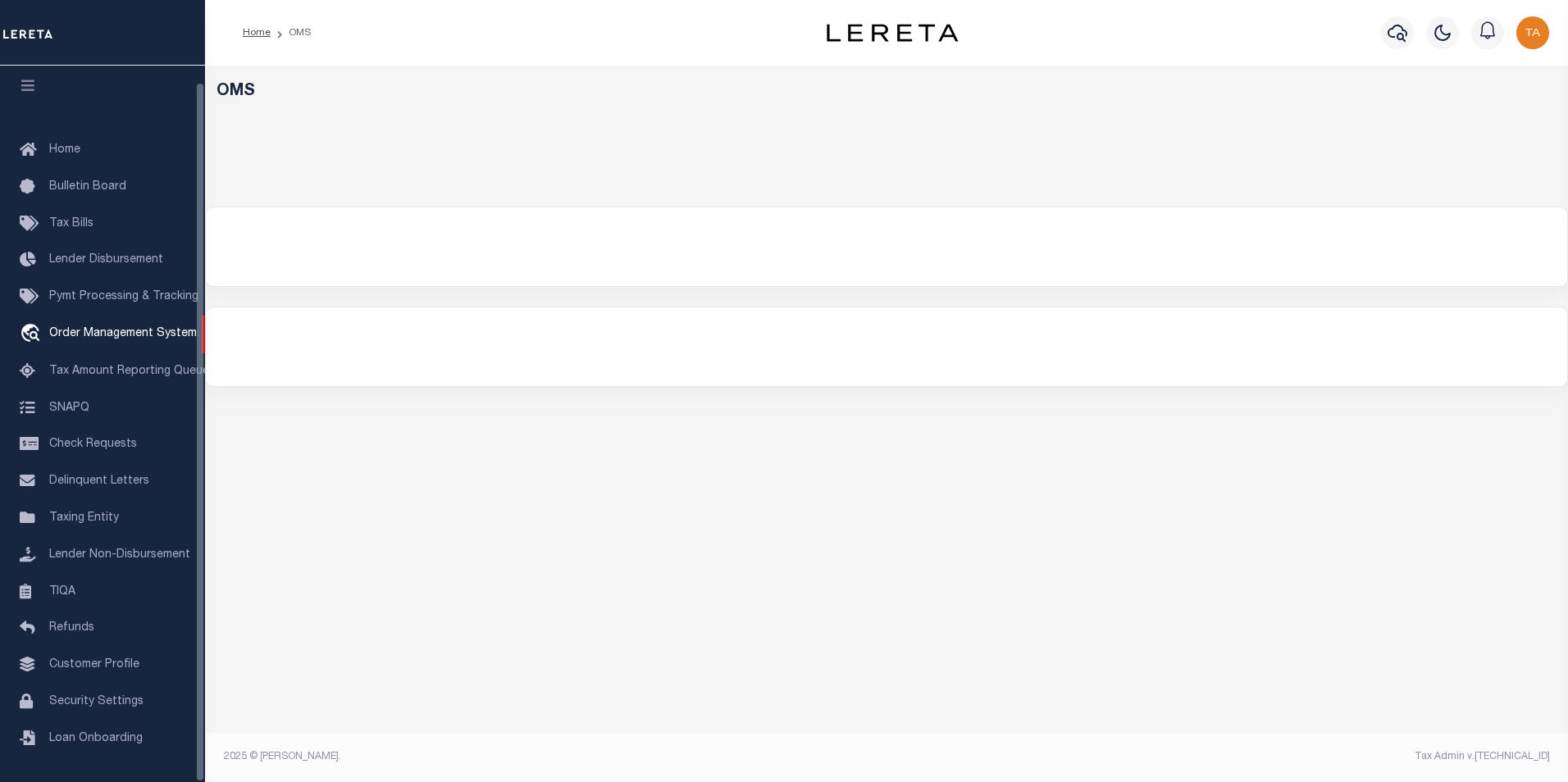
select select "200"
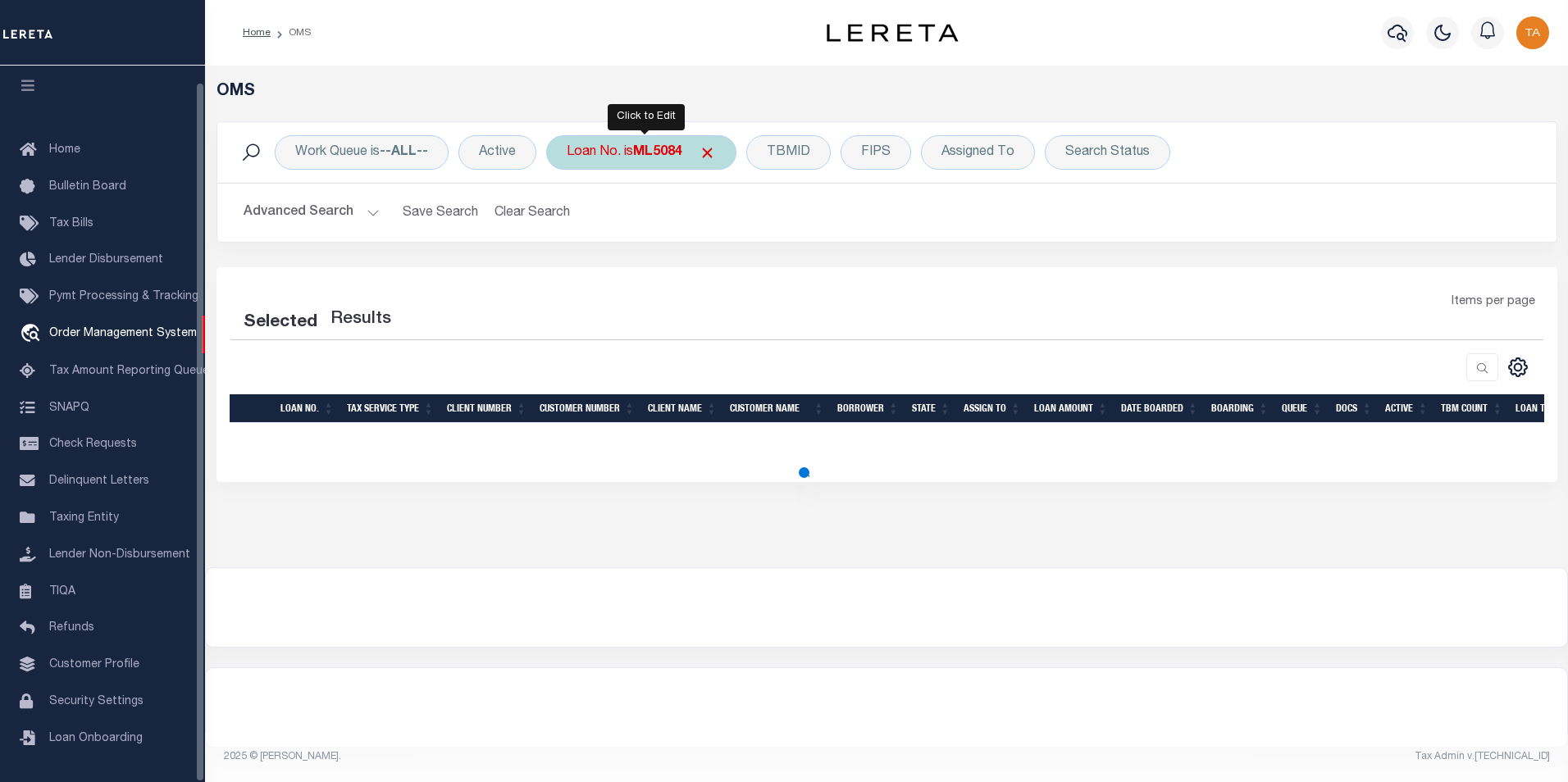
select select "200"
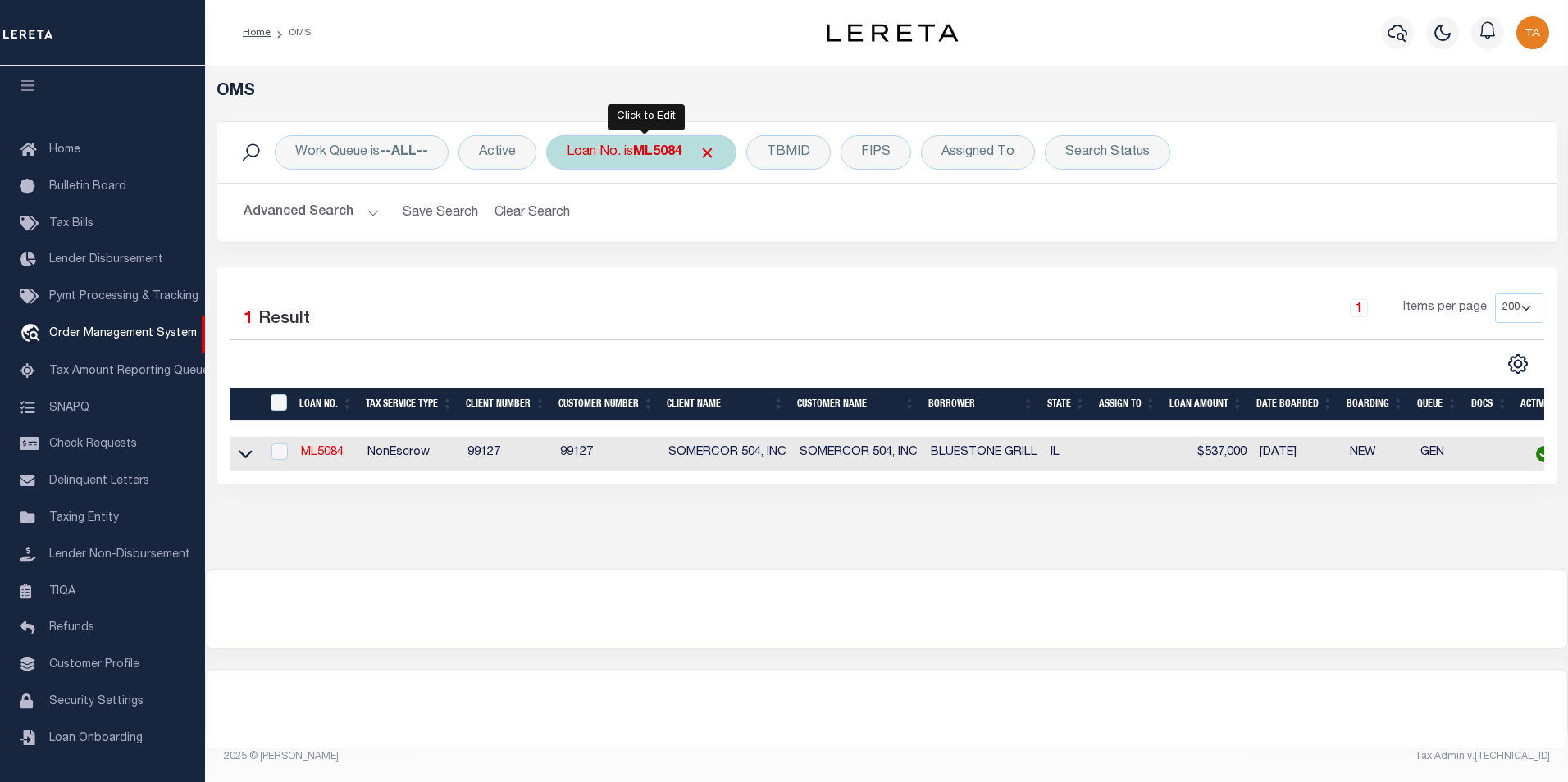
click at [660, 159] on b "ML5084" at bounding box center [657, 152] width 49 height 13
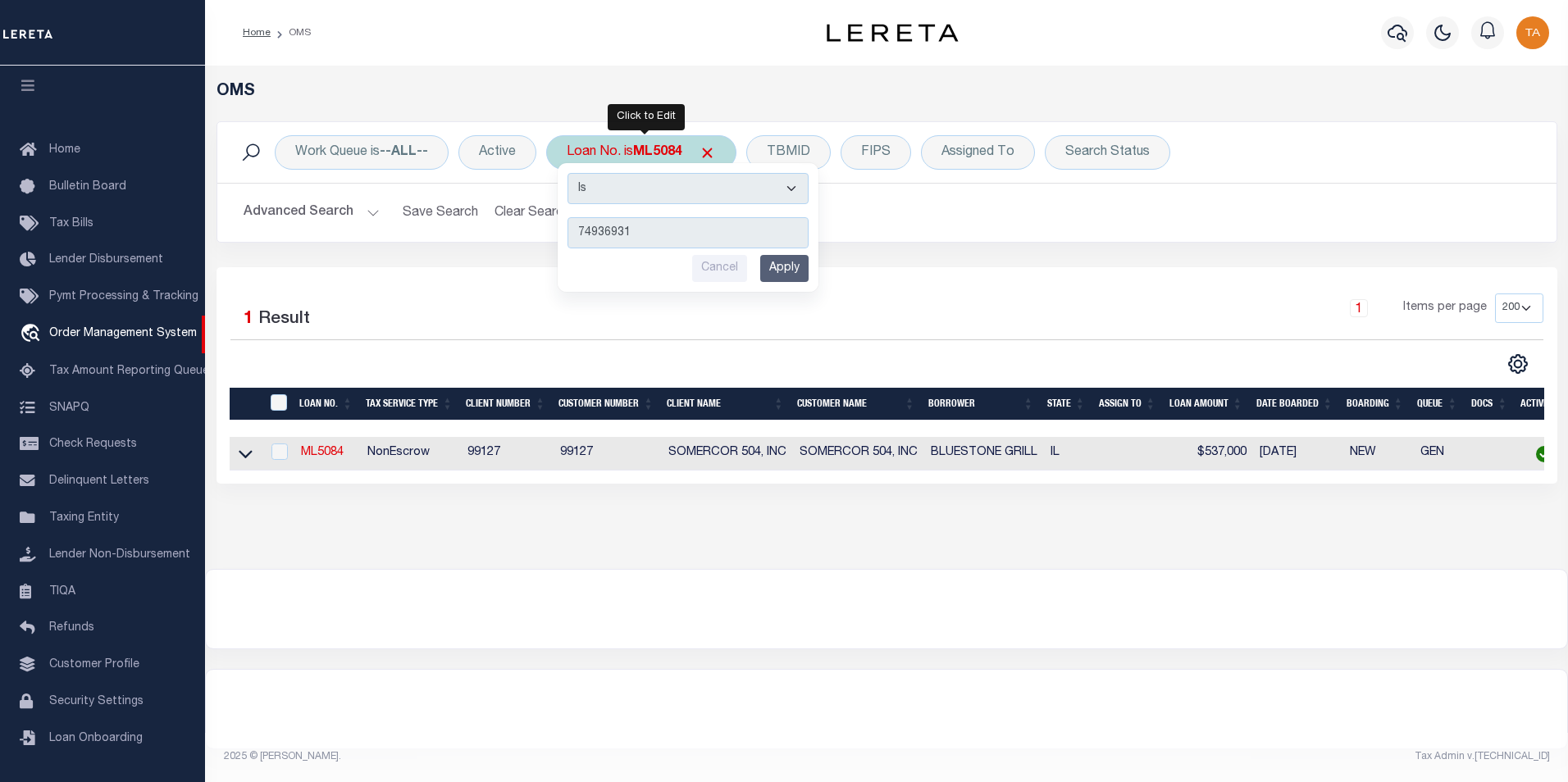
type input "74936931"
click at [791, 275] on input "Apply" at bounding box center [784, 269] width 49 height 27
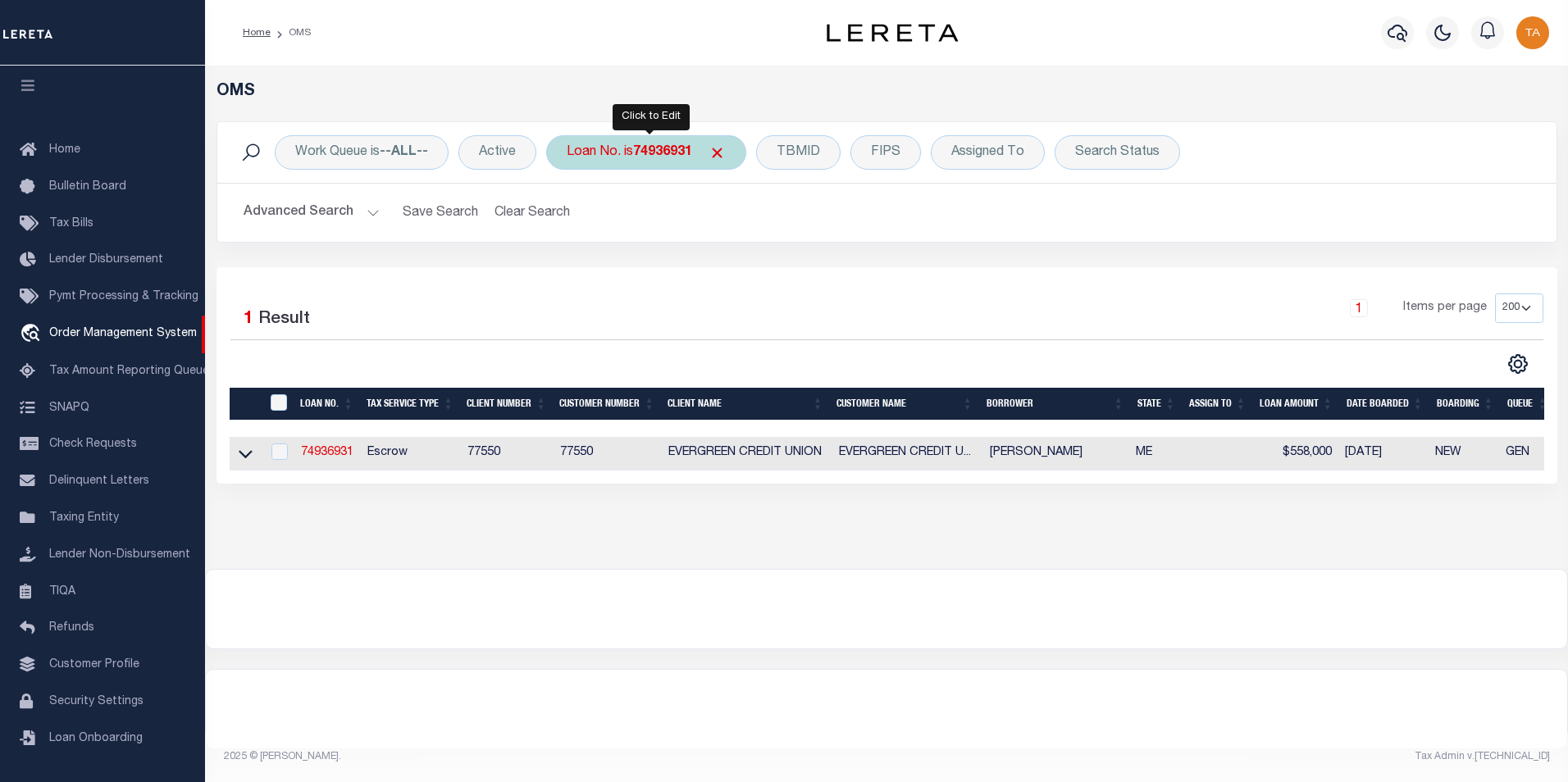
click at [634, 153] on div "Loan No. is 74936931" at bounding box center [645, 153] width 200 height 34
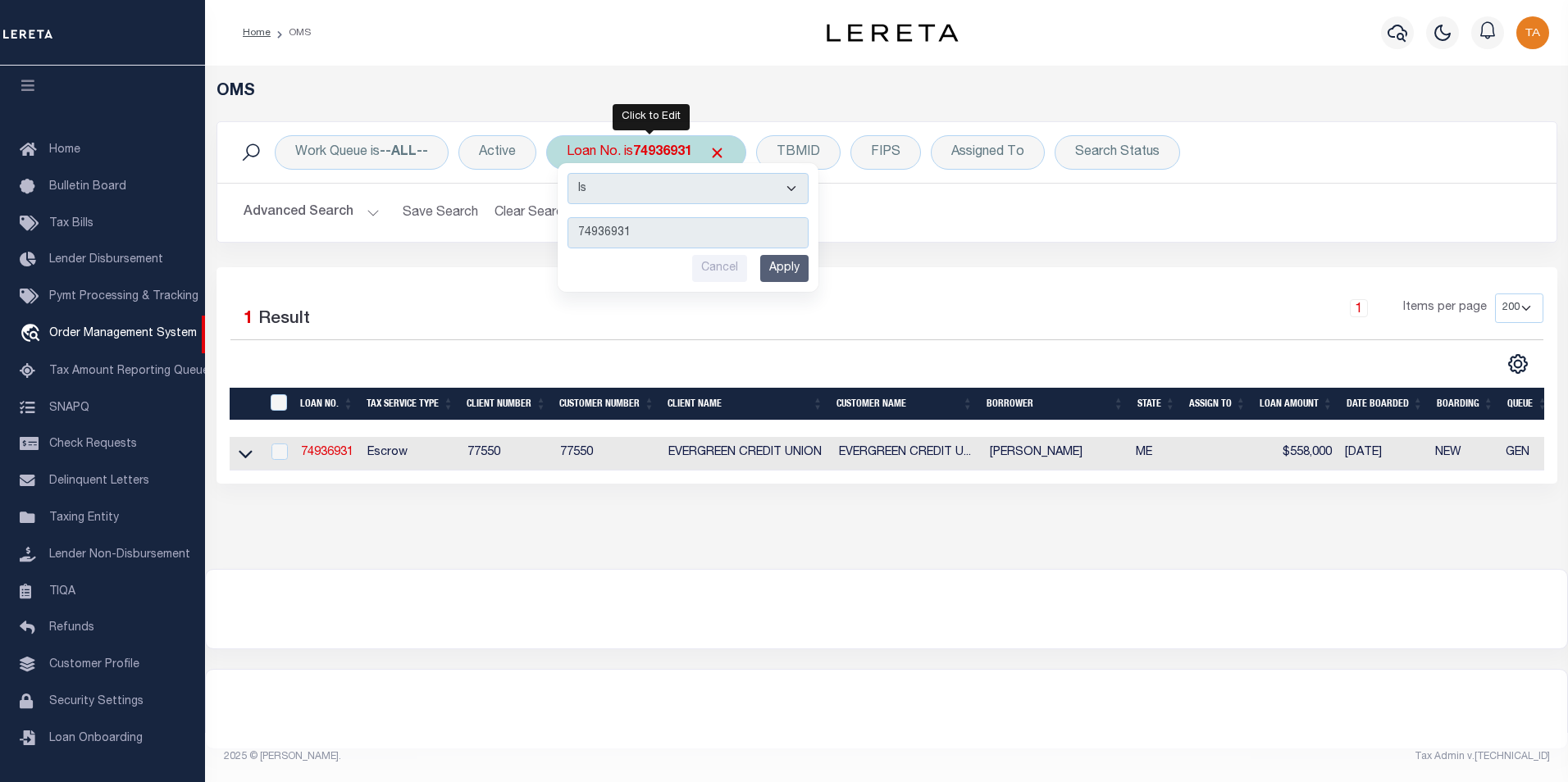
click at [793, 189] on select "Is Contains" at bounding box center [687, 188] width 241 height 32
select select "c"
click at [569, 173] on select "Is Contains" at bounding box center [687, 188] width 241 height 32
click at [790, 271] on input "Apply" at bounding box center [784, 269] width 49 height 27
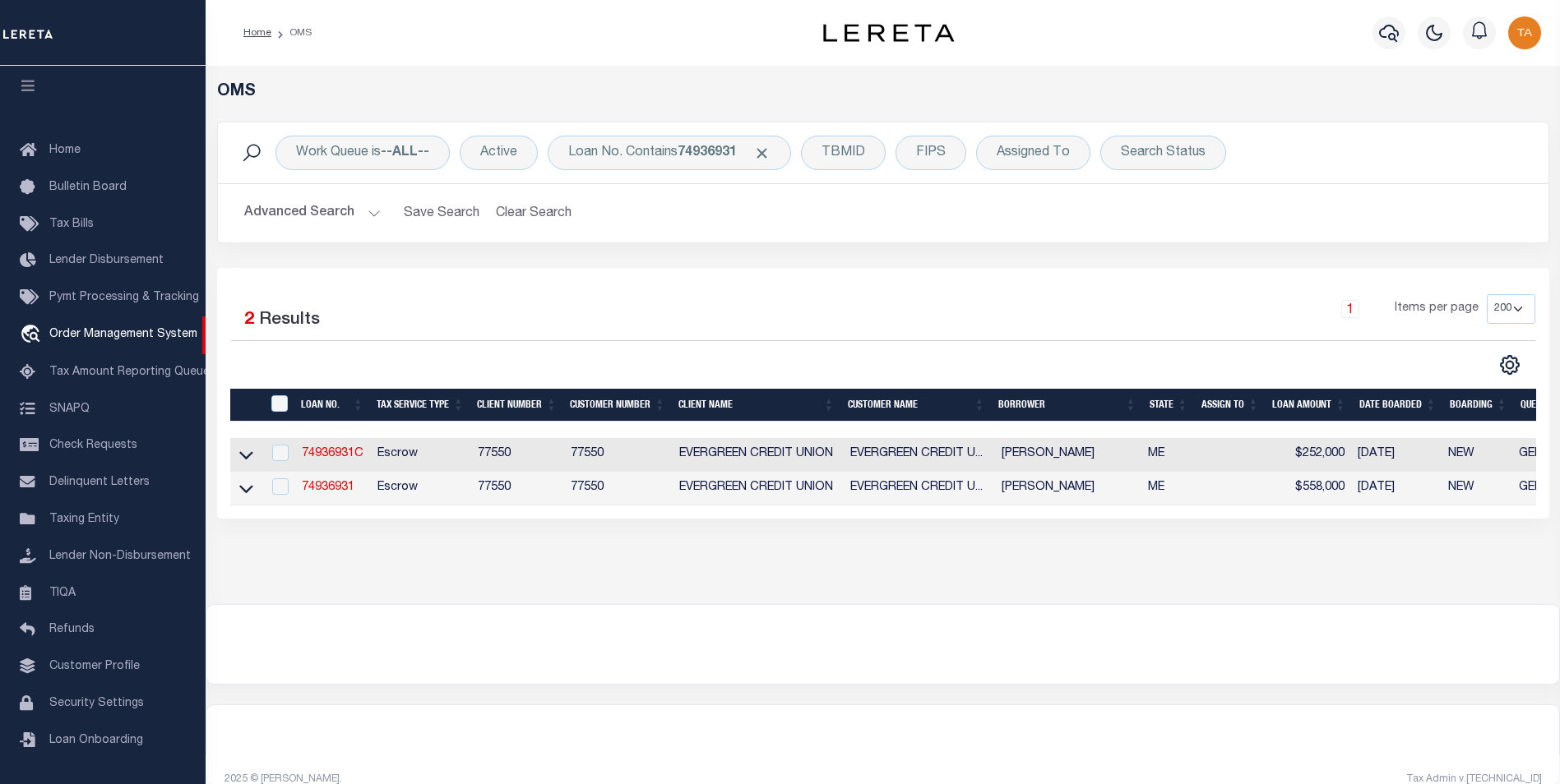
click at [317, 498] on td "74936931" at bounding box center [333, 488] width 75 height 33
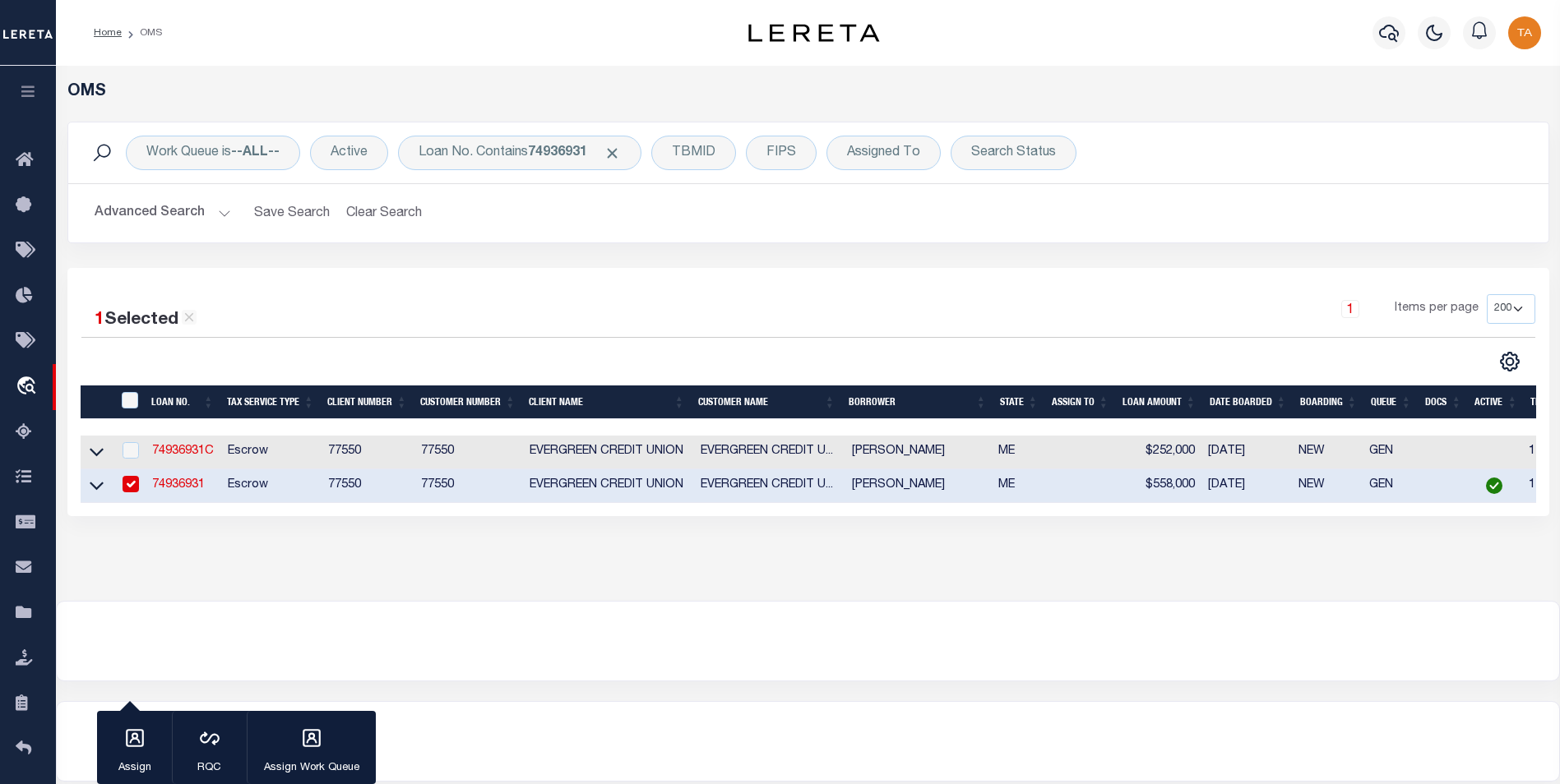
click at [328, 494] on td "77550" at bounding box center [368, 486] width 93 height 33
checkbox input "false"
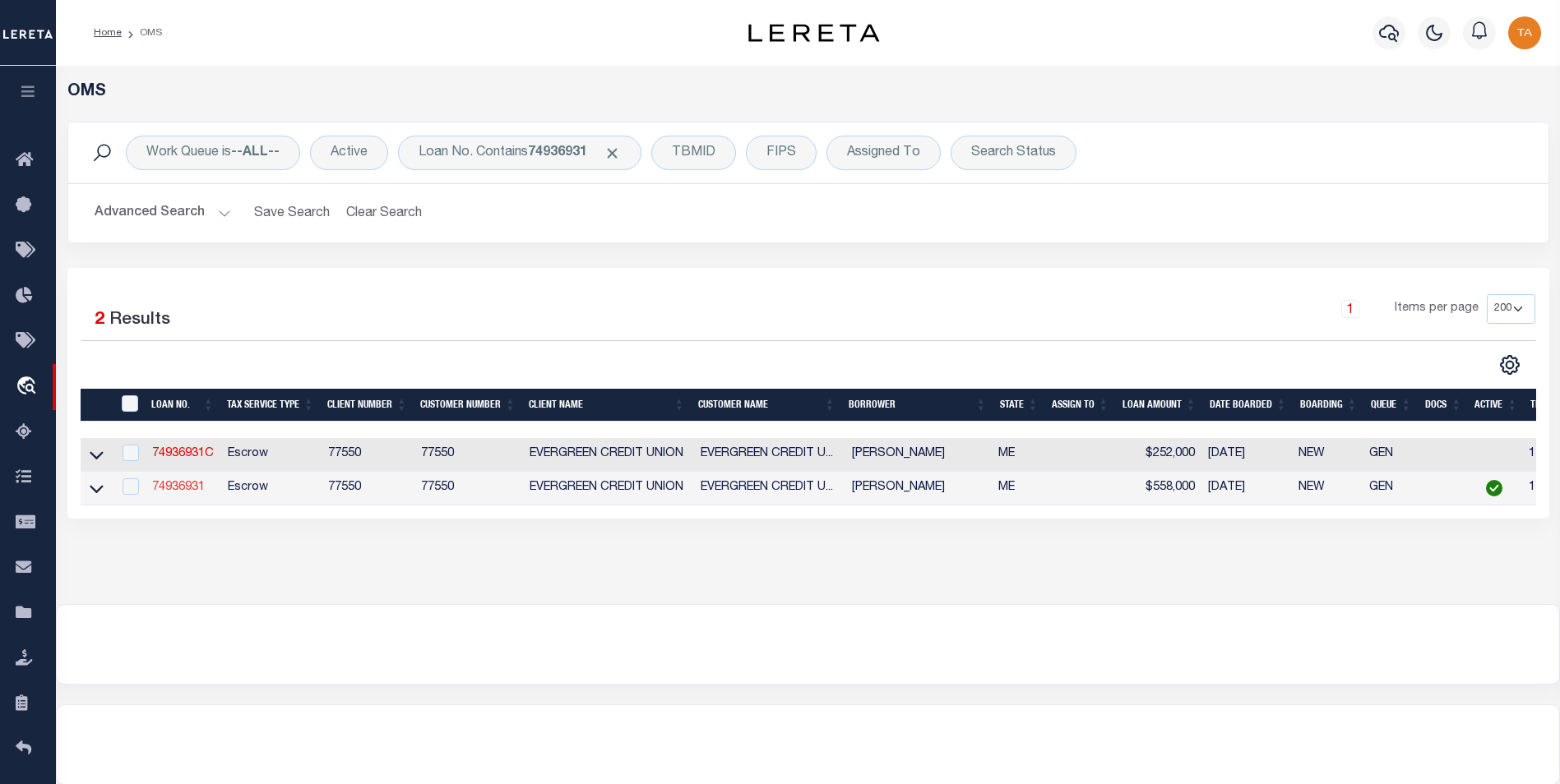
click at [161, 493] on link "74936931" at bounding box center [179, 487] width 53 height 11
type input "74936931"
type input "[PERSON_NAME]"
select select
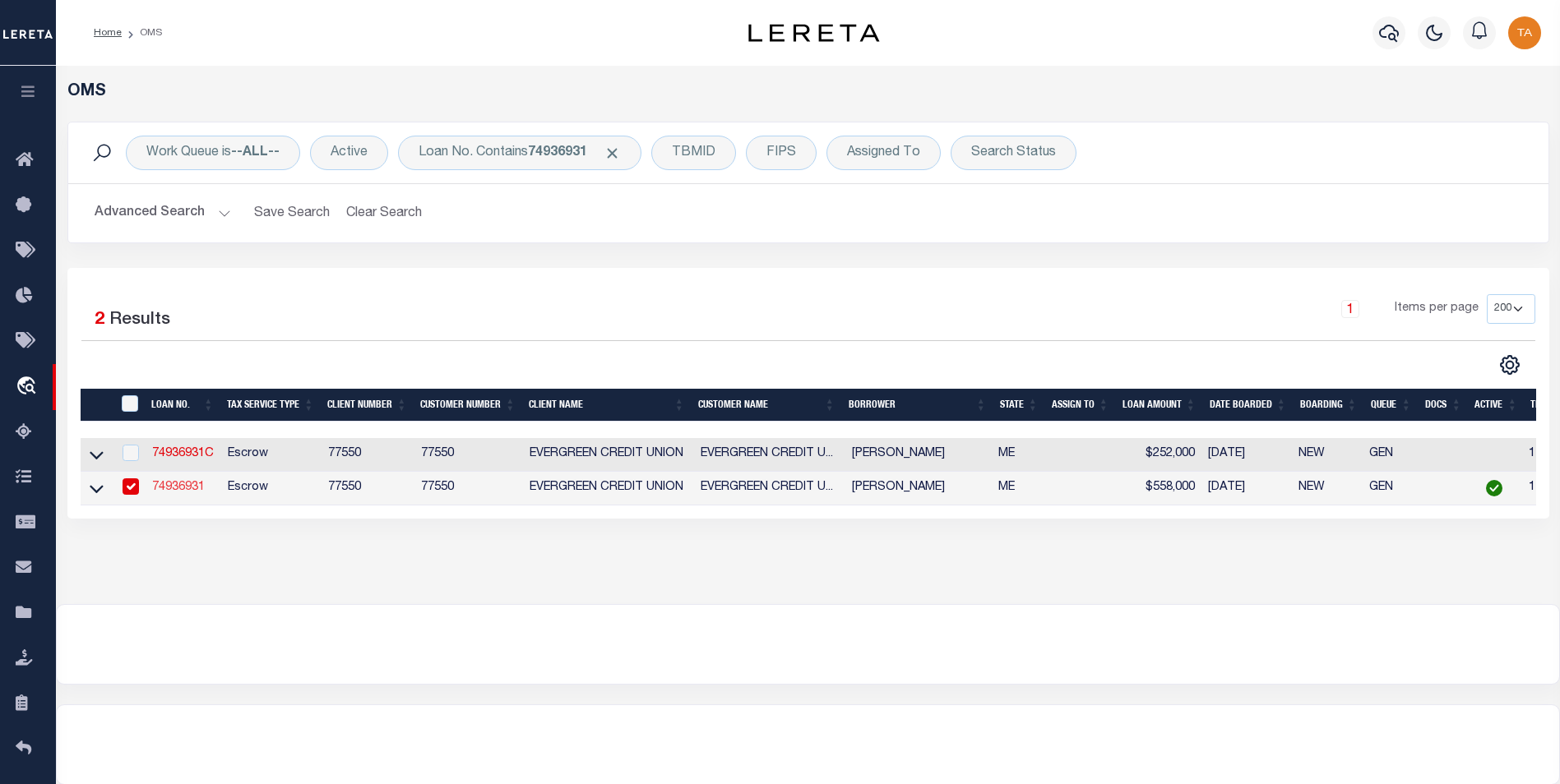
type input "121 LEDGEWOOD DR"
type input "[GEOGRAPHIC_DATA] ME 04105"
select select
select select "10"
select select
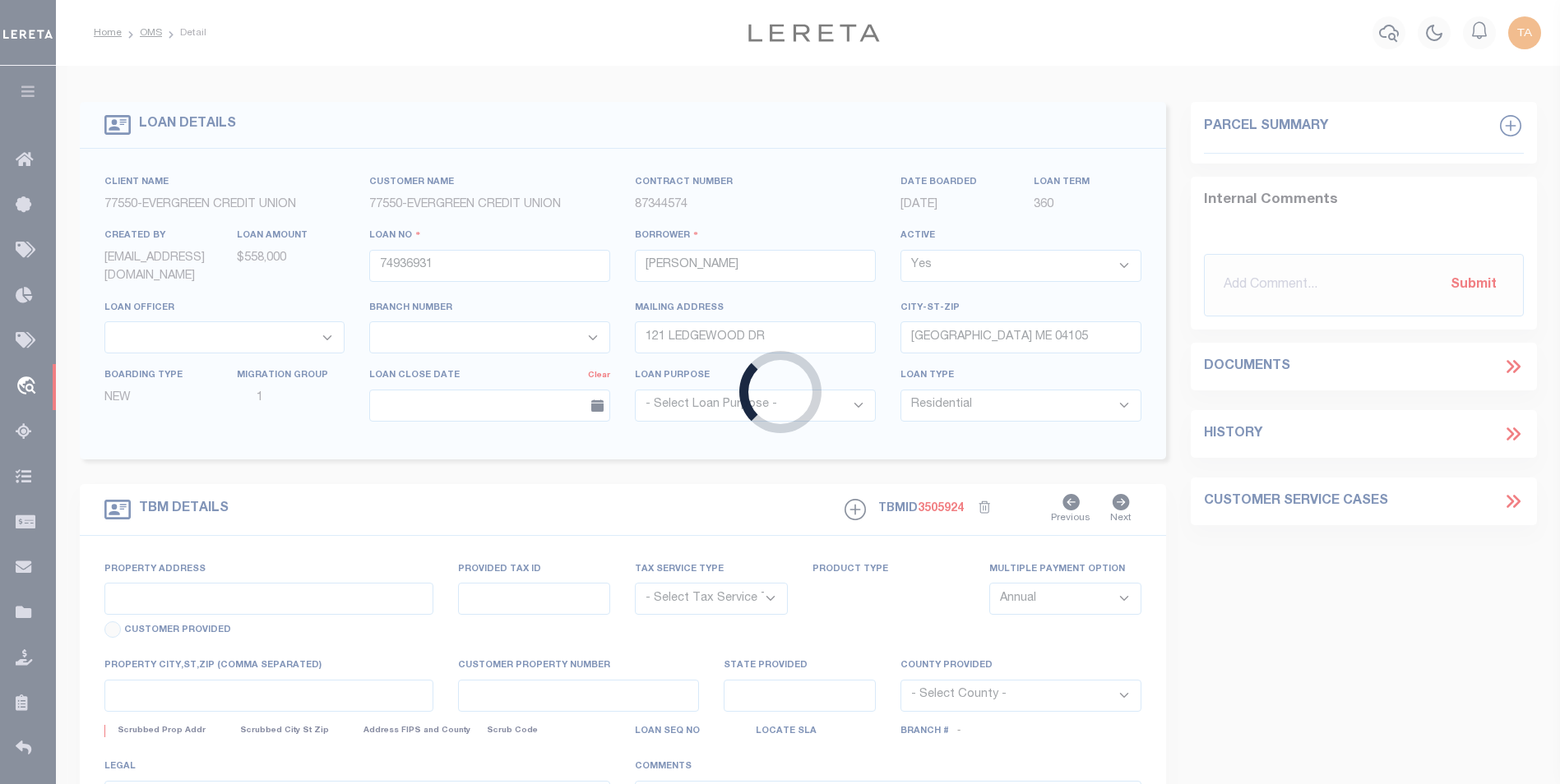
type input "121 LEDGEWOOD DR"
radio input "true"
select select "Escrow"
select select
type input "[GEOGRAPHIC_DATA] ME 04105"
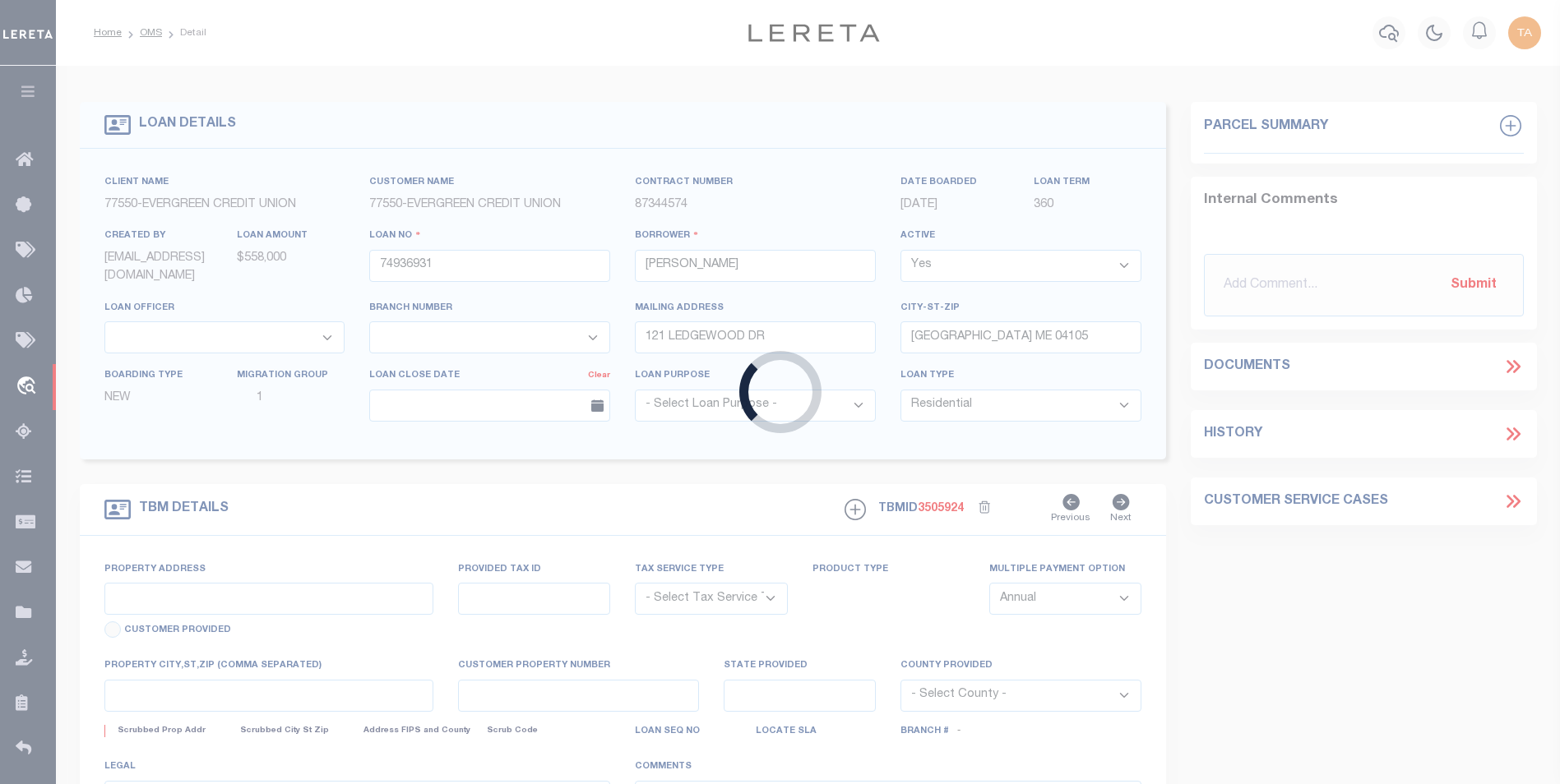
type input "74936931"
type input "ME"
type textarea "UNVERIFIED CUSTOMER SUPPLIED APN MAP U35 LOT 3-C"
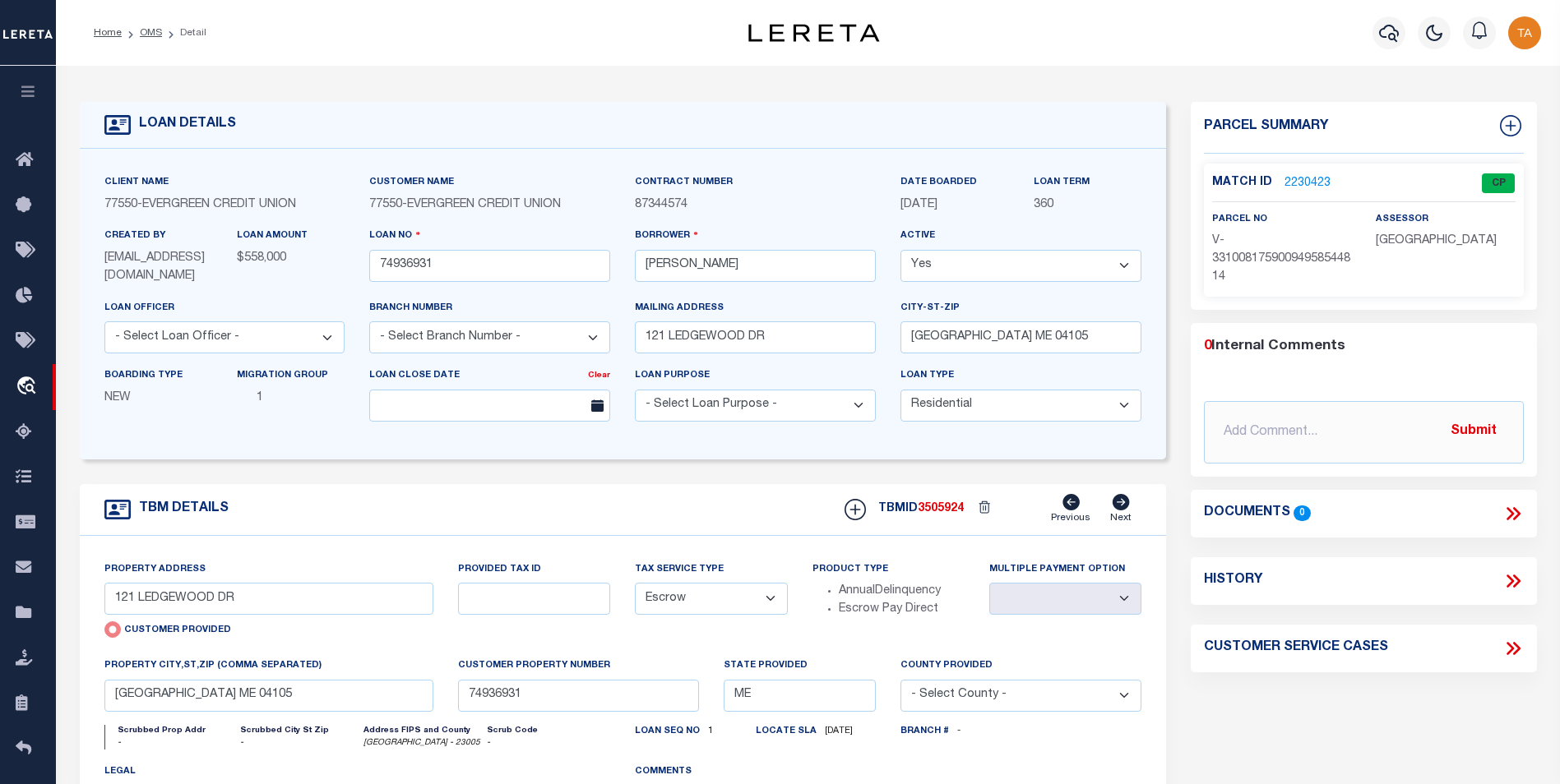
click at [1305, 180] on link "2230423" at bounding box center [1308, 184] width 46 height 17
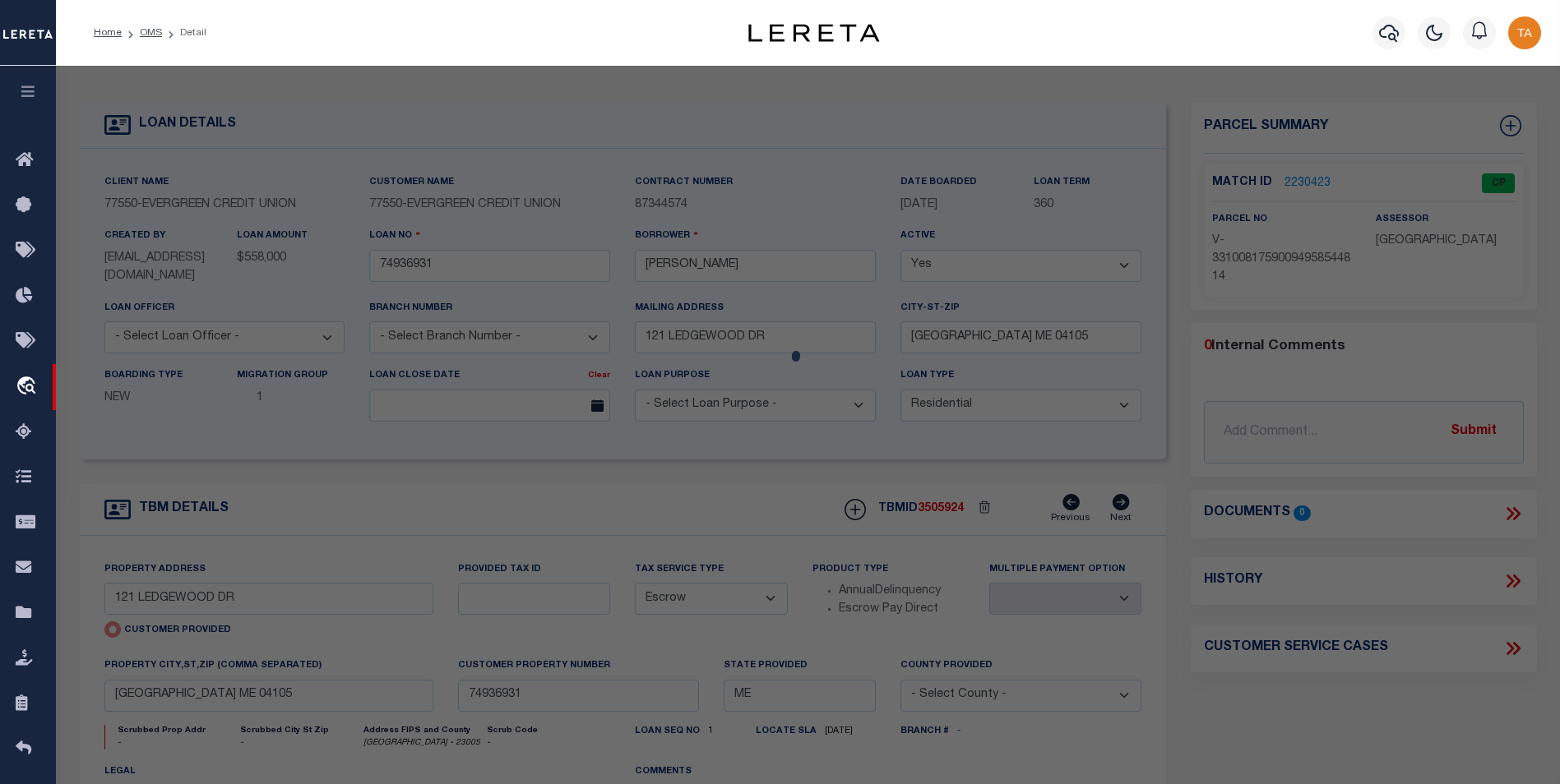
checkbox input "false"
select select "CP"
type input "121 LEDGEWOOD DR"
checkbox input "false"
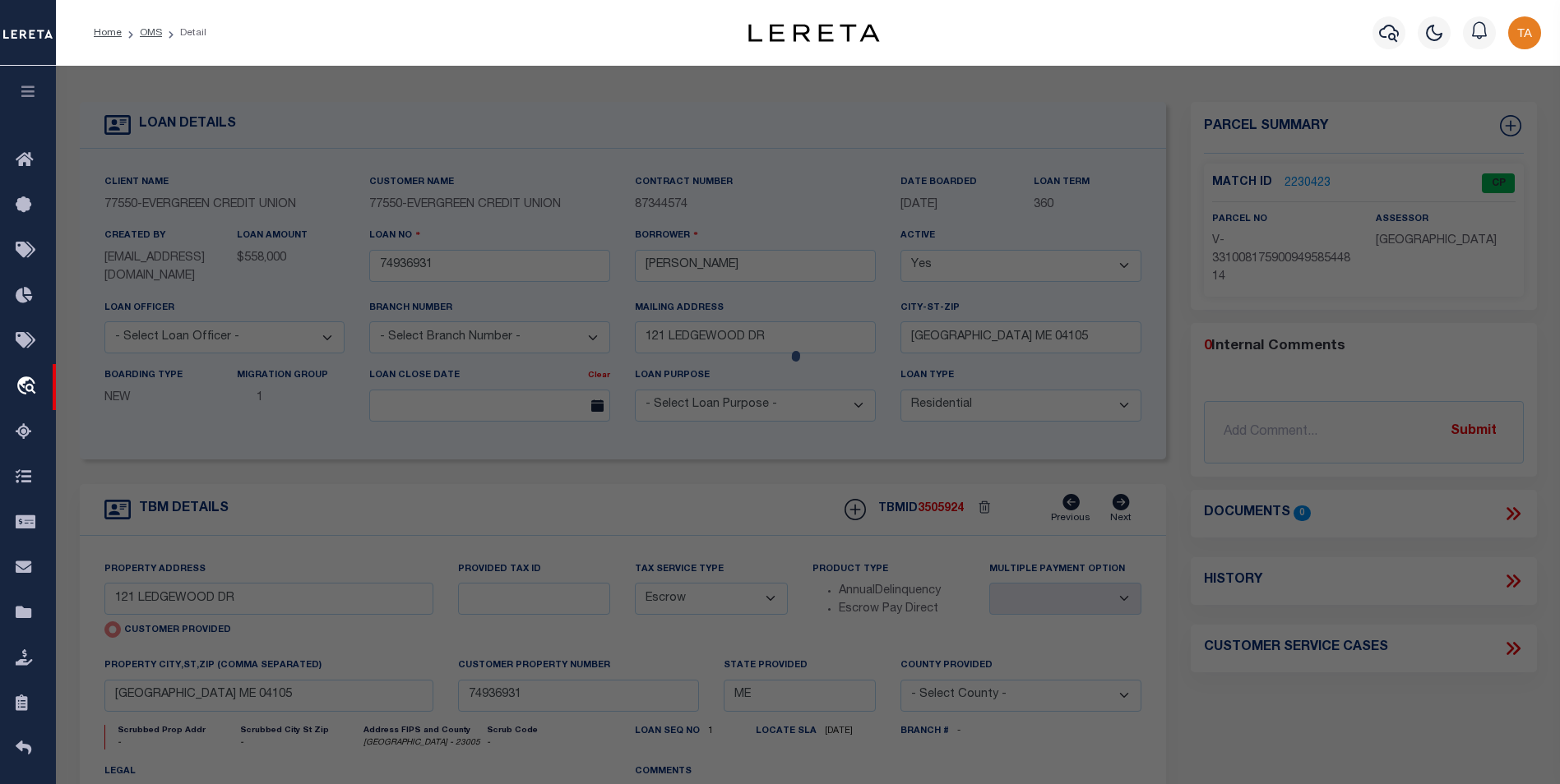
type input "[GEOGRAPHIC_DATA] ME 04105"
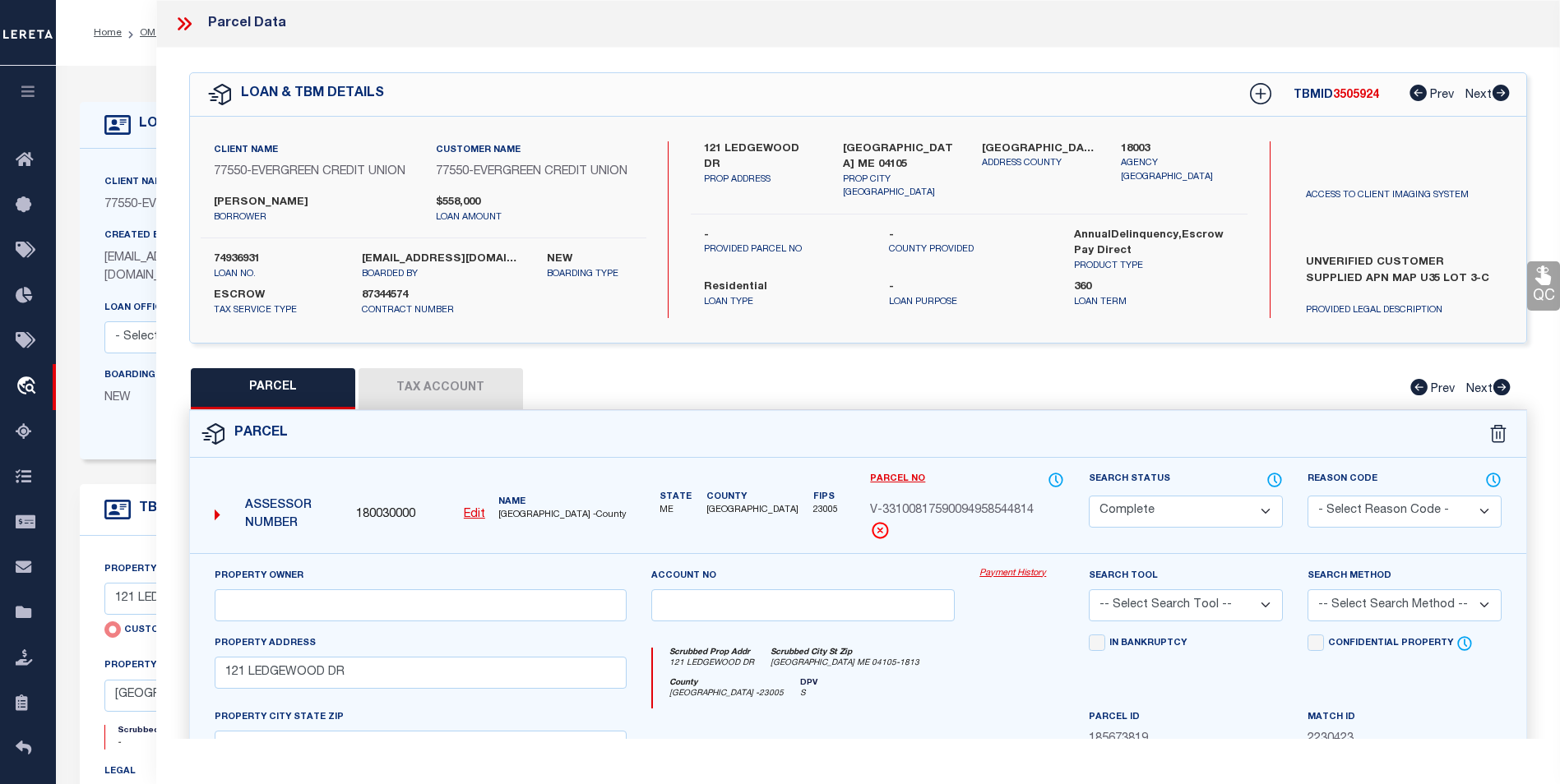
click at [1018, 581] on link "Payment History" at bounding box center [1021, 575] width 85 height 14
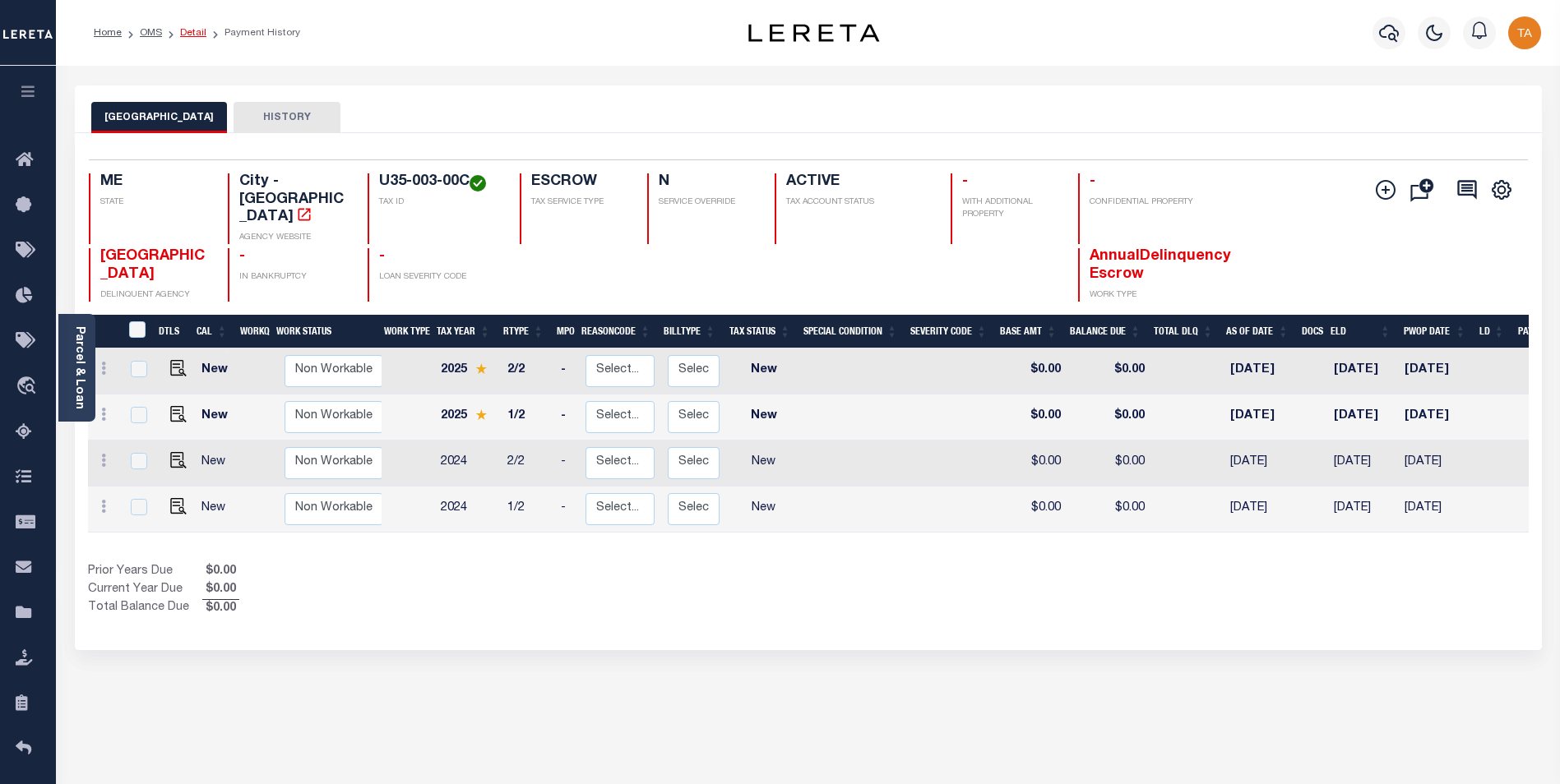
click at [193, 34] on link "Detail" at bounding box center [193, 33] width 27 height 10
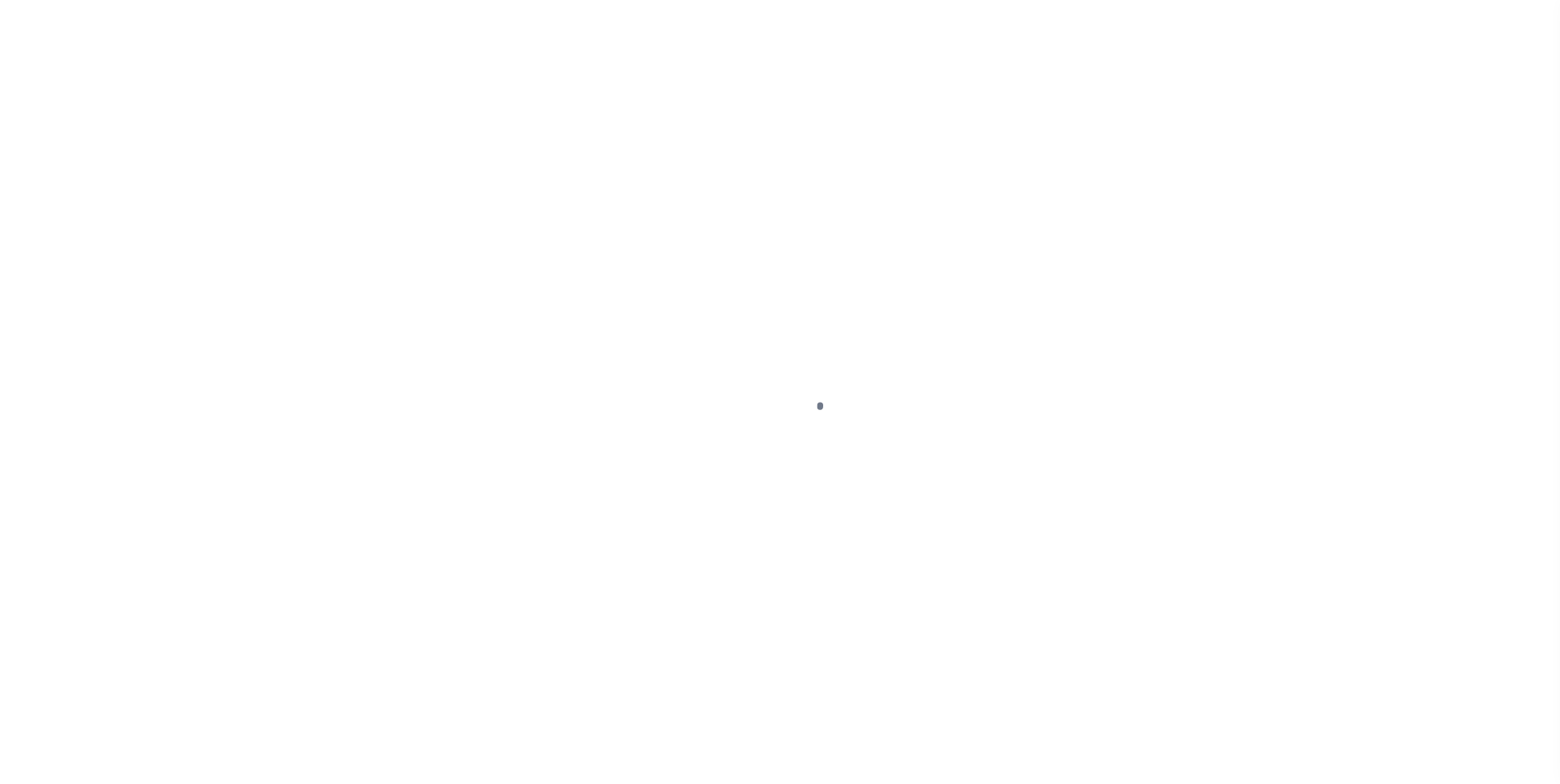
select select "10"
type input "121 LEDGEWOOD DR"
radio input "true"
select select "Escrow"
select select
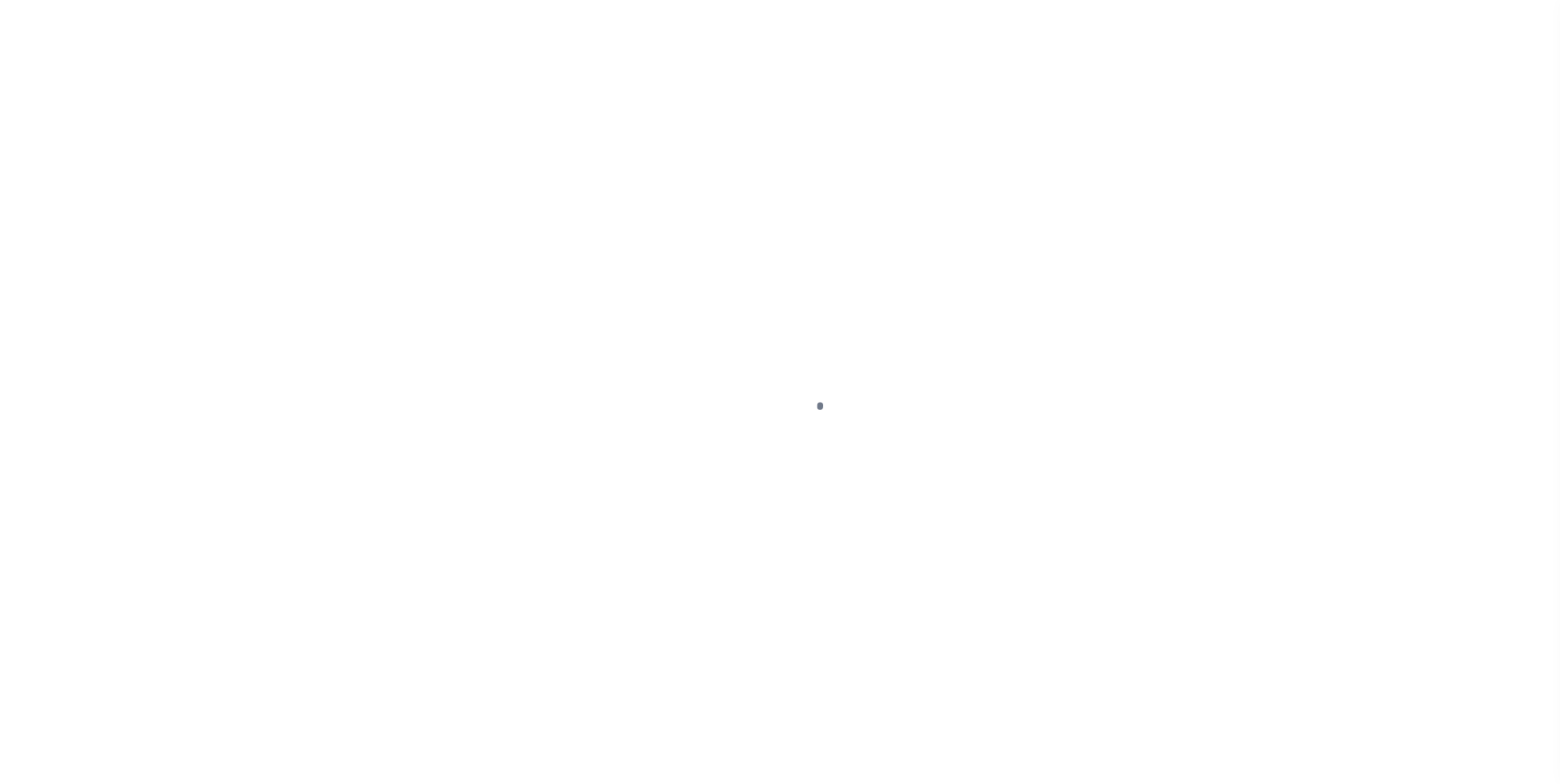
type input "[GEOGRAPHIC_DATA] ME 04105"
type input "74936931"
type input "ME"
type textarea "UNVERIFIED CUSTOMER SUPPLIED APN MAP U35 LOT 3-C"
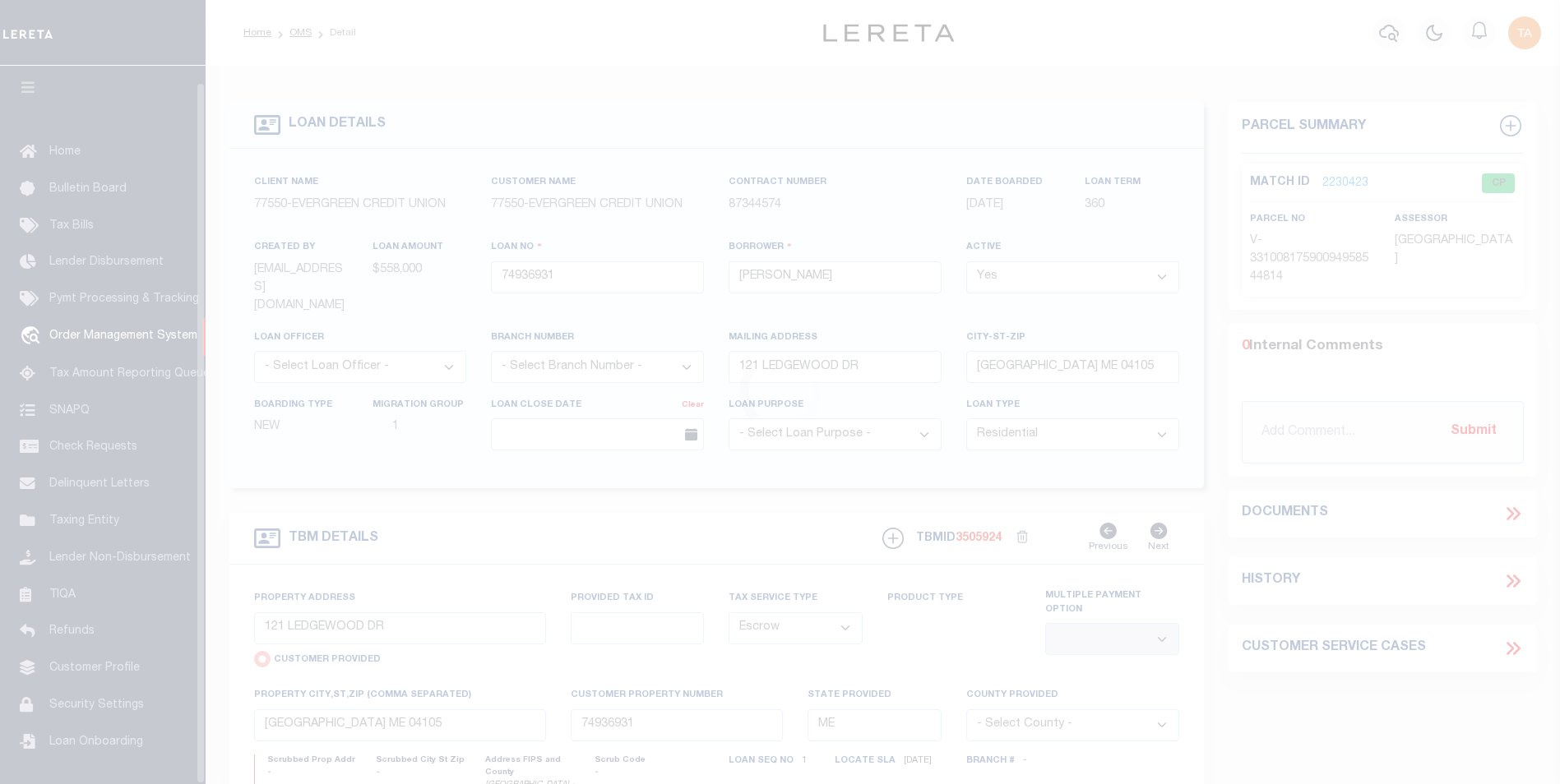
scroll to position [16, 0]
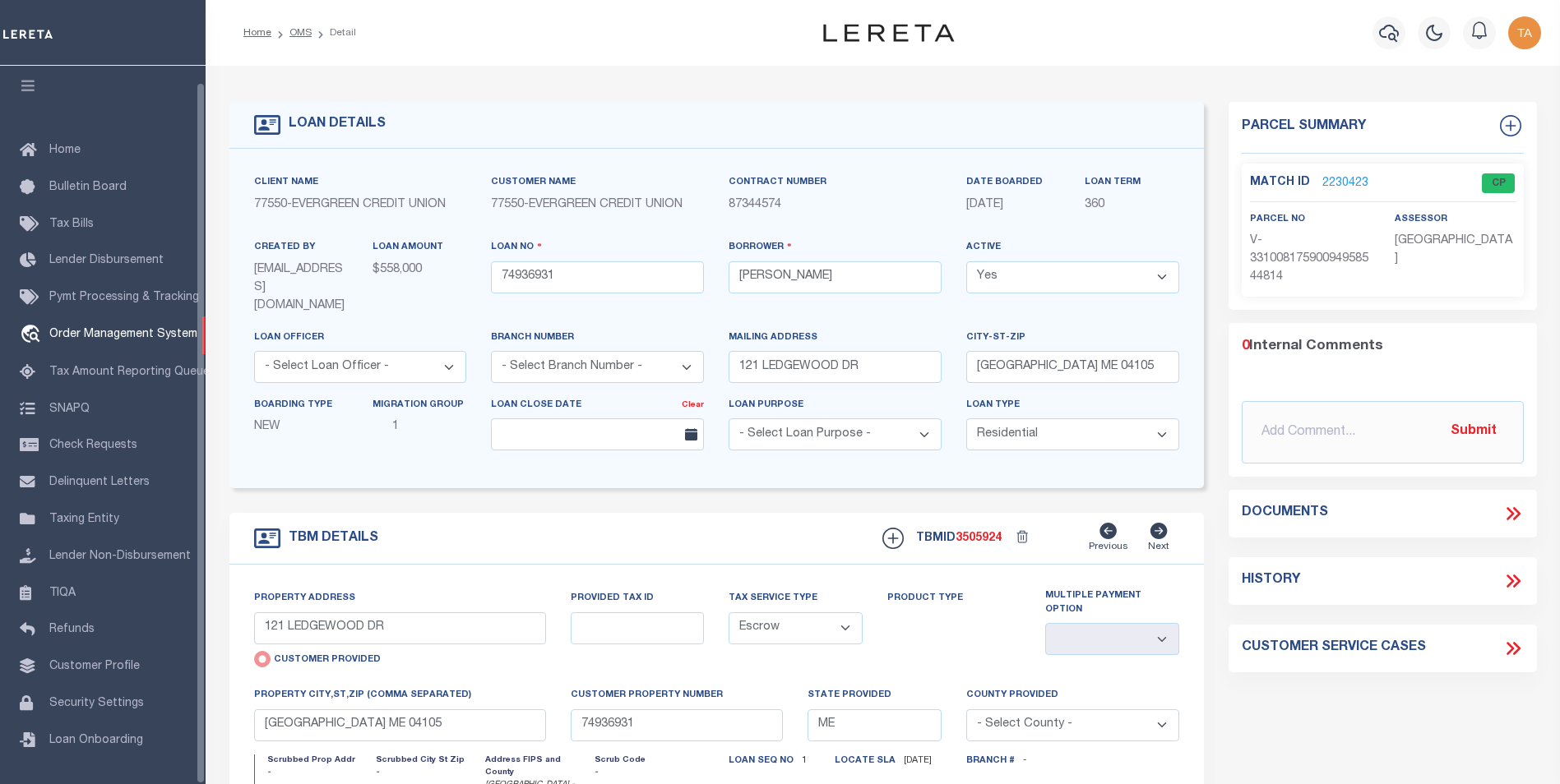
select select "200"
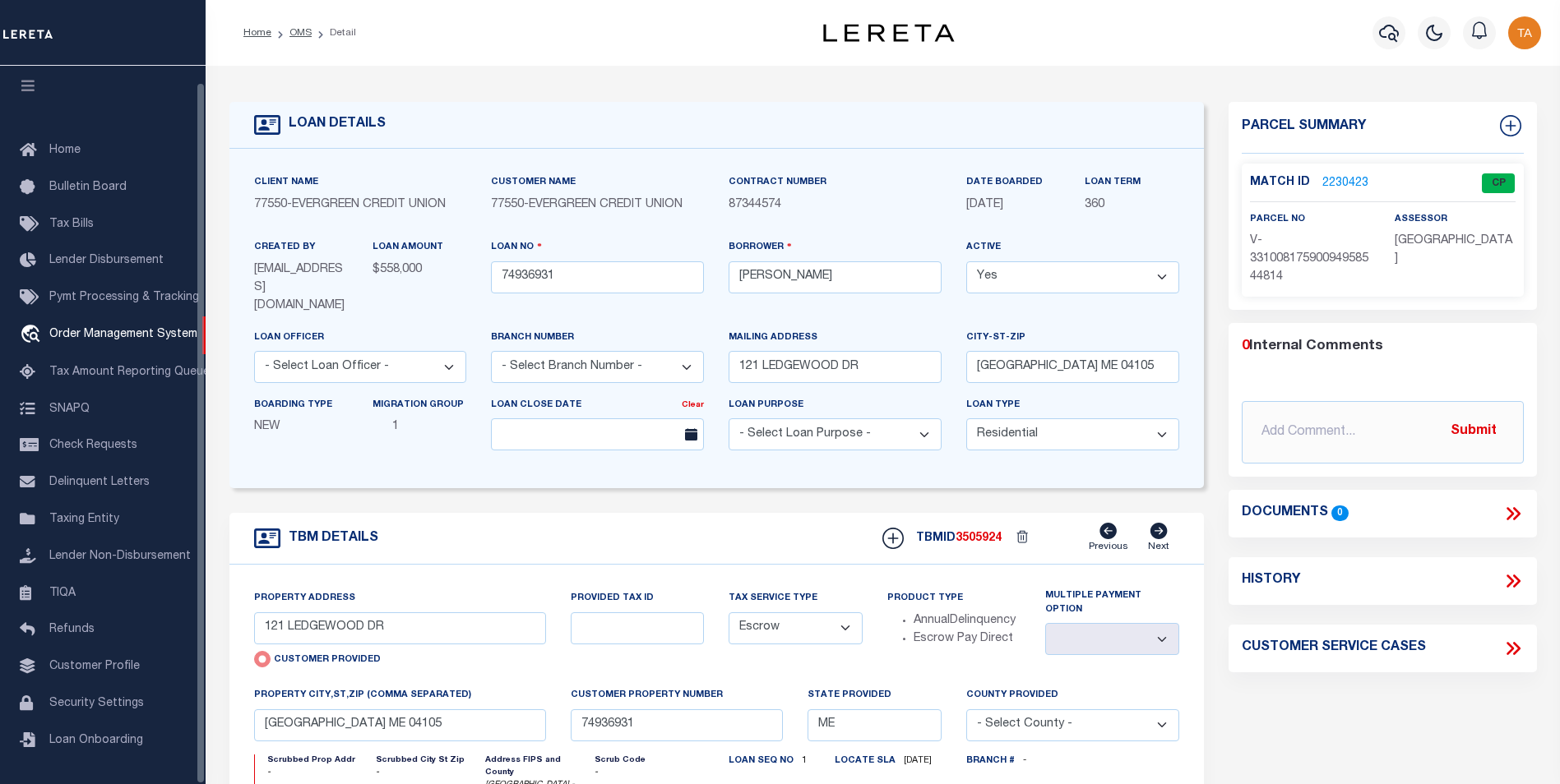
select select "200"
click at [290, 38] on link "OMS" at bounding box center [301, 33] width 22 height 10
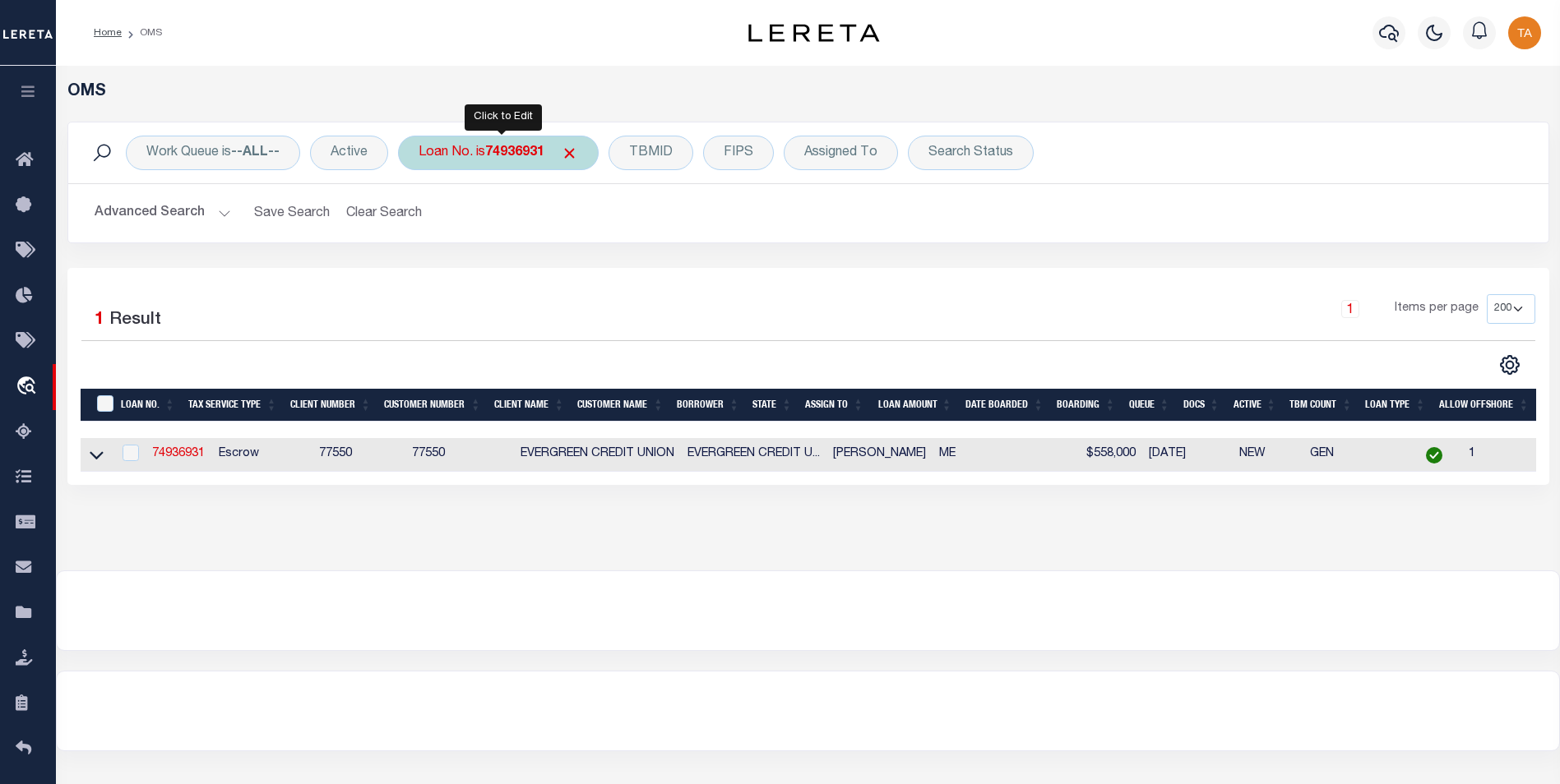
click at [536, 148] on b "74936931" at bounding box center [514, 152] width 59 height 13
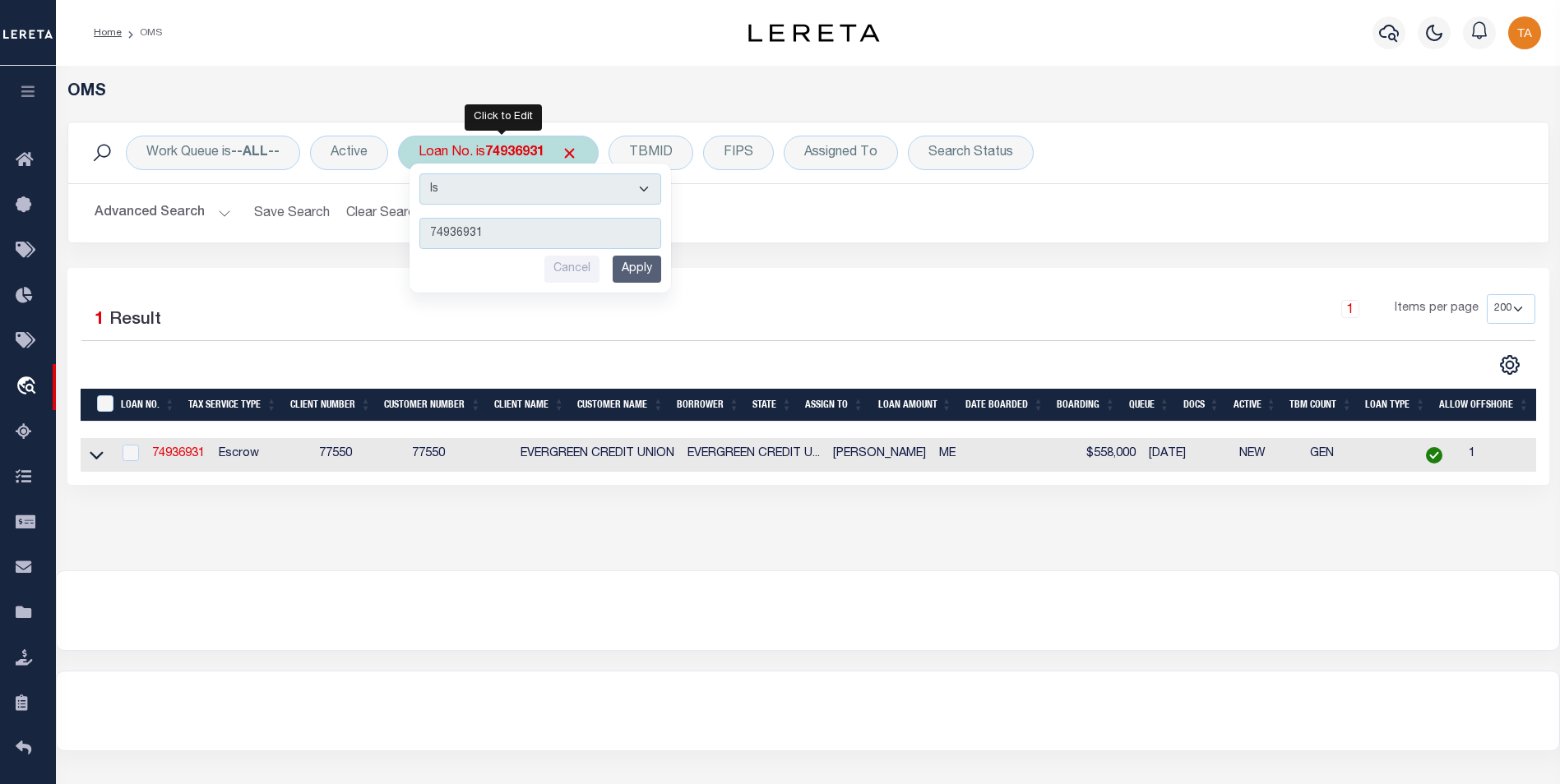
click at [600, 193] on select "Is Contains" at bounding box center [540, 189] width 242 height 32
select select "c"
click at [421, 174] on select "Is Contains" at bounding box center [540, 189] width 242 height 32
click at [639, 274] on input "Apply" at bounding box center [636, 269] width 49 height 27
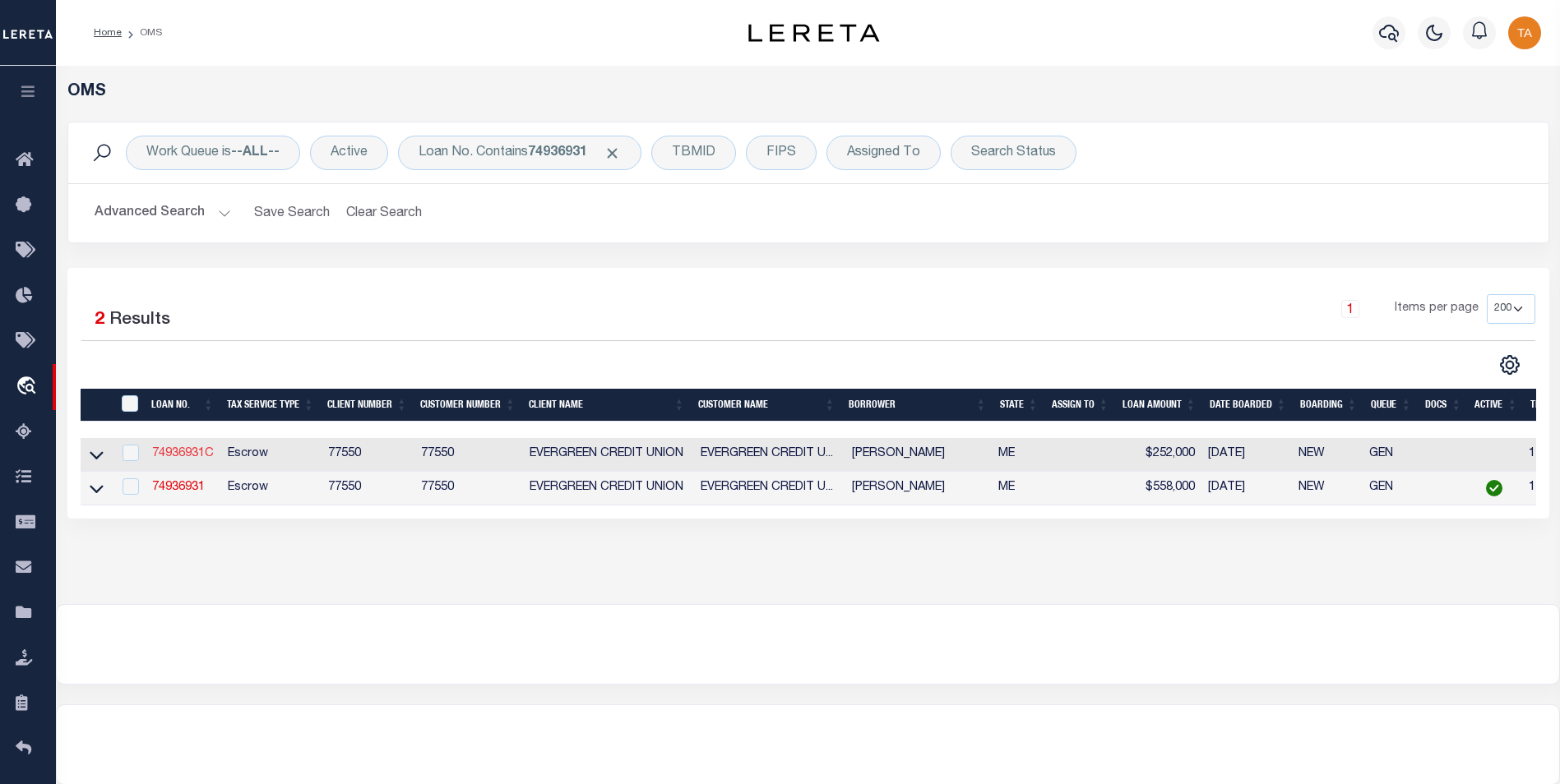
click at [184, 457] on link "74936931C" at bounding box center [183, 453] width 62 height 11
type input "74936931C"
select select "False"
select select
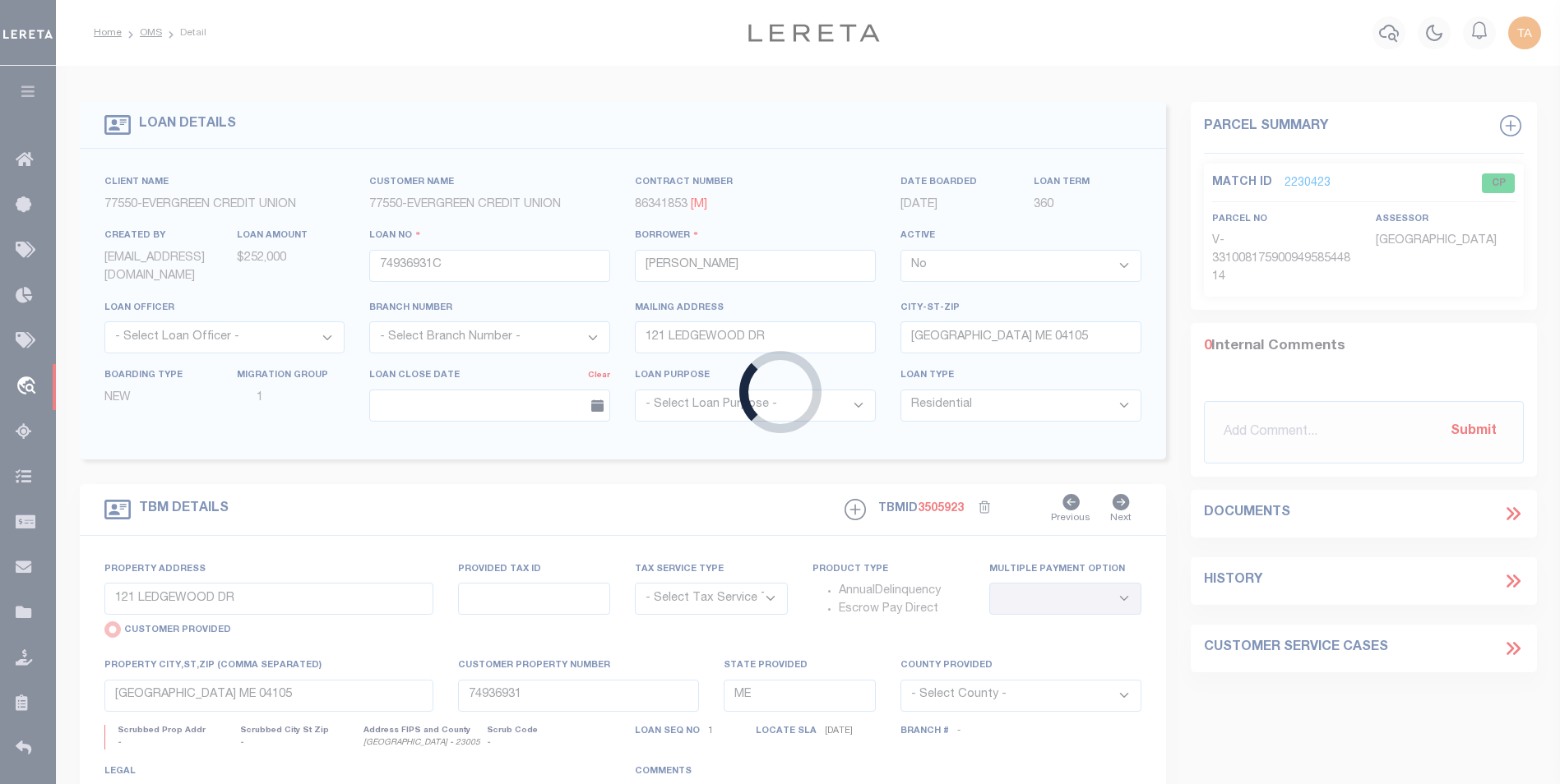
type input "18 IVALOO ST"
select select "Escrow"
select select
type input "[GEOGRAPHIC_DATA] ME 041034312"
type input "74936931C"
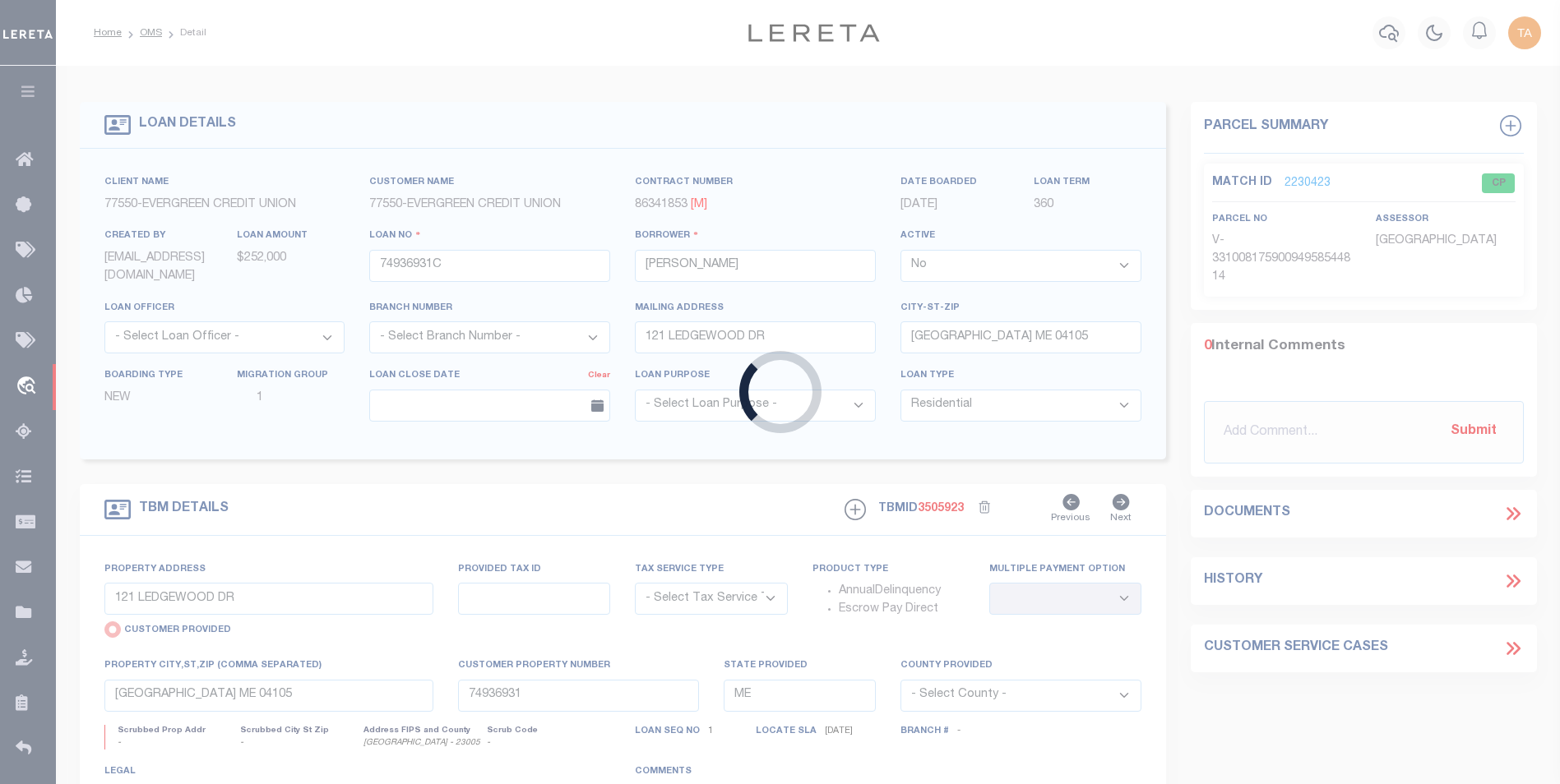
type textarea "MAP/LOT #: 409-A-10-11 (SEE LEGAL DESCRIPTION ON FILE)."
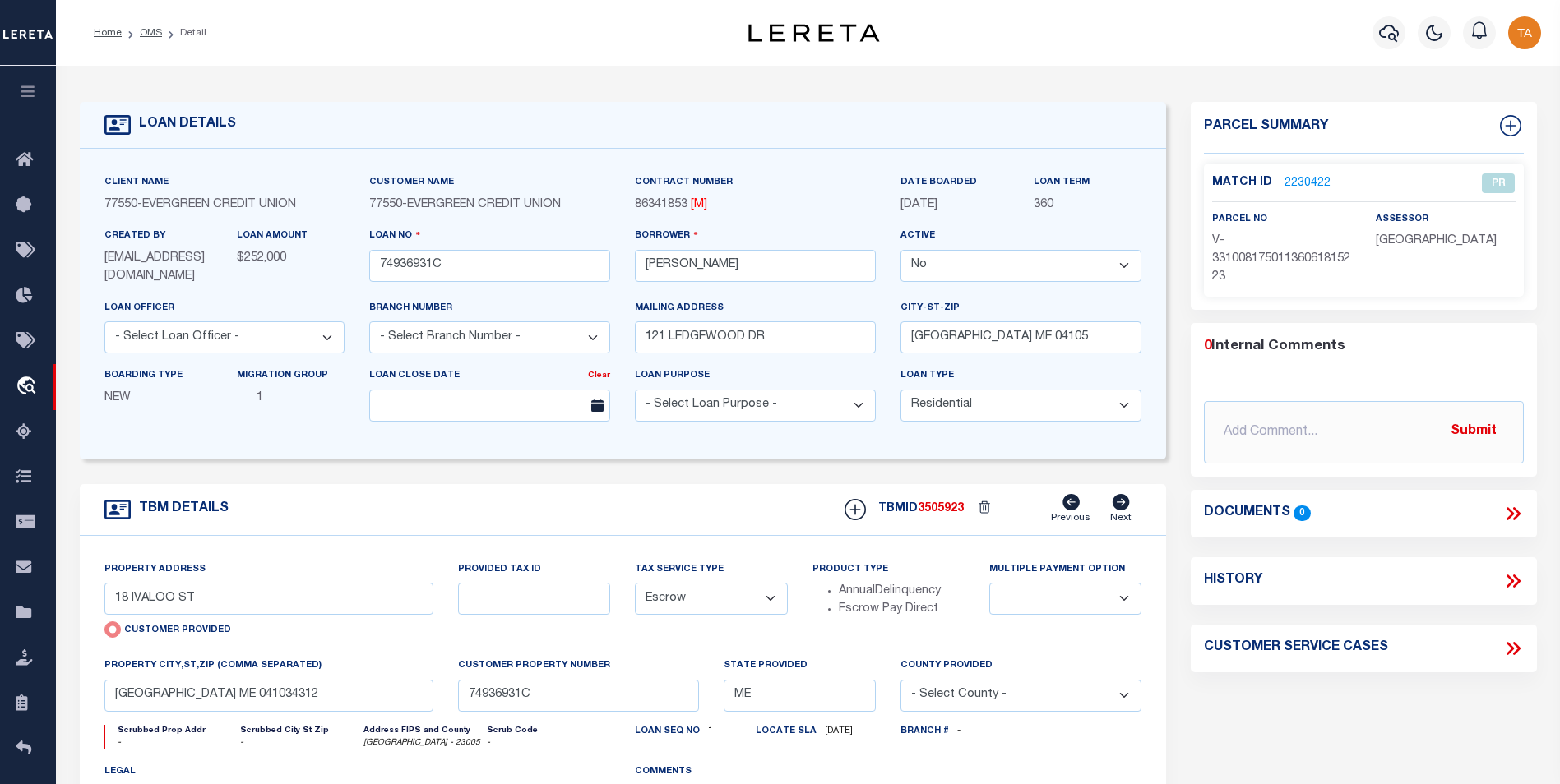
click at [1297, 181] on link "2230422" at bounding box center [1308, 184] width 46 height 17
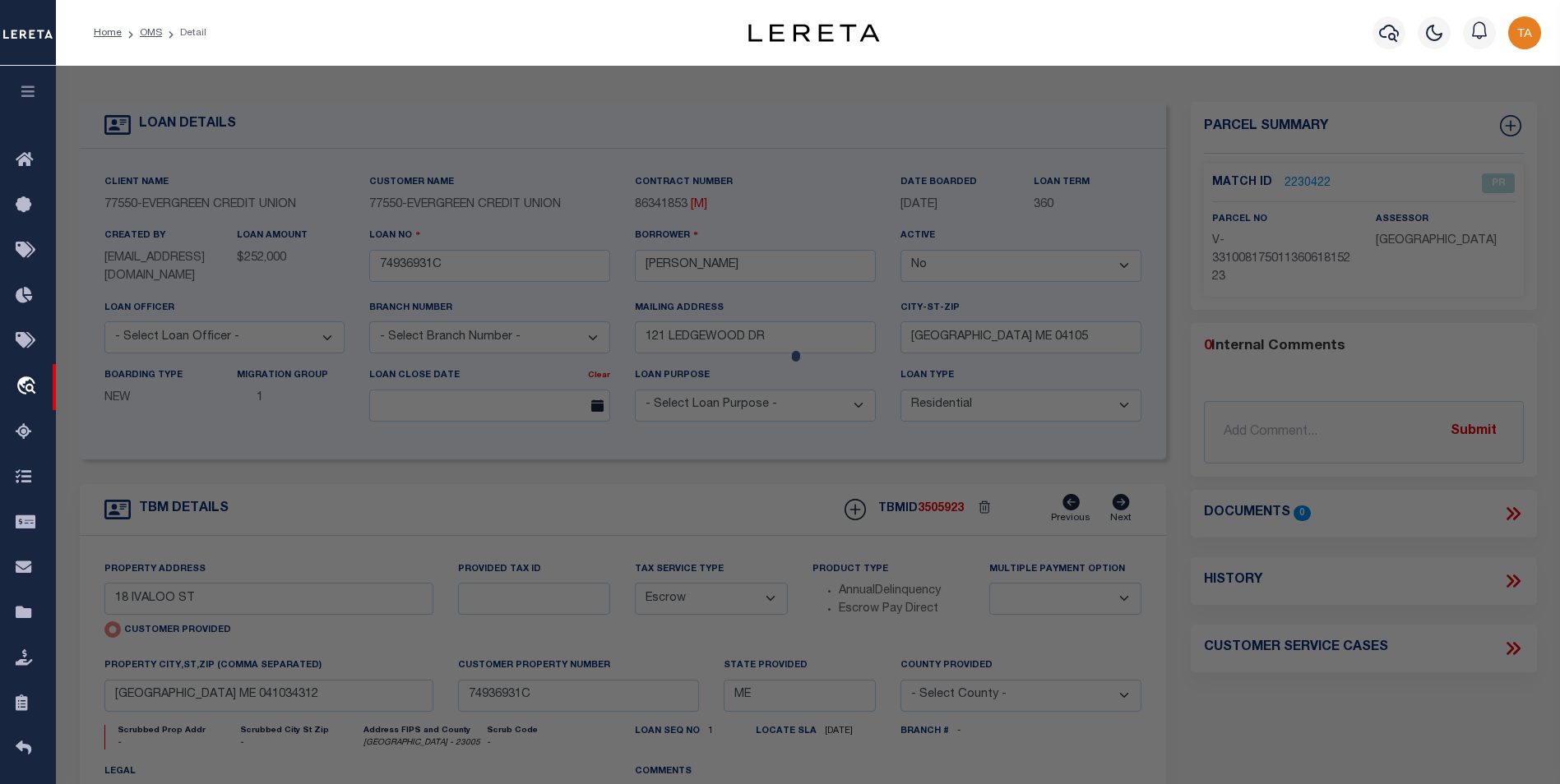
checkbox input "false"
select select "PR"
select select "AGW"
select select
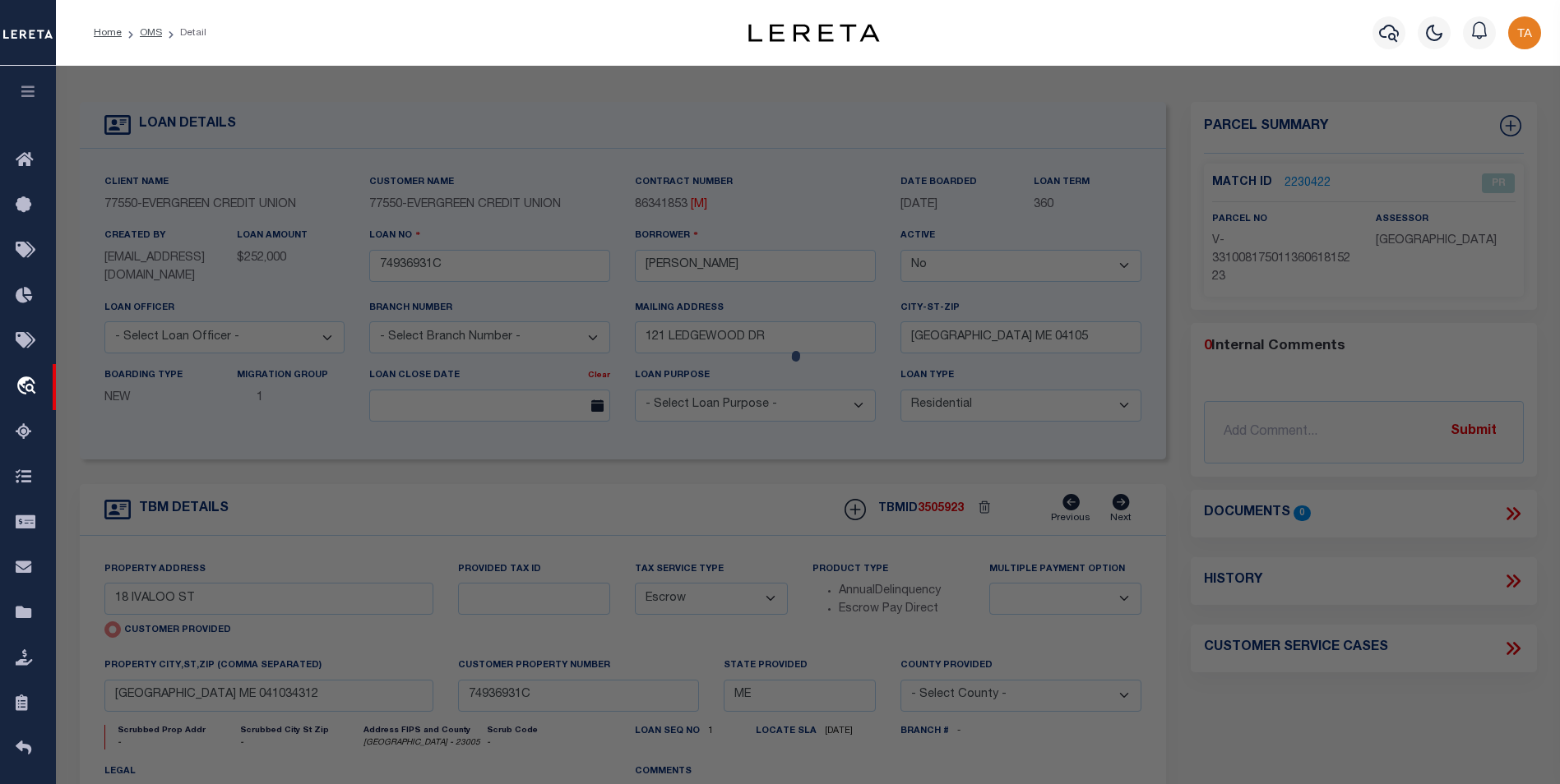
type input "18 IVALOO ST"
checkbox input "false"
type input "[GEOGRAPHIC_DATA] ME 041034312"
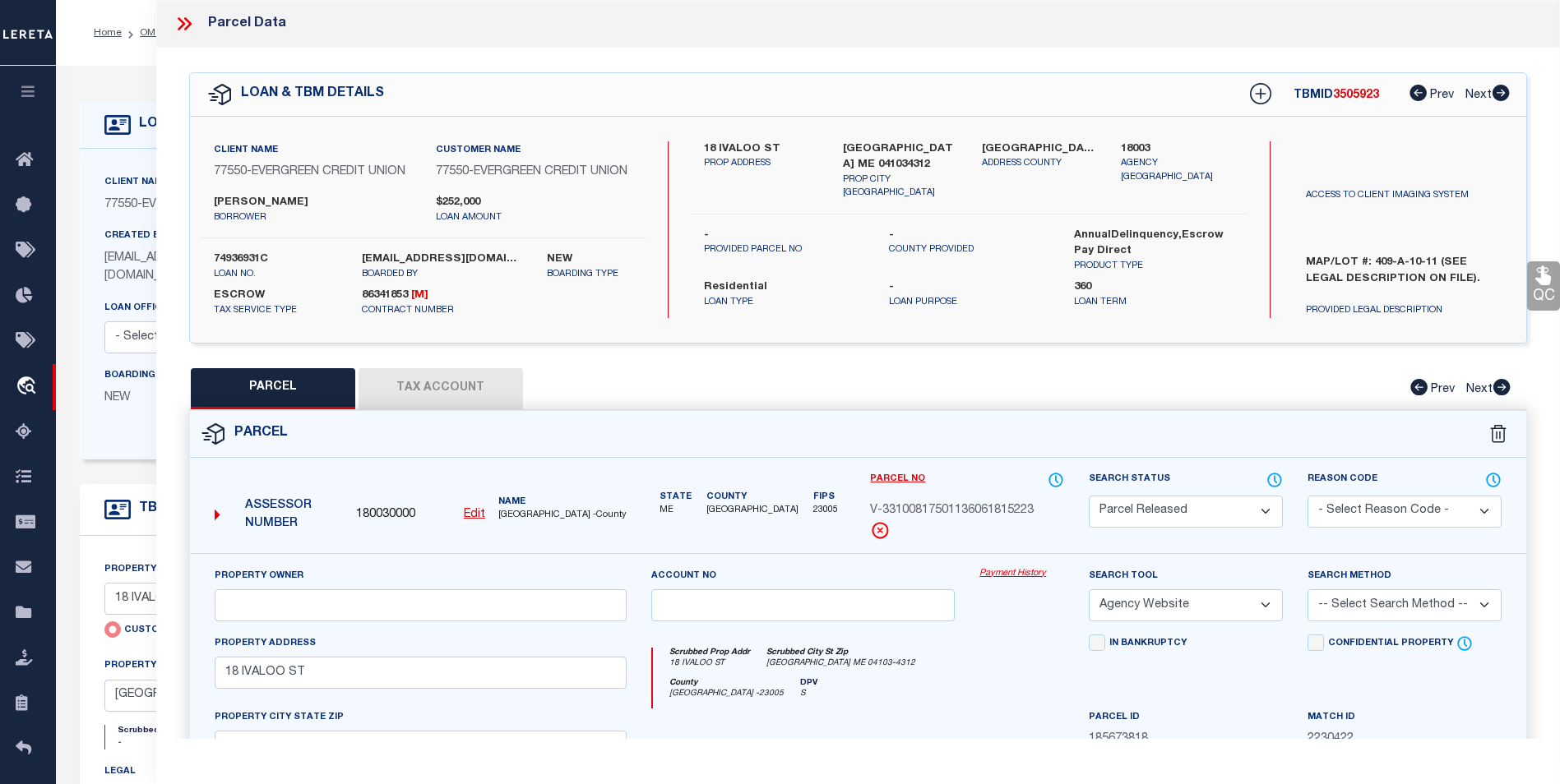
click at [1019, 581] on link "Payment History" at bounding box center [1021, 575] width 85 height 14
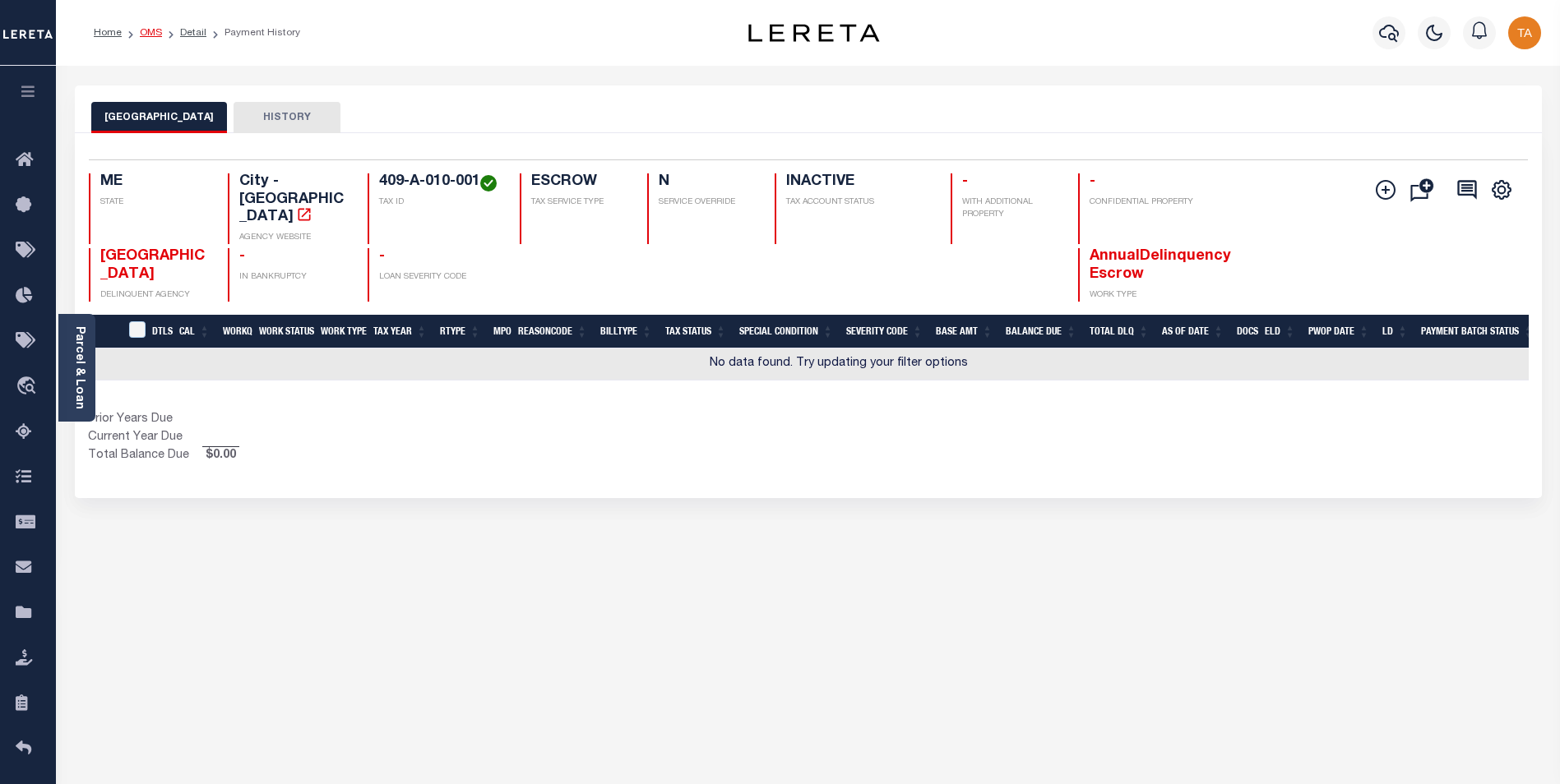
click at [157, 32] on link "OMS" at bounding box center [151, 33] width 22 height 10
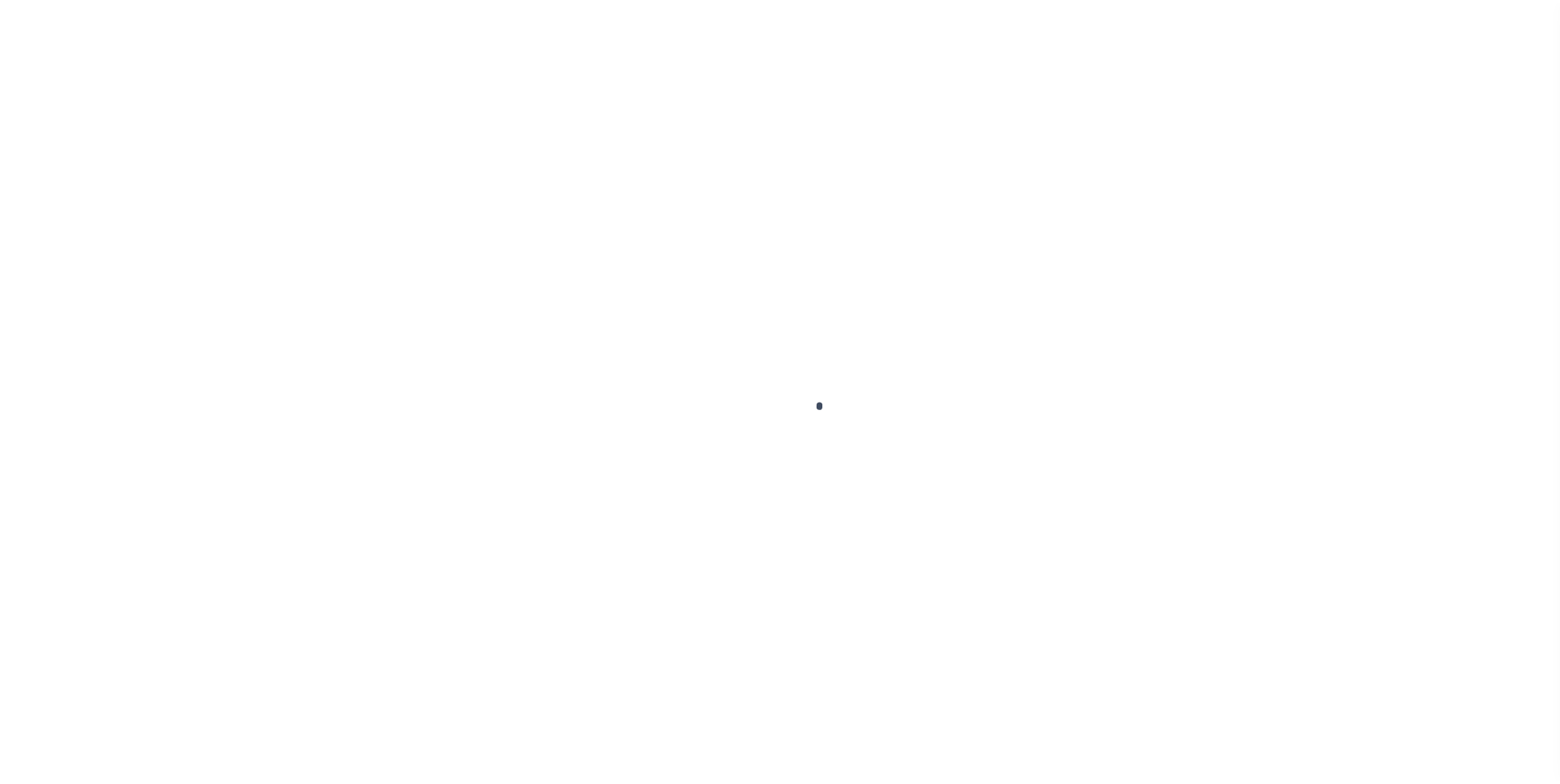
scroll to position [16, 0]
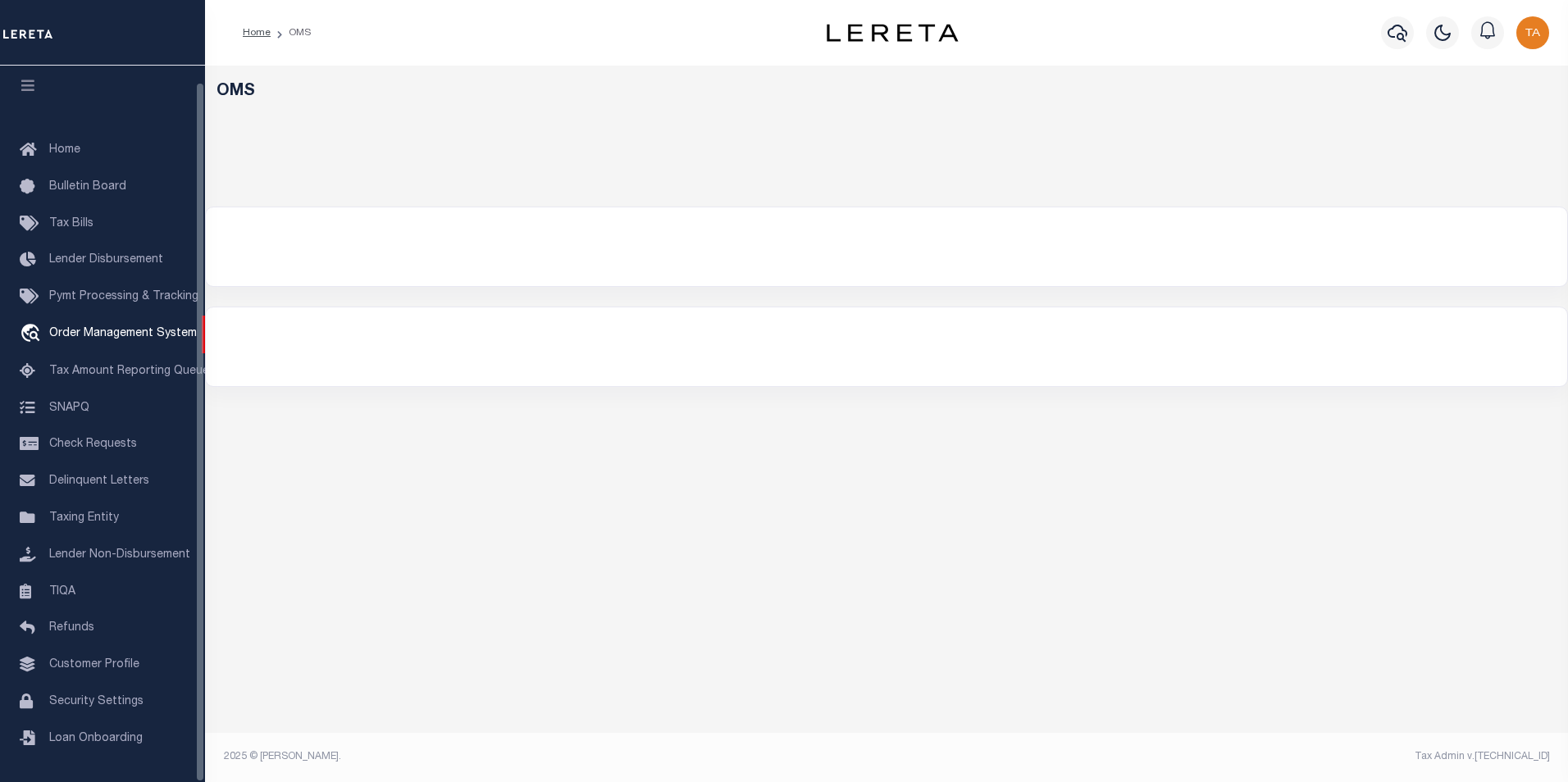
select select "200"
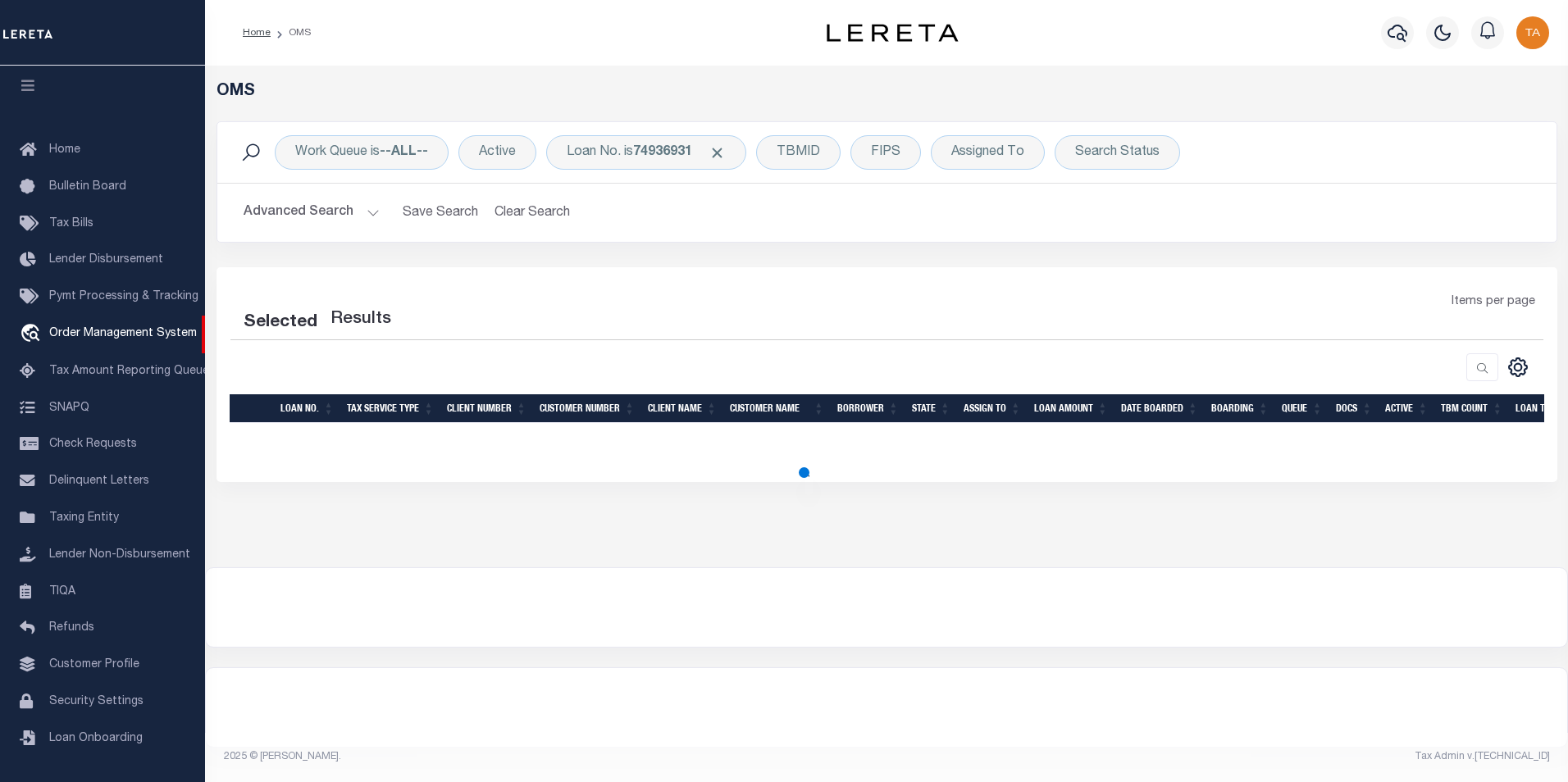
select select "200"
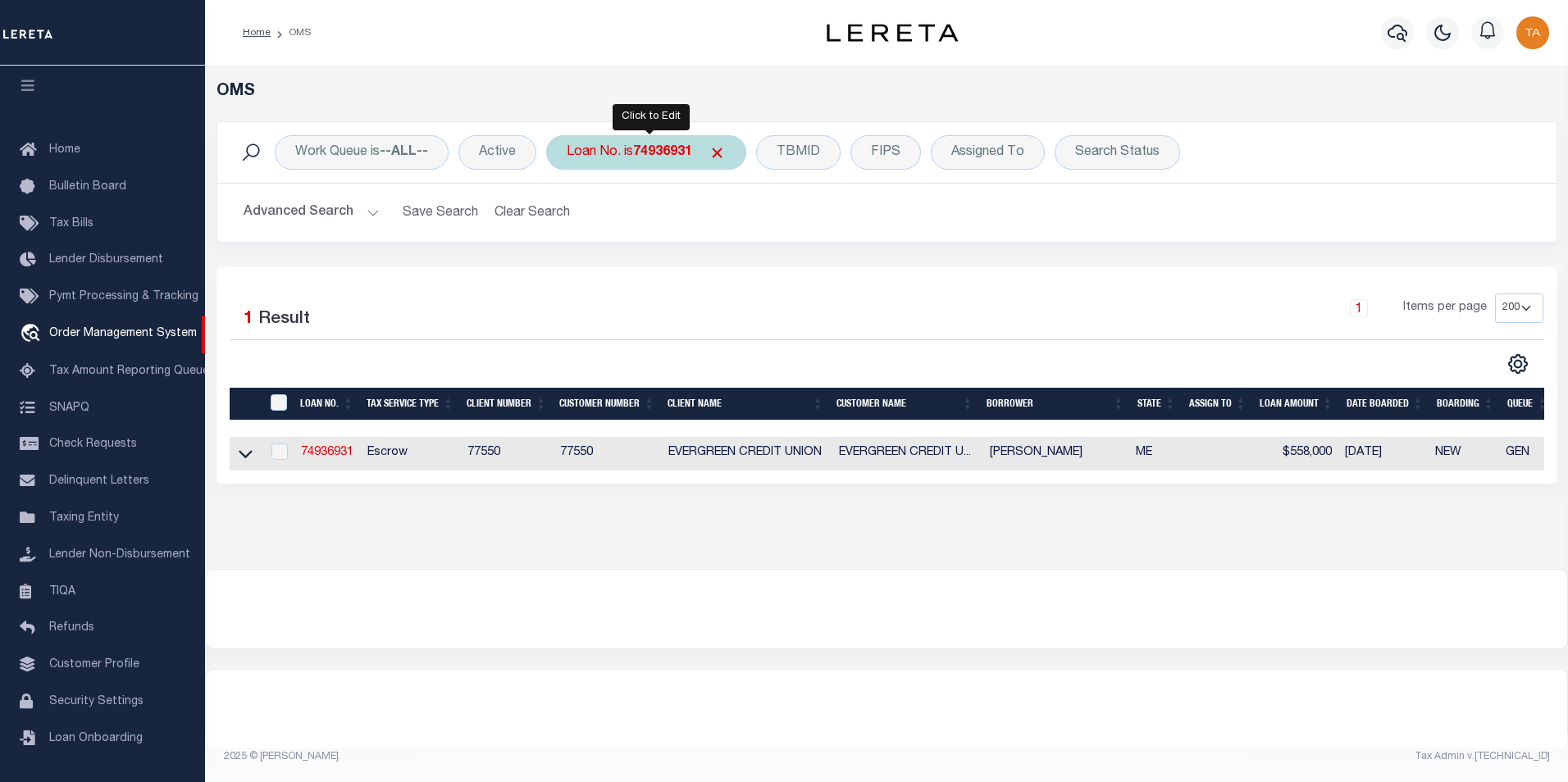
click at [684, 152] on b "74936931" at bounding box center [662, 152] width 59 height 13
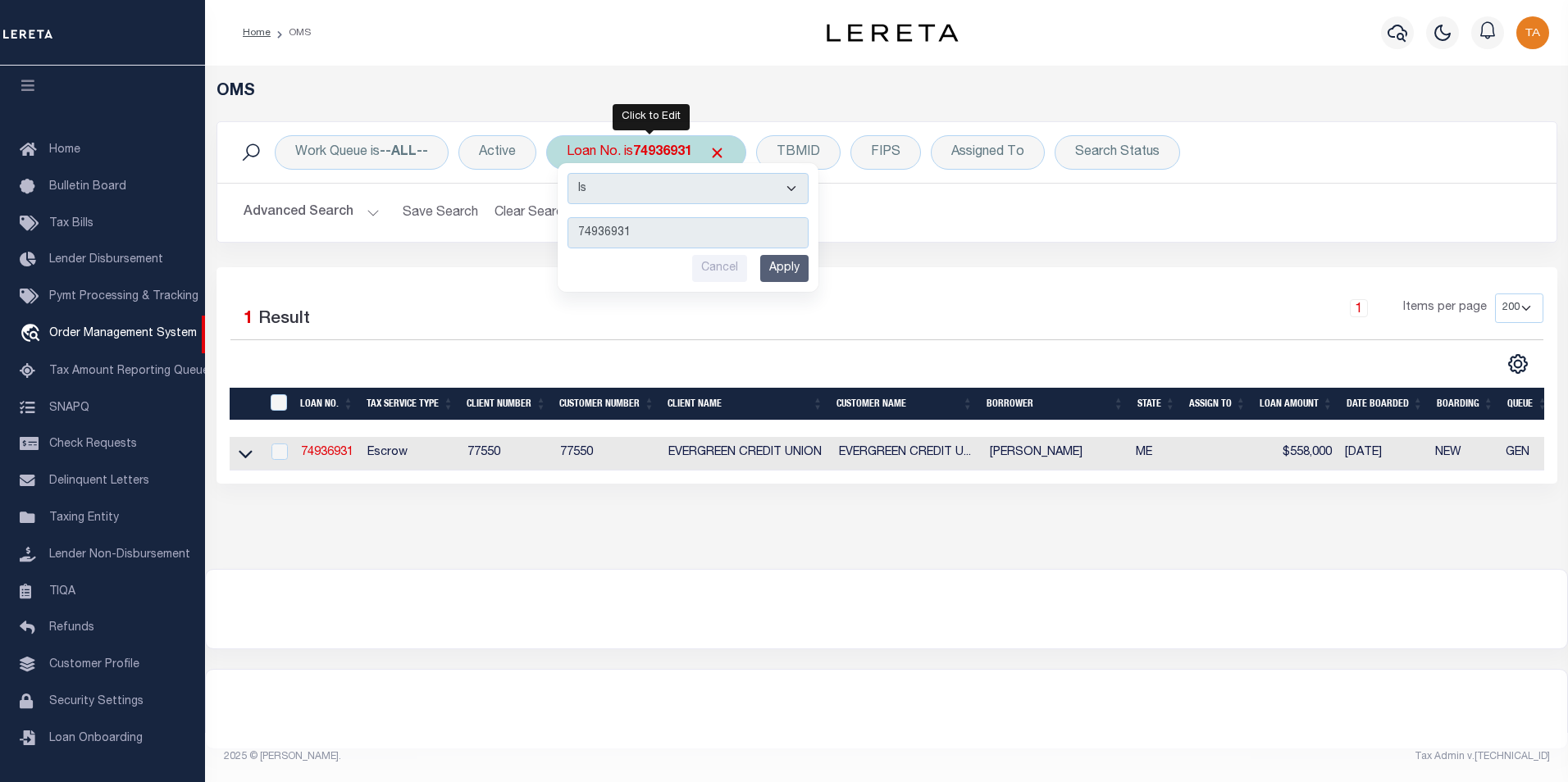
click at [790, 190] on select "Is Contains" at bounding box center [687, 188] width 241 height 32
select select "c"
click at [569, 173] on select "Is Contains" at bounding box center [687, 188] width 241 height 32
click at [768, 268] on input "Apply" at bounding box center [784, 269] width 49 height 27
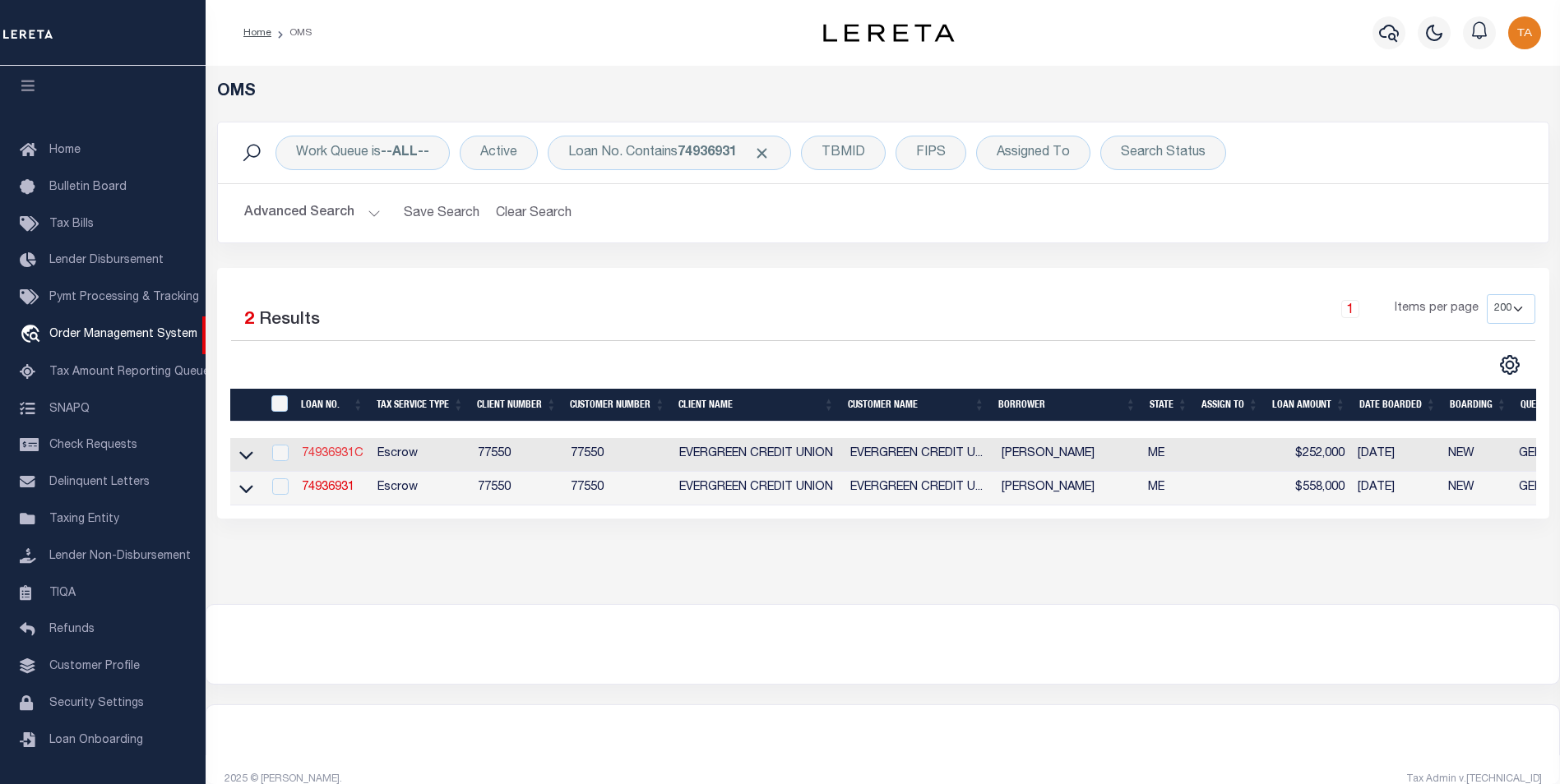
click at [338, 457] on link "74936931C" at bounding box center [333, 453] width 62 height 11
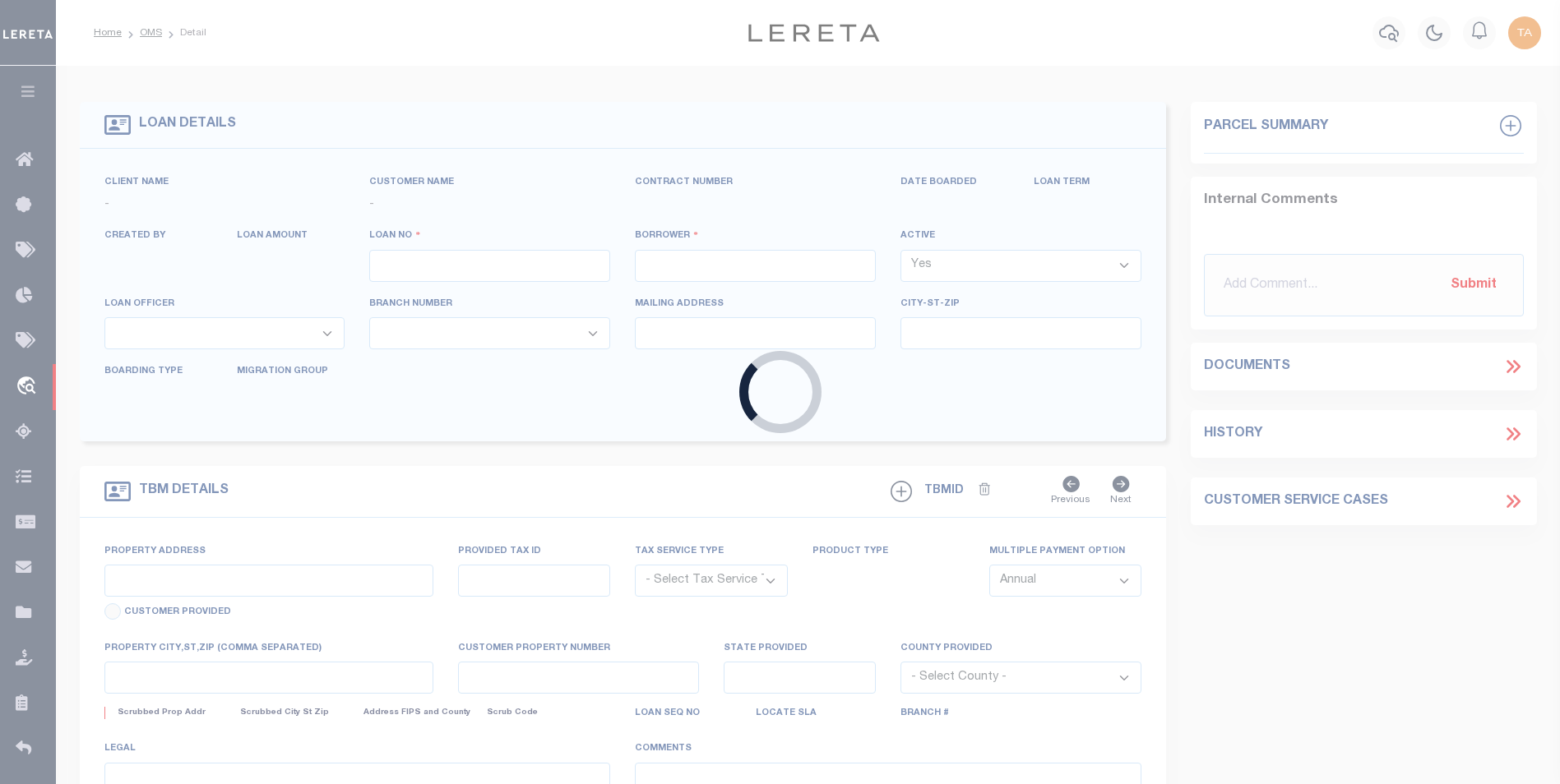
type input "74936931C"
type input "[PERSON_NAME]"
select select "False"
select select
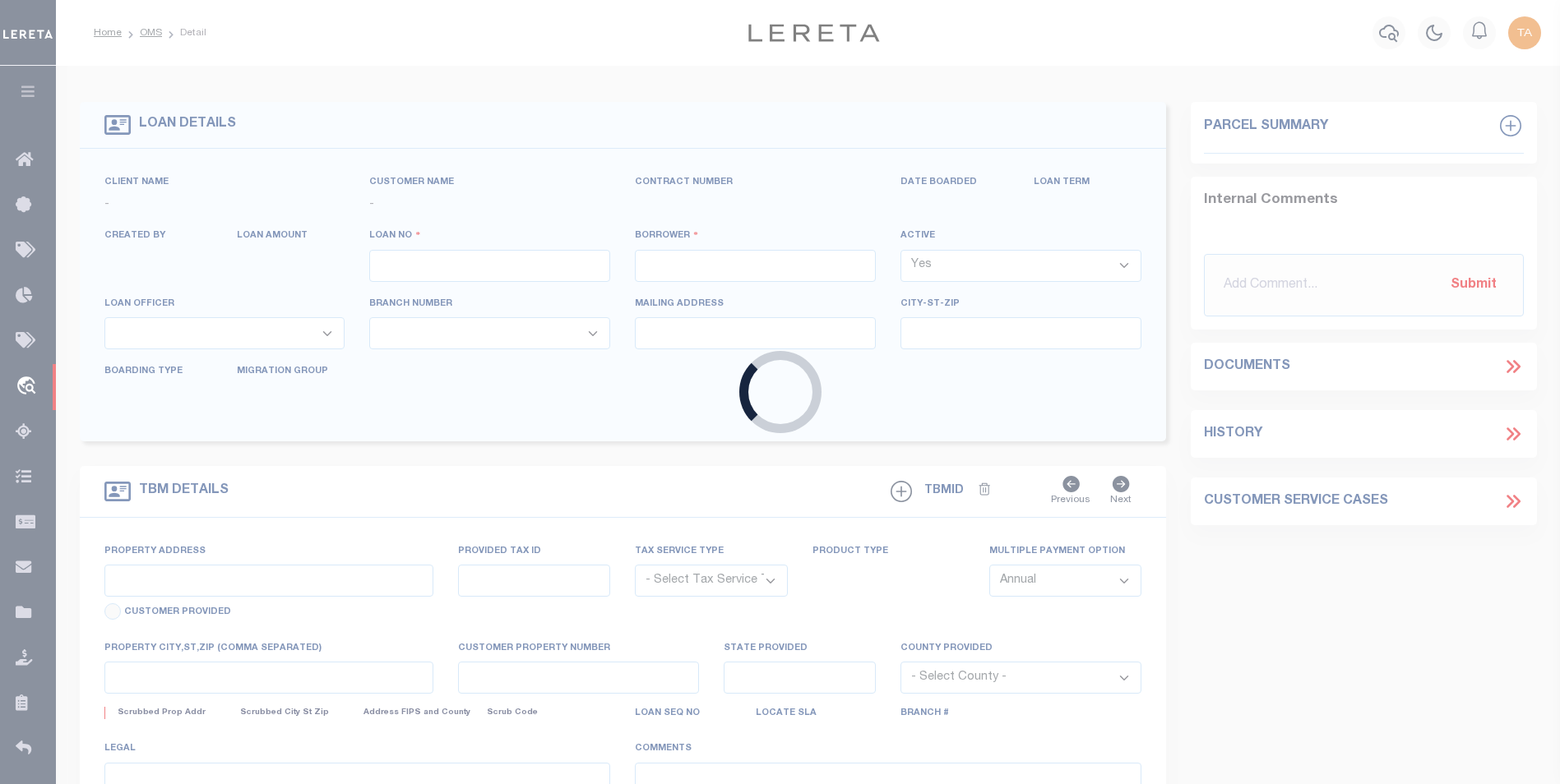
type input "121 LEDGEWOOD DR"
type input "[GEOGRAPHIC_DATA] ME 04105"
select select
select select "10"
select select
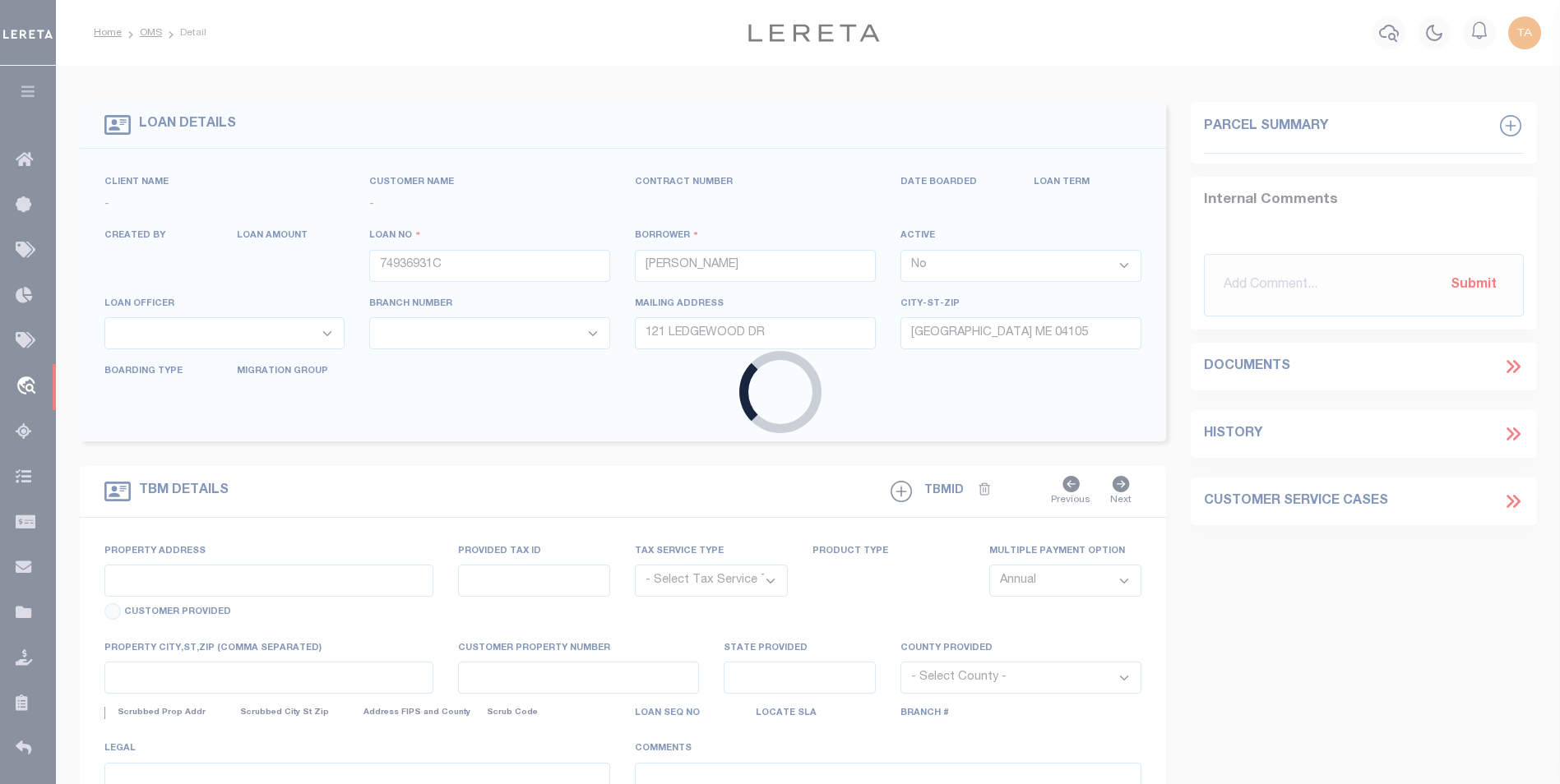
type input "18 IVALOO ST"
radio input "true"
select select "Escrow"
select select
type input "[GEOGRAPHIC_DATA] ME 041034312"
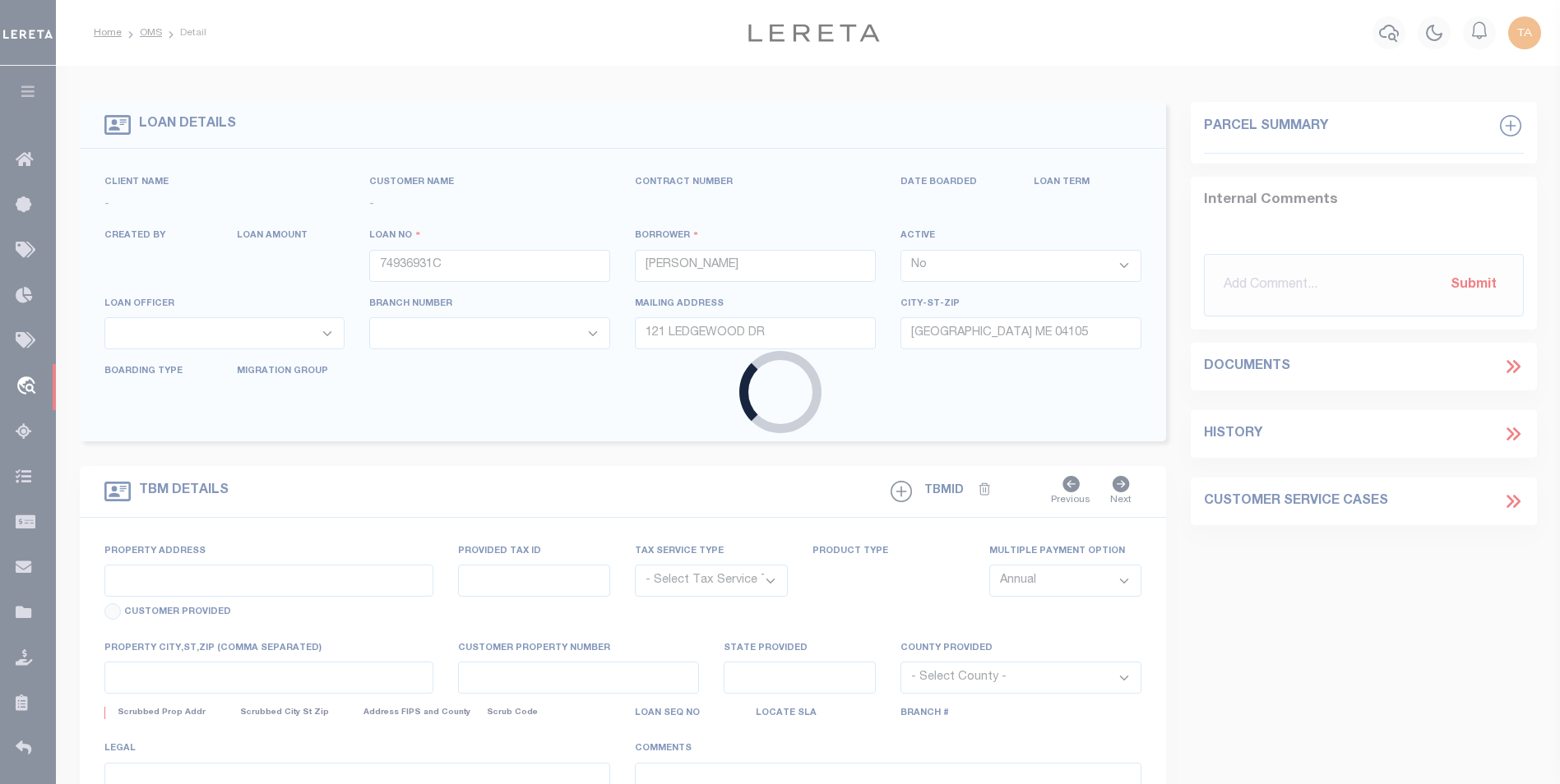
type input "74936931C"
type input "ME"
type textarea "MAP/LOT #: 409-A-10-11 (SEE LEGAL DESCRIPTION ON FILE)."
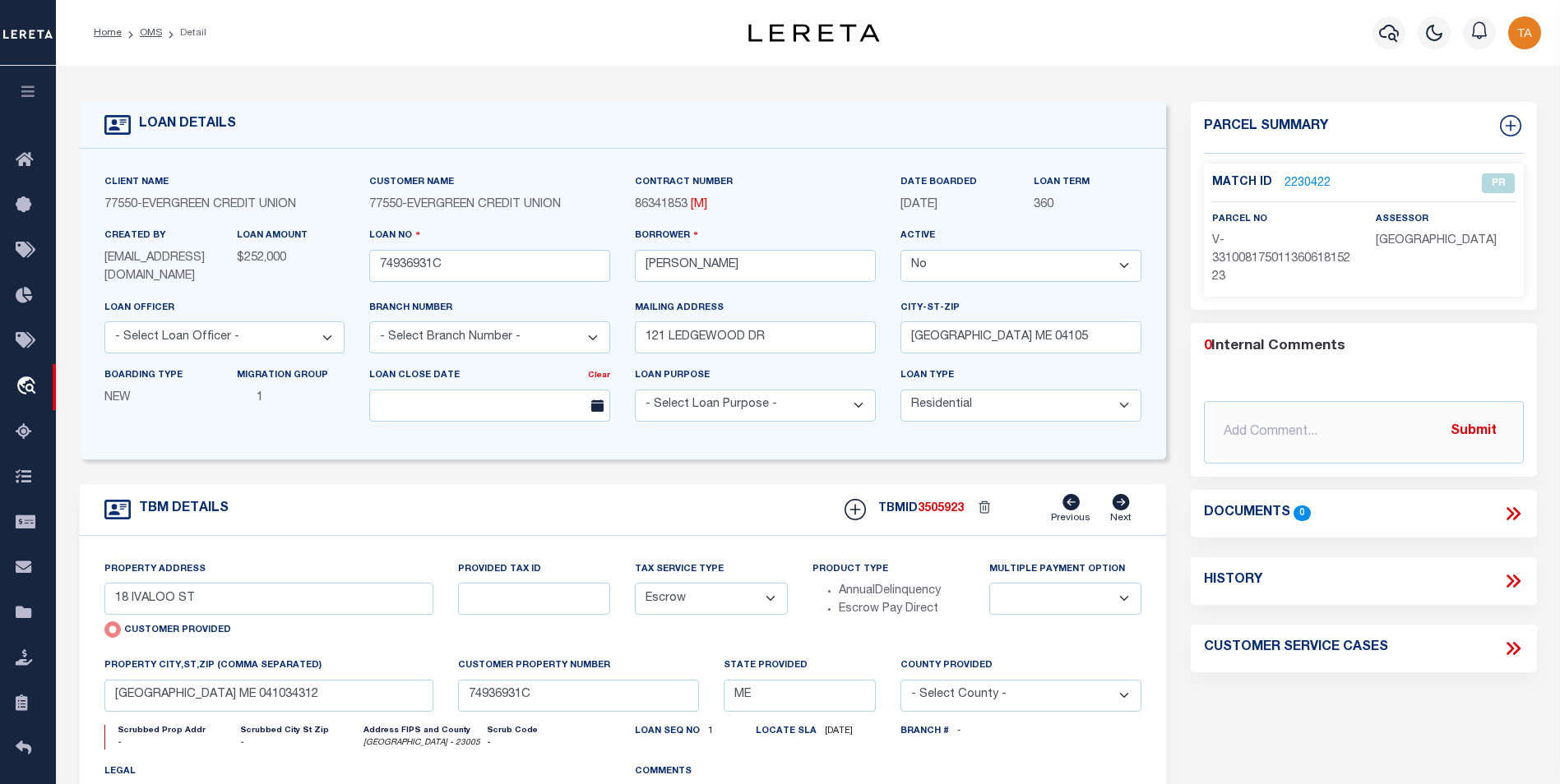
click at [1315, 182] on link "2230422" at bounding box center [1308, 184] width 46 height 17
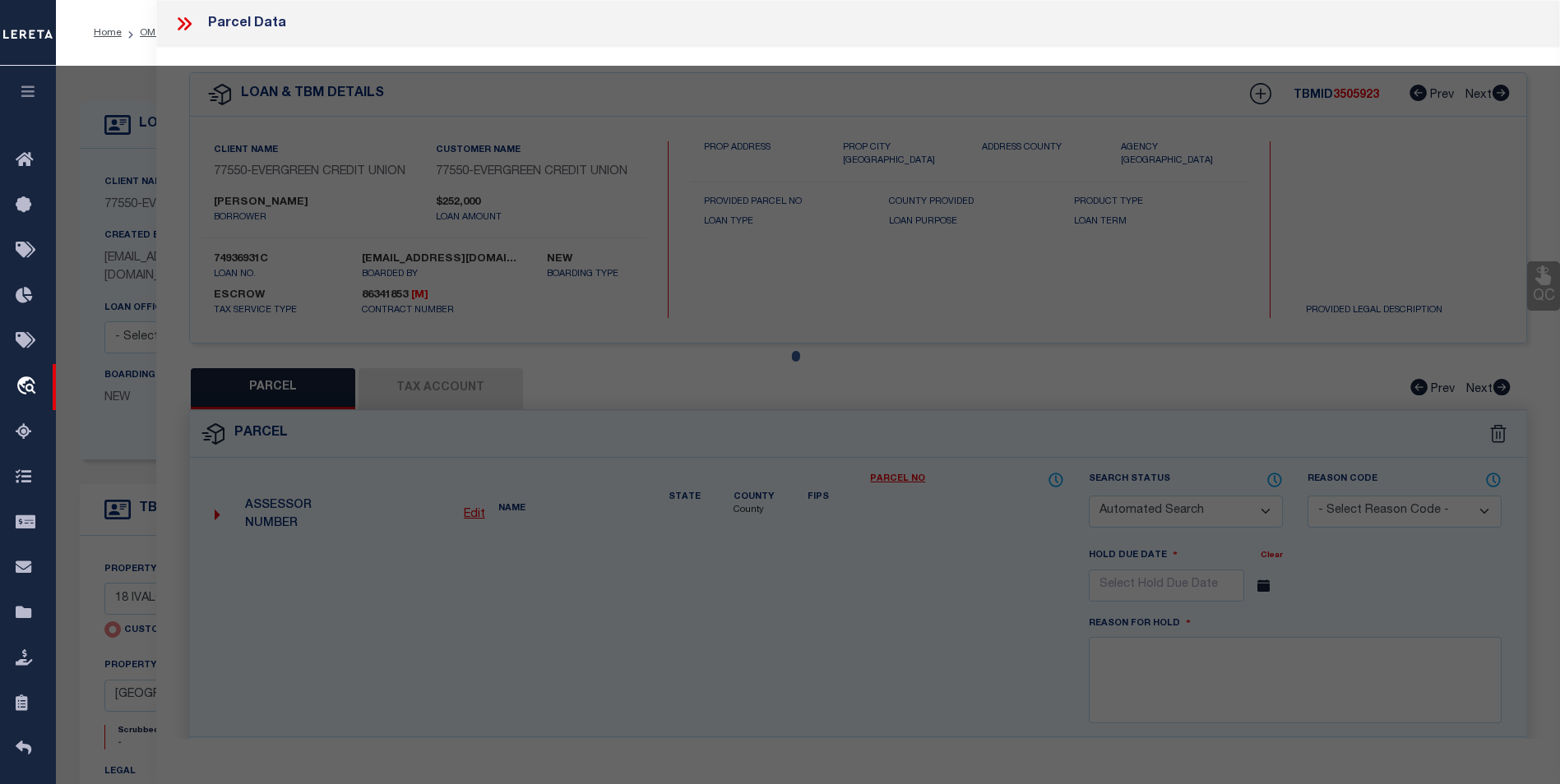
checkbox input "false"
select select "PR"
select select "AGW"
select select
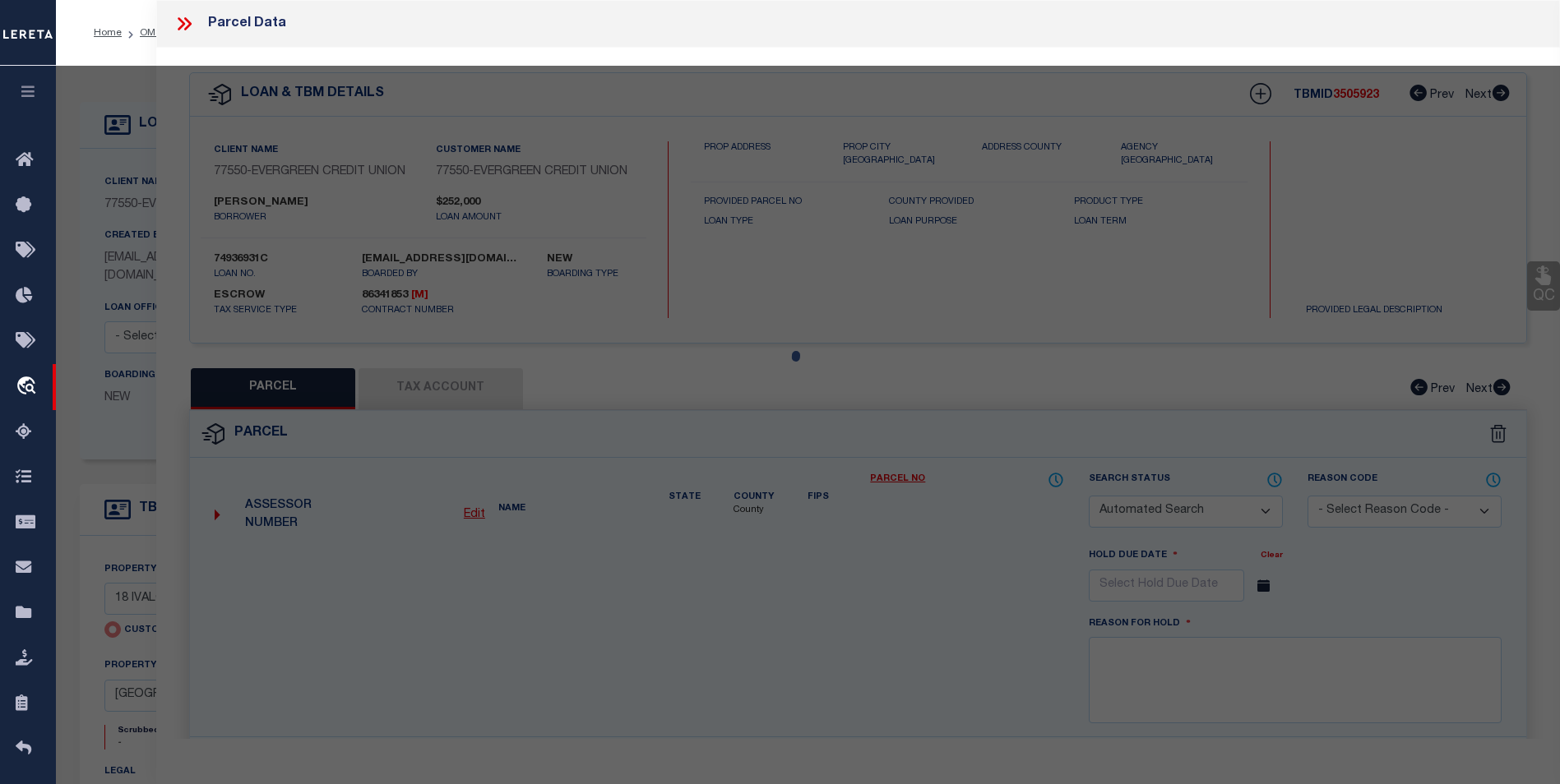
type input "18 IVALOO ST"
checkbox input "false"
type input "[GEOGRAPHIC_DATA] ME 041034312"
